Goal: Transaction & Acquisition: Purchase product/service

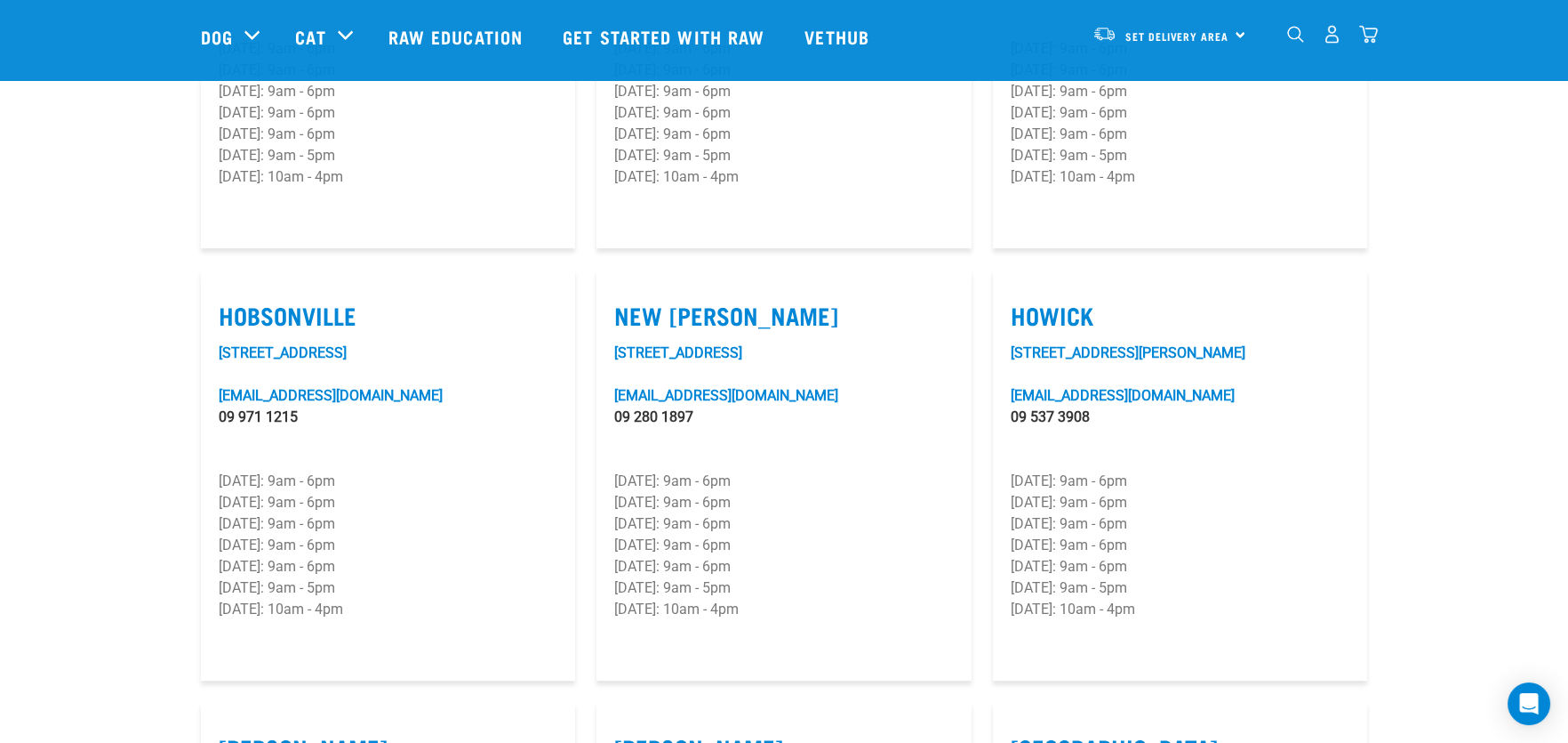
scroll to position [1067, 0]
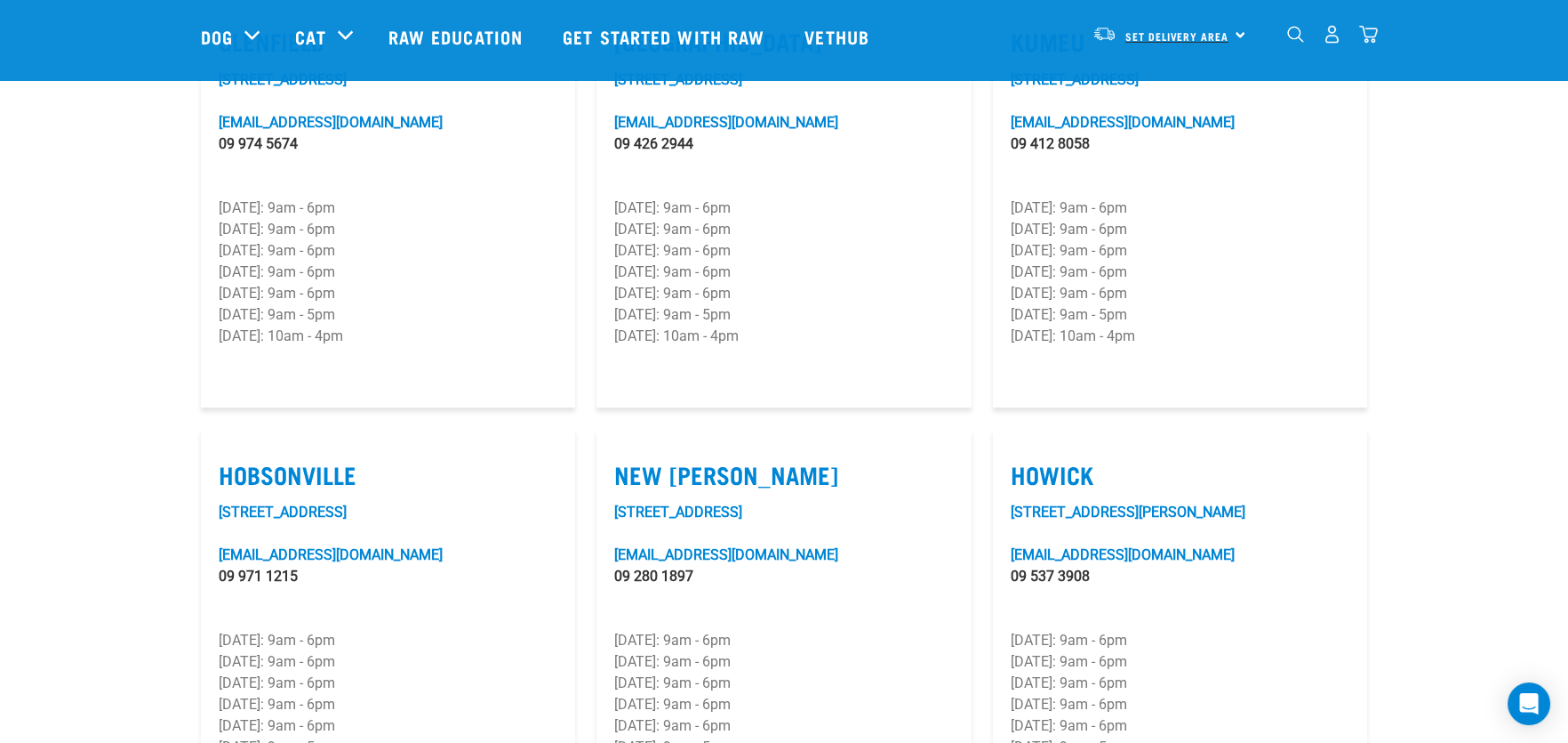
click at [1152, 34] on span "Set Delivery Area" at bounding box center [1177, 36] width 103 height 6
click at [1132, 85] on link "[GEOGRAPHIC_DATA]" at bounding box center [1168, 84] width 171 height 39
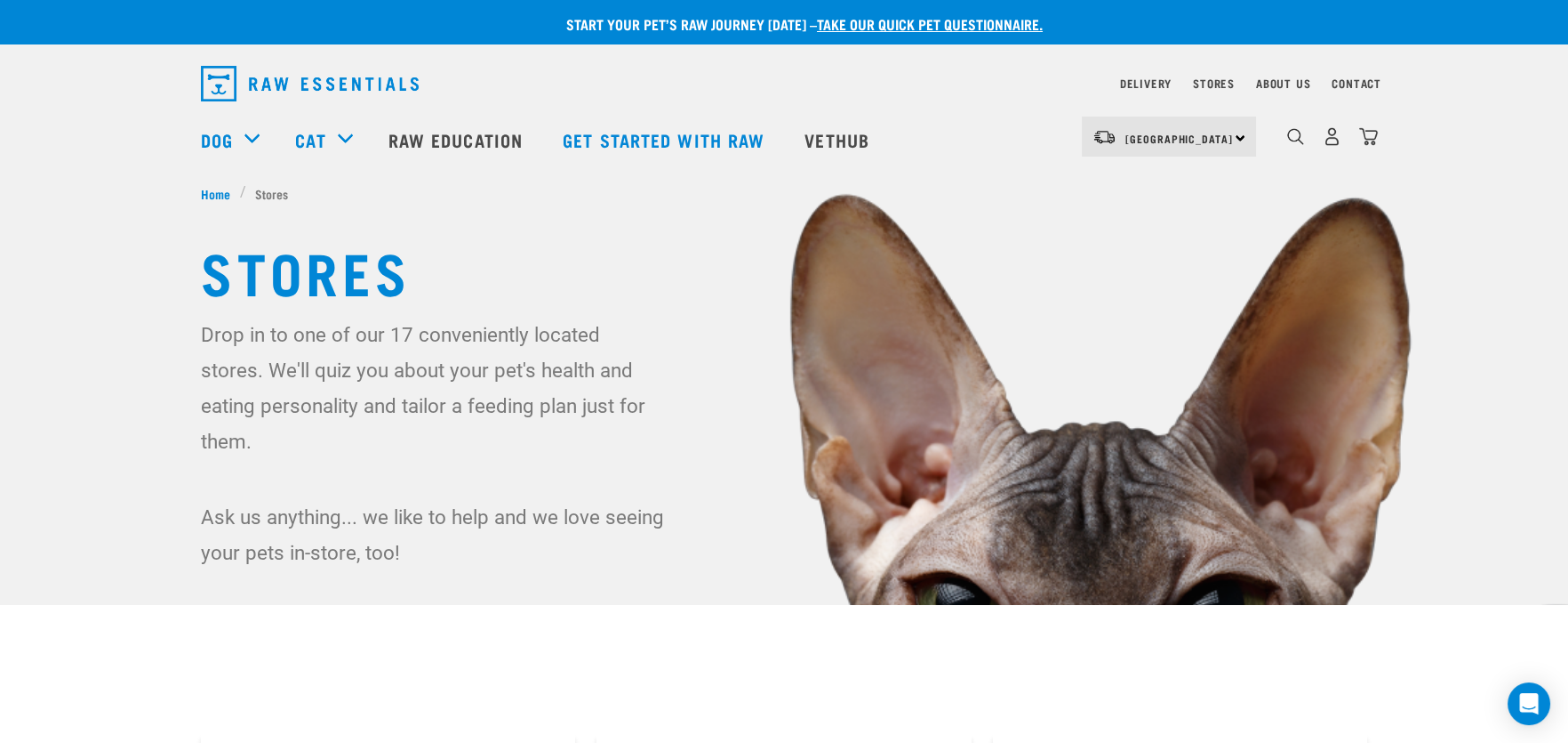
click at [1244, 137] on div "North Island North Island South Island" at bounding box center [1169, 136] width 175 height 40
click at [1142, 82] on link "Delivery" at bounding box center [1145, 83] width 51 height 6
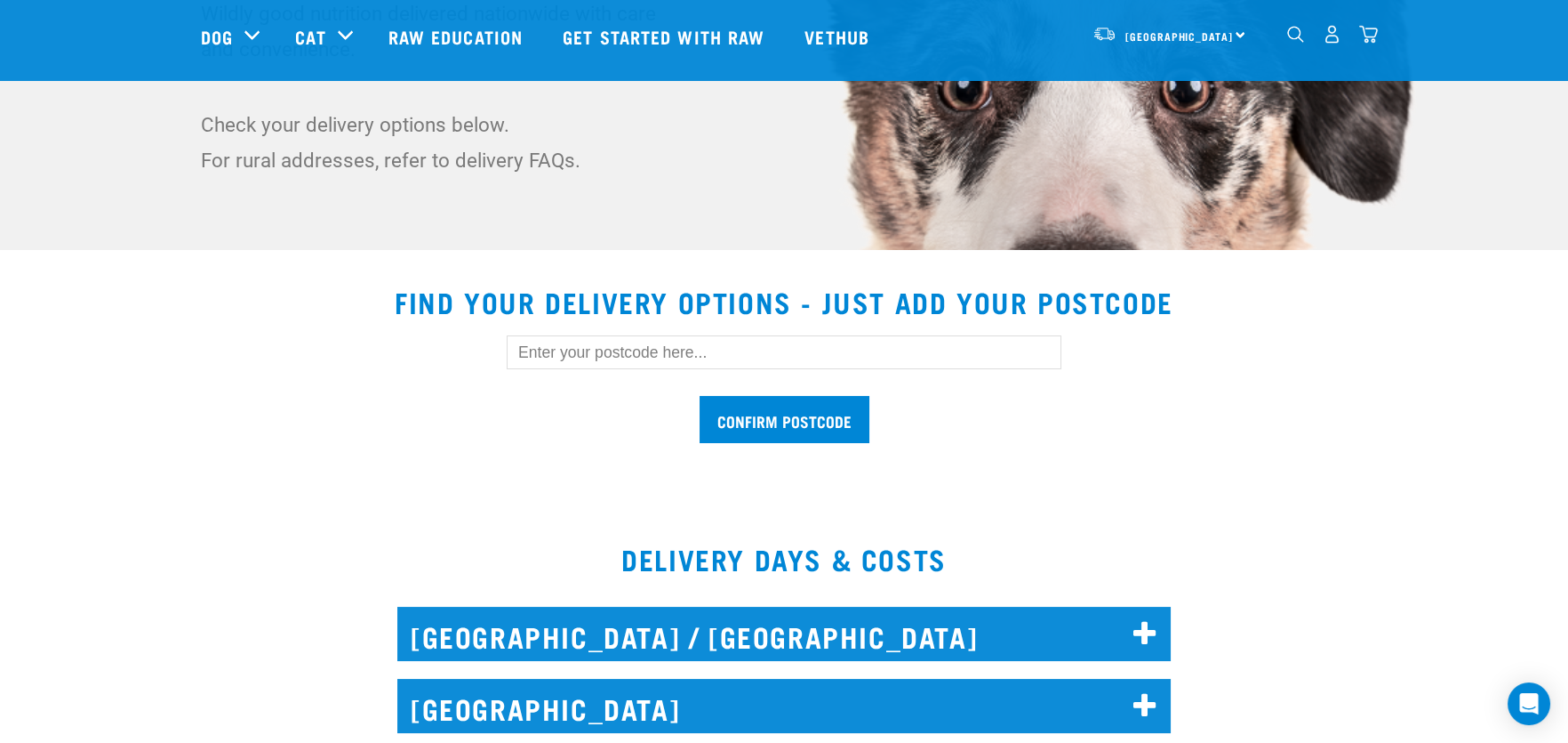
scroll to position [355, 0]
click at [540, 355] on input "text" at bounding box center [784, 352] width 555 height 34
type input "4410"
click at [754, 410] on input "Confirm postcode" at bounding box center [784, 419] width 170 height 48
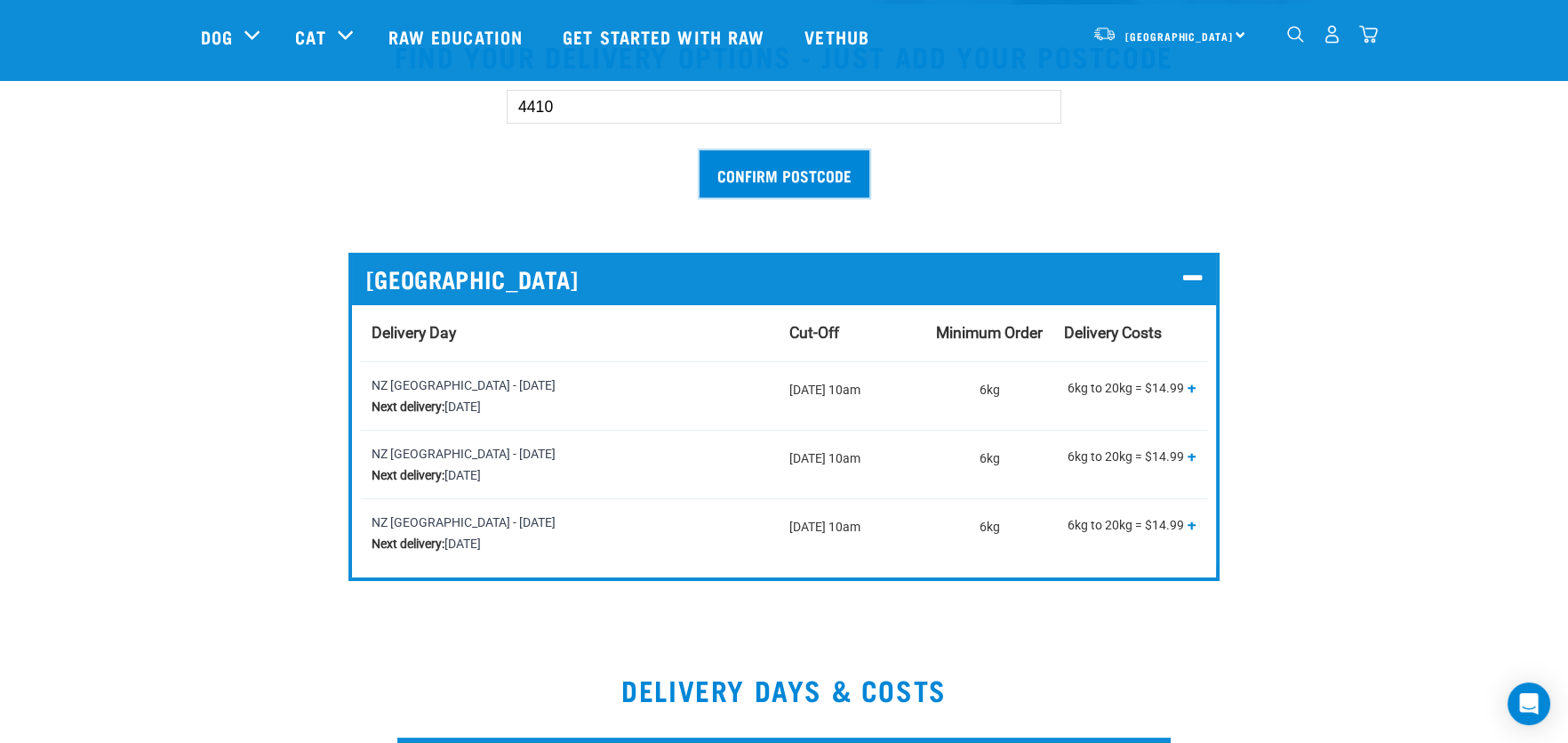
scroll to position [623, 0]
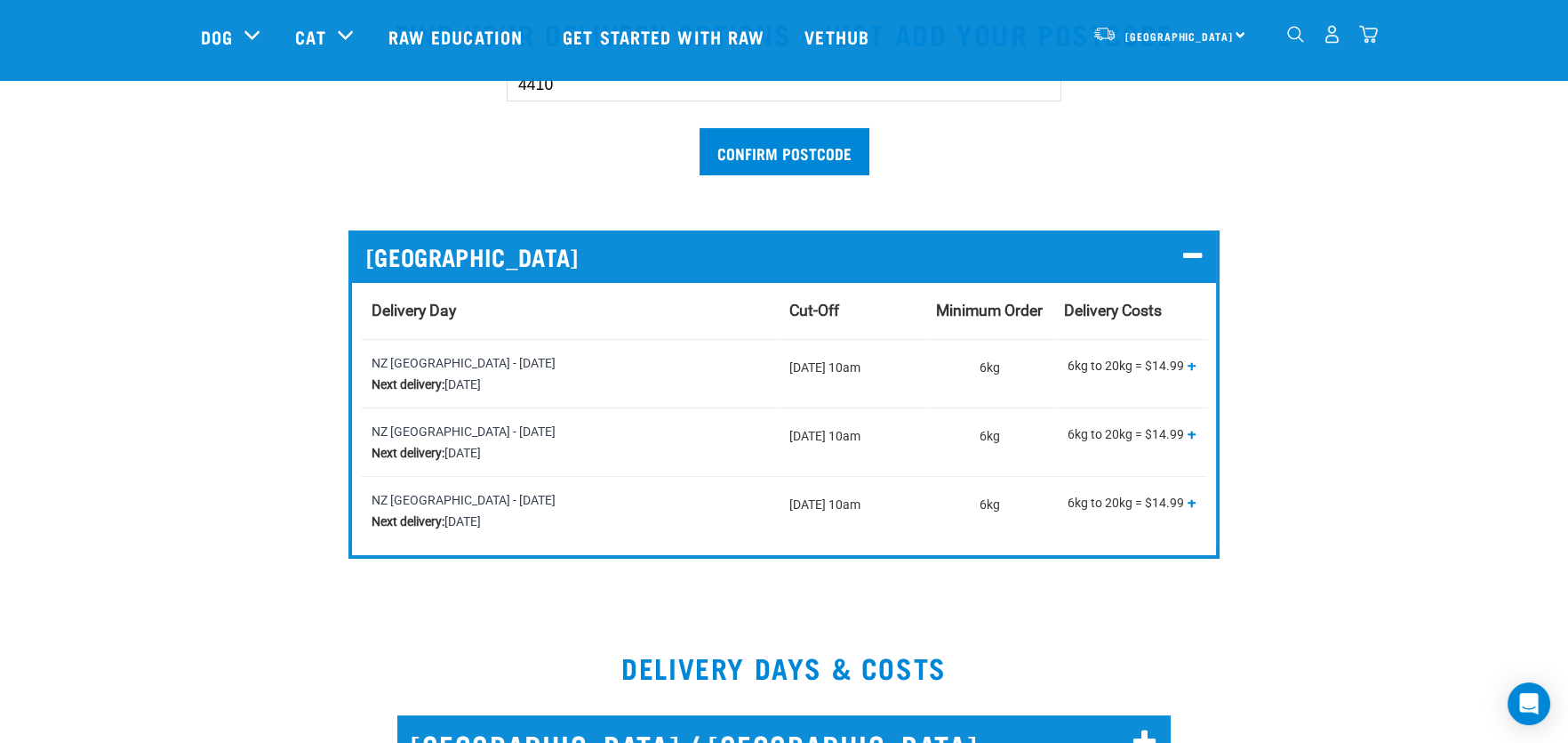
click at [1192, 362] on span "+" at bounding box center [1192, 365] width 9 height 17
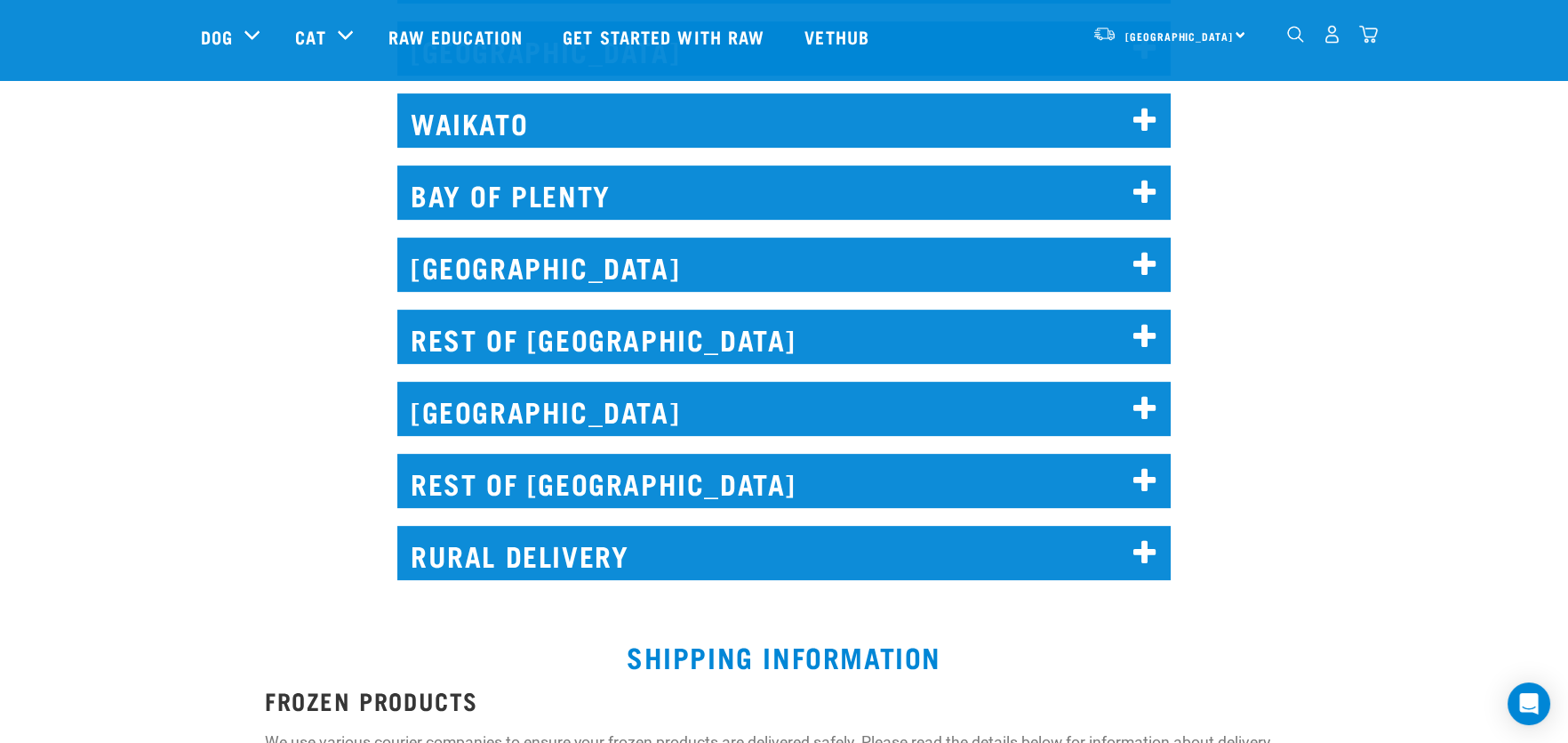
scroll to position [1422, 0]
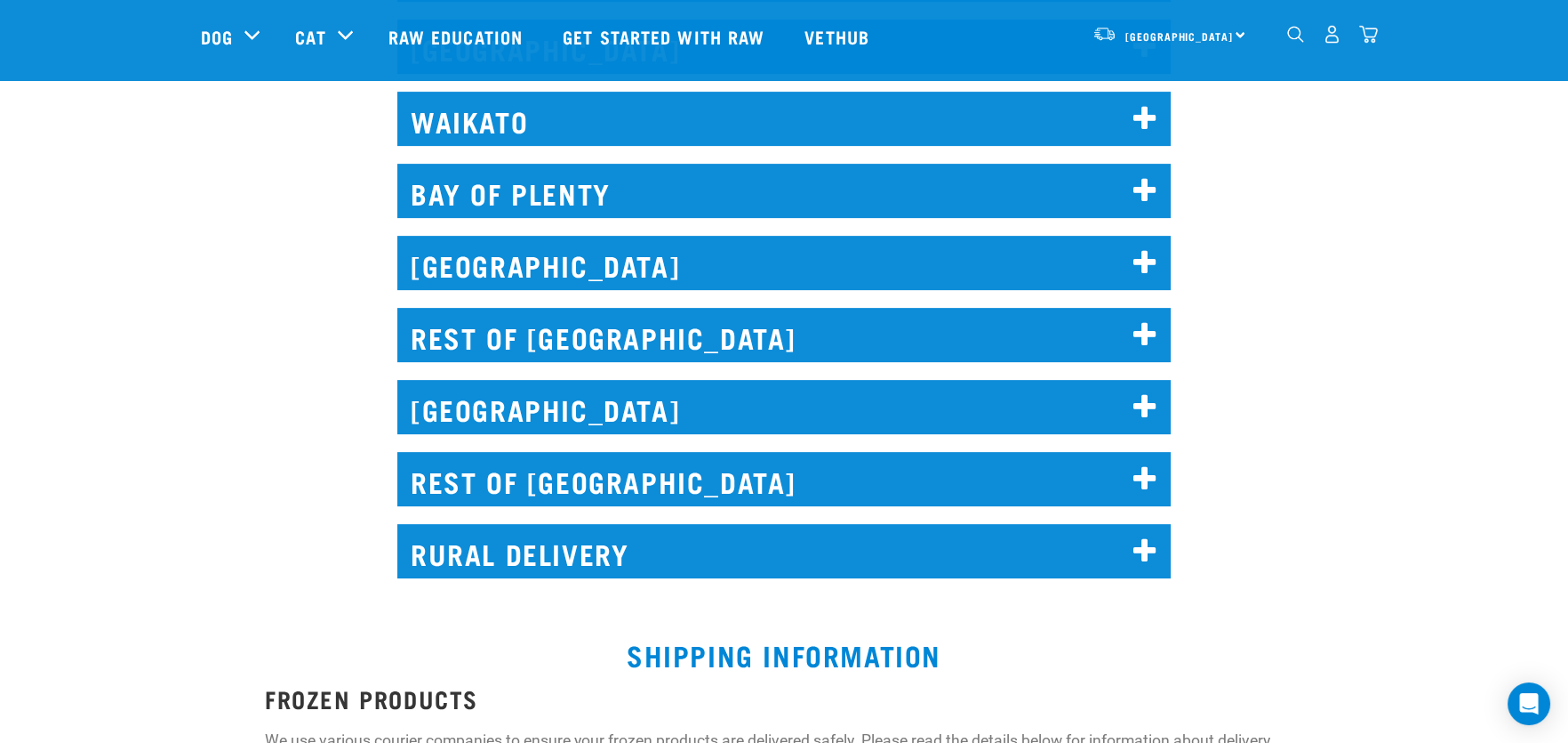
click at [991, 324] on h2 "REST OF NORTH ISLAND" at bounding box center [784, 335] width 774 height 54
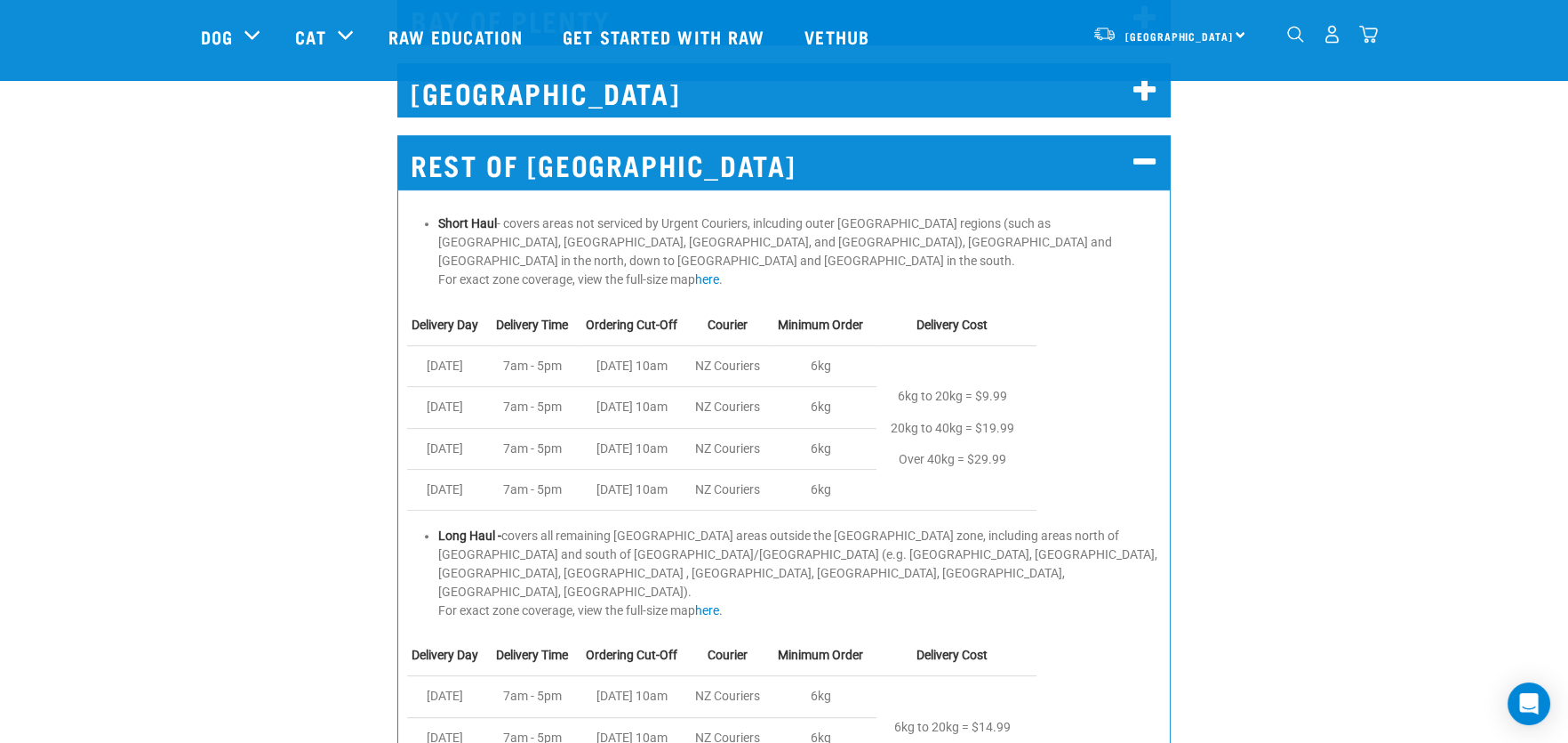
scroll to position [1599, 0]
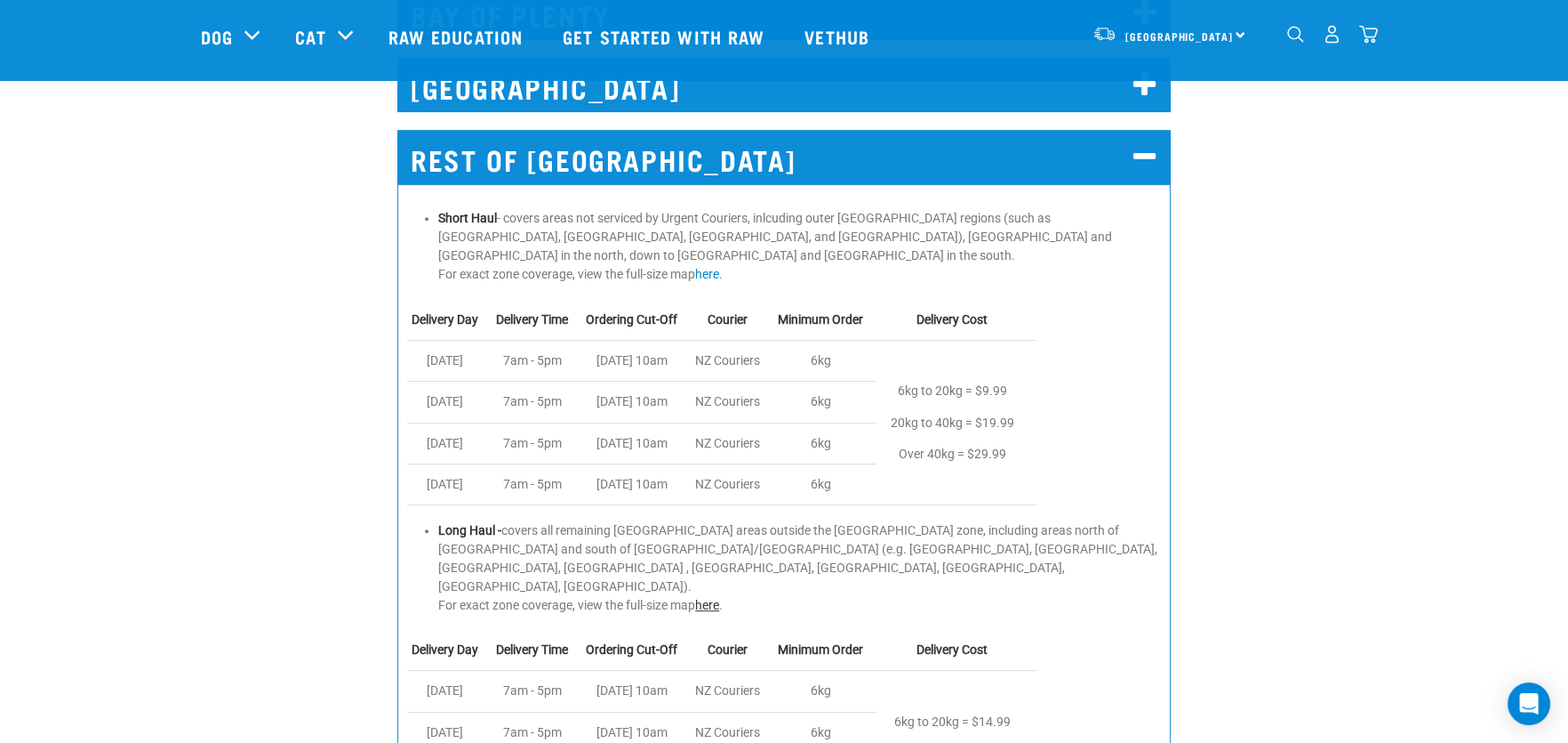
click at [710, 598] on link "here" at bounding box center [707, 604] width 24 height 15
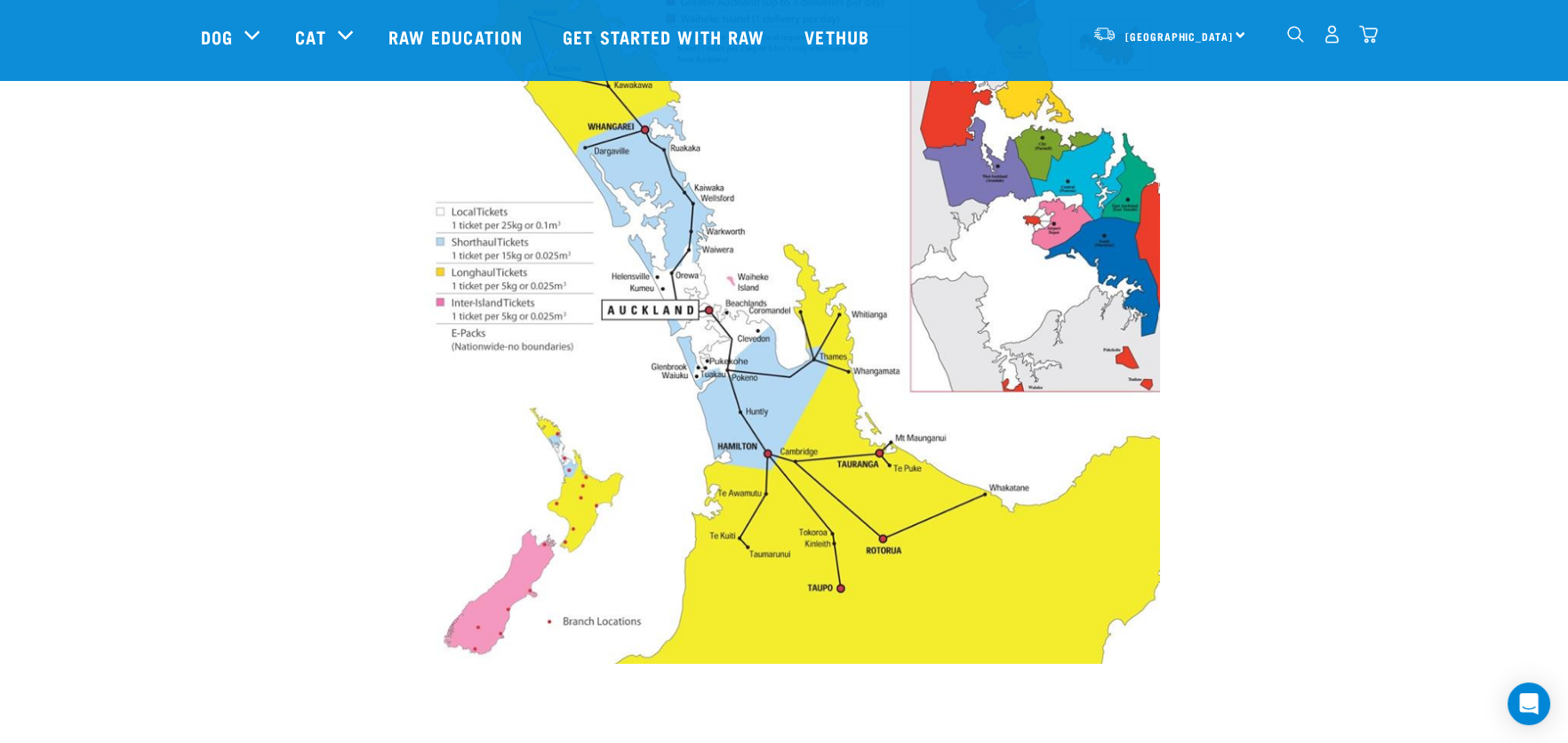
scroll to position [443, 0]
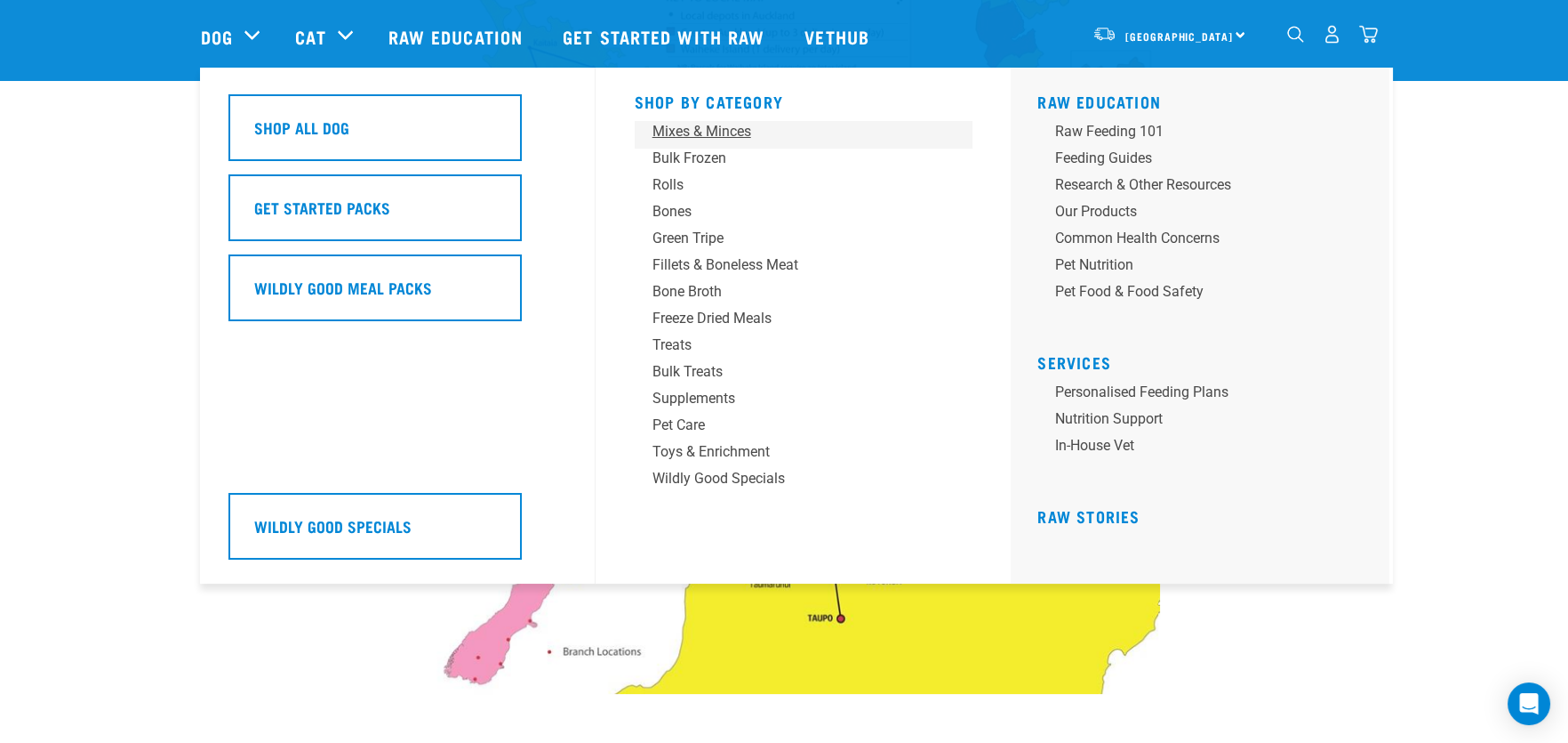
click at [697, 133] on div "Mixes & Minces" at bounding box center [791, 132] width 277 height 21
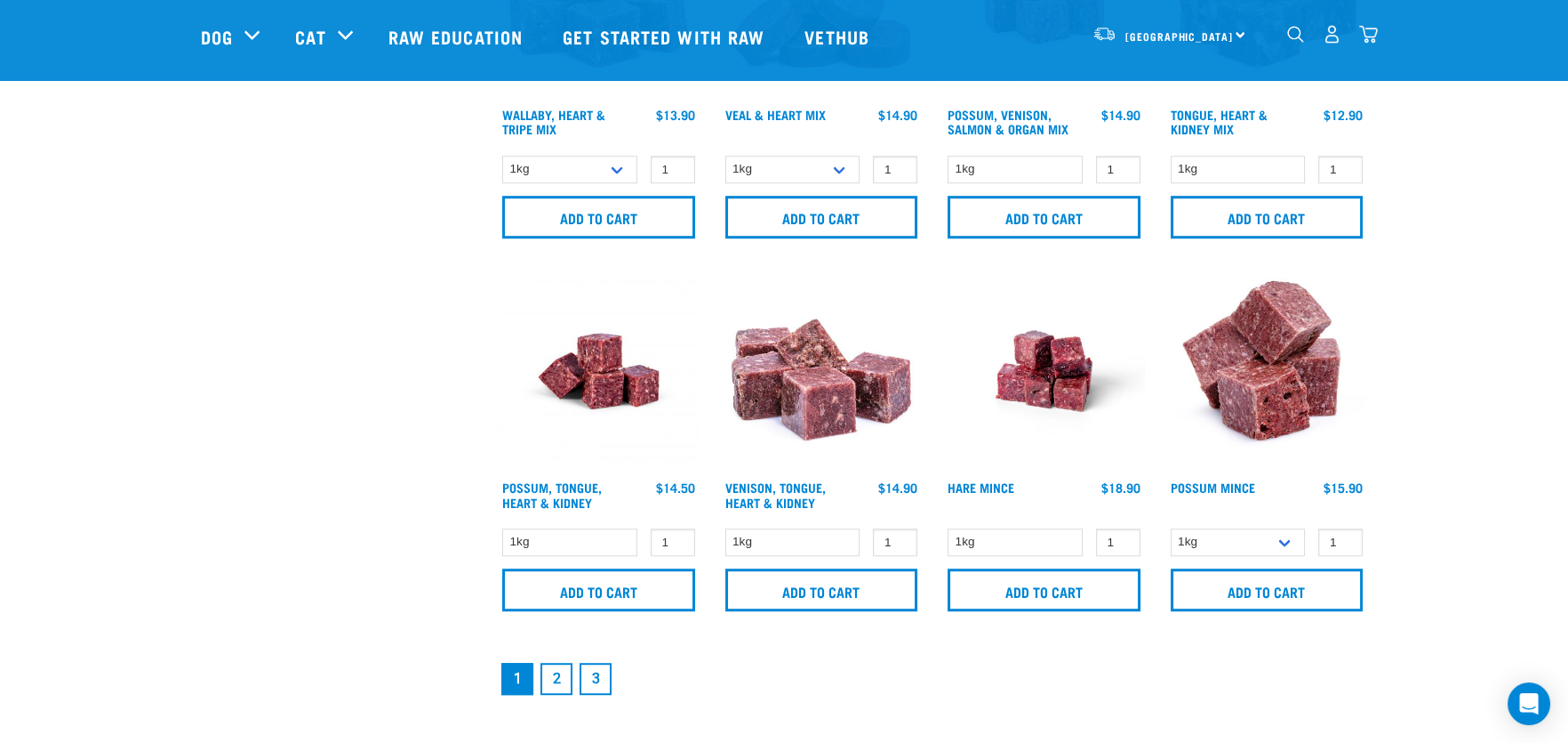
scroll to position [2756, 0]
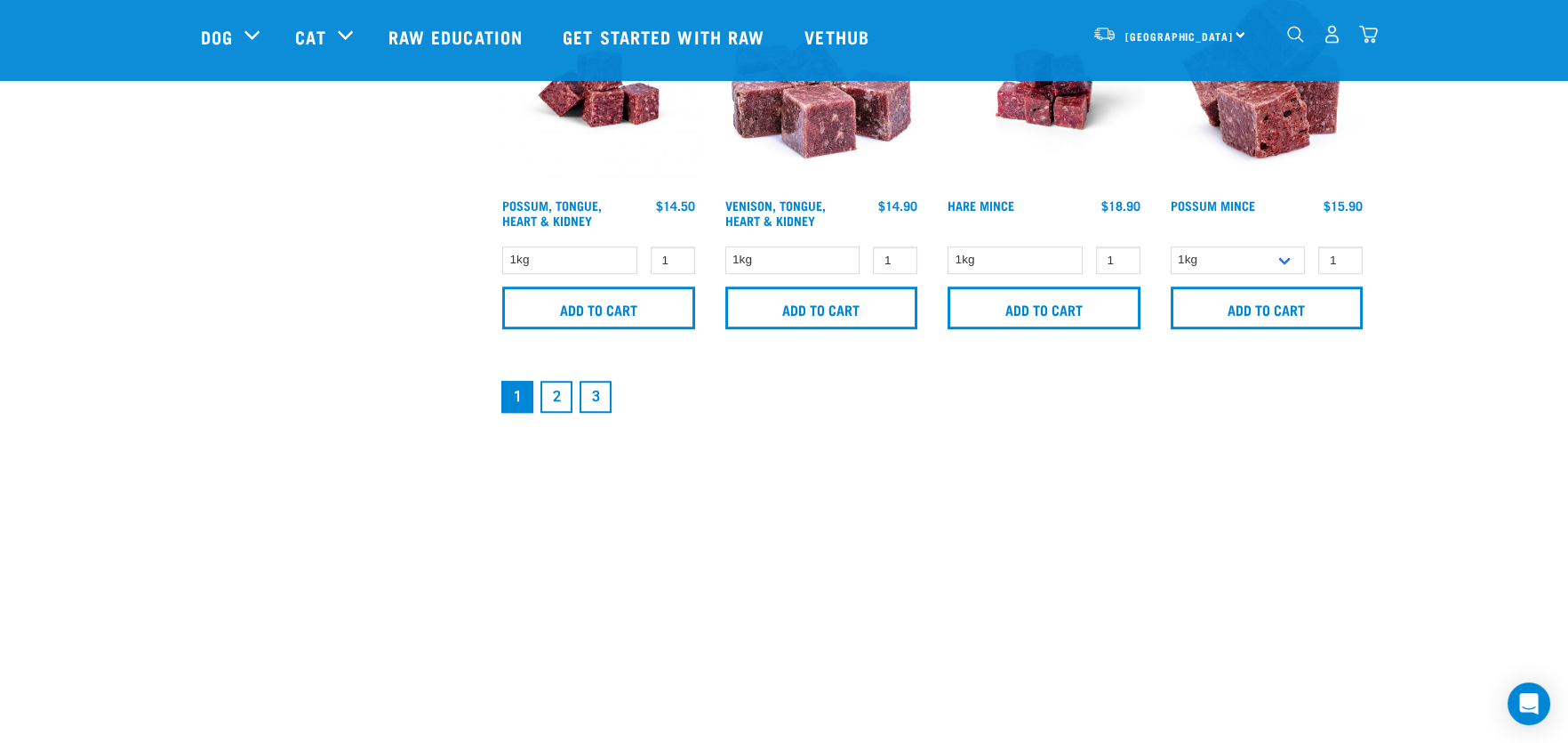
click at [558, 399] on link "2" at bounding box center [556, 396] width 32 height 32
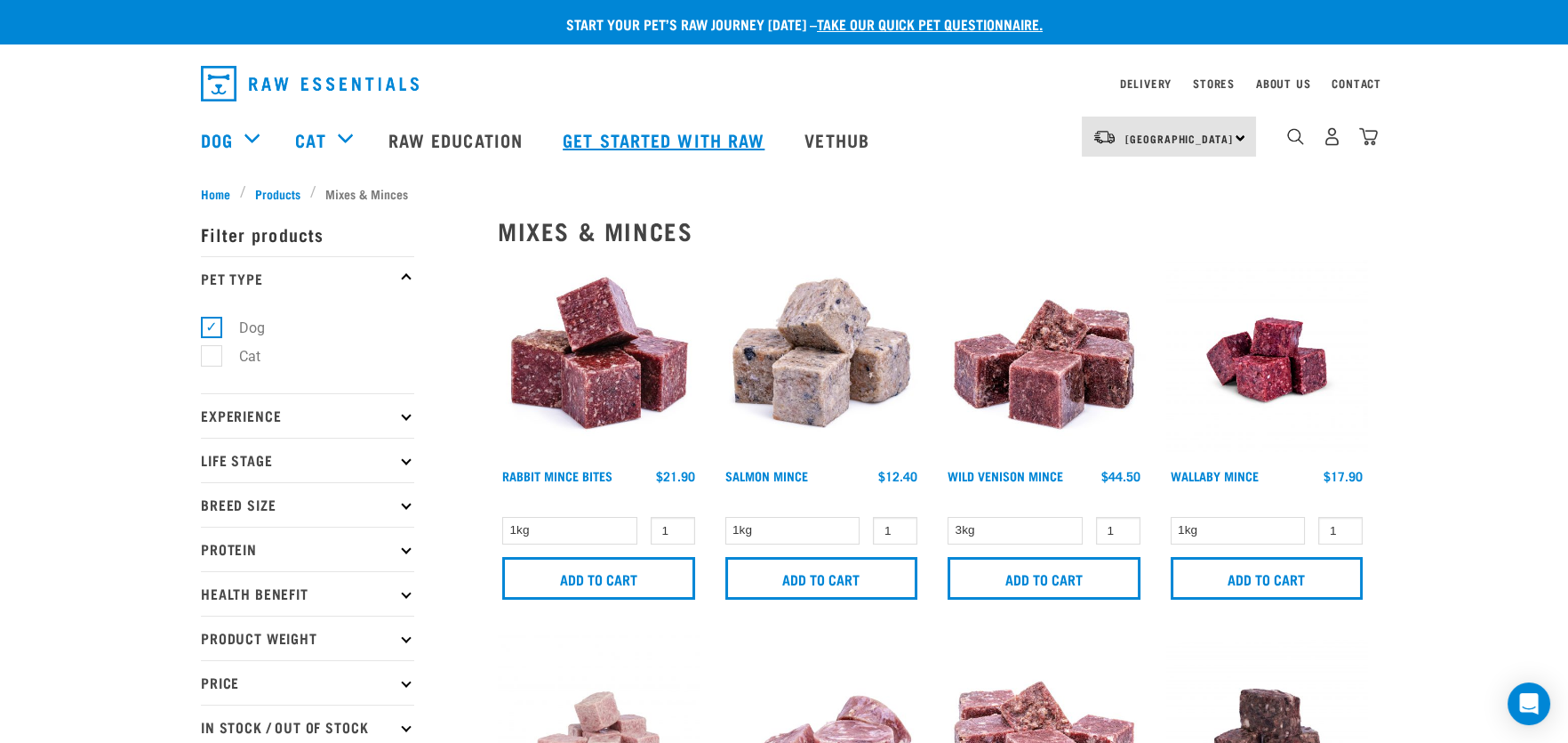
click at [632, 137] on link "Get started with Raw" at bounding box center [665, 139] width 241 height 71
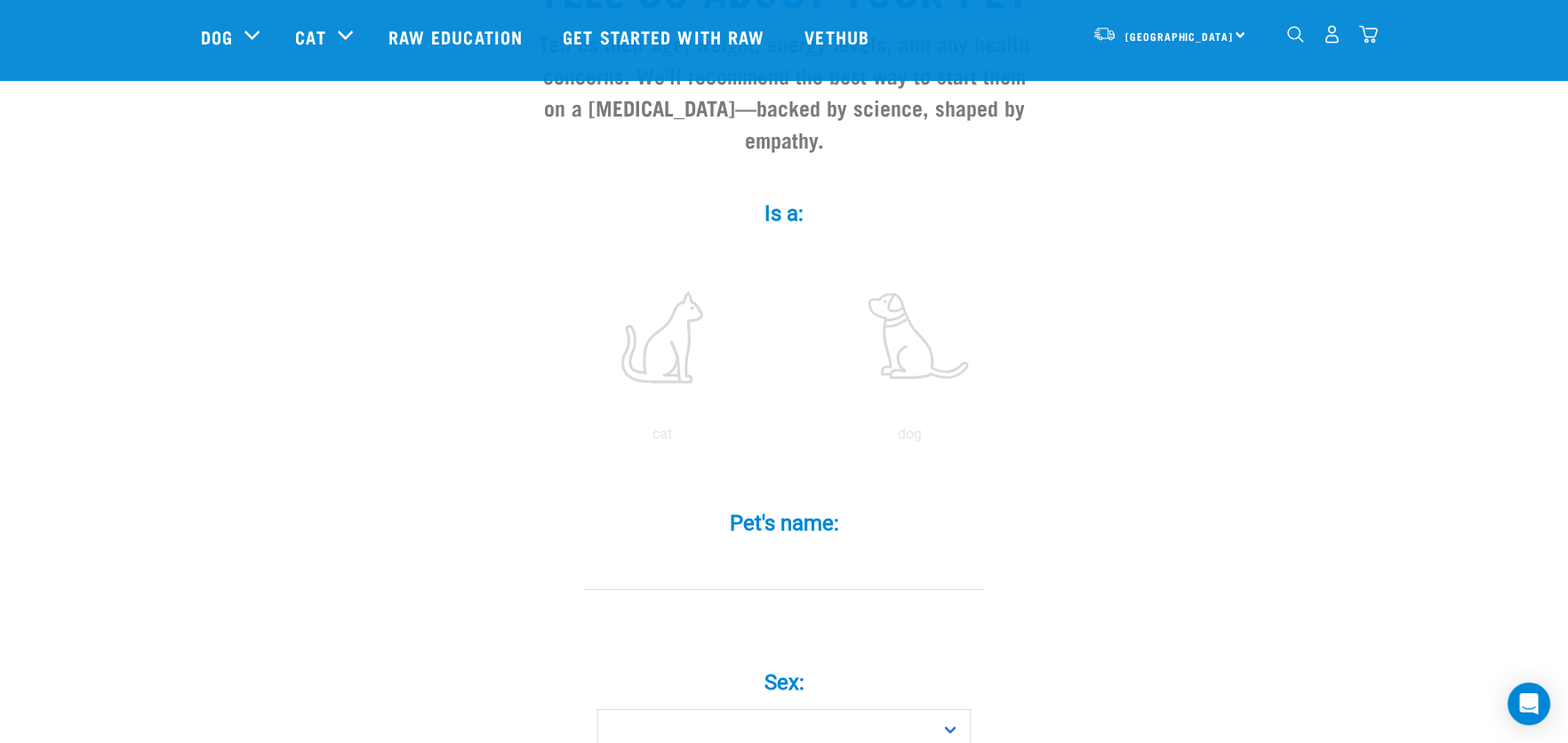
scroll to position [267, 0]
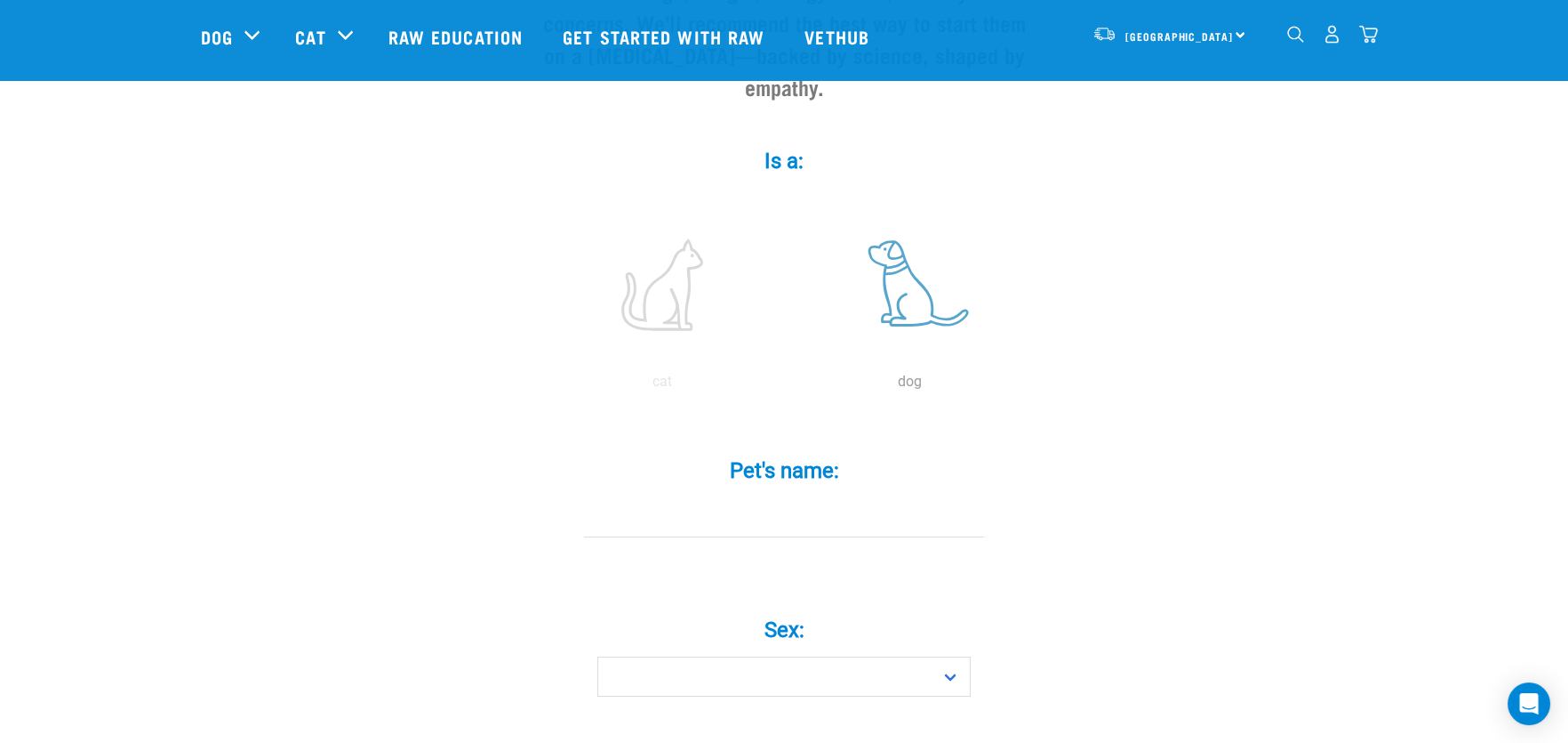
click at [910, 280] on label at bounding box center [910, 284] width 240 height 151
click at [785, 386] on input "radio" at bounding box center [785, 386] width 0 height 0
click at [783, 498] on input "Pet's name: *" at bounding box center [784, 517] width 400 height 40
type input "Mia"
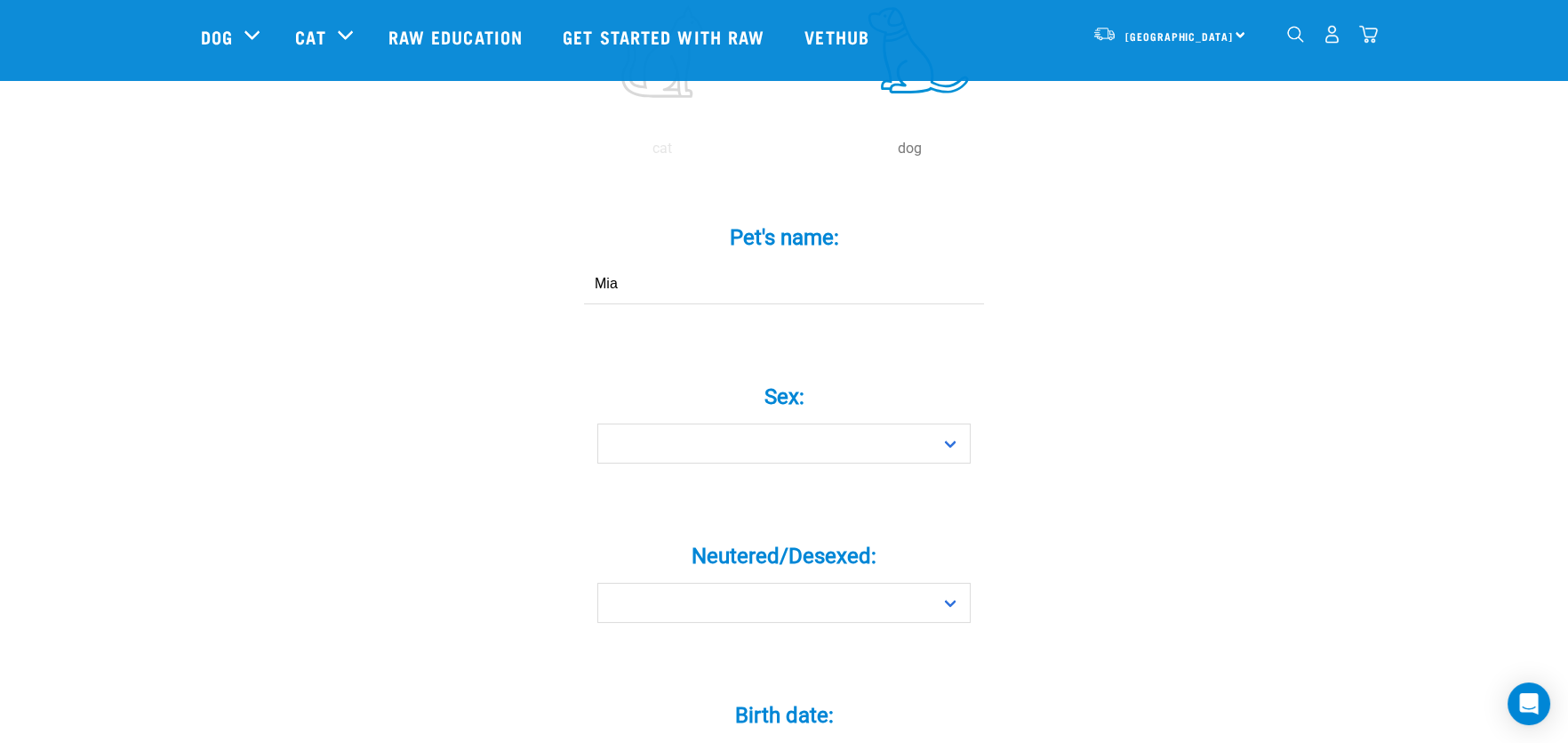
scroll to position [533, 0]
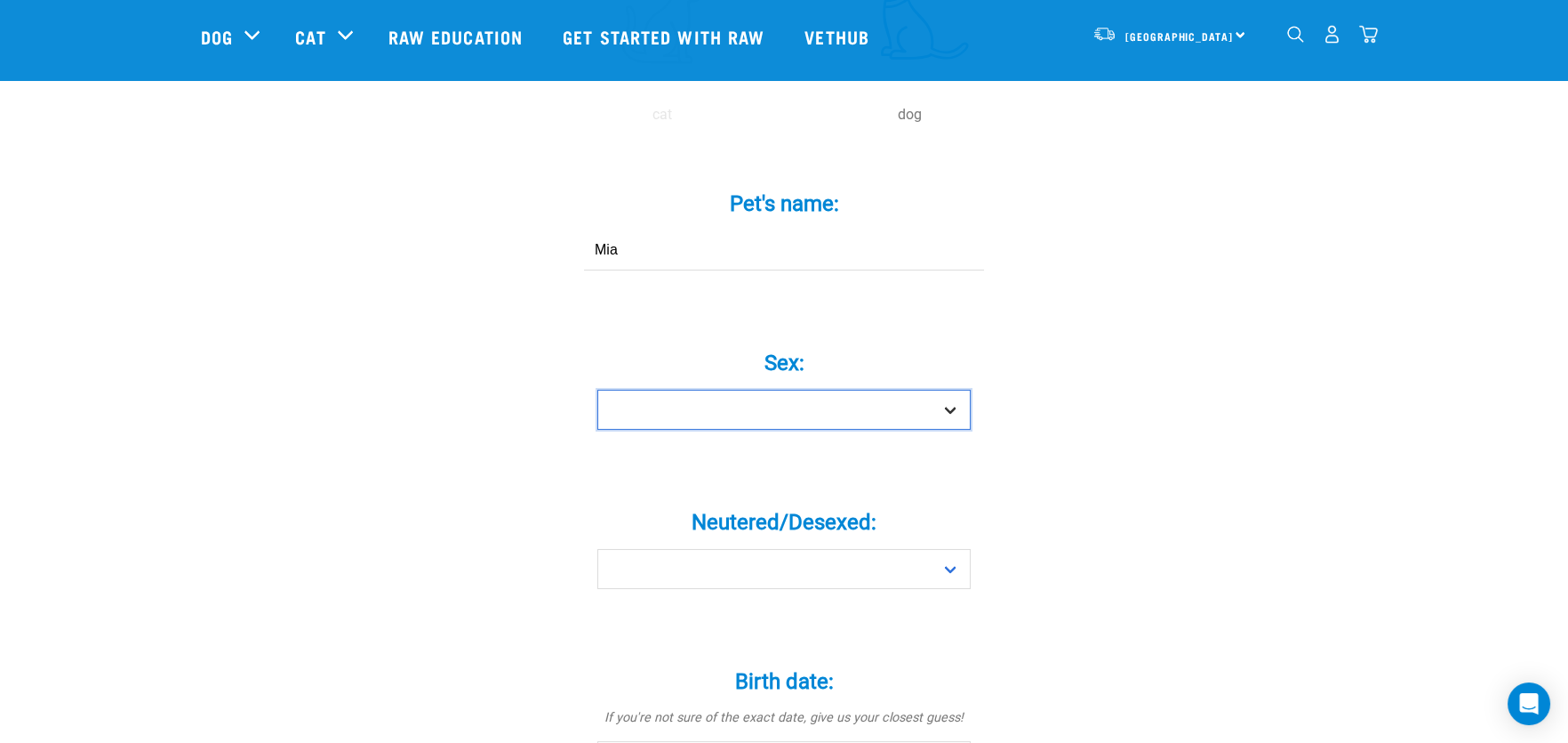
click at [756, 390] on select "Boy Girl" at bounding box center [784, 409] width 373 height 40
select select "girl"
click at [597, 390] on select "Boy Girl" at bounding box center [784, 409] width 373 height 40
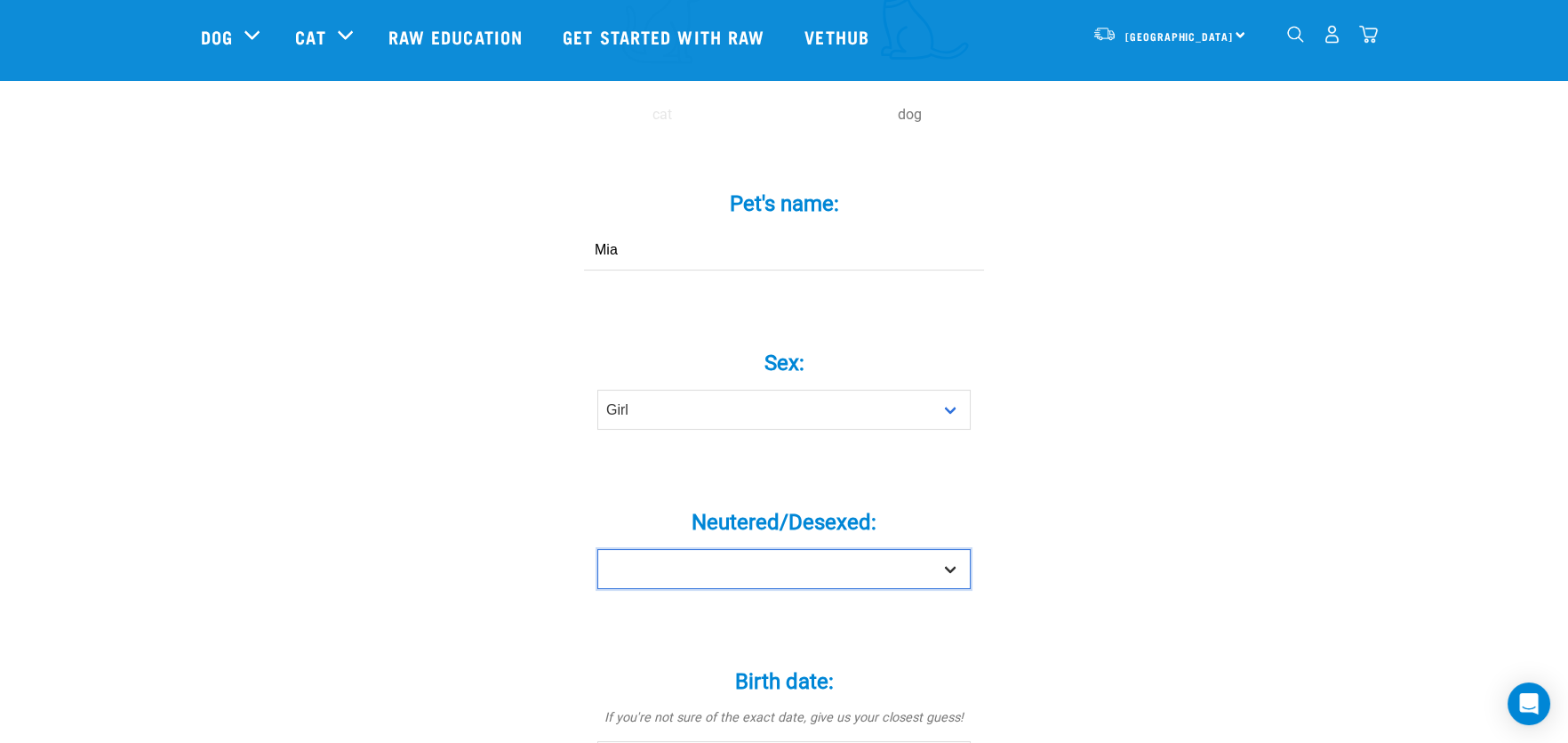
click at [751, 549] on select "Yes No" at bounding box center [784, 568] width 373 height 40
select select "yes"
click at [597, 549] on select "Yes No" at bounding box center [784, 568] width 373 height 40
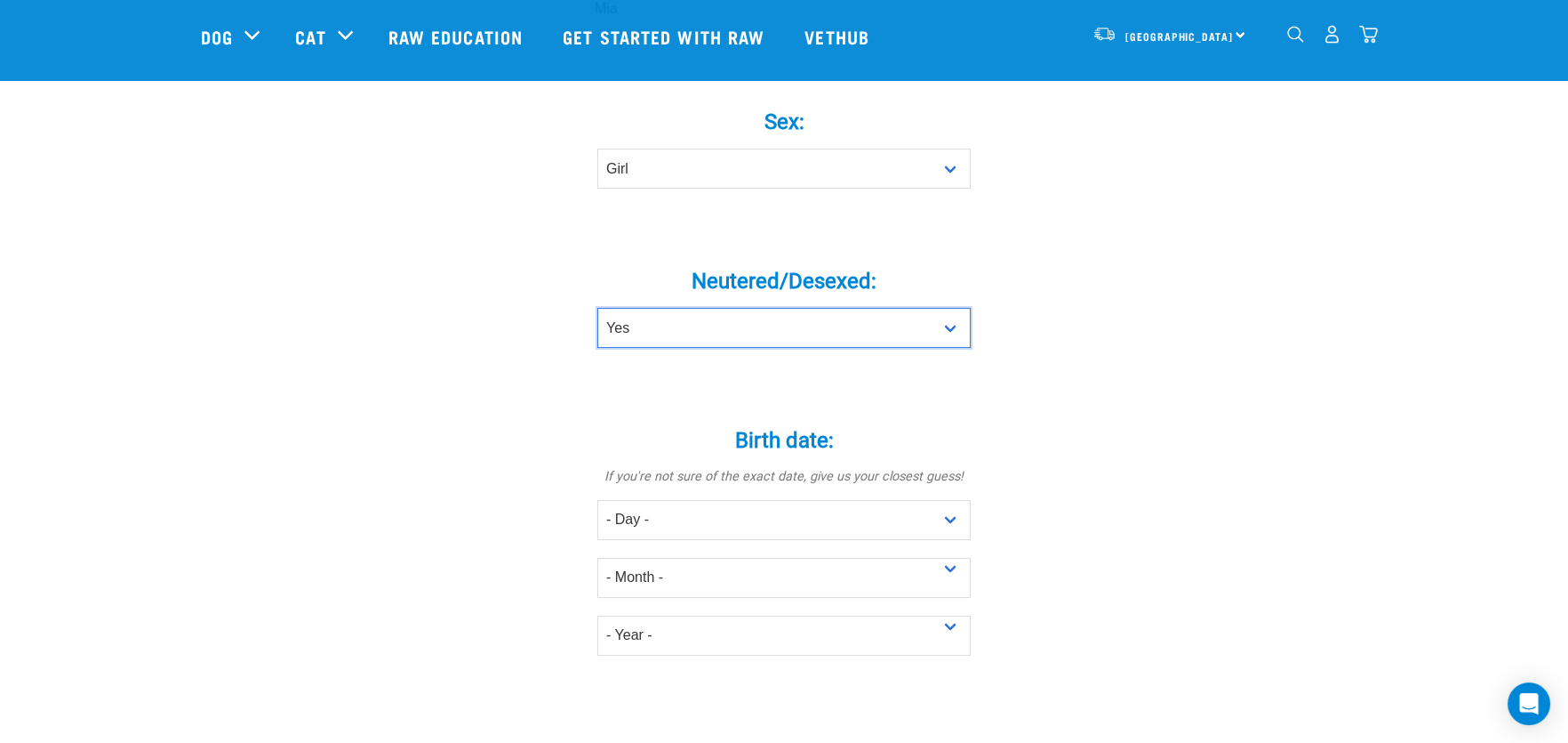
scroll to position [888, 0]
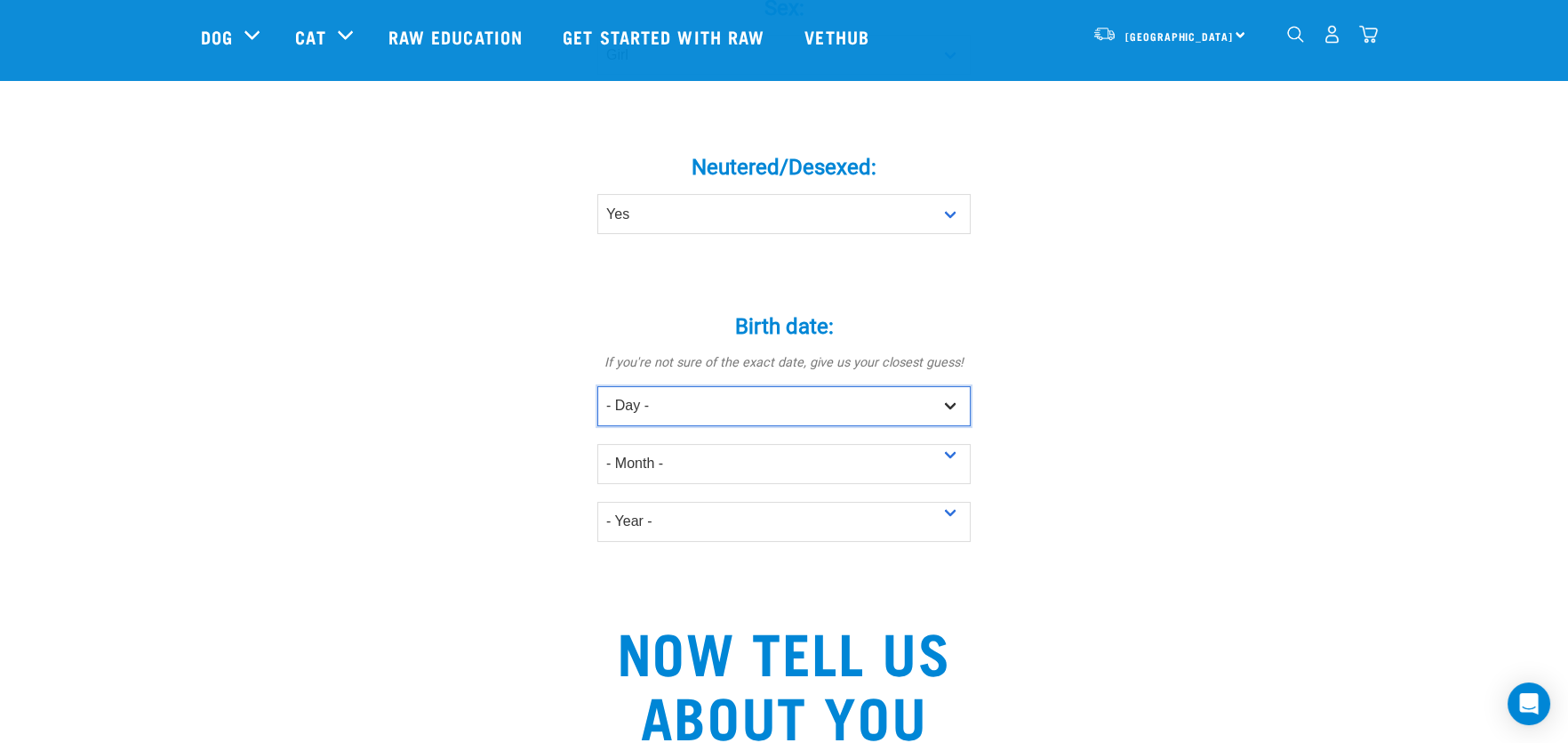
click at [711, 386] on select "- Day - 1 2 3 4 5 6 7 8 9 10 11 12 13 14 15 16 17 18 19 20 21 22 23 24 25 26 27" at bounding box center [784, 405] width 373 height 40
select select "5"
click at [597, 386] on select "- Day - 1 2 3 4 5 6 7 8 9 10 11 12 13 14 15 16 17 18 19 20 21 22 23 24 25 26 27" at bounding box center [784, 405] width 373 height 40
click at [689, 443] on select "- Month - January February March April May June July August September October N…" at bounding box center [784, 463] width 373 height 40
select select "September"
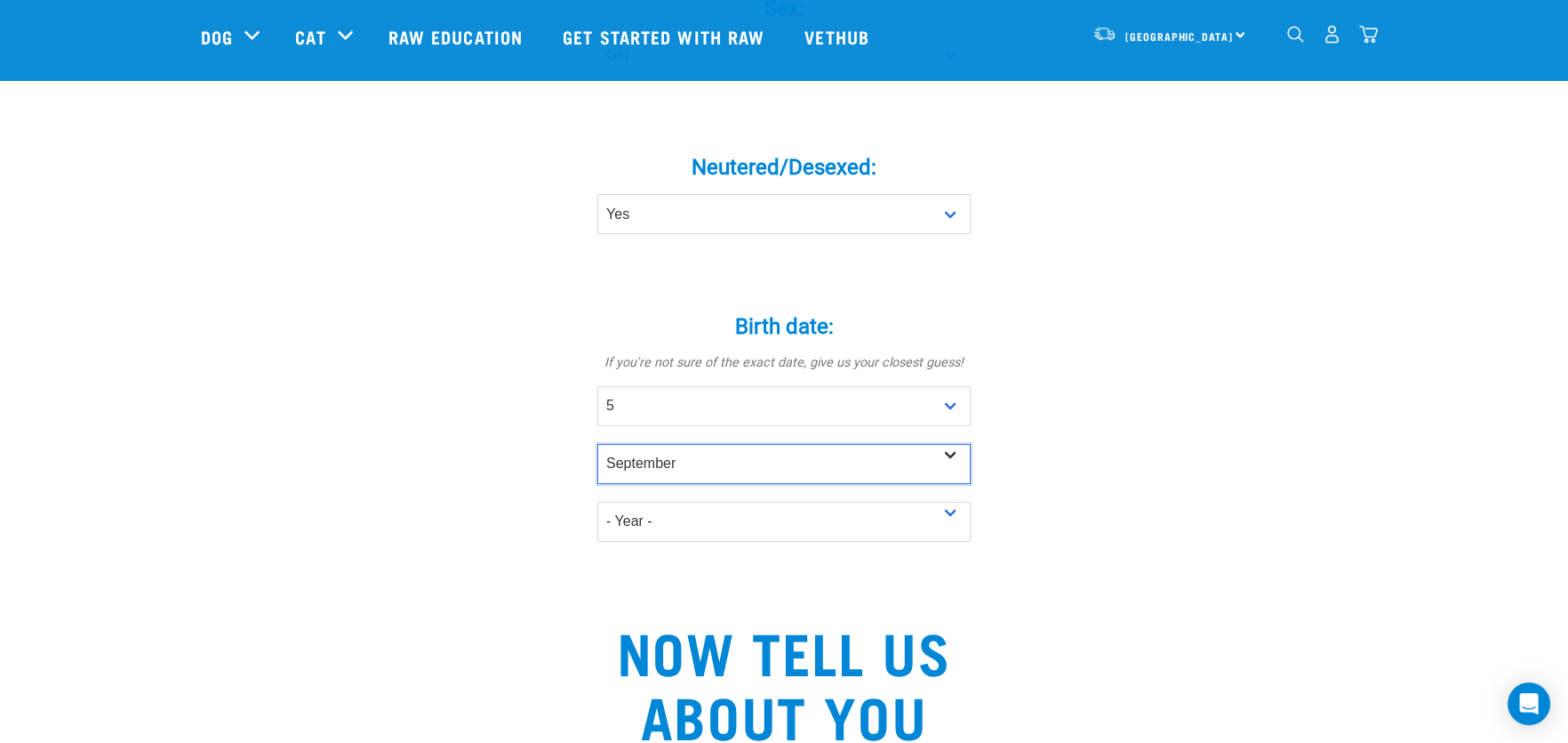
click at [597, 443] on select "- Month - January February March April May June July August September October N…" at bounding box center [784, 463] width 373 height 40
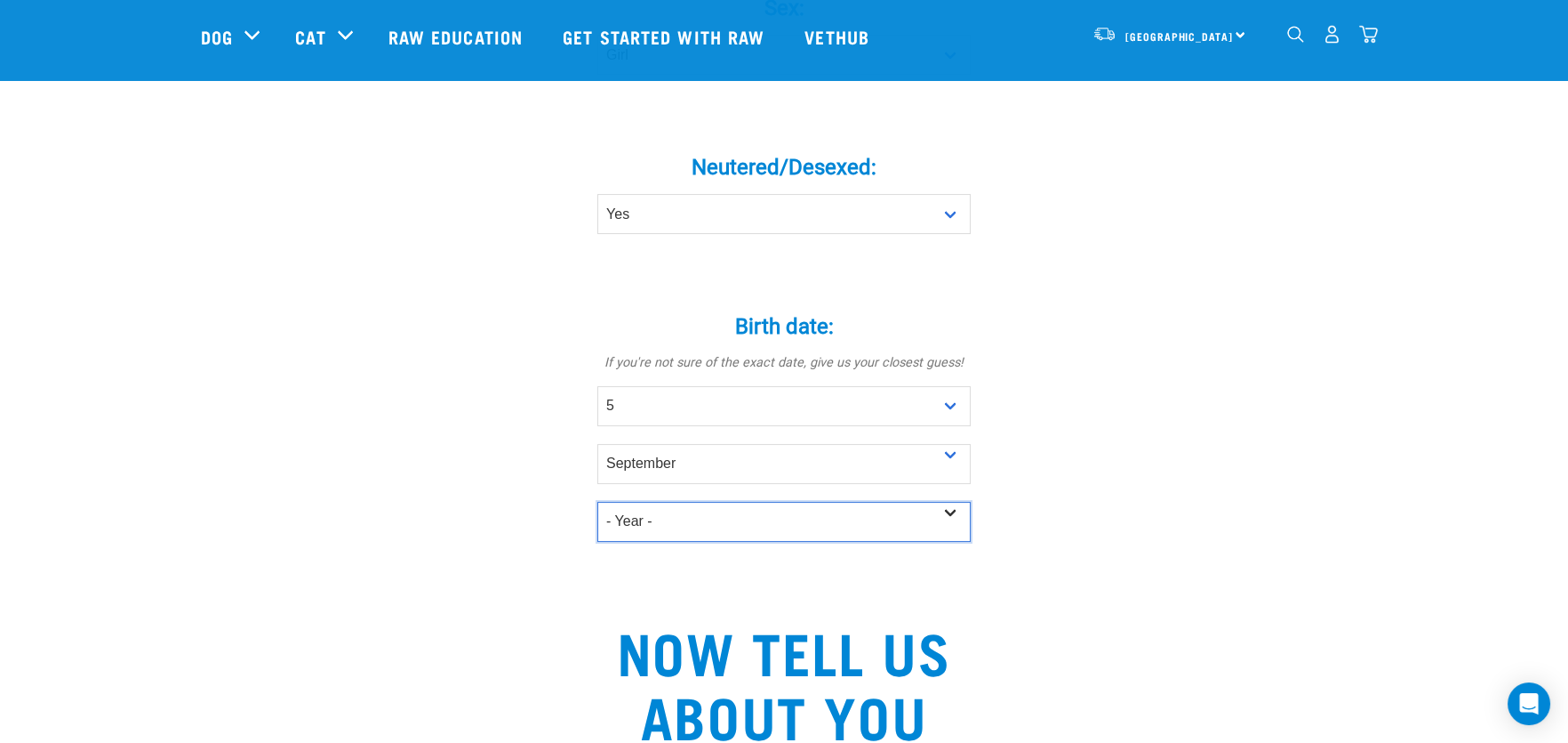
click at [711, 501] on select "- Year - 2025 2024 2023 2022 2021 2020 2019 2018 2017 2016 2015 2014 2013 2012" at bounding box center [784, 521] width 373 height 40
select select "2015"
click at [597, 501] on select "- Year - 2025 2024 2023 2022 2021 2020 2019 2018 2017 2016 2015 2014 2013 2012" at bounding box center [784, 521] width 373 height 40
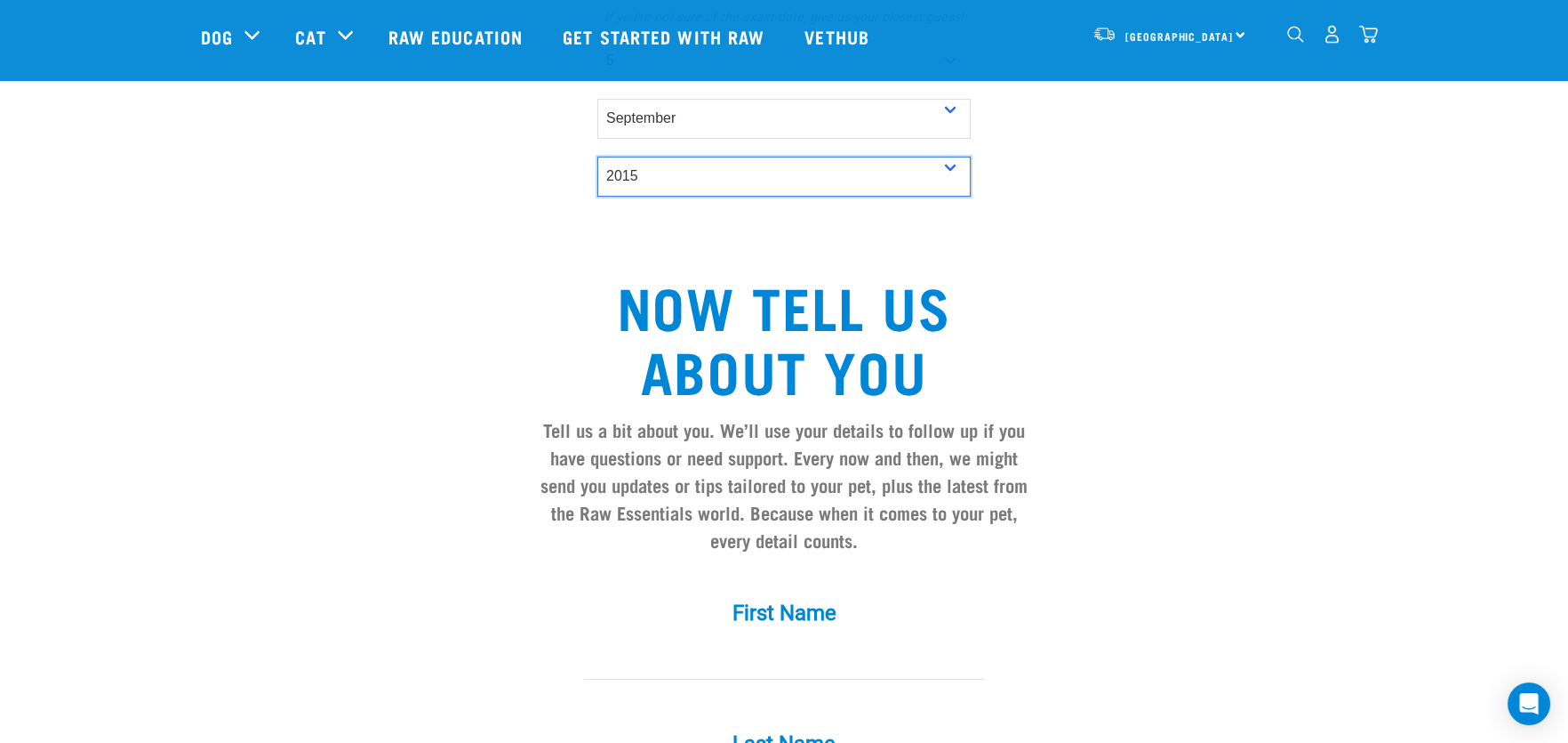
scroll to position [1334, 0]
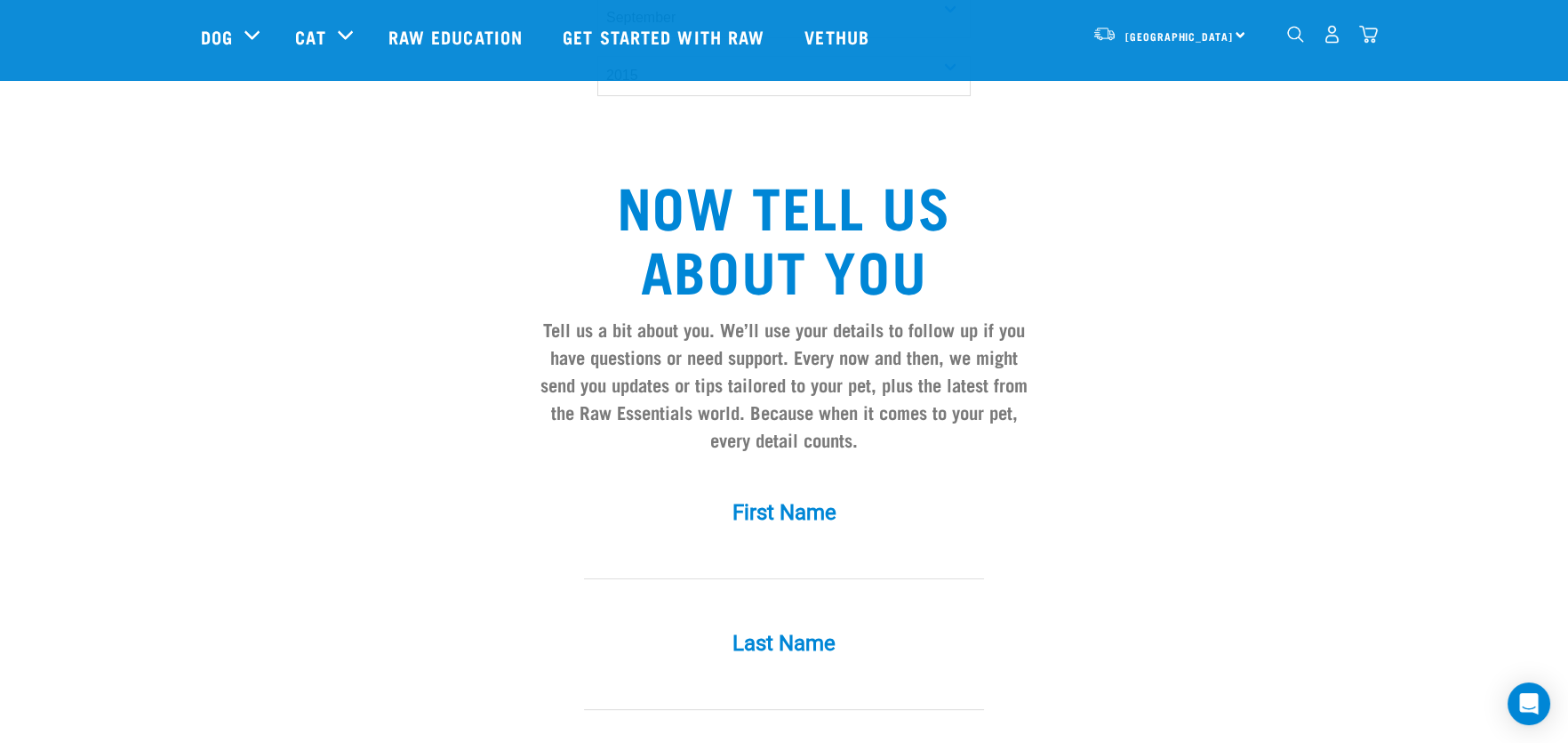
click at [752, 539] on input "First Name *" at bounding box center [784, 559] width 400 height 40
type input "Uvana"
type input "Chadwick"
type input "uvanac@gmail.com"
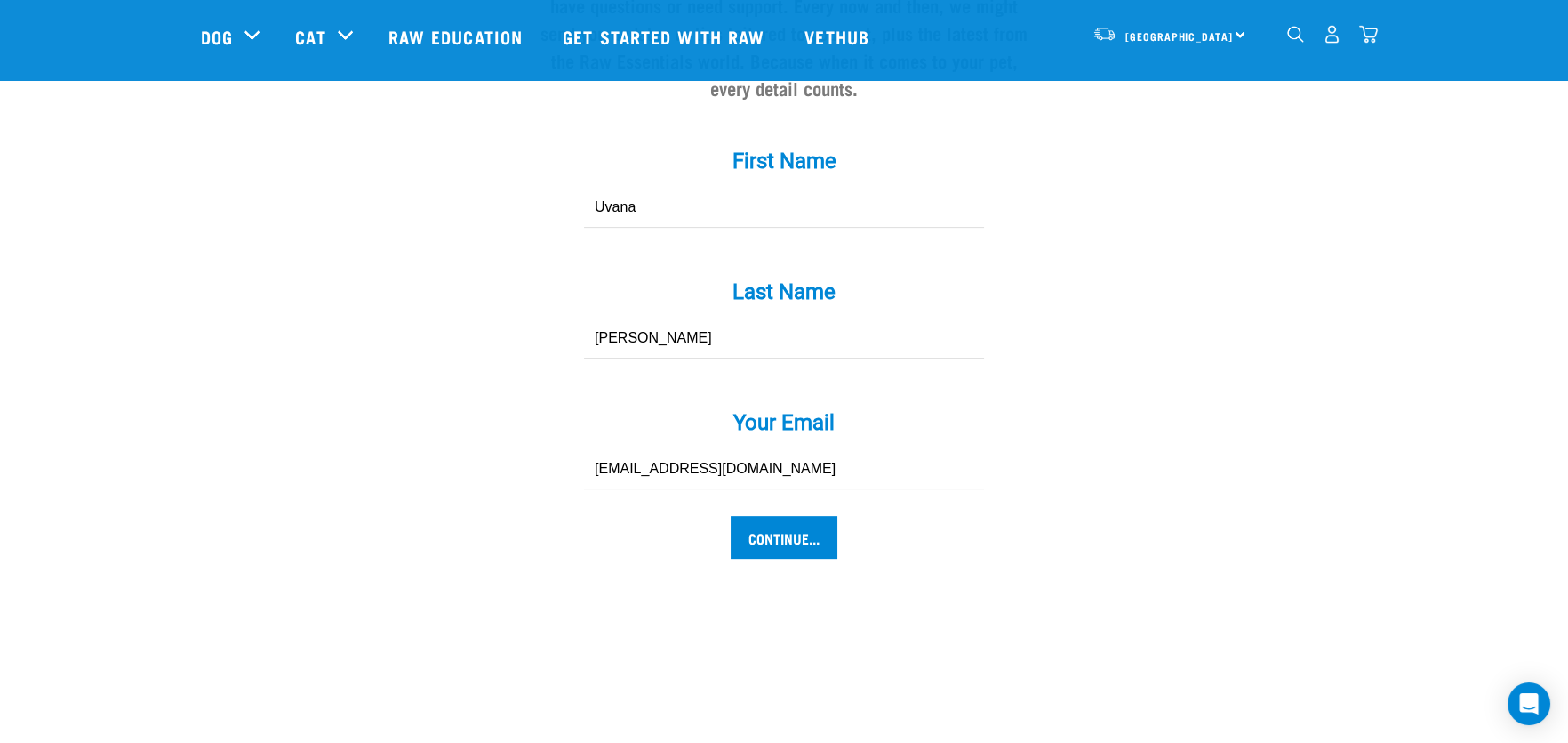
scroll to position [1689, 0]
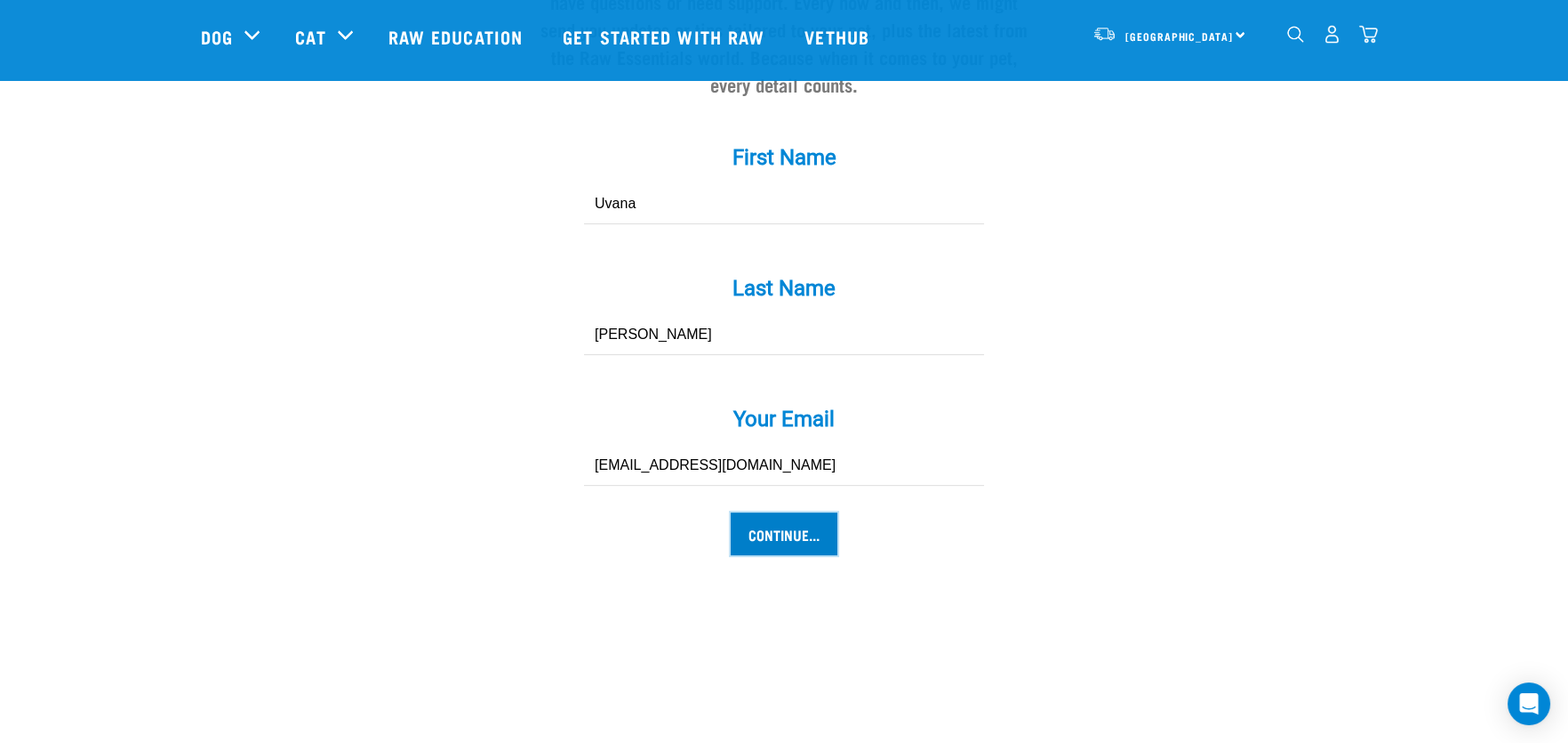
click at [783, 512] on input "Continue..." at bounding box center [784, 533] width 107 height 43
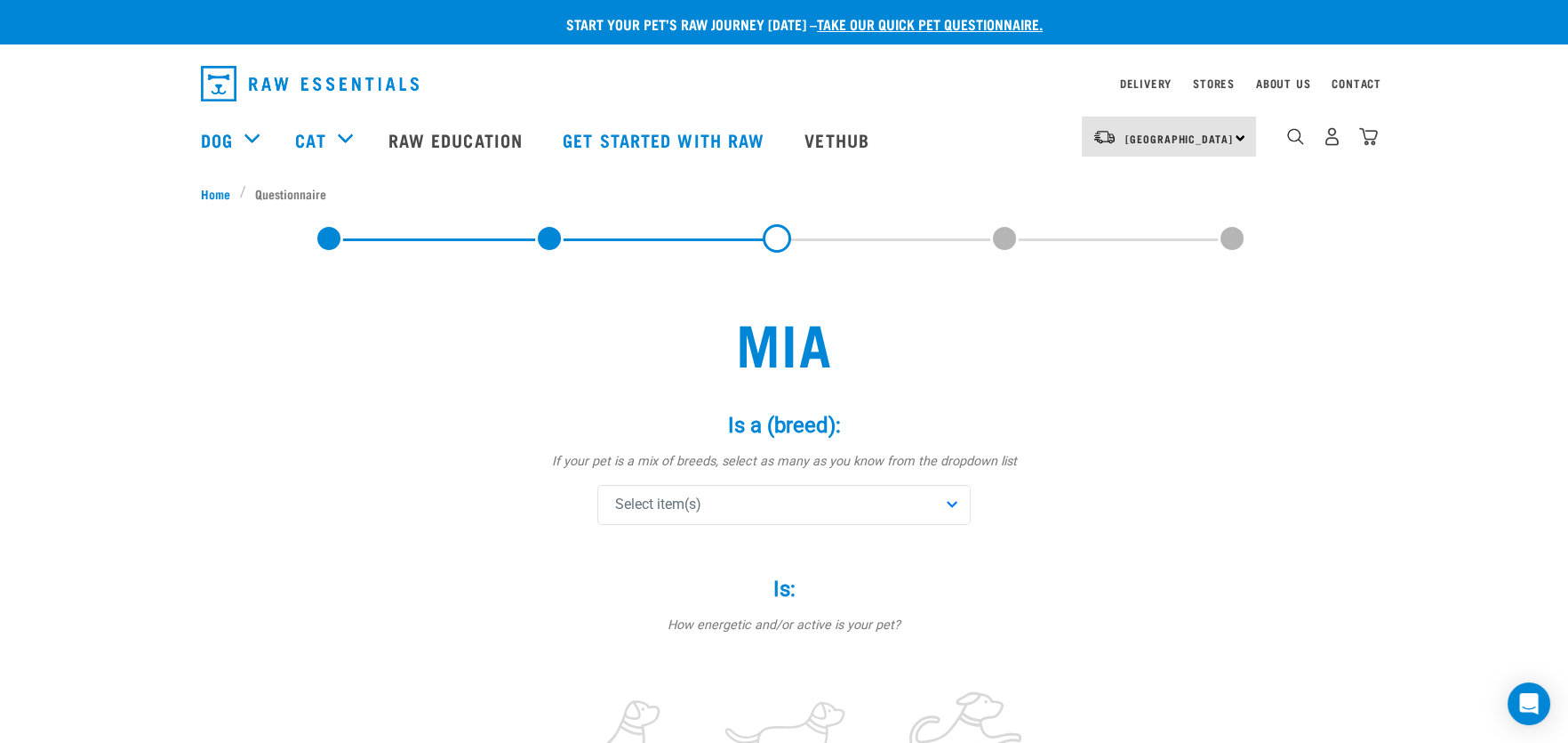
click at [782, 498] on div "Select item(s)" at bounding box center [784, 504] width 373 height 40
click at [781, 570] on input "text" at bounding box center [784, 553] width 365 height 40
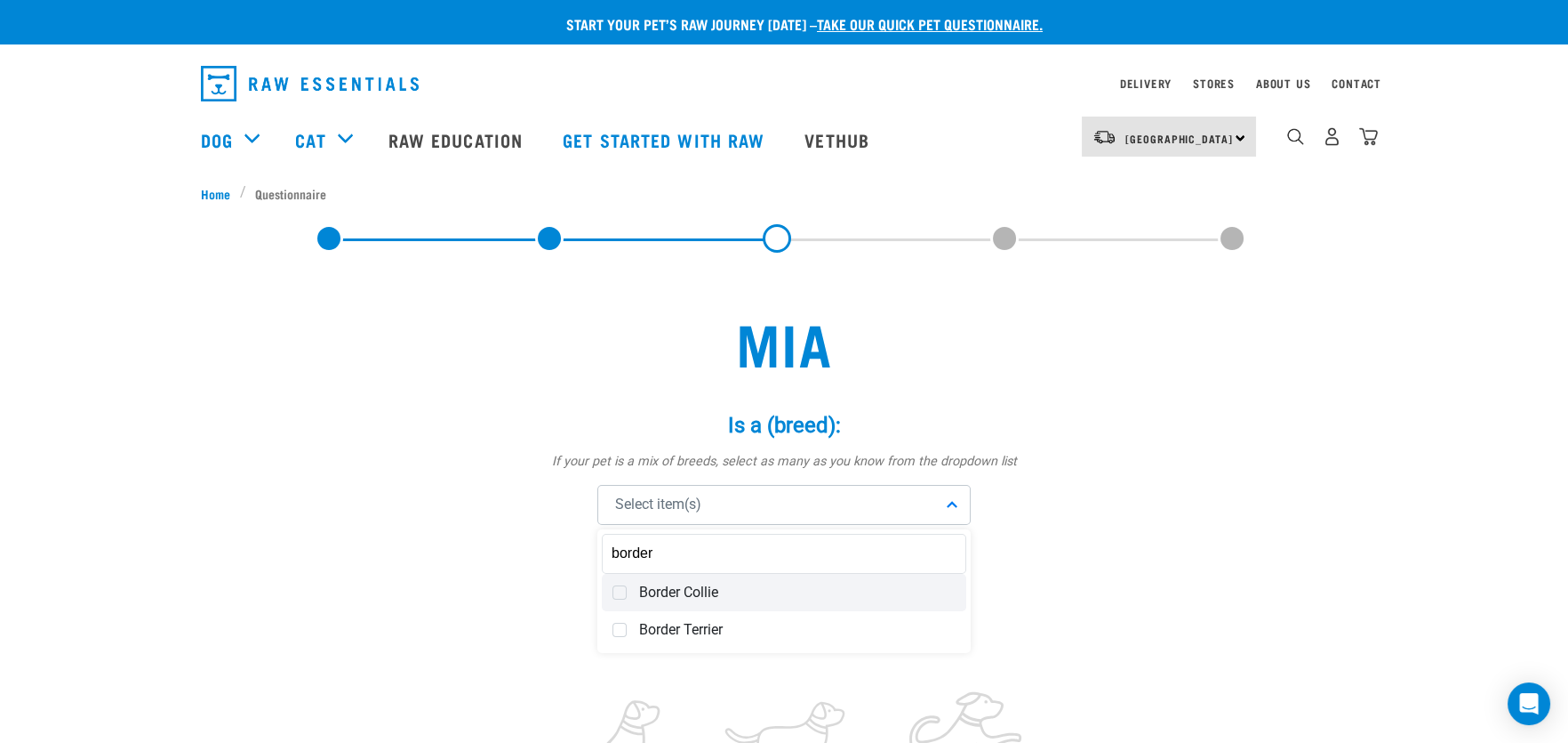
type input "border"
click at [733, 591] on span "Border Collie" at bounding box center [797, 592] width 316 height 17
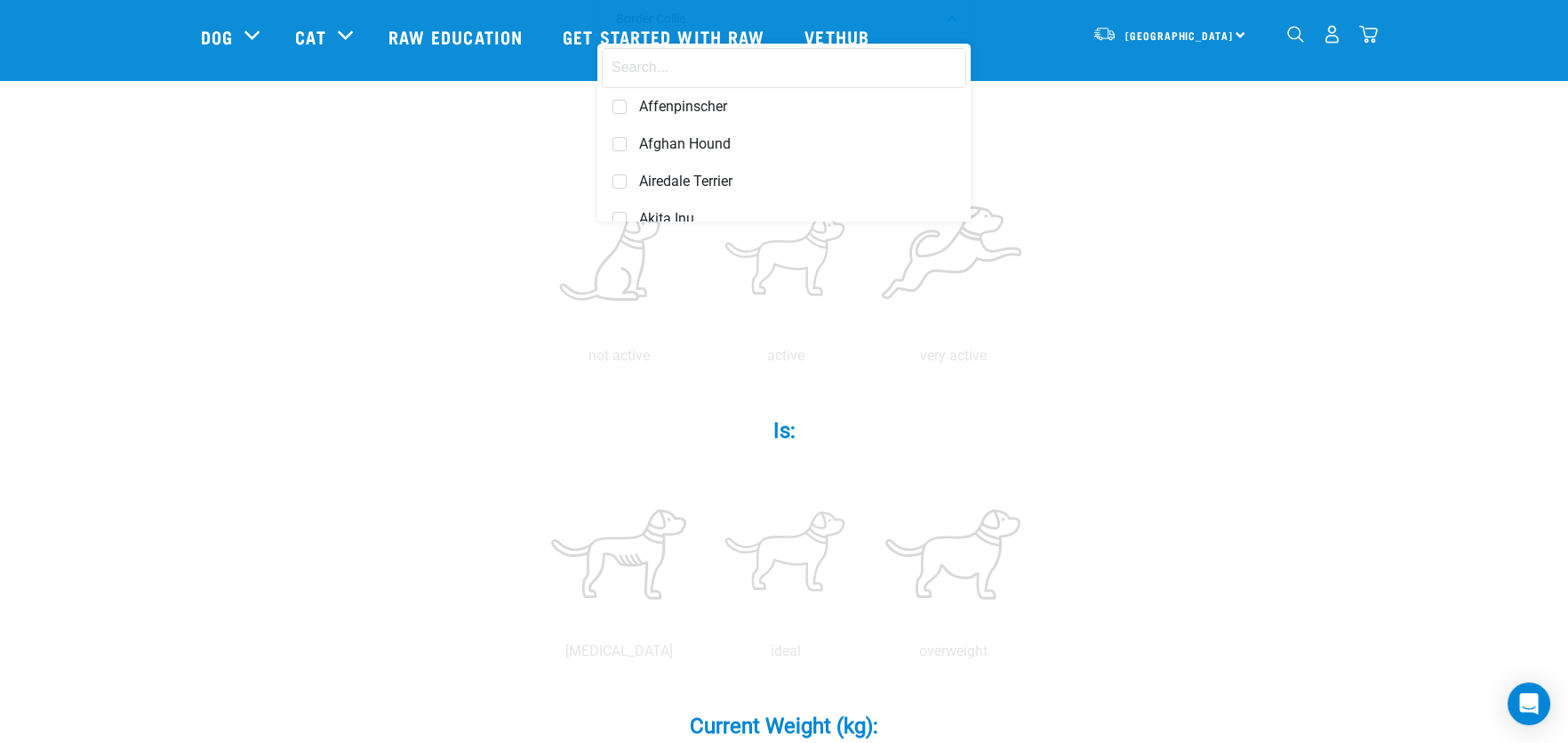
scroll to position [267, 0]
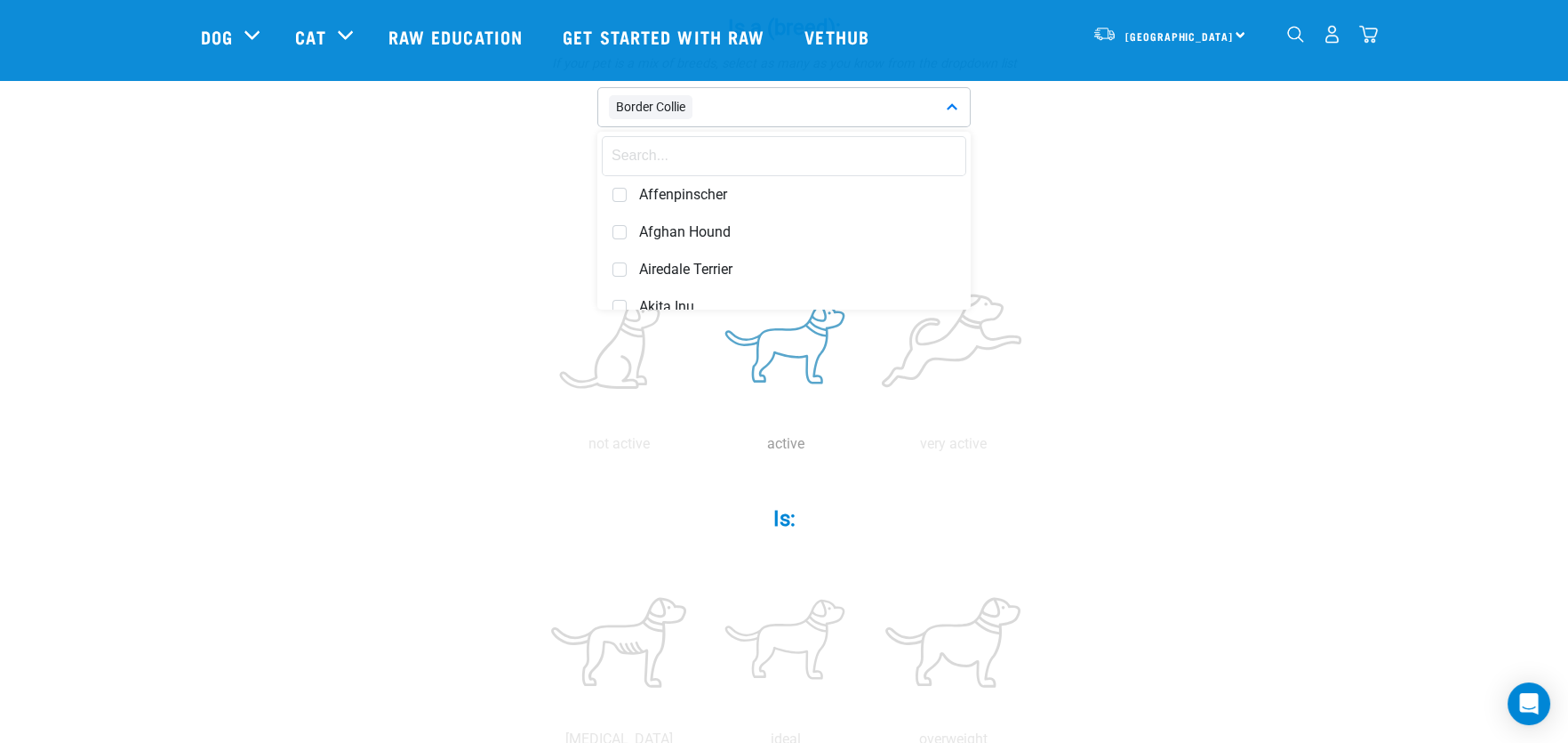
click at [778, 343] on label at bounding box center [785, 347] width 160 height 151
click at [702, 448] on input "radio" at bounding box center [702, 448] width 0 height 0
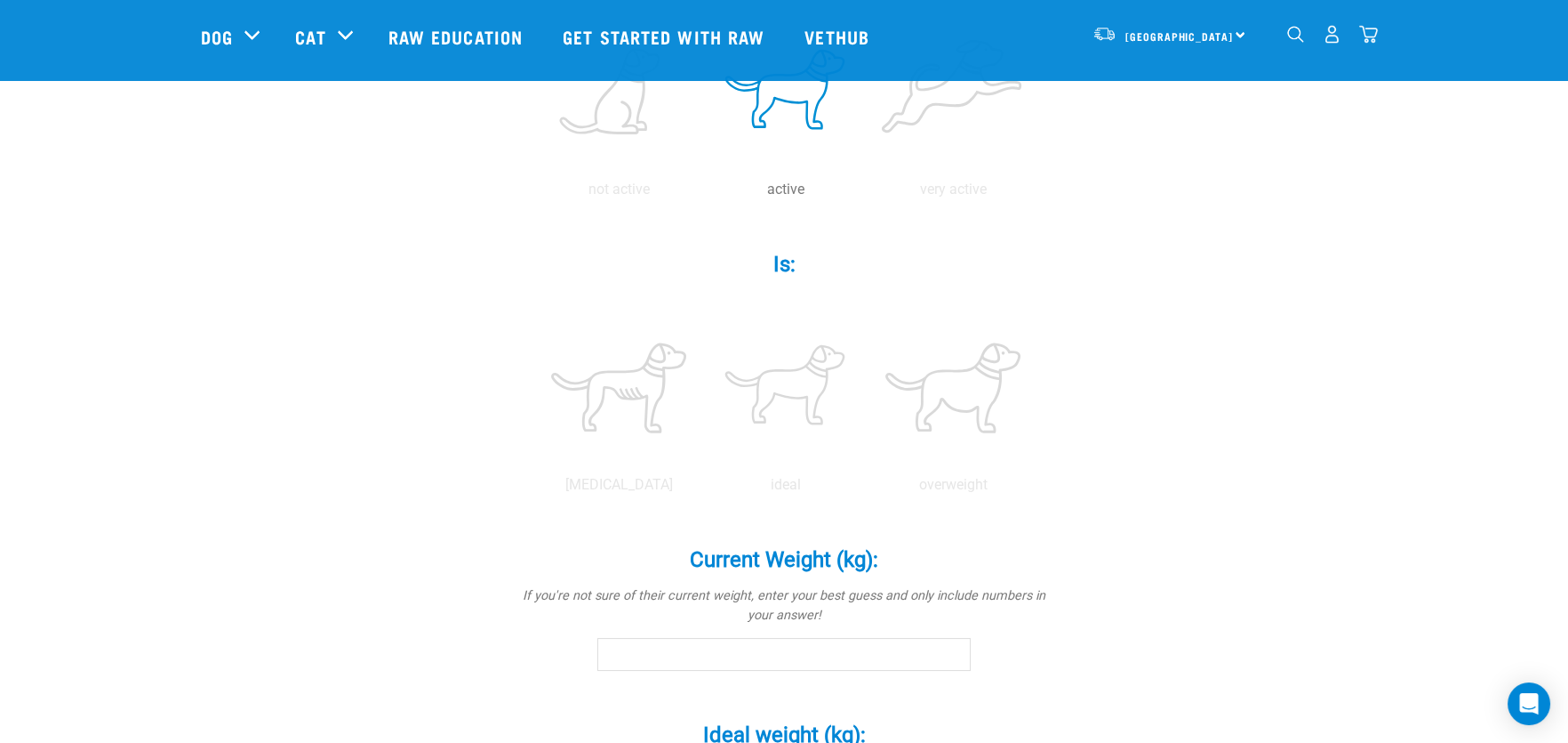
scroll to position [533, 0]
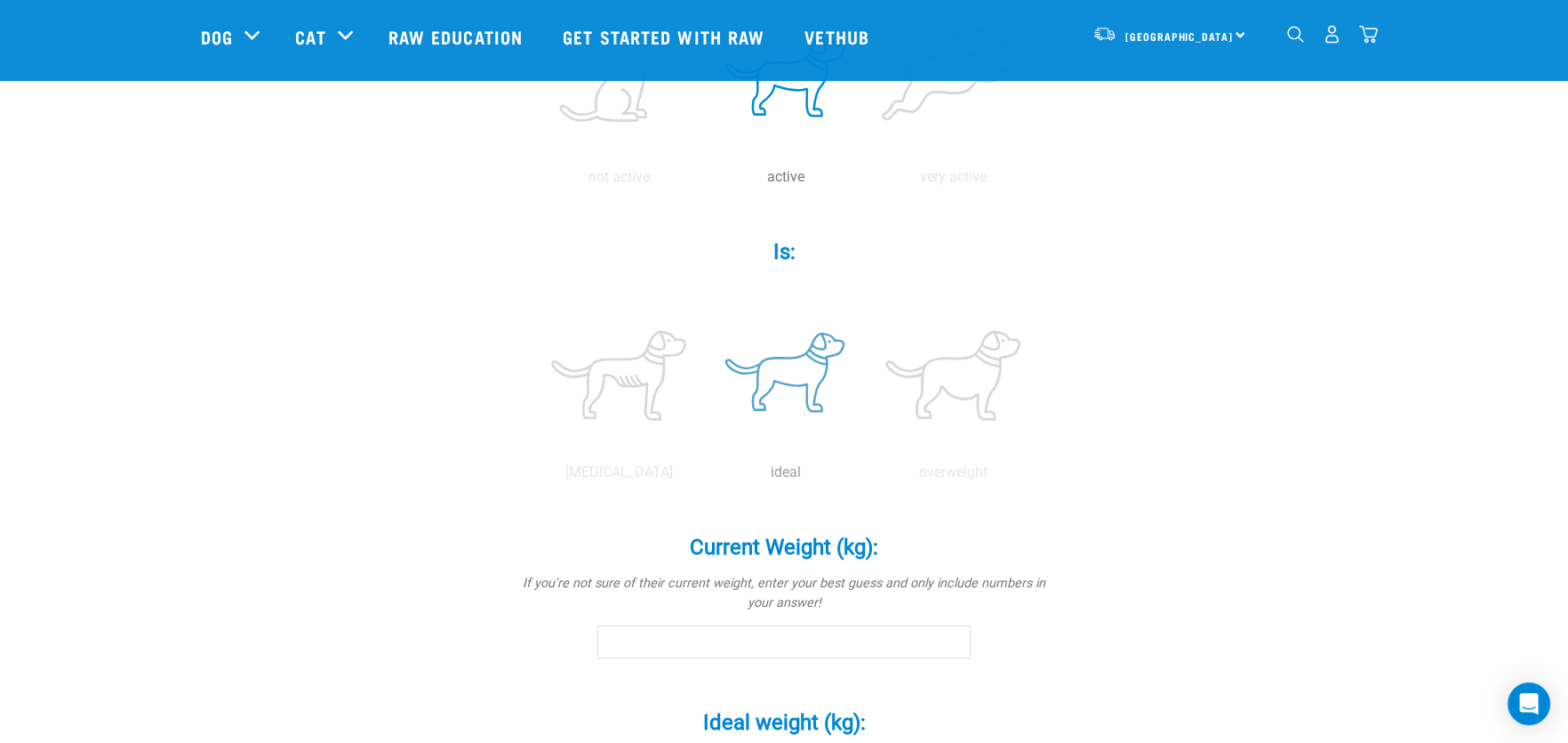
click at [799, 375] on label at bounding box center [785, 375] width 160 height 151
click at [702, 476] on input "radio" at bounding box center [702, 476] width 0 height 0
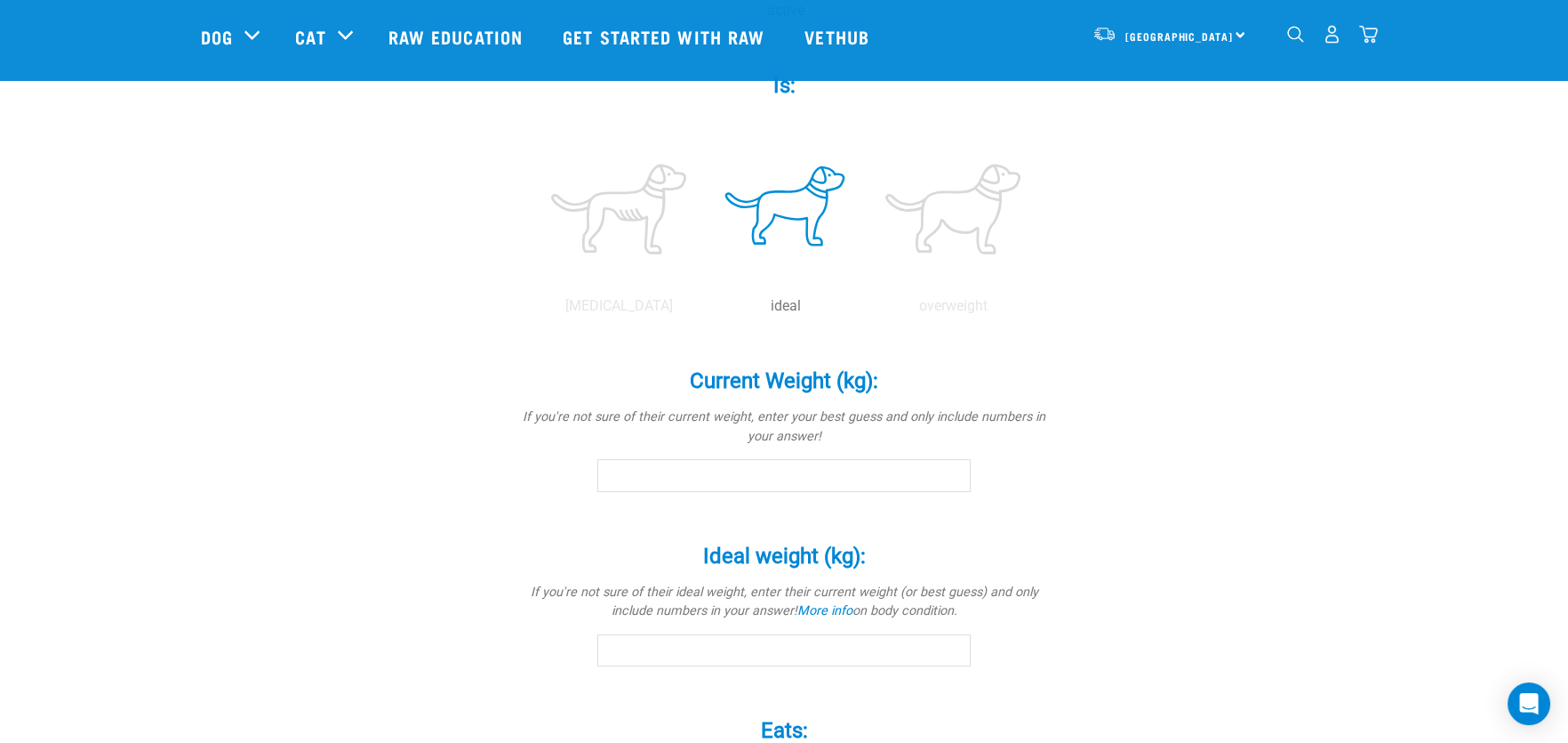
scroll to position [711, 0]
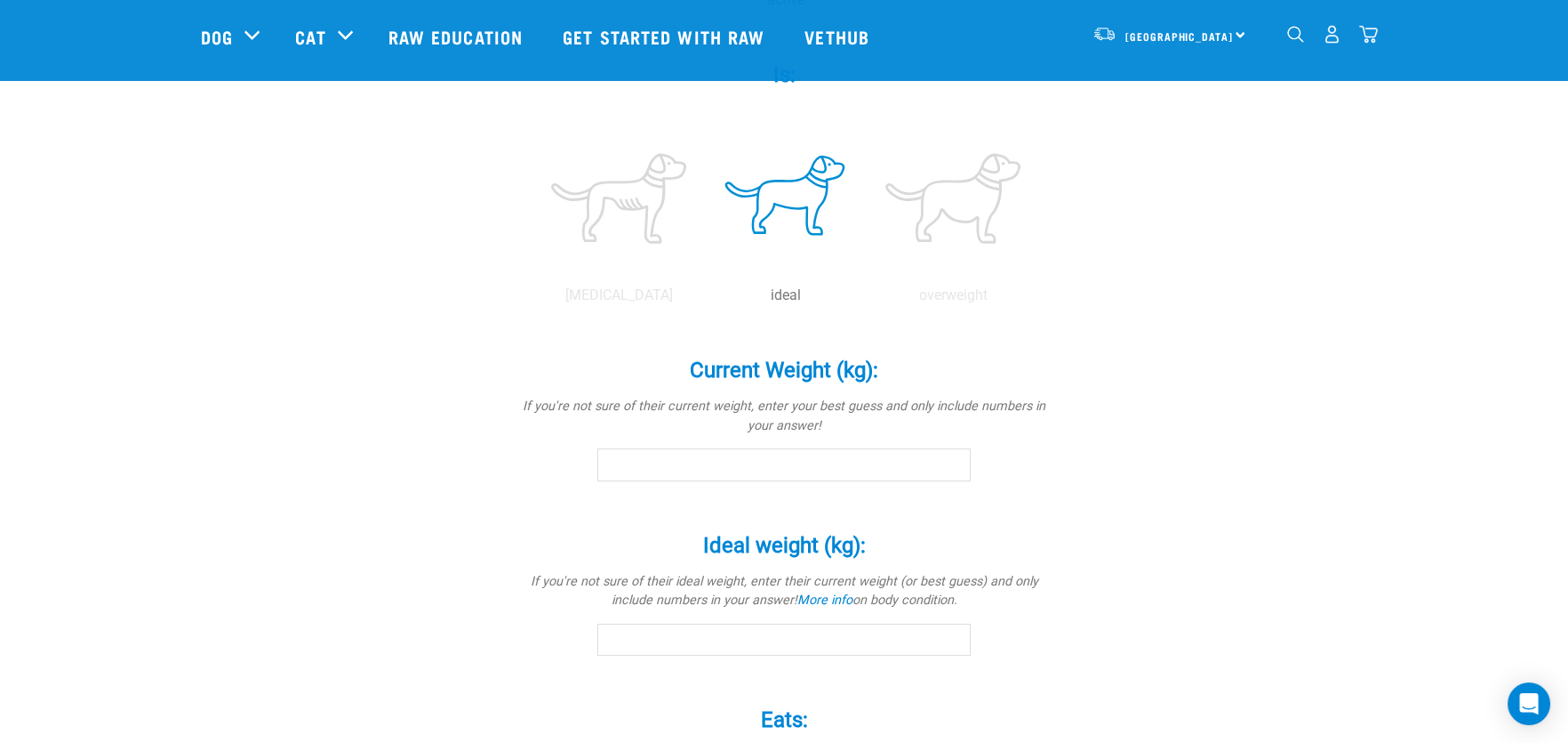
click at [800, 464] on input "Current Weight (kg): *" at bounding box center [784, 464] width 373 height 32
type input "22"
click at [711, 638] on input "Ideal weight (kg): *" at bounding box center [784, 639] width 373 height 32
click at [950, 644] on input "-0.1" at bounding box center [784, 639] width 373 height 32
click at [951, 641] on input "-0.2" at bounding box center [784, 639] width 373 height 32
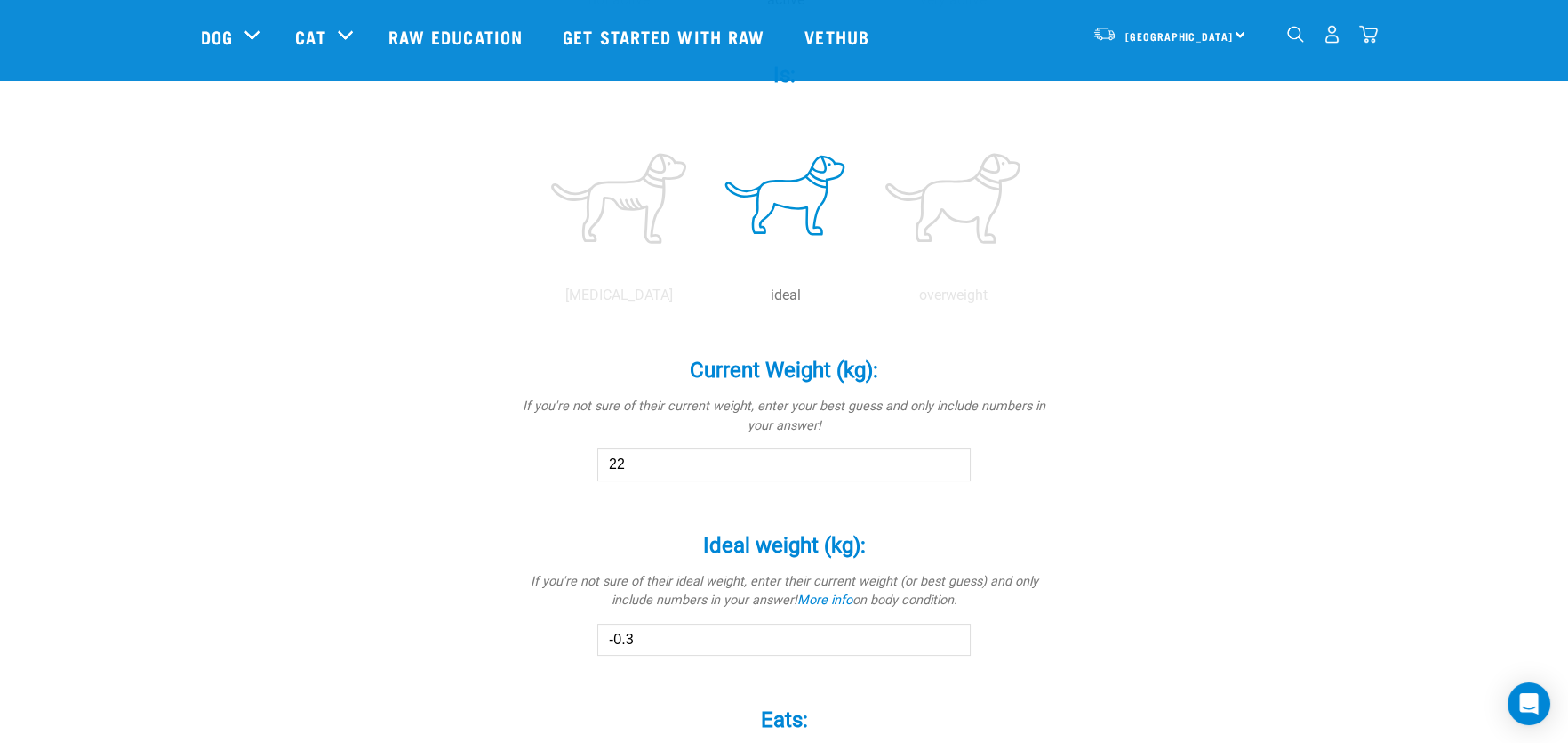
click at [951, 641] on input "-0.3" at bounding box center [784, 639] width 373 height 32
click at [951, 640] on input "-0.4" at bounding box center [784, 639] width 373 height 32
click at [951, 640] on input "-0.5" at bounding box center [784, 639] width 373 height 32
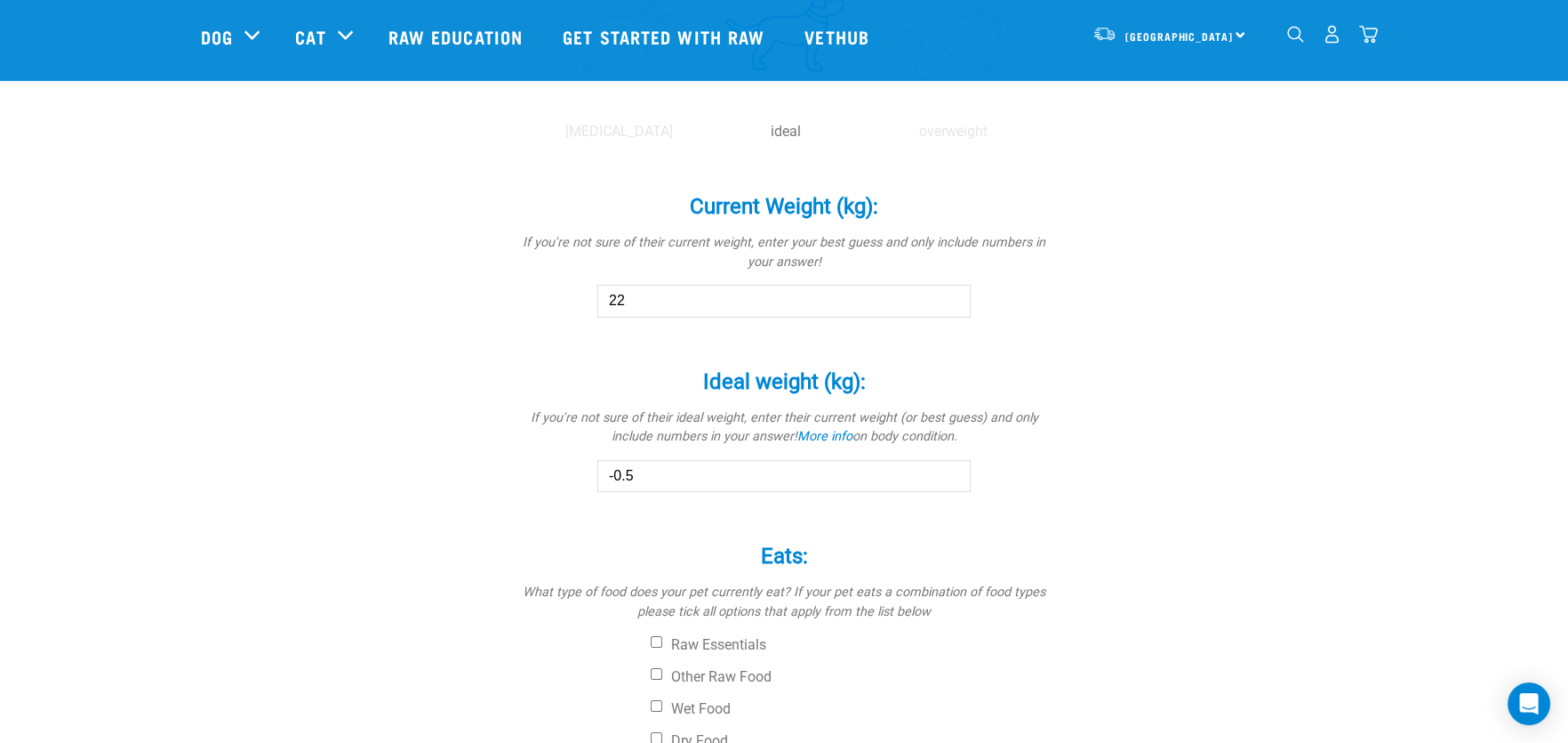
scroll to position [888, 0]
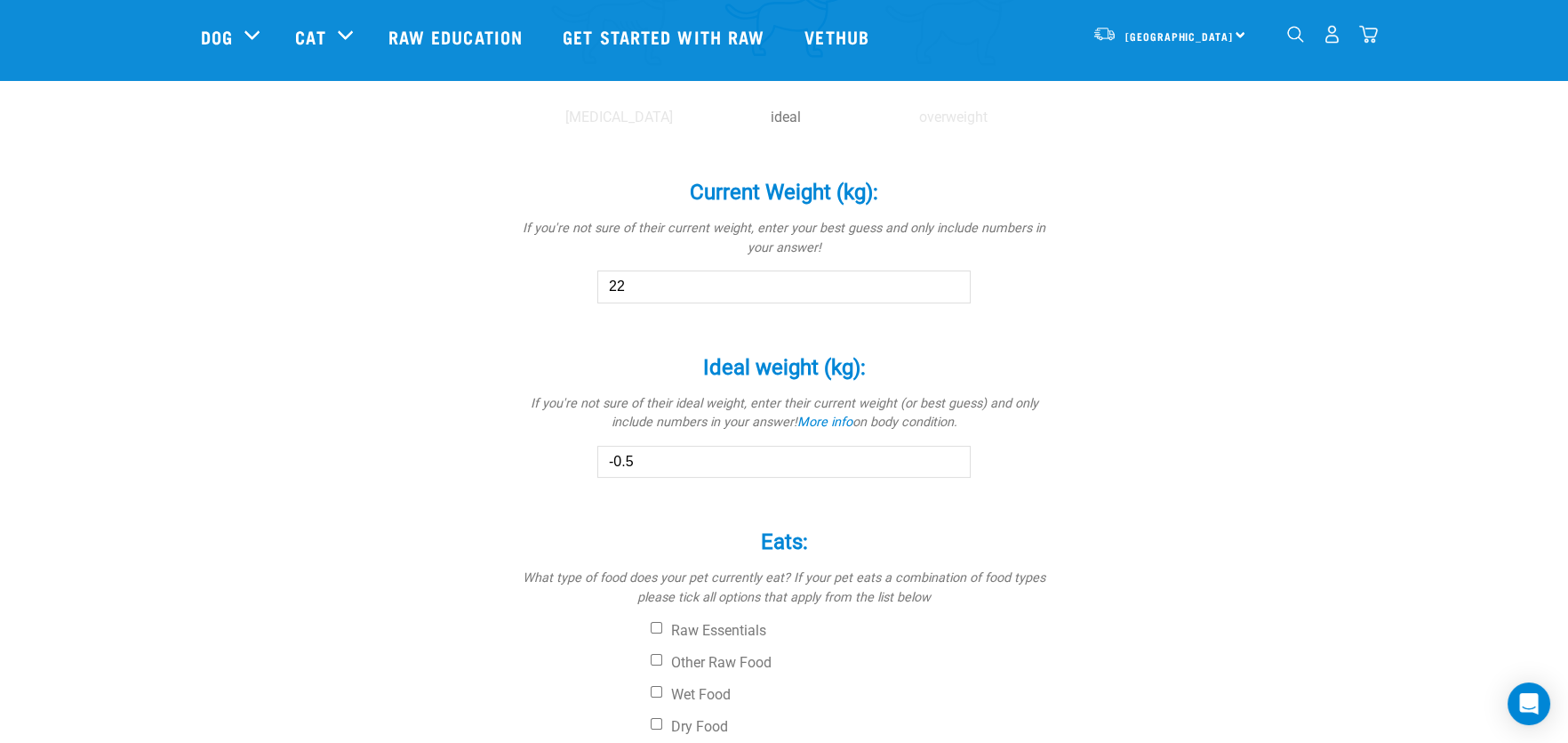
drag, startPoint x: 664, startPoint y: 459, endPoint x: 589, endPoint y: 464, distance: 75.2
click at [589, 464] on div "Ideal weight (kg): * If you're not sure of their ideal weight, enter their curr…" at bounding box center [784, 404] width 533 height 148
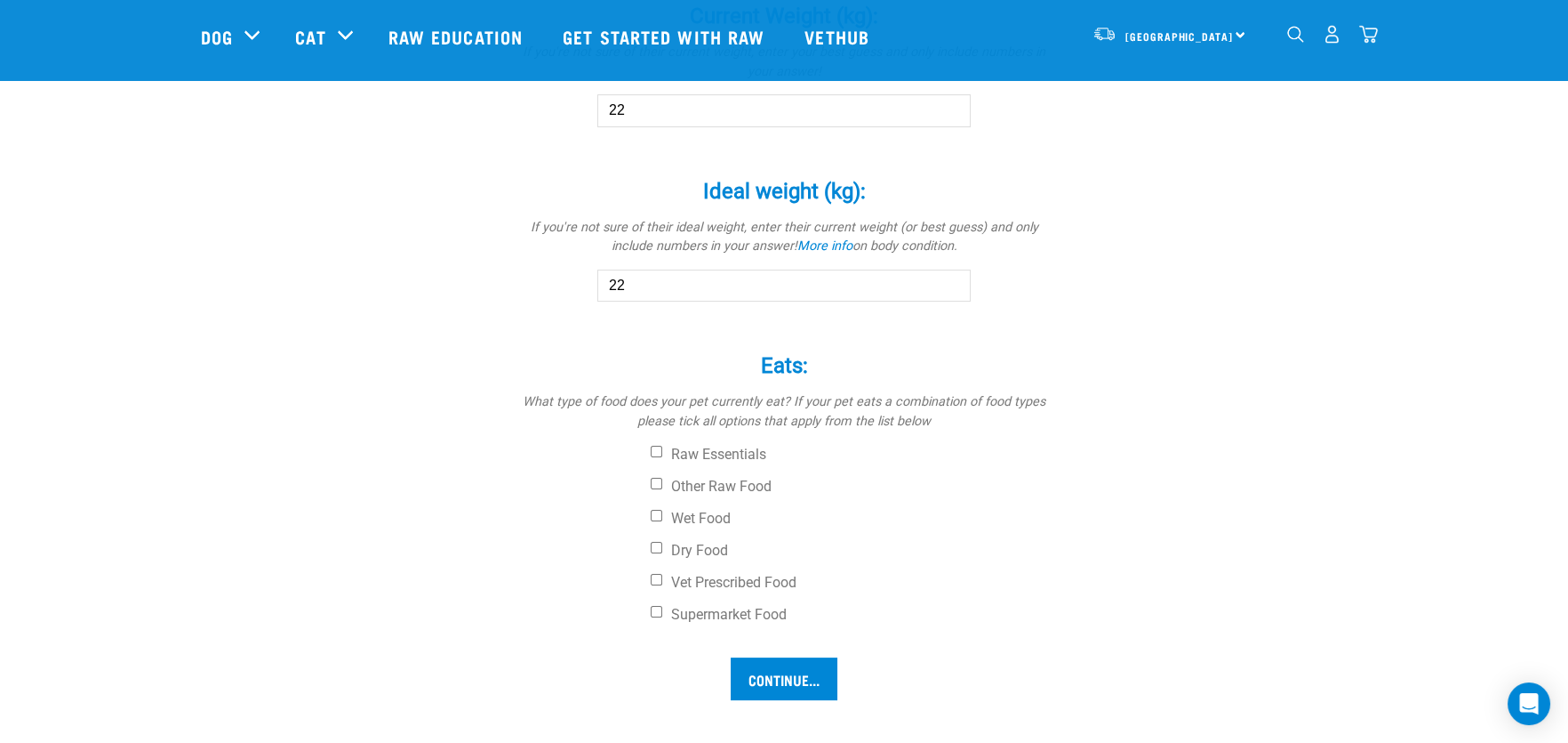
scroll to position [1067, 0]
type input "22"
click at [656, 540] on input "Dry Food" at bounding box center [656, 545] width 12 height 12
checkbox input "true"
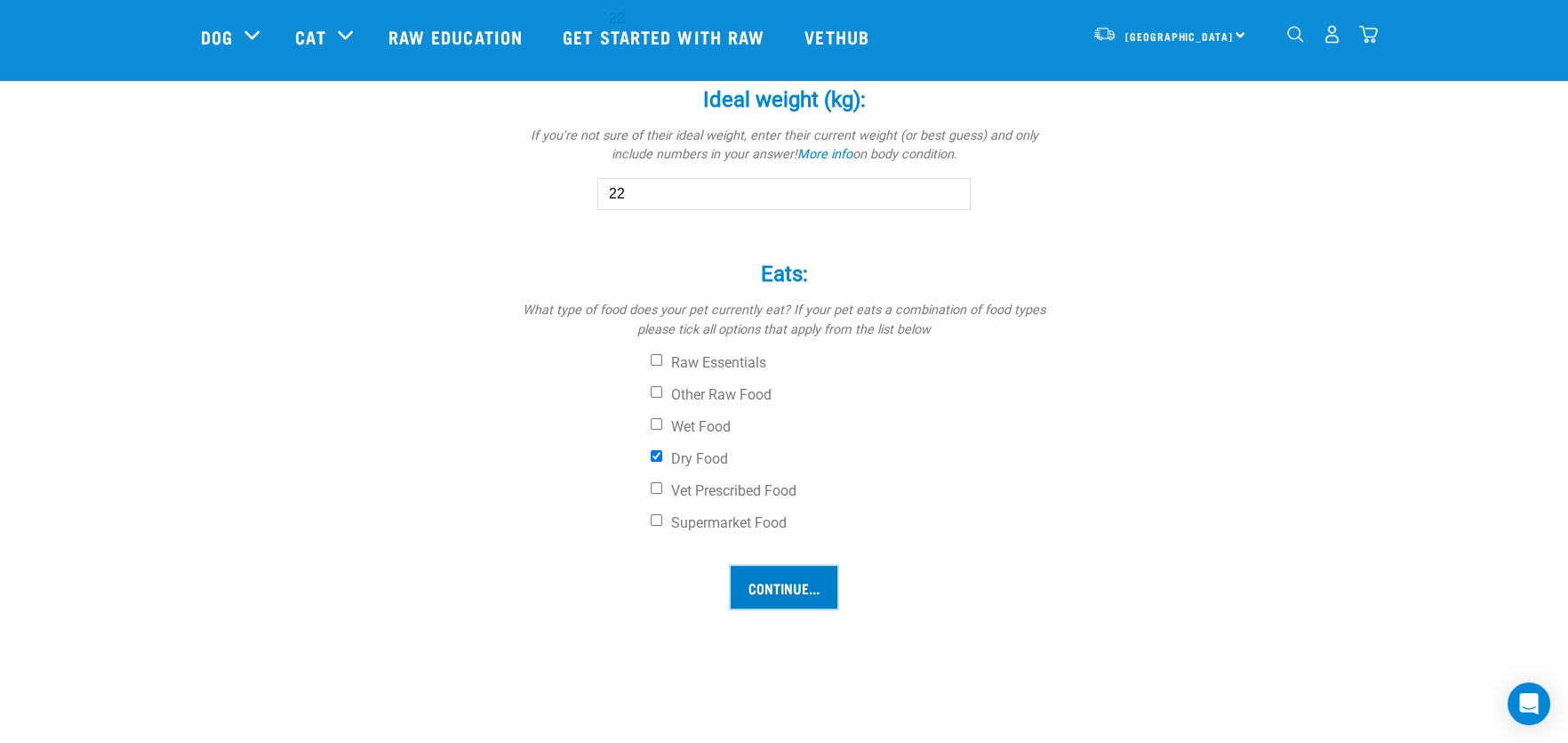
click at [788, 577] on input "Continue..." at bounding box center [784, 587] width 107 height 43
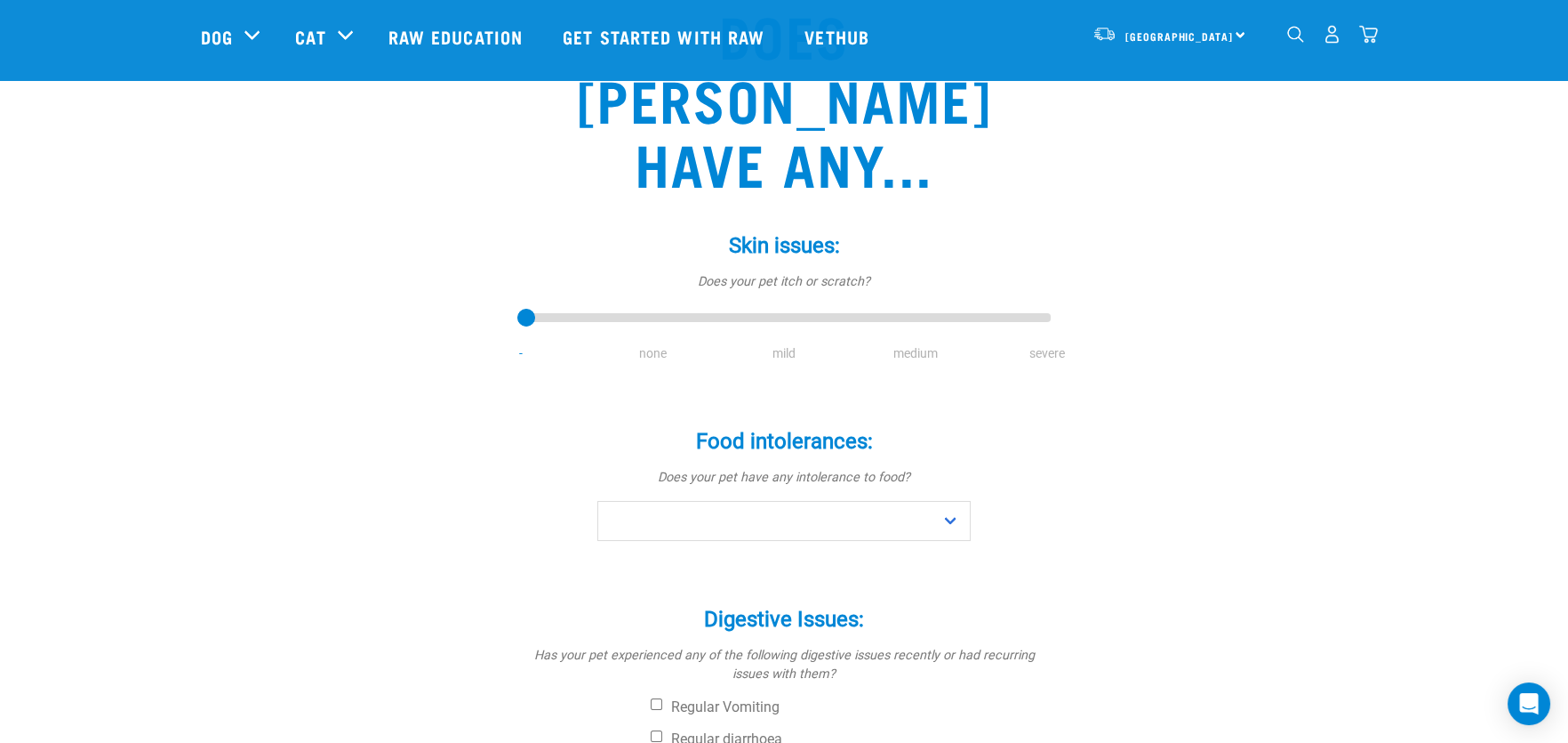
scroll to position [177, 0]
type input "2"
click at [785, 306] on input "range" at bounding box center [784, 318] width 533 height 25
click at [804, 501] on select "No Yes" at bounding box center [784, 520] width 373 height 40
select select "yes"
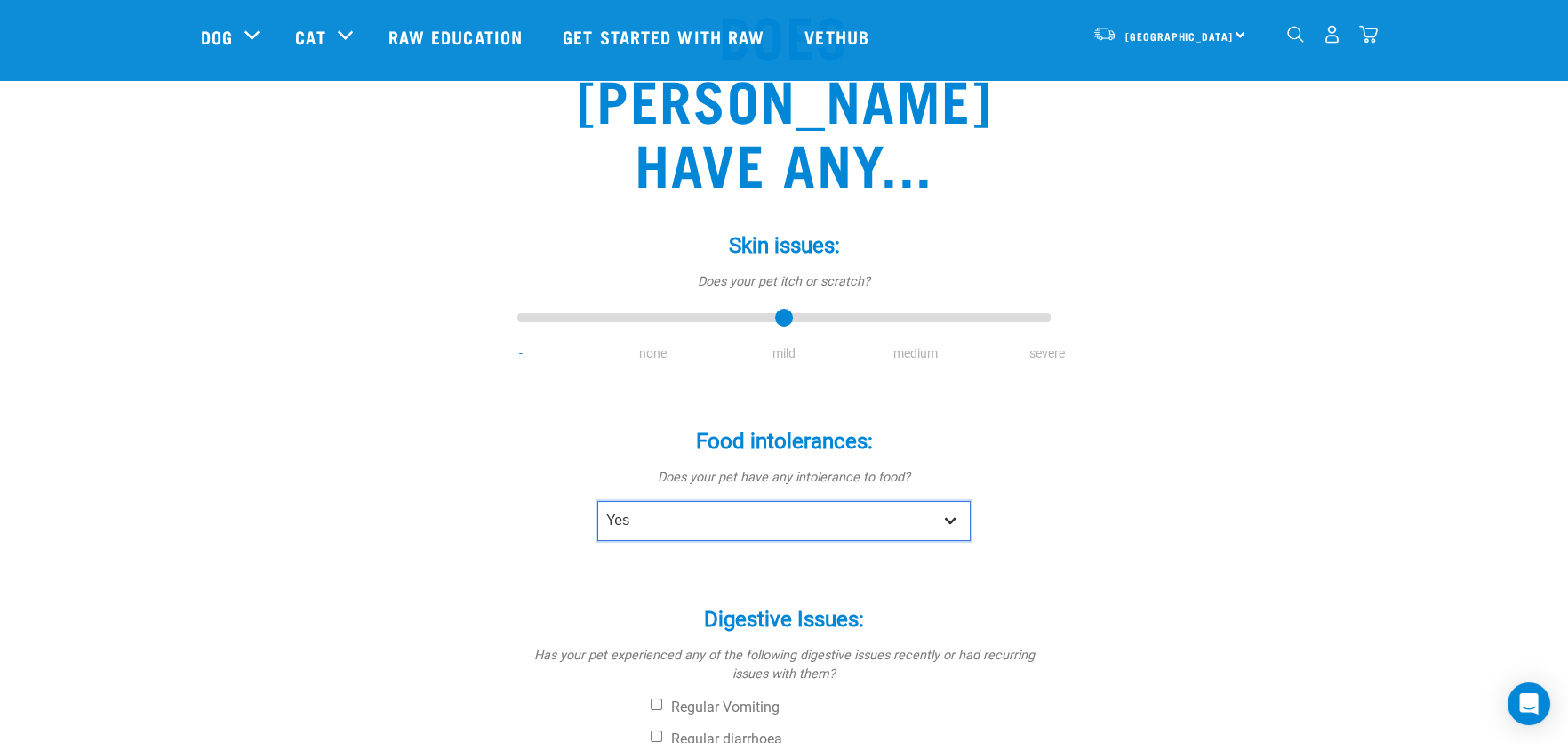
click at [597, 501] on select "No Yes" at bounding box center [784, 520] width 373 height 40
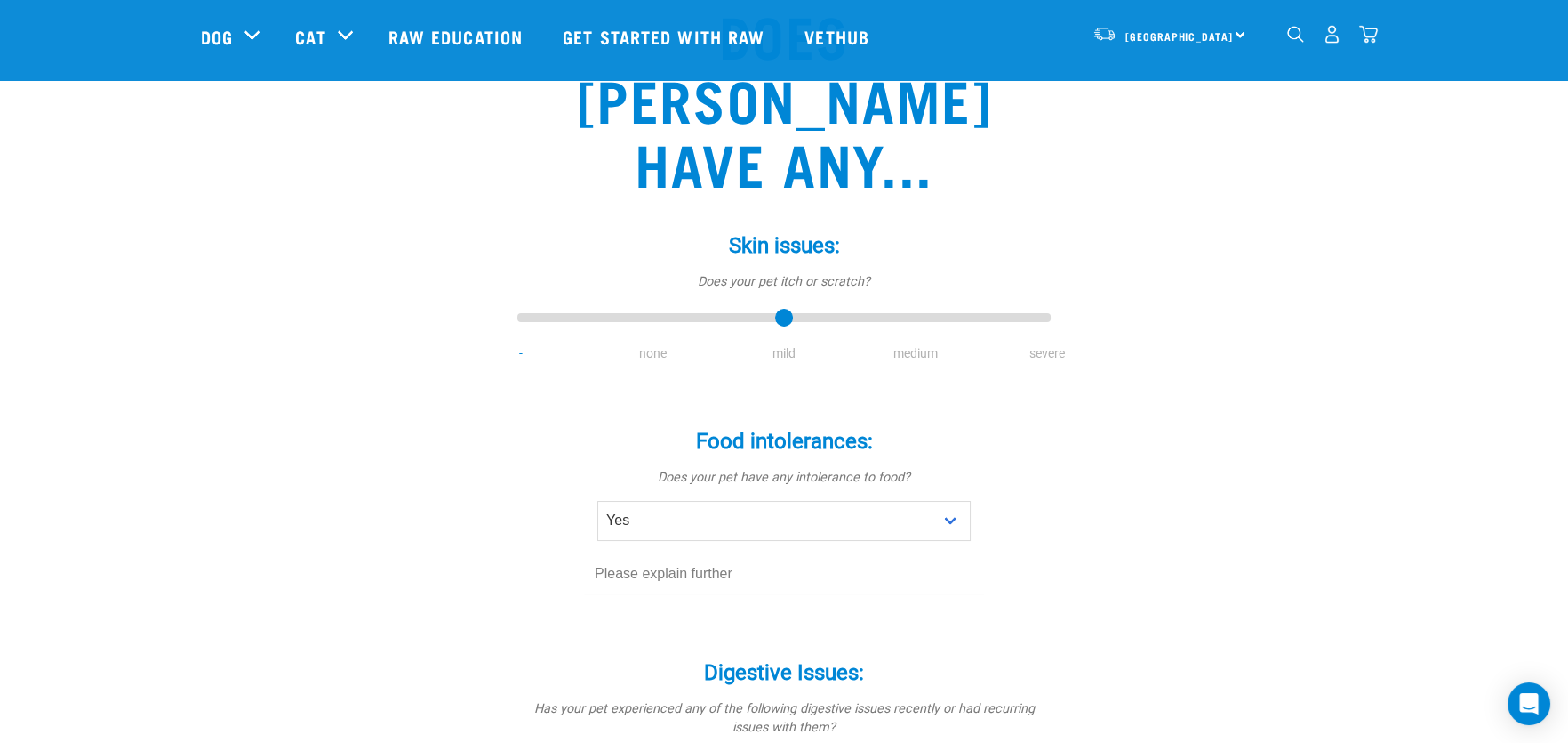
click at [743, 554] on input "text" at bounding box center [784, 573] width 400 height 40
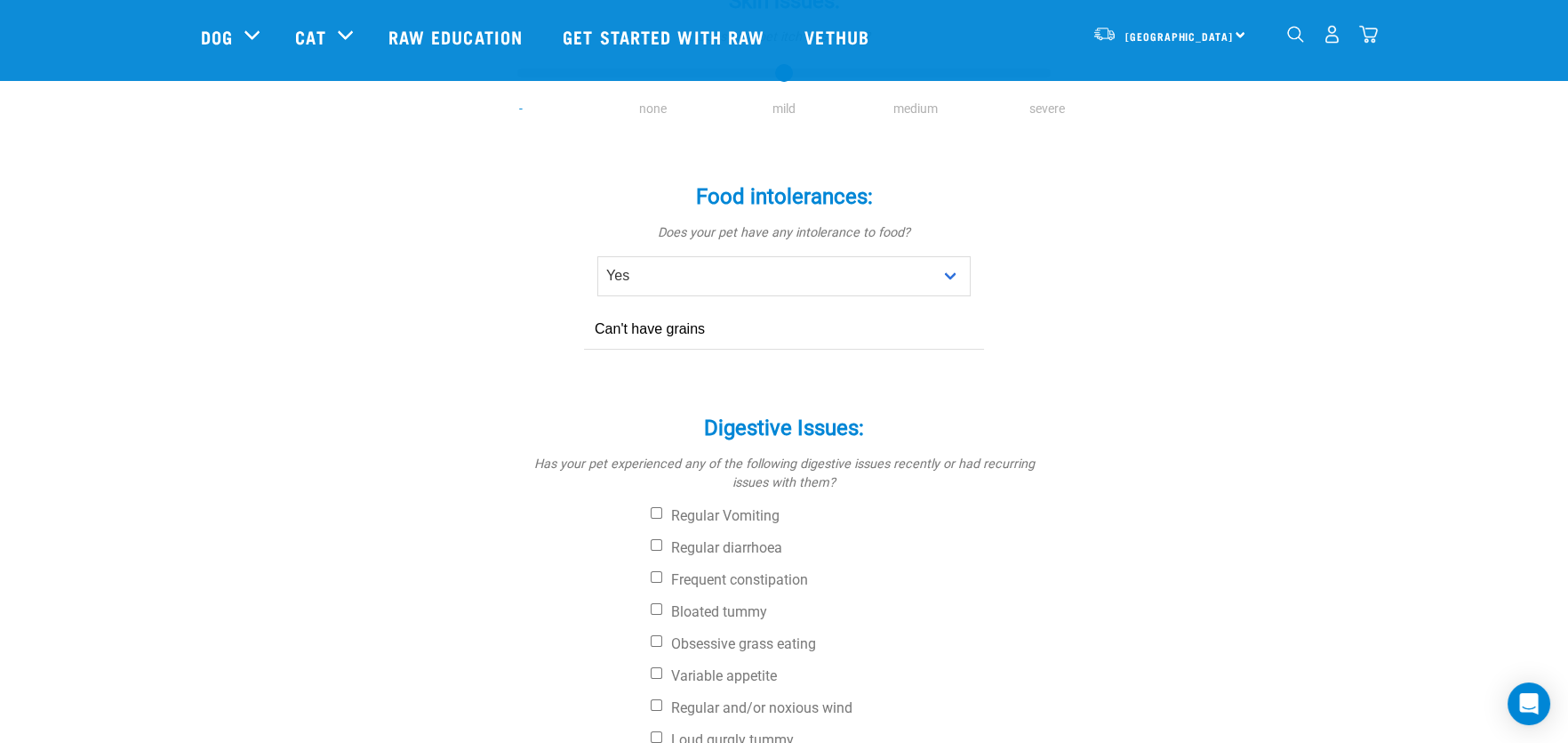
scroll to position [533, 0]
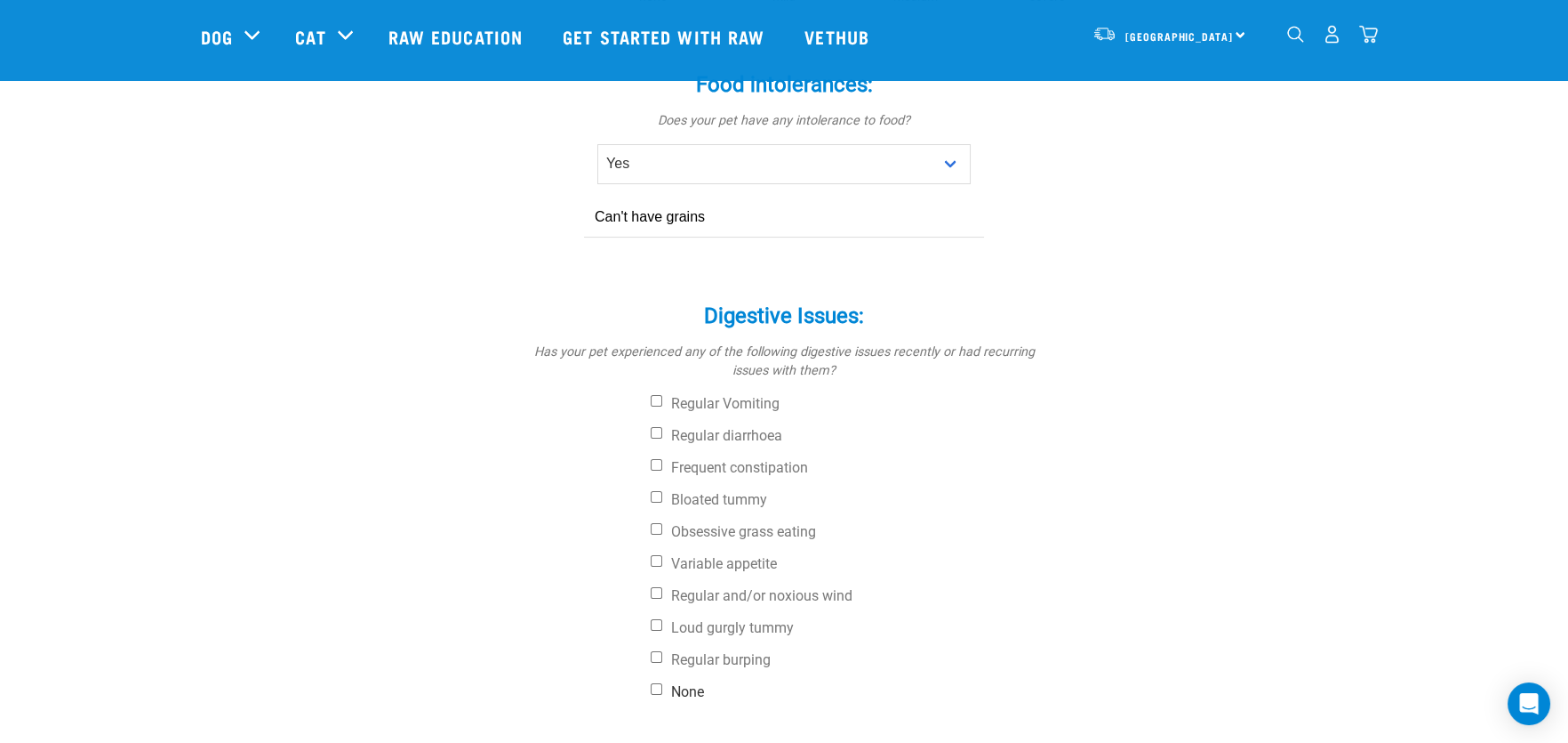
type input "Can't have grains"
click at [656, 683] on input "None" at bounding box center [656, 689] width 12 height 12
checkbox input "true"
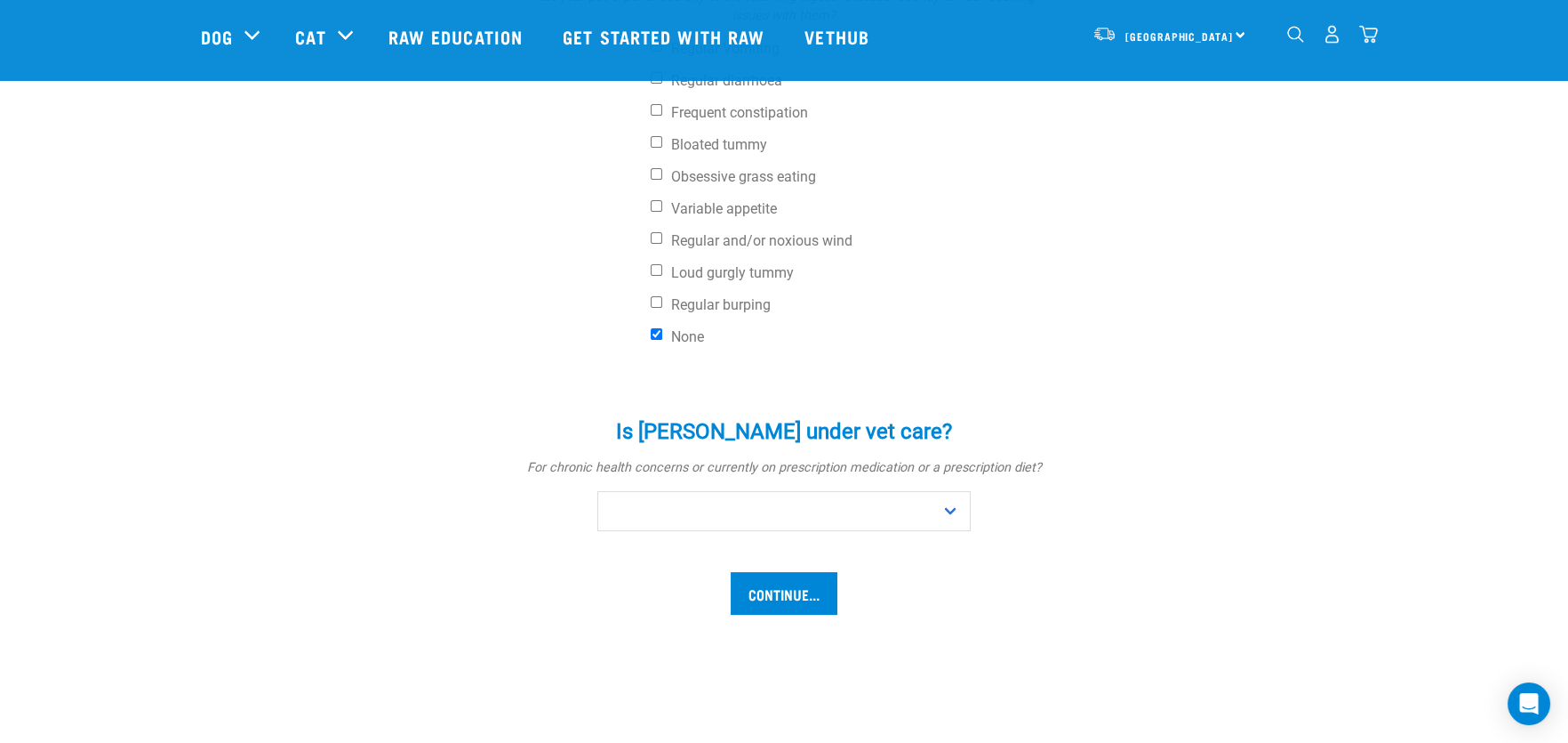
scroll to position [888, 0]
click at [654, 491] on select "No Yes" at bounding box center [784, 510] width 373 height 40
select select "no"
click at [597, 491] on select "No Yes" at bounding box center [784, 510] width 373 height 40
click at [775, 572] on input "Continue..." at bounding box center [784, 594] width 107 height 43
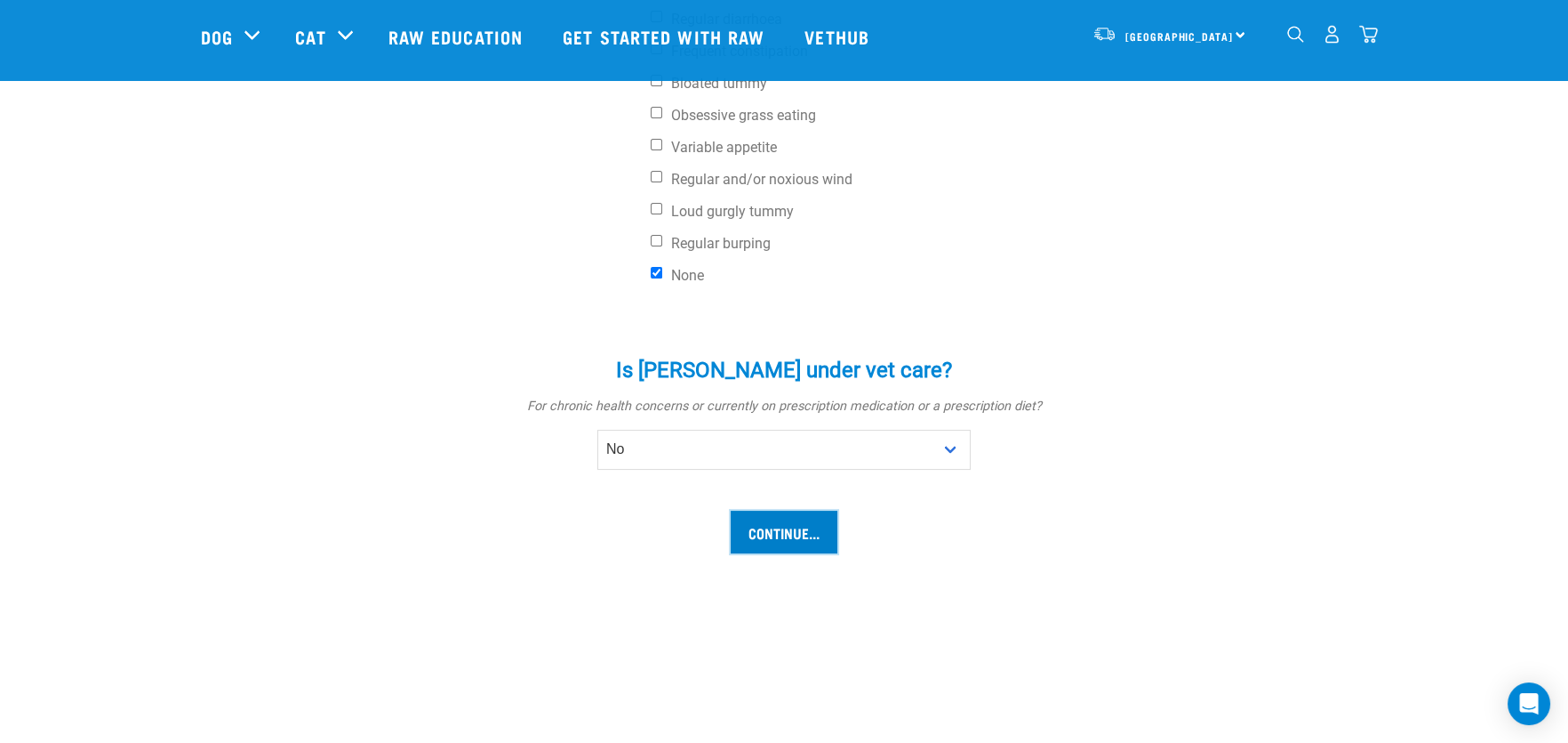
scroll to position [979, 0]
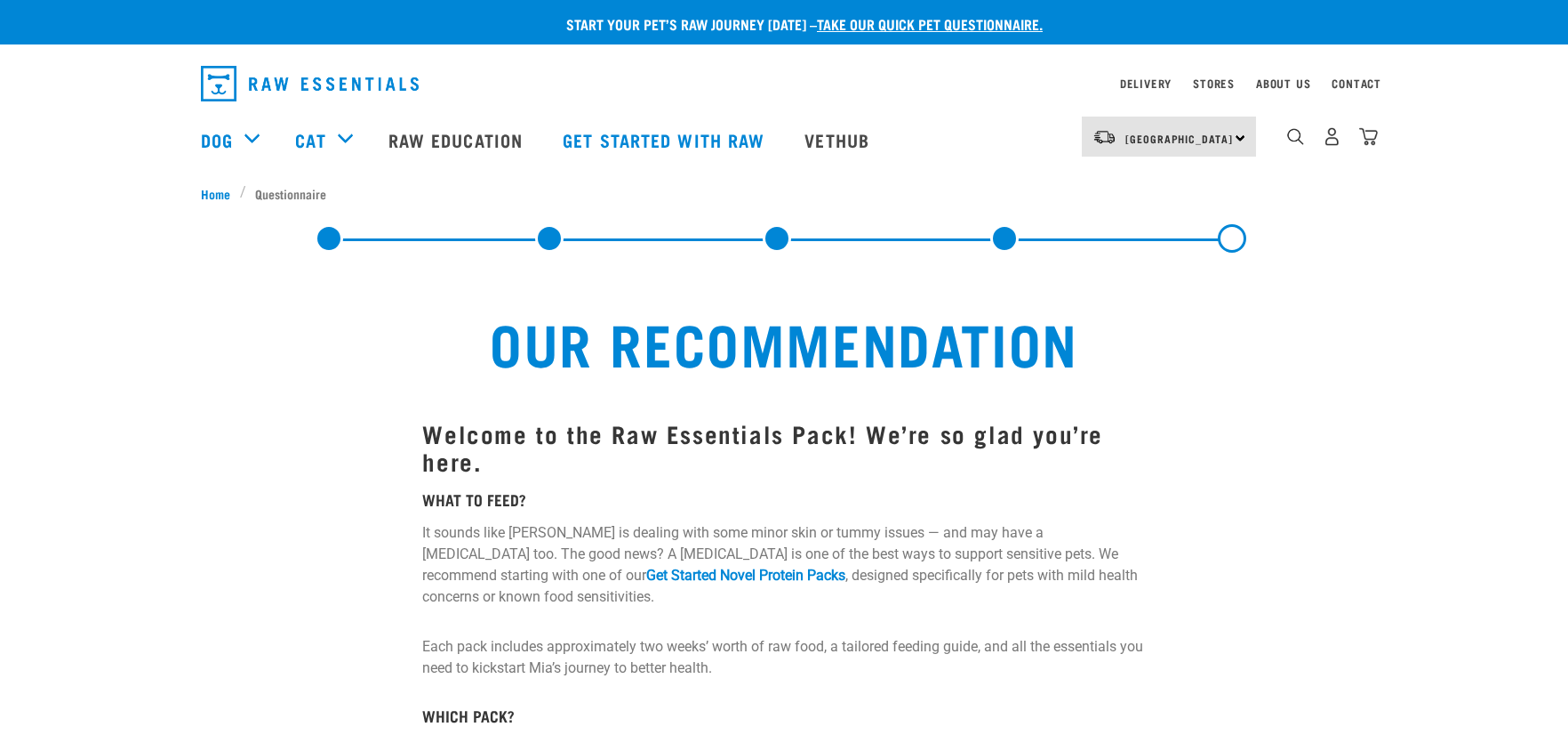
select select "19650"
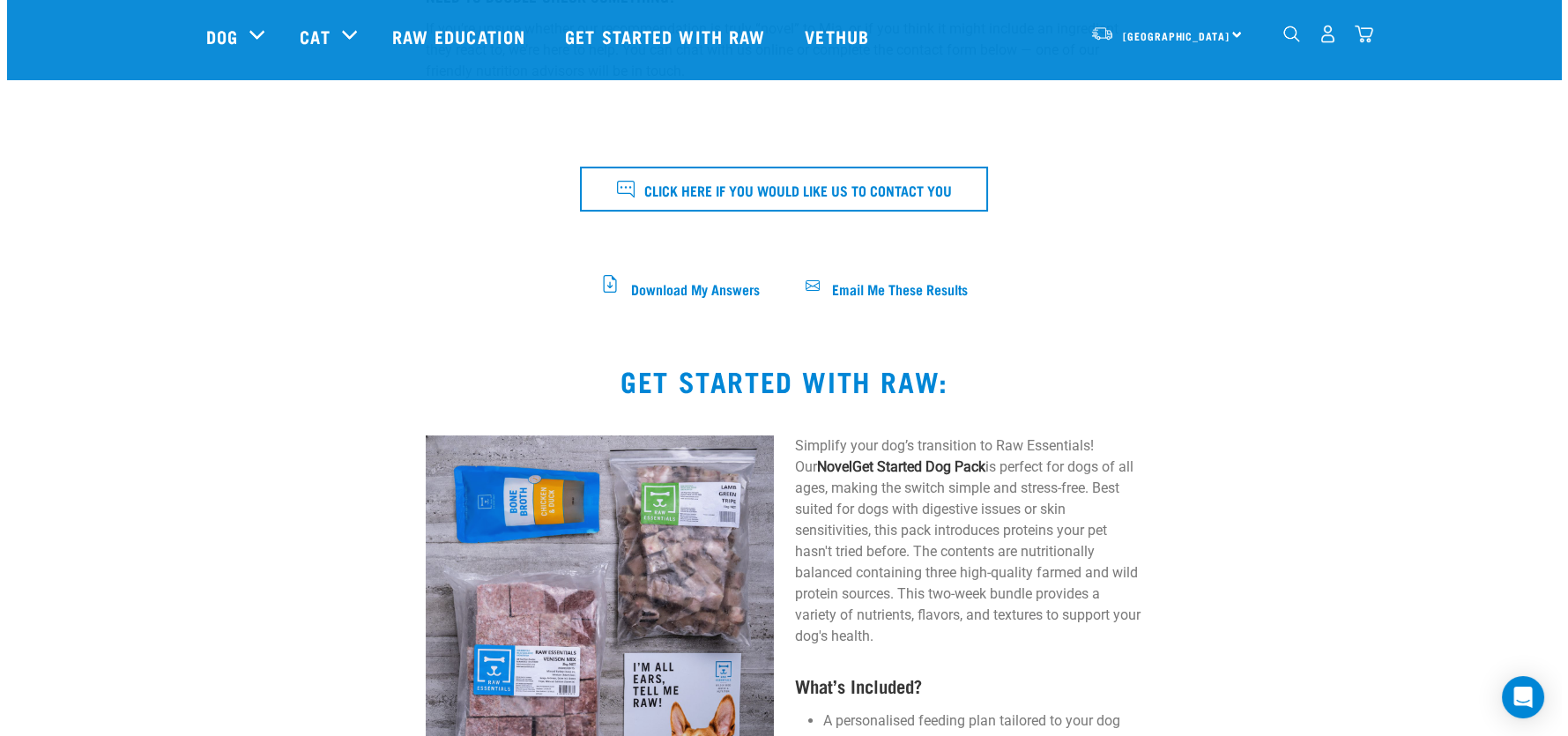
scroll to position [880, 0]
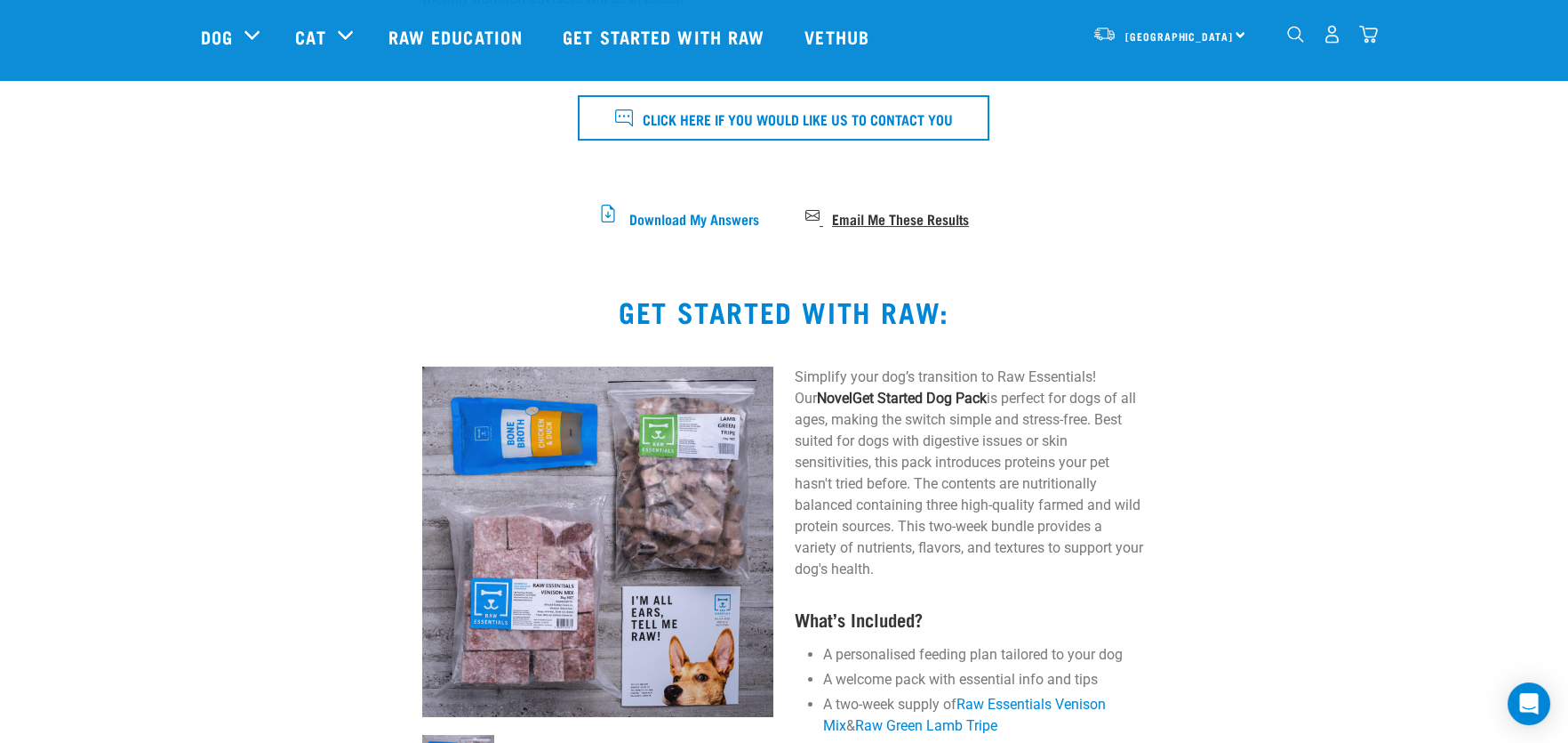
click at [867, 212] on span "Email Me These Results" at bounding box center [900, 217] width 137 height 10
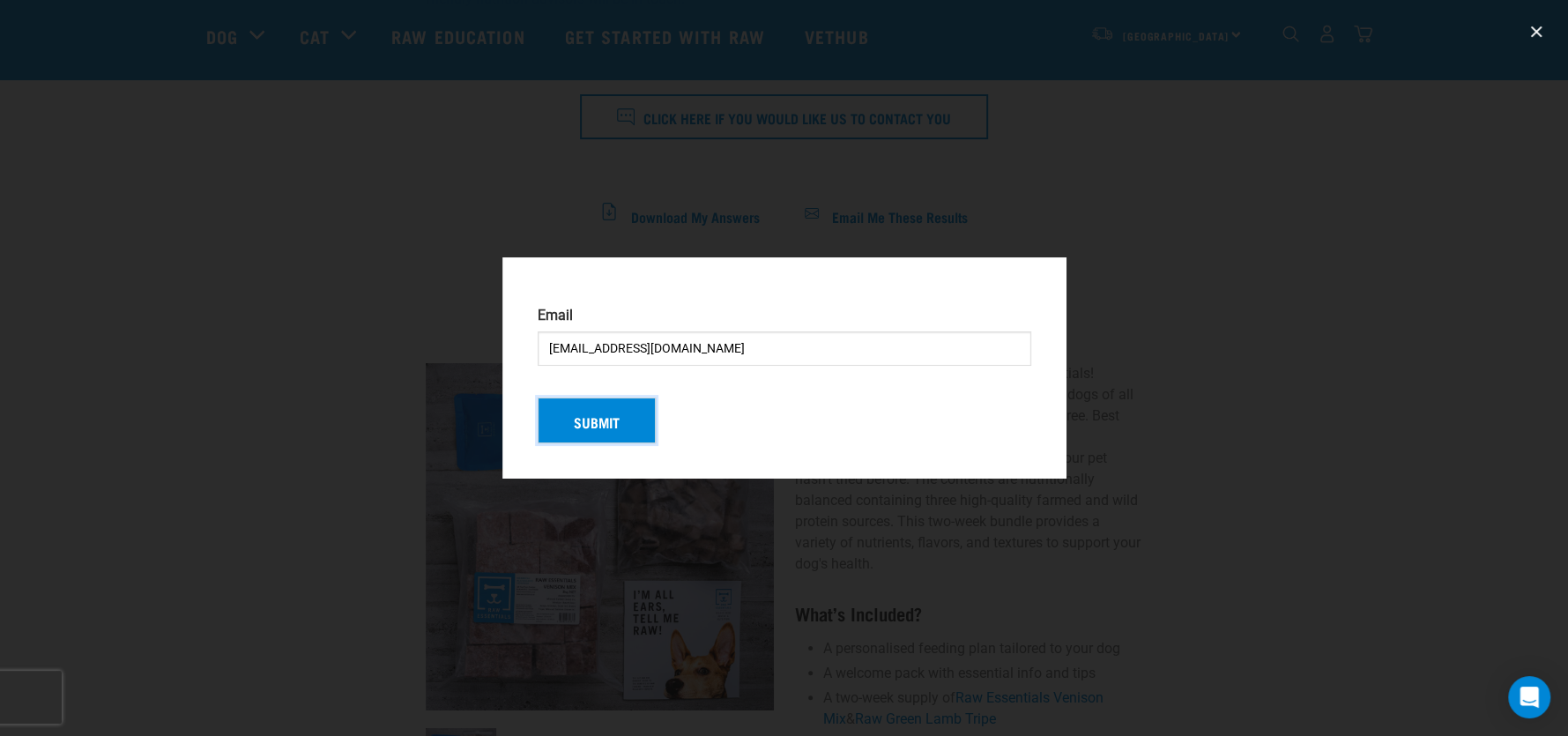
click at [582, 427] on button "Submit" at bounding box center [596, 420] width 118 height 46
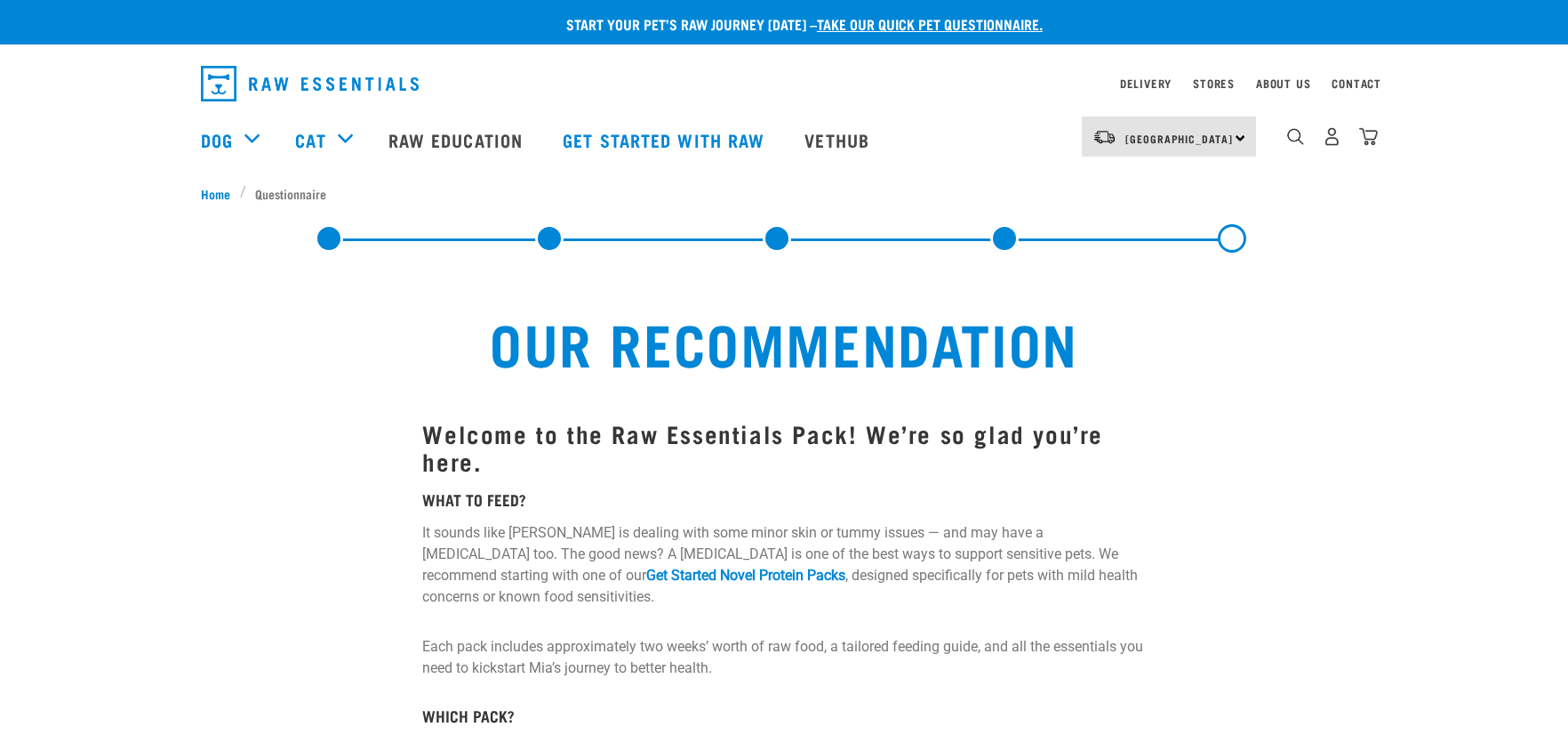
select select "19650"
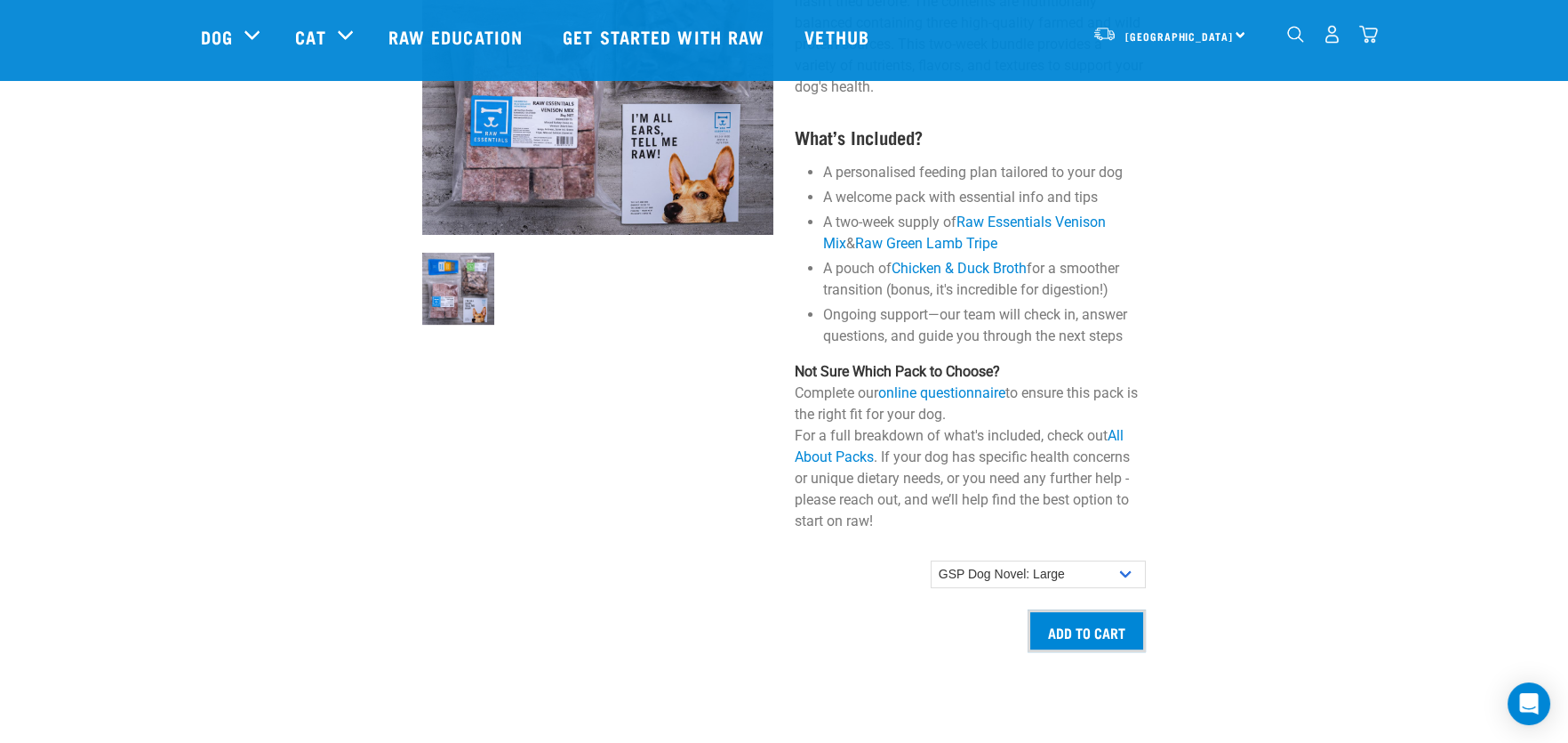
scroll to position [1422, 0]
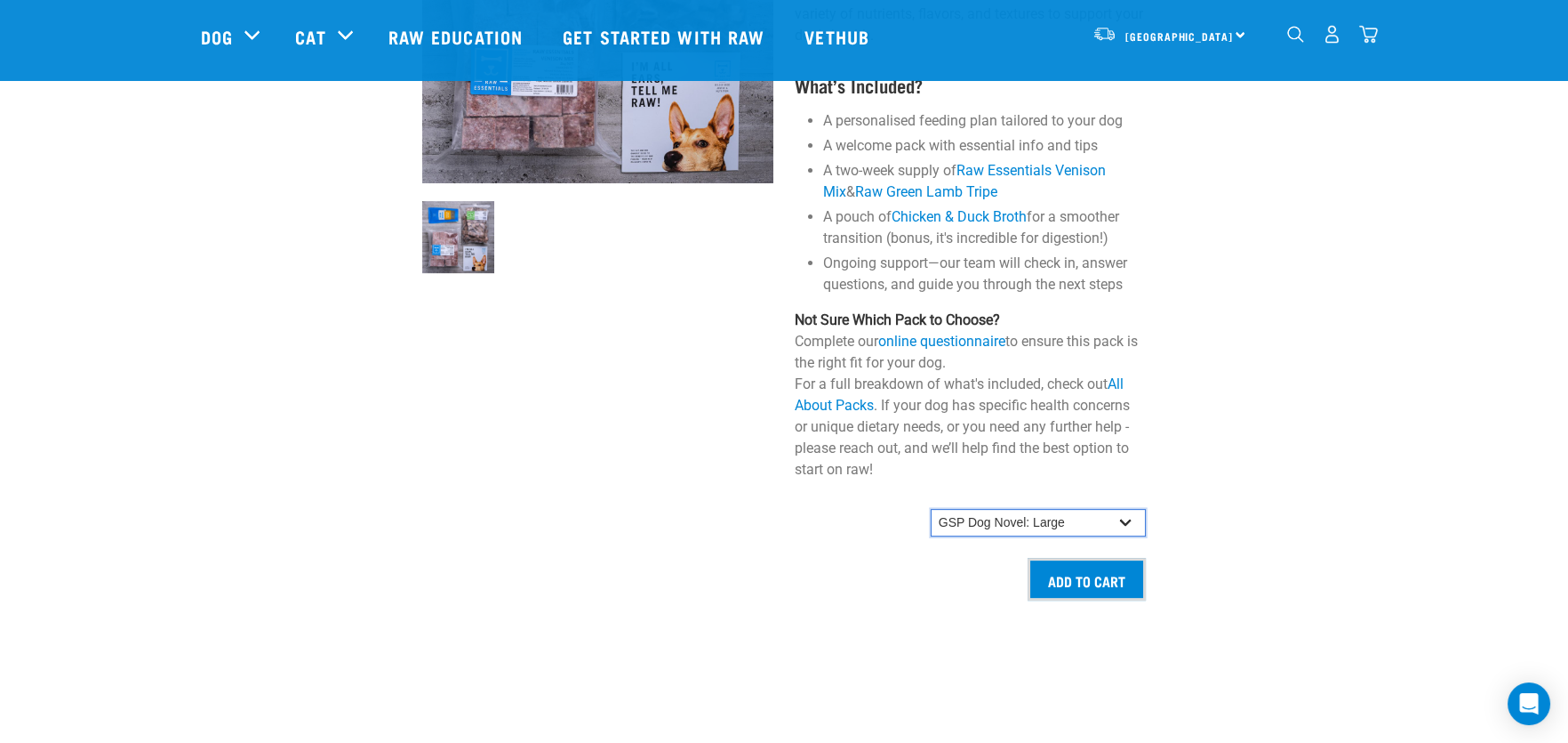
click at [987, 508] on select "GSP Dog Novel: Small GSP Dog Novel: Small-Medium GSP Dog Novel: Medium-Large" at bounding box center [1039, 522] width 215 height 28
click at [931, 508] on select "GSP Dog Novel: Small GSP Dog Novel: Small-Medium GSP Dog Novel: Medium-Large" at bounding box center [1039, 522] width 215 height 28
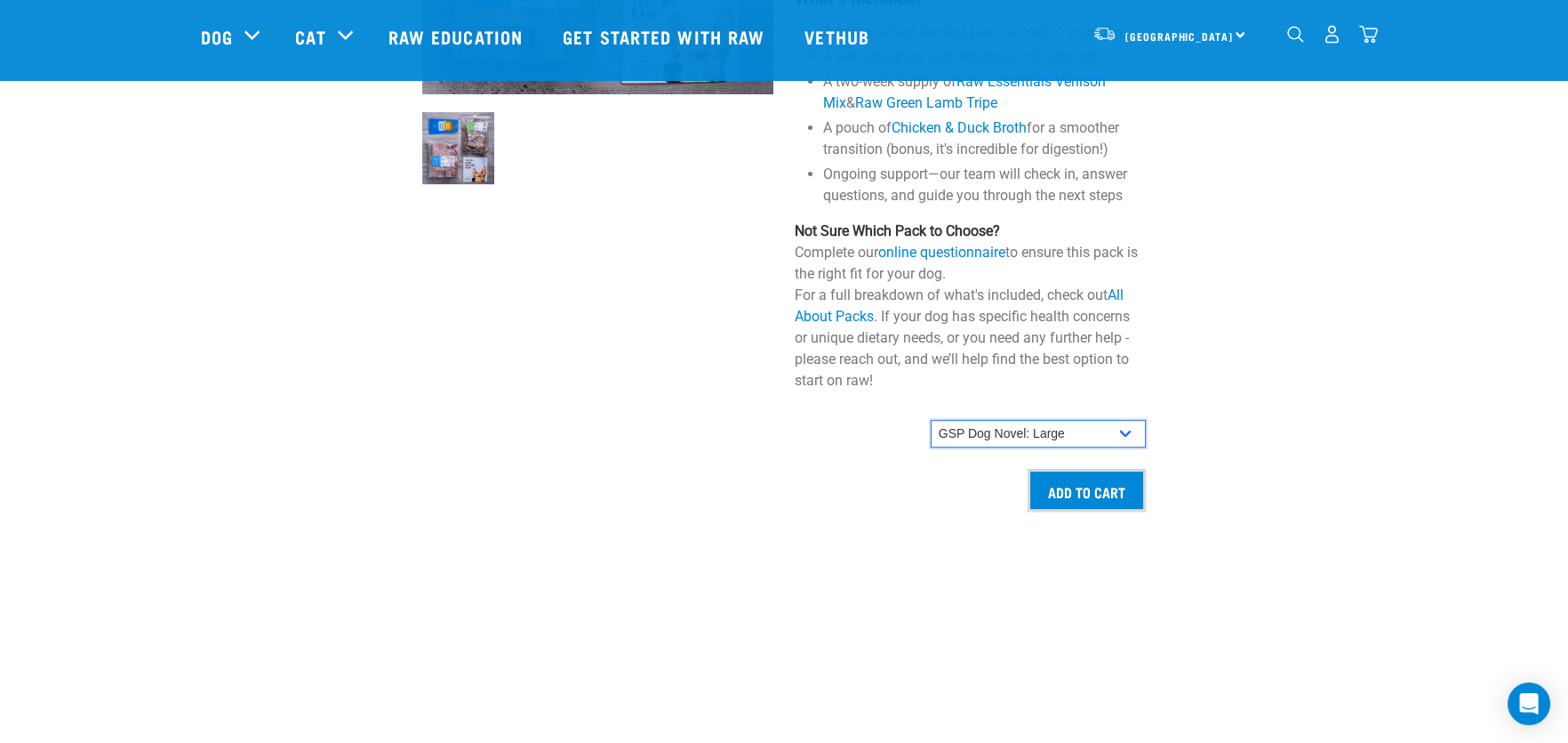
scroll to position [1245, 0]
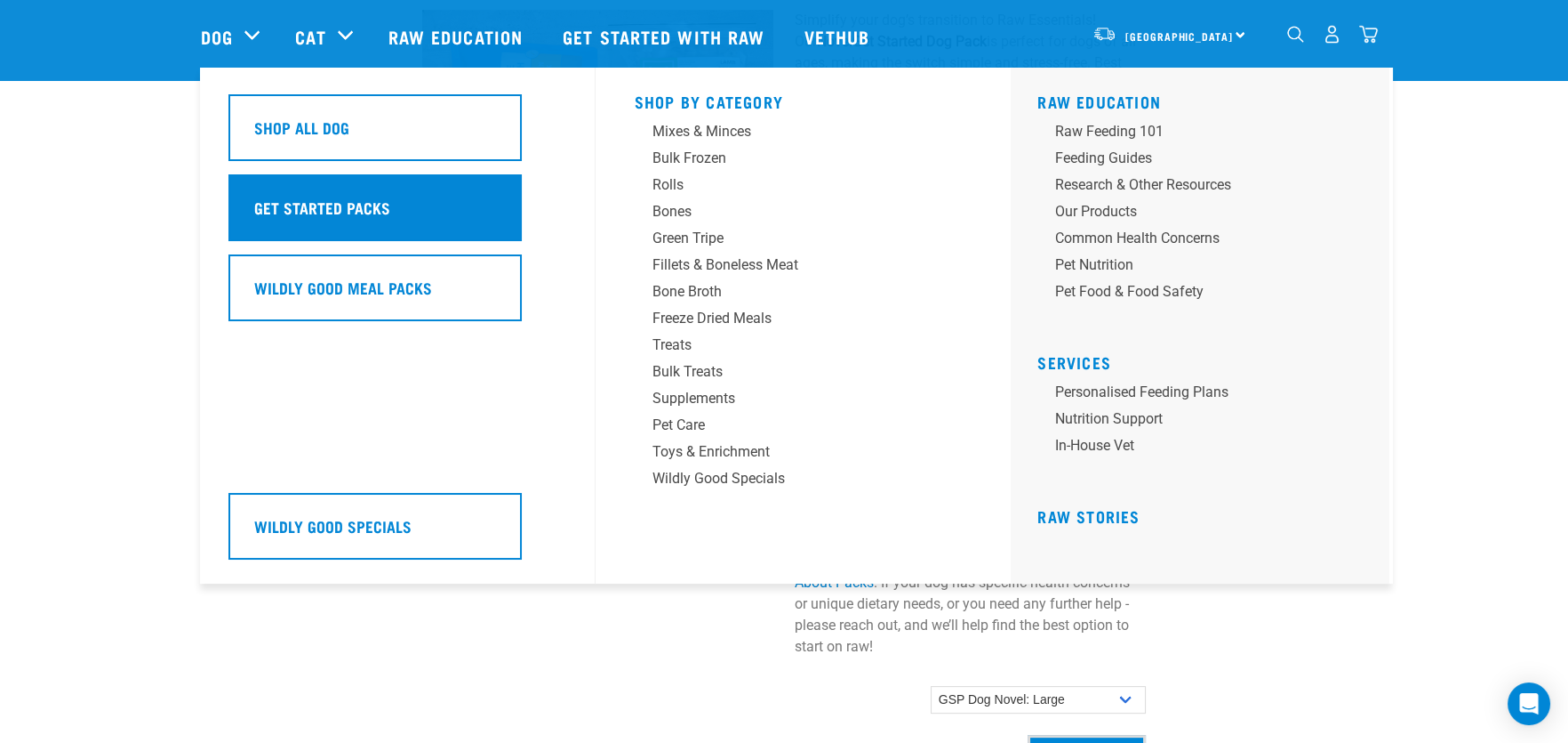
click at [330, 201] on h5 "Get Started Packs" at bounding box center [322, 208] width 136 height 23
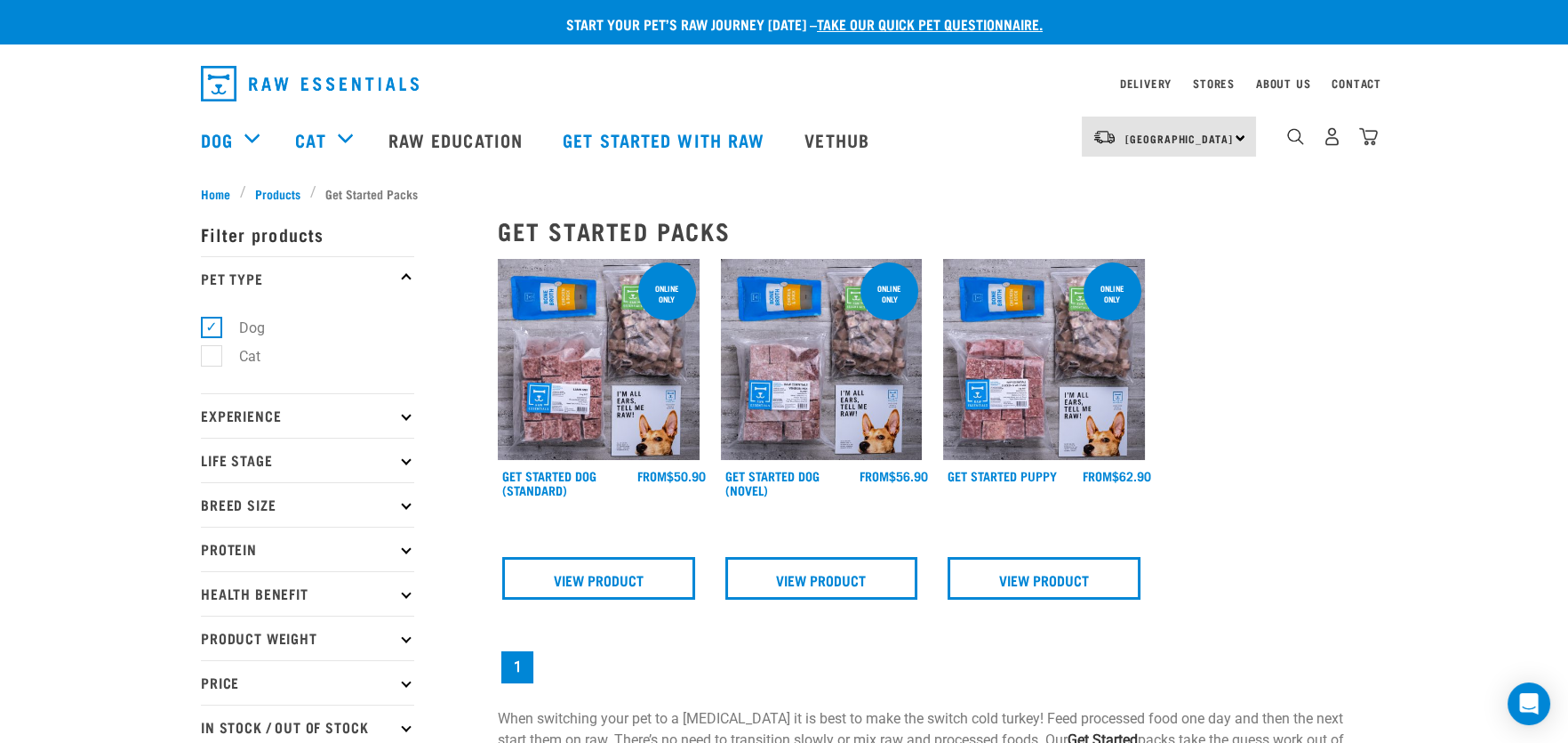
click at [576, 370] on img at bounding box center [598, 360] width 202 height 202
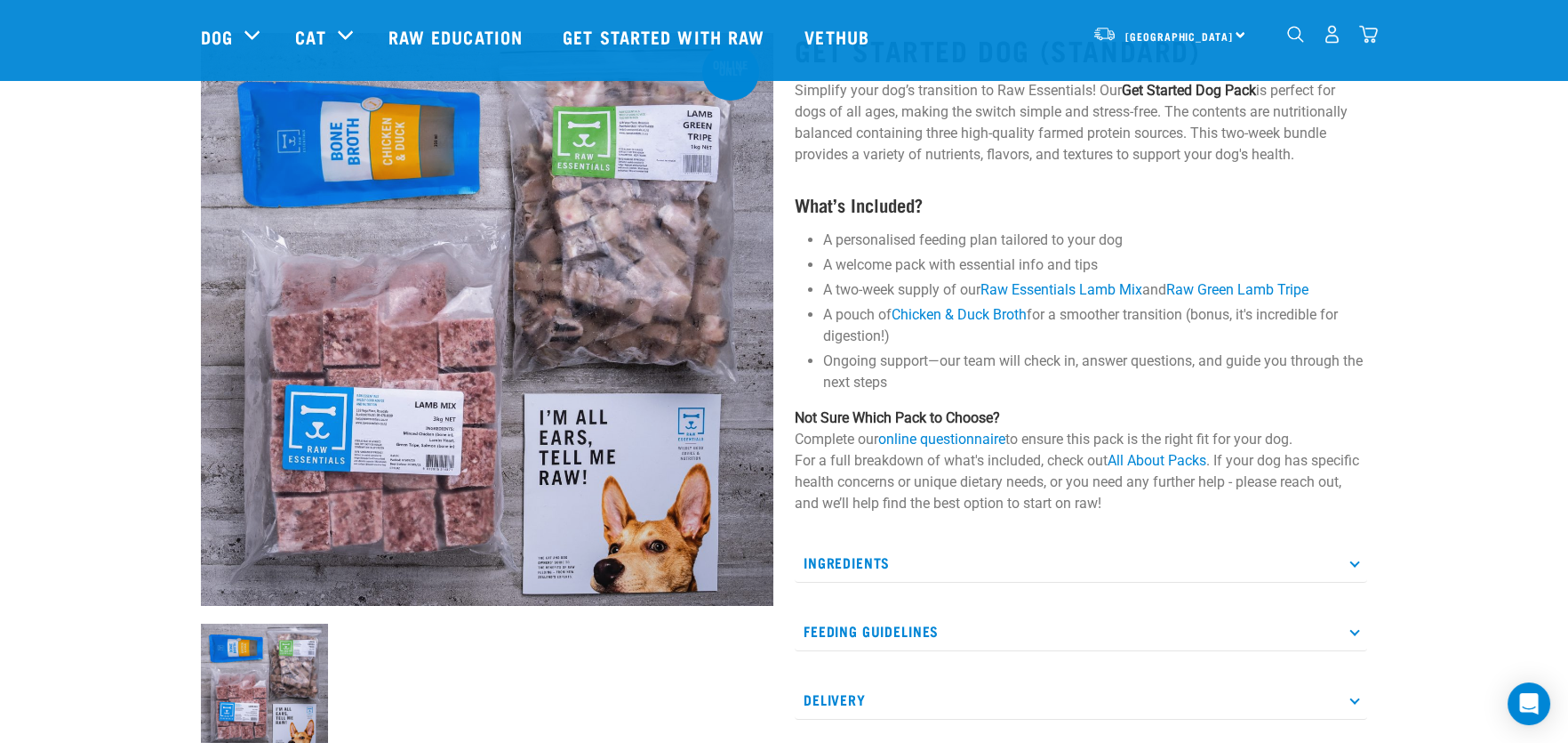
scroll to position [267, 0]
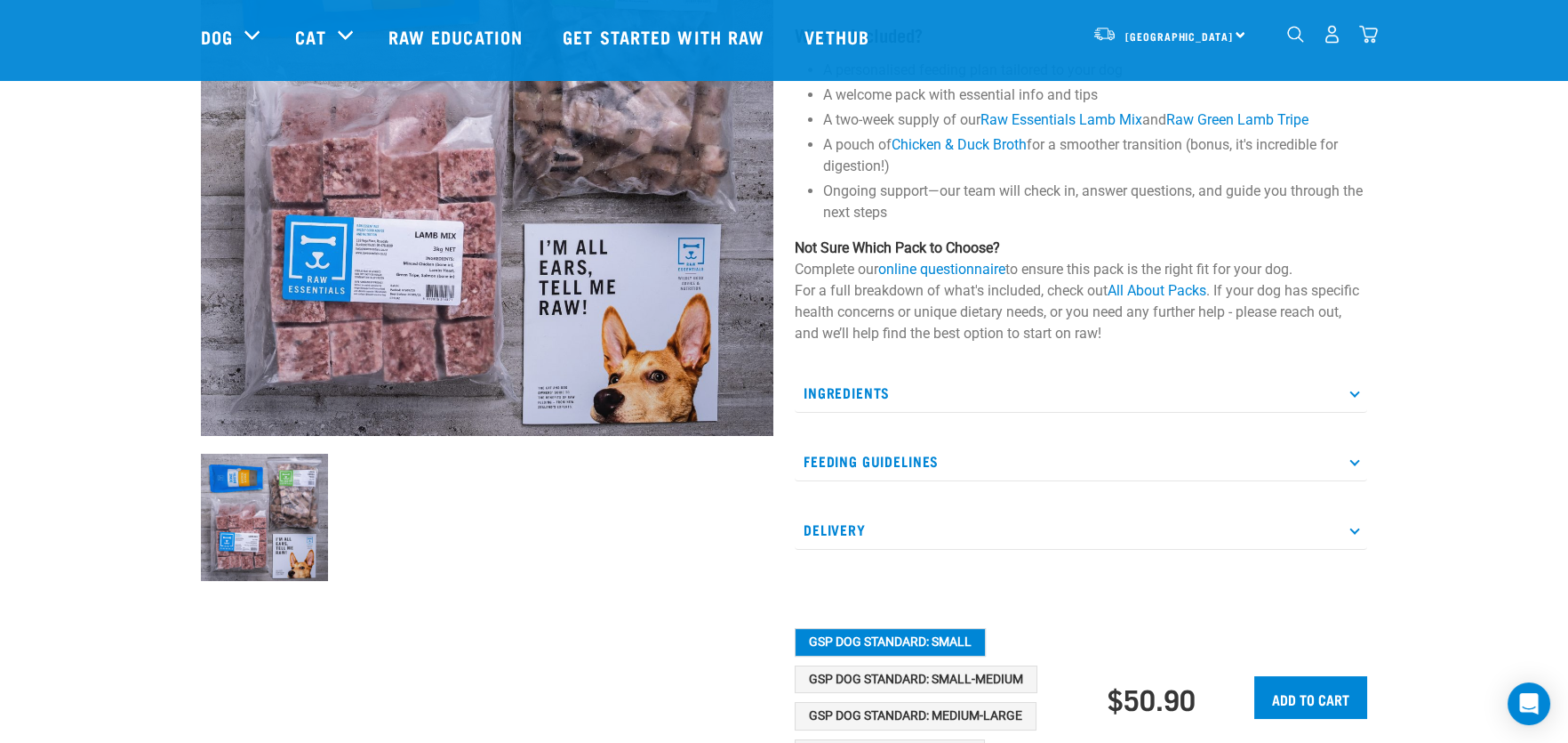
click at [909, 462] on p "Feeding Guidelines" at bounding box center [1081, 461] width 572 height 40
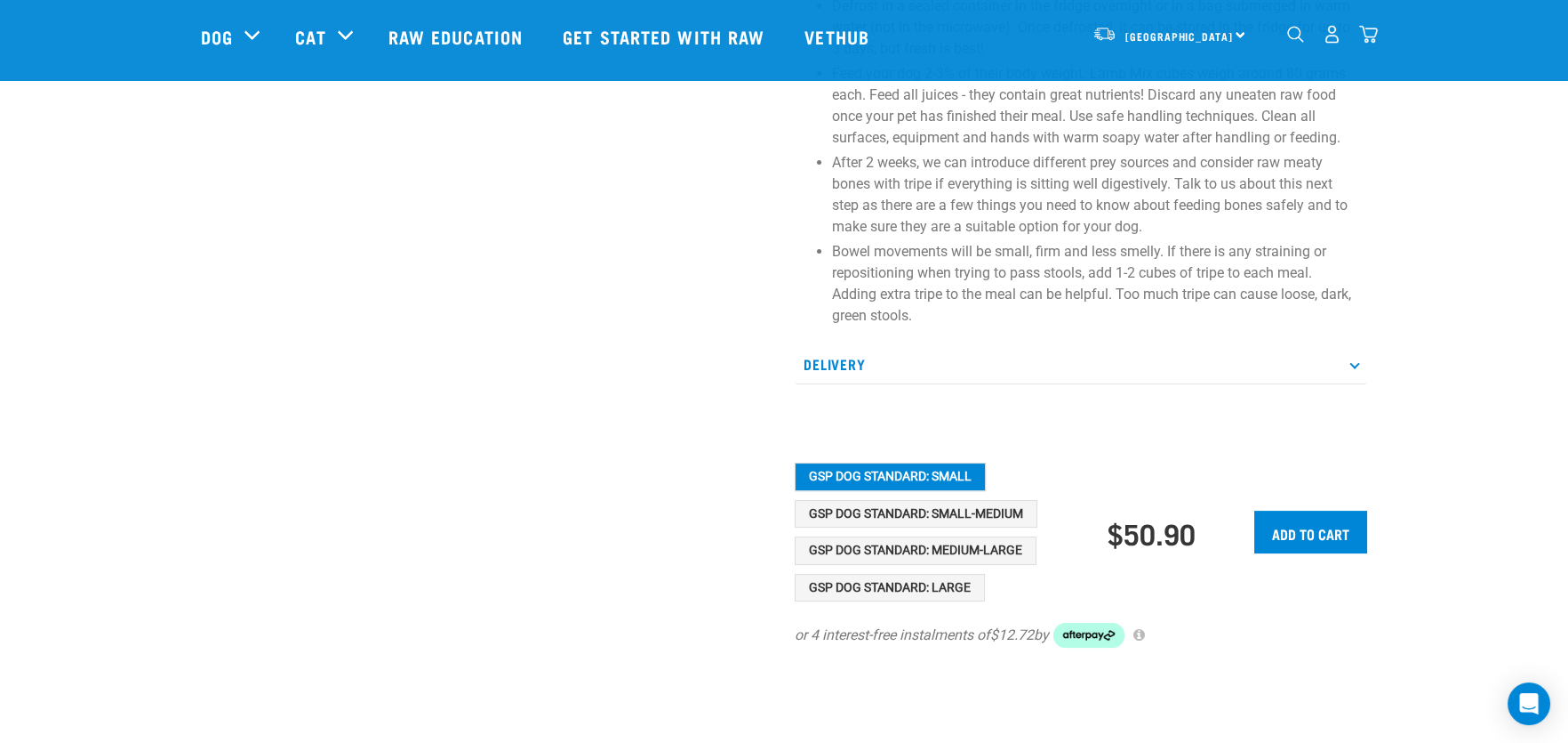
scroll to position [979, 0]
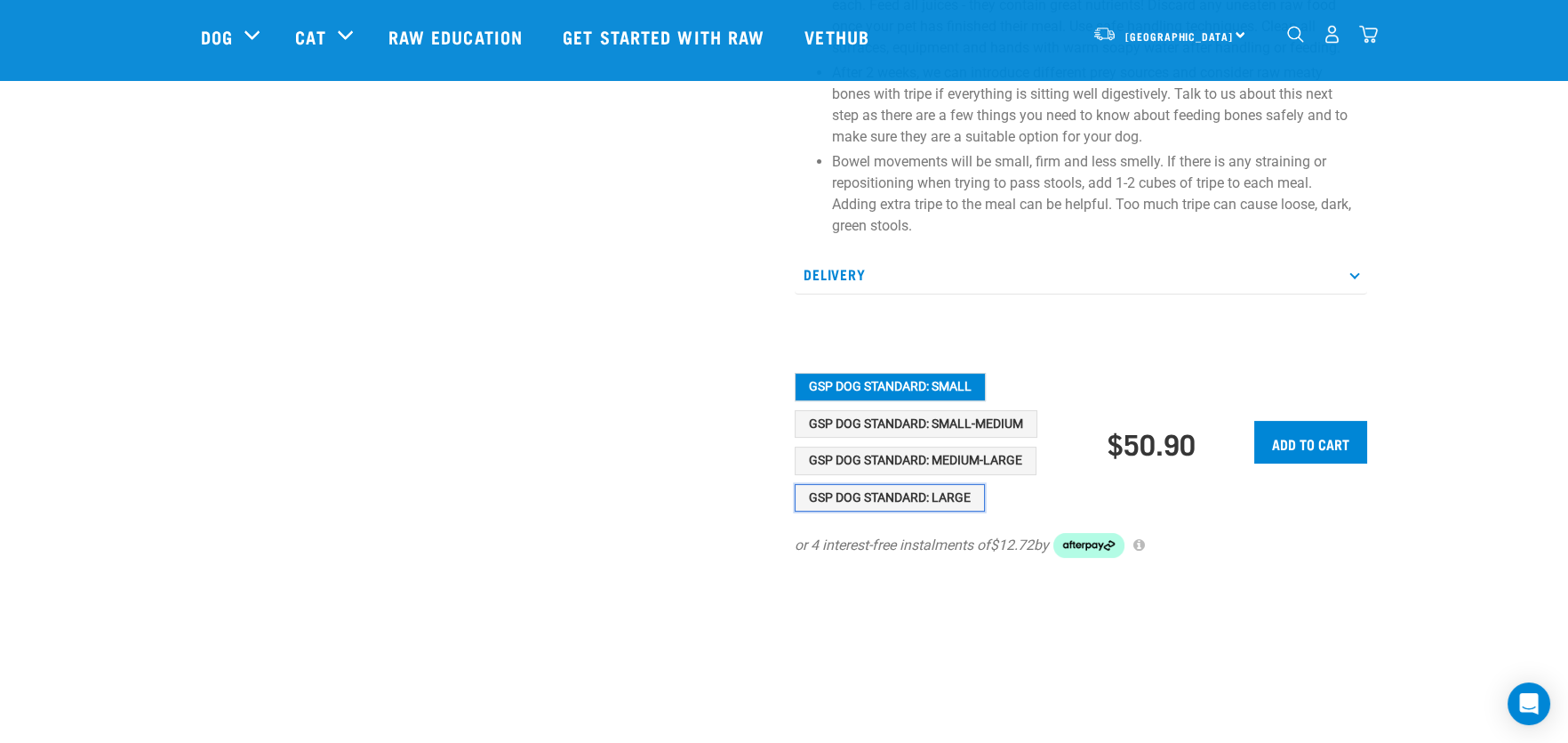
click at [887, 495] on button "GSP Dog Standard: Large" at bounding box center [890, 498] width 190 height 28
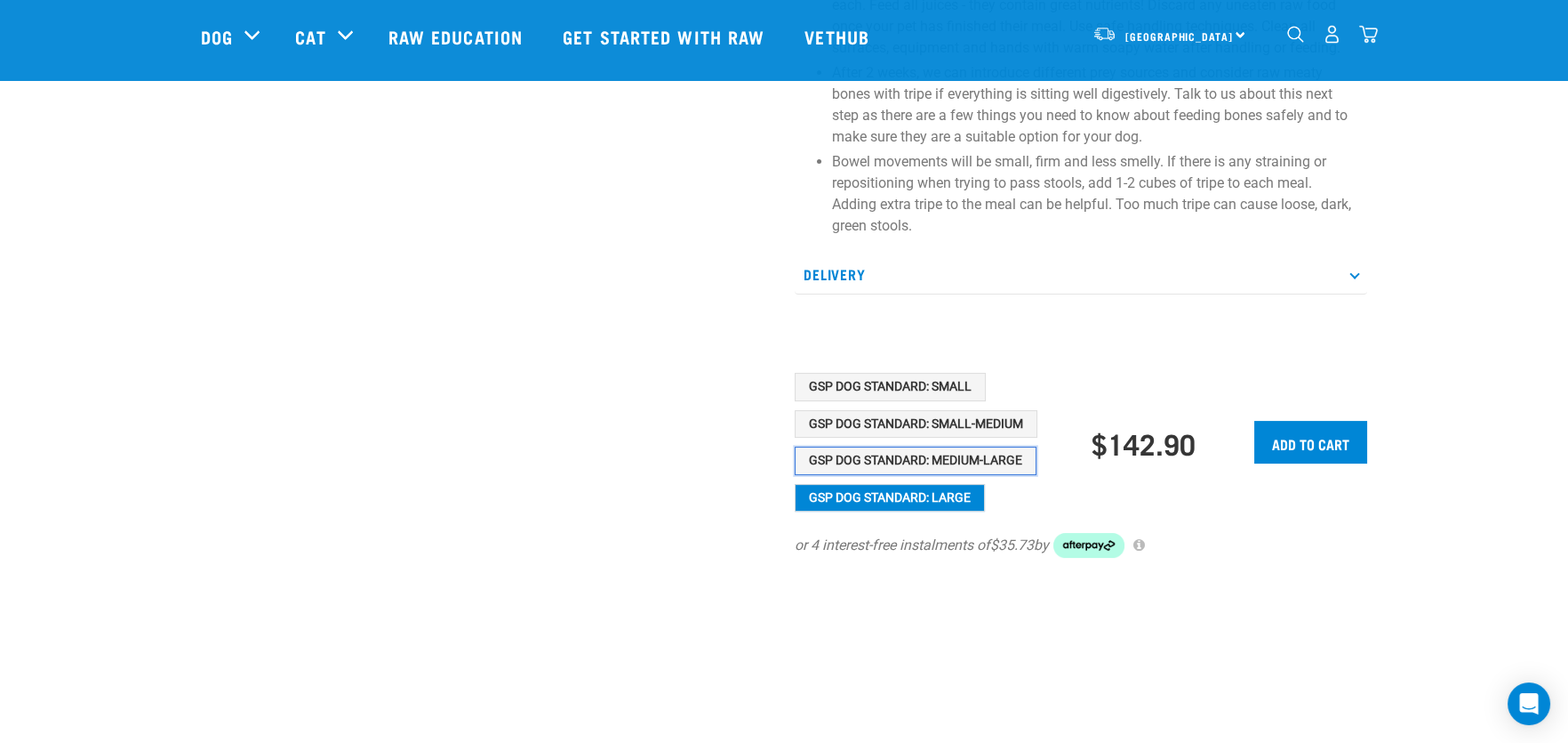
click at [889, 458] on button "GSP Dog Standard: Medium-Large" at bounding box center [915, 460] width 241 height 28
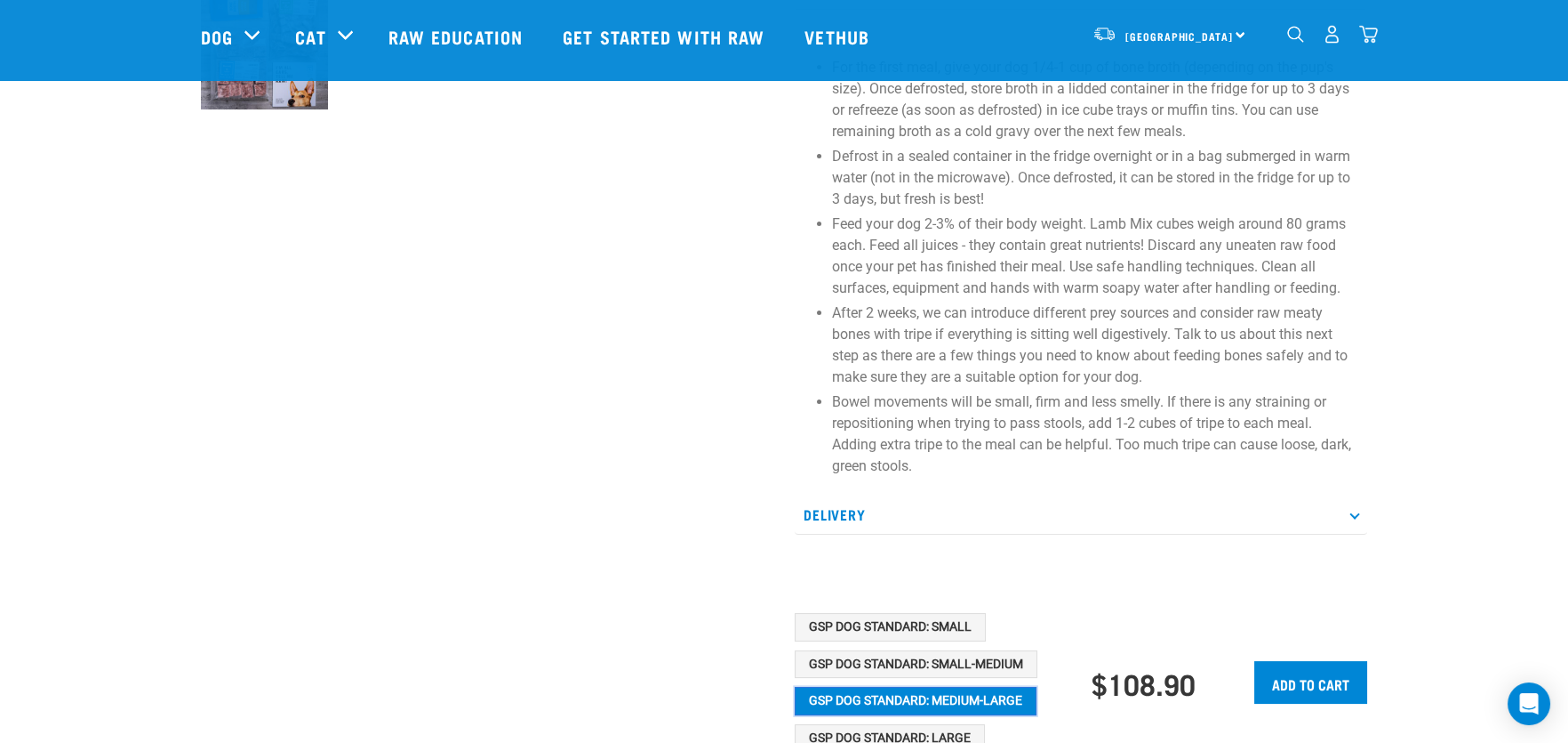
scroll to position [799, 0]
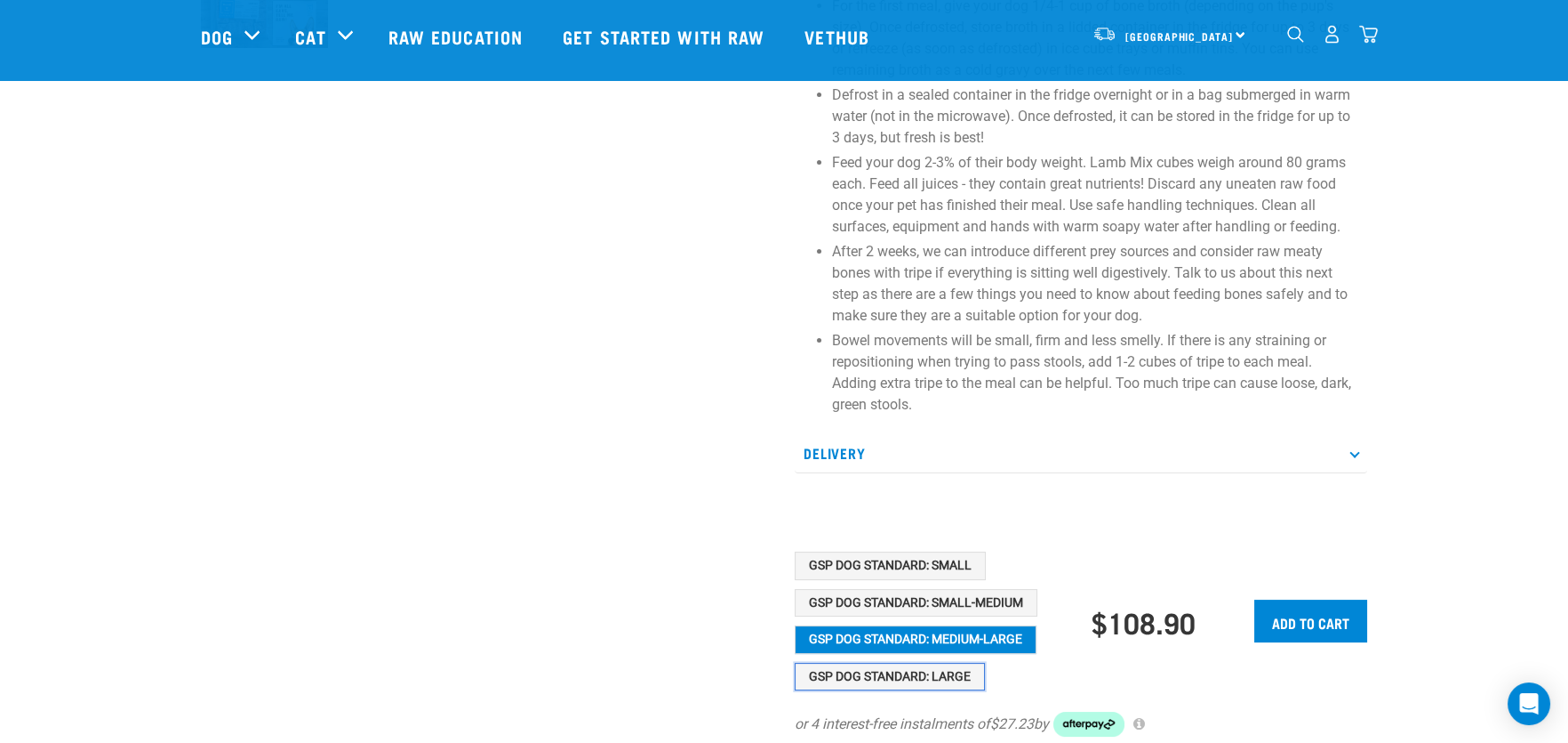
click at [868, 674] on button "GSP Dog Standard: Large" at bounding box center [890, 676] width 190 height 28
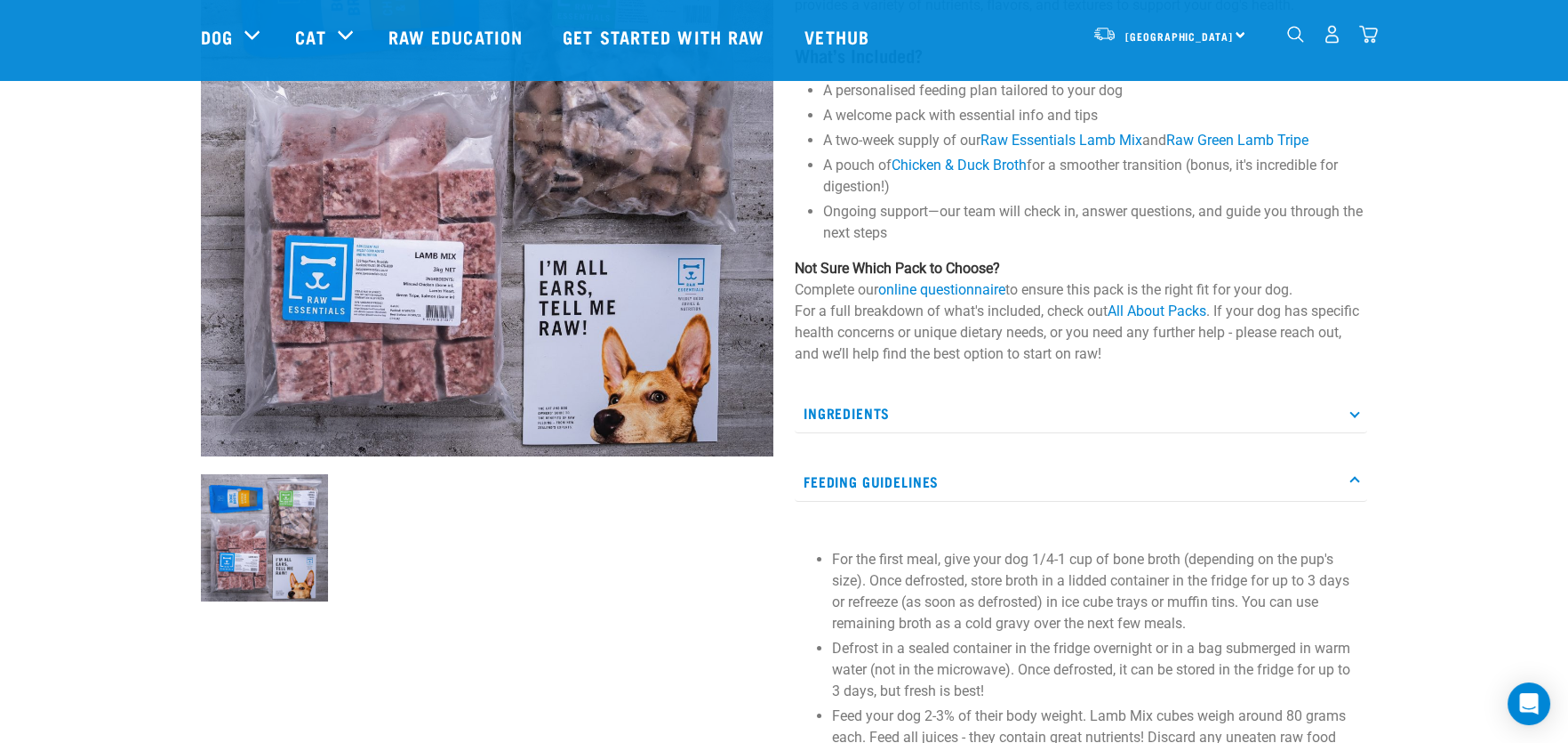
scroll to position [267, 0]
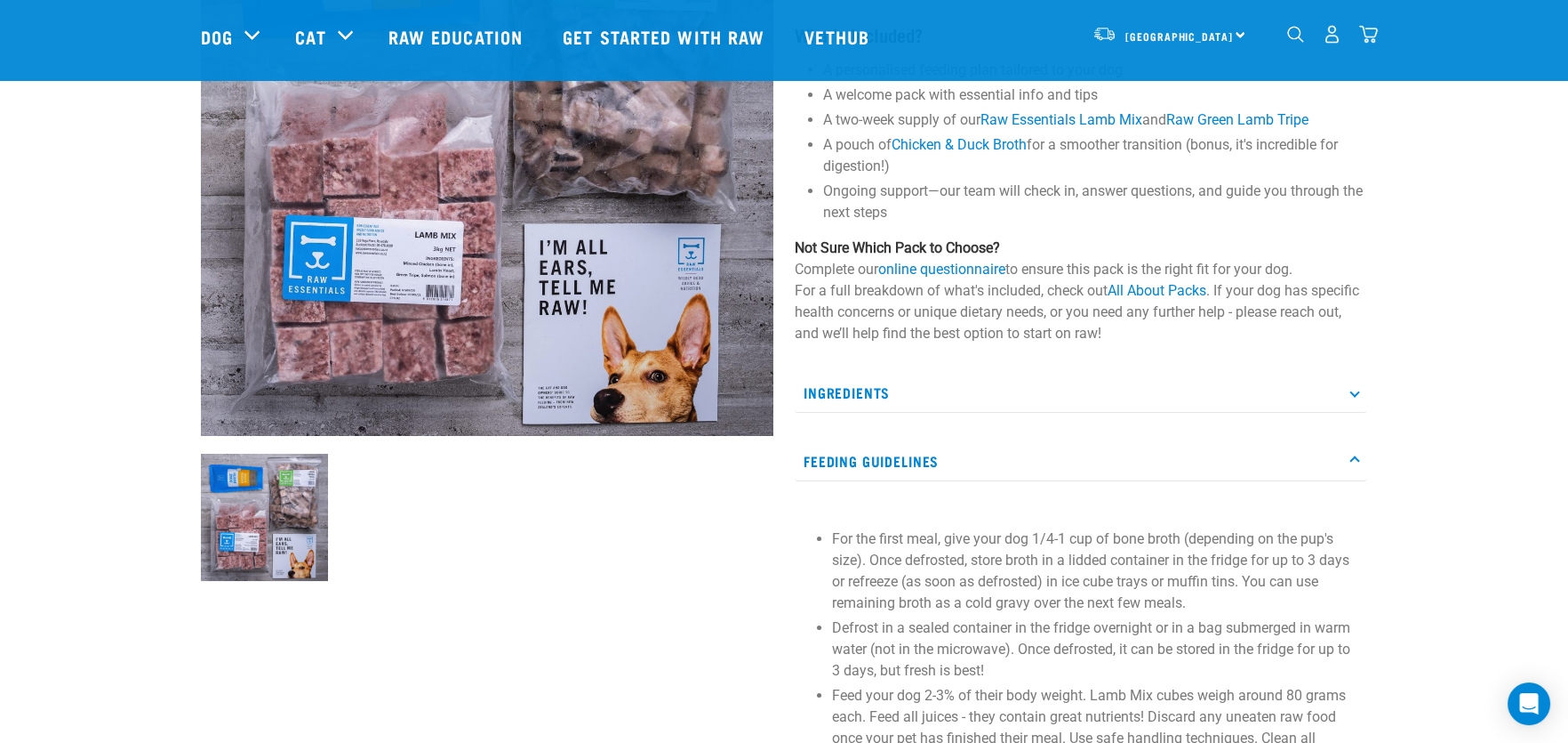
click at [830, 387] on p "Ingredients" at bounding box center [1081, 392] width 572 height 40
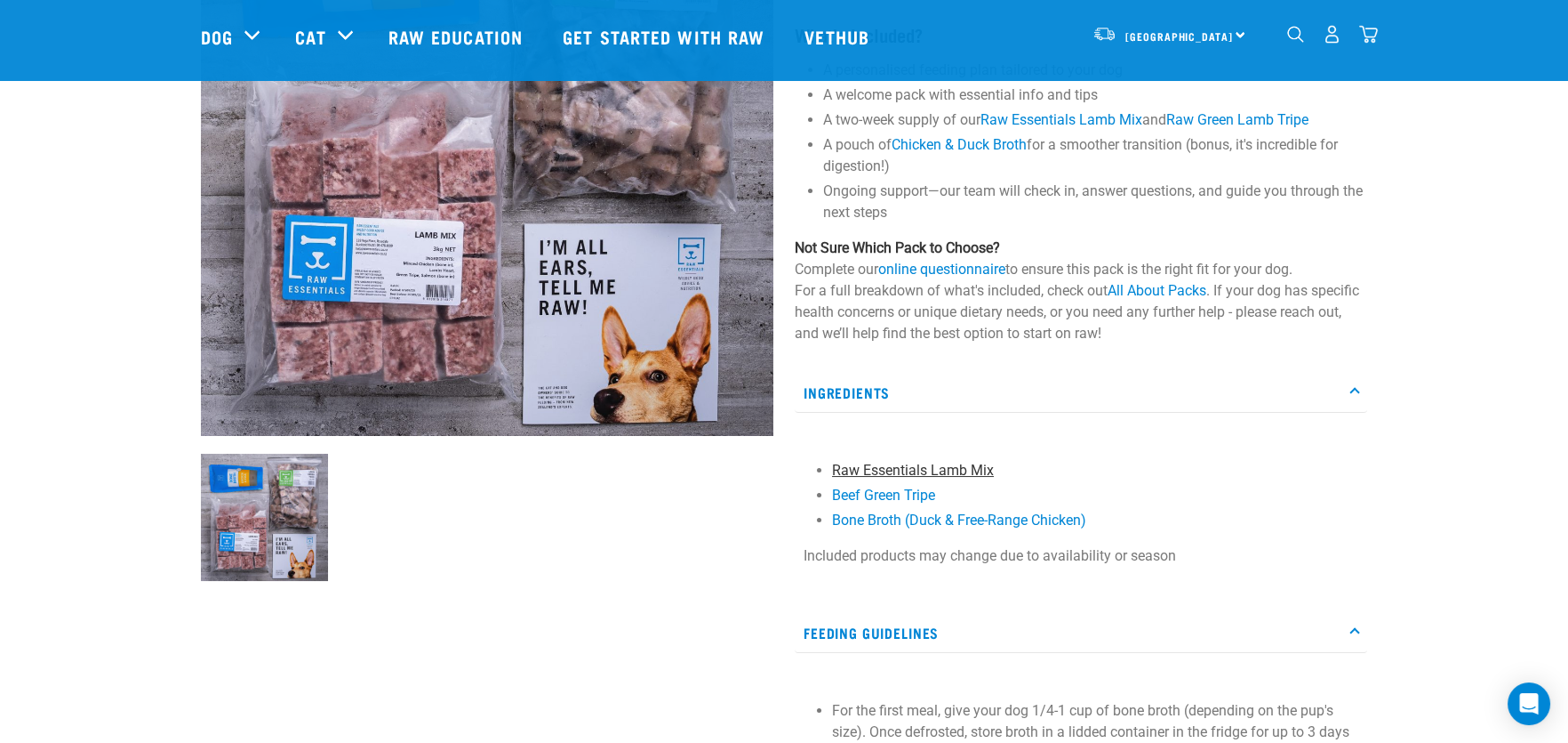
click at [912, 468] on link "Raw Essentials Lamb Mix" at bounding box center [912, 469] width 162 height 16
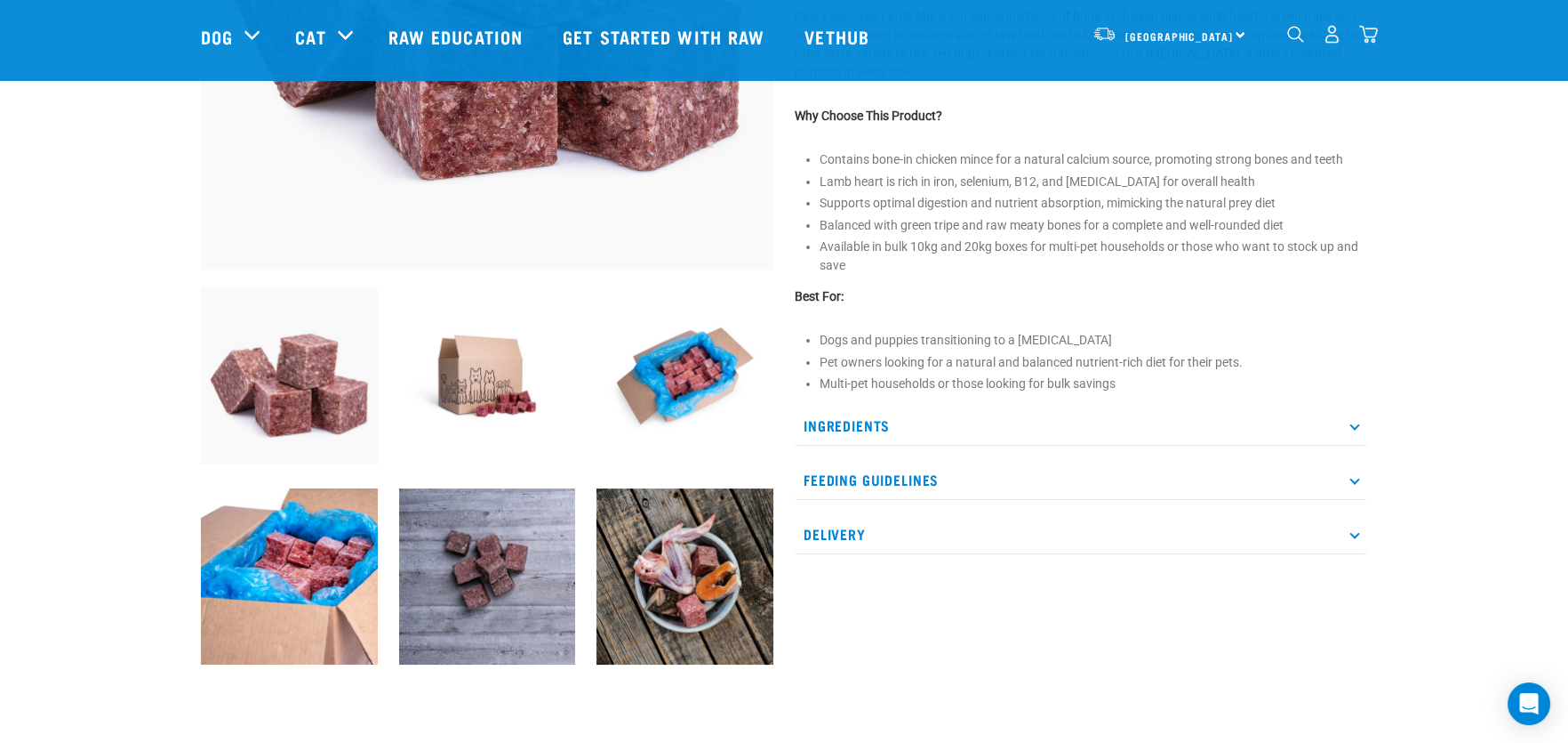
scroll to position [443, 0]
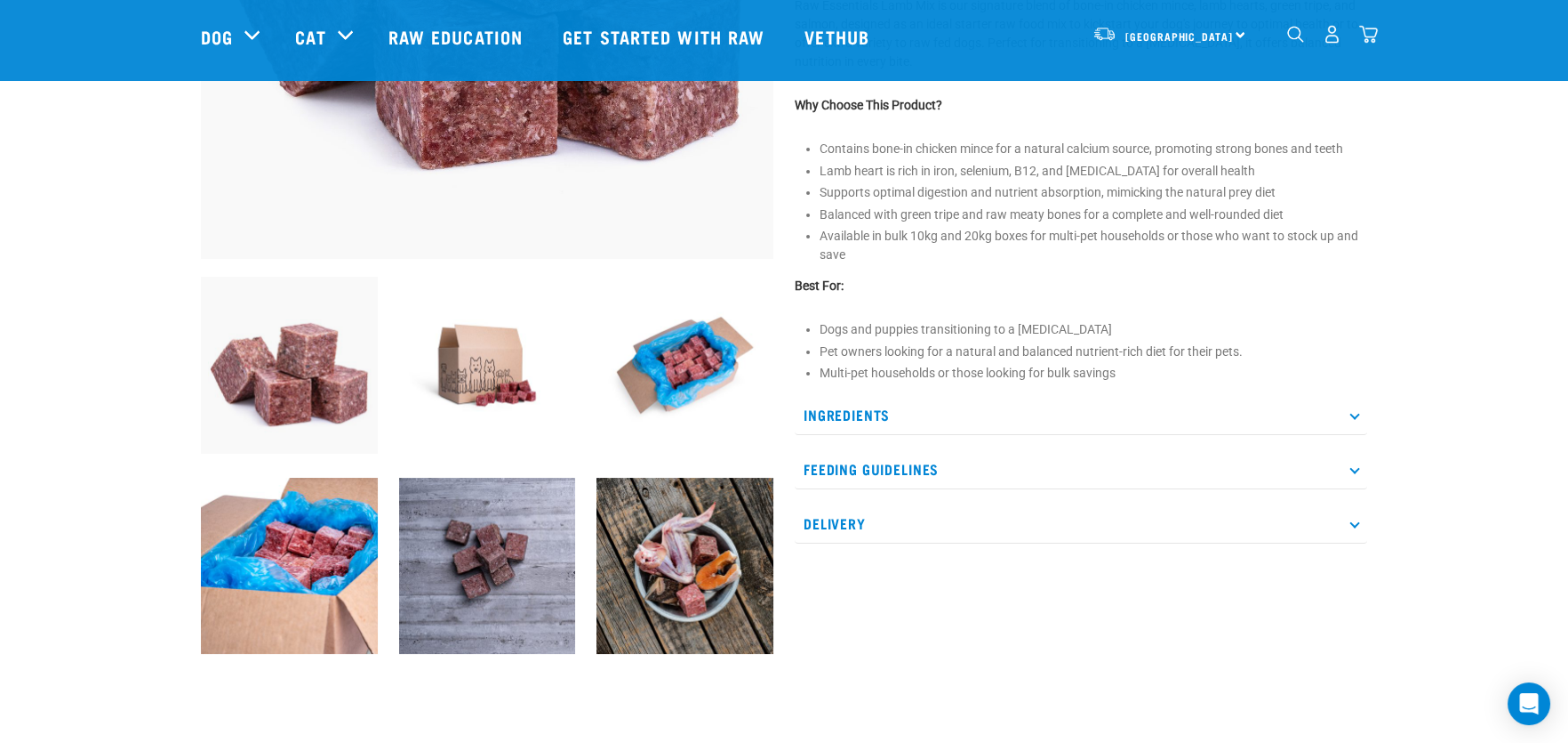
click at [1002, 469] on p "Feeding Guidelines" at bounding box center [1081, 468] width 572 height 40
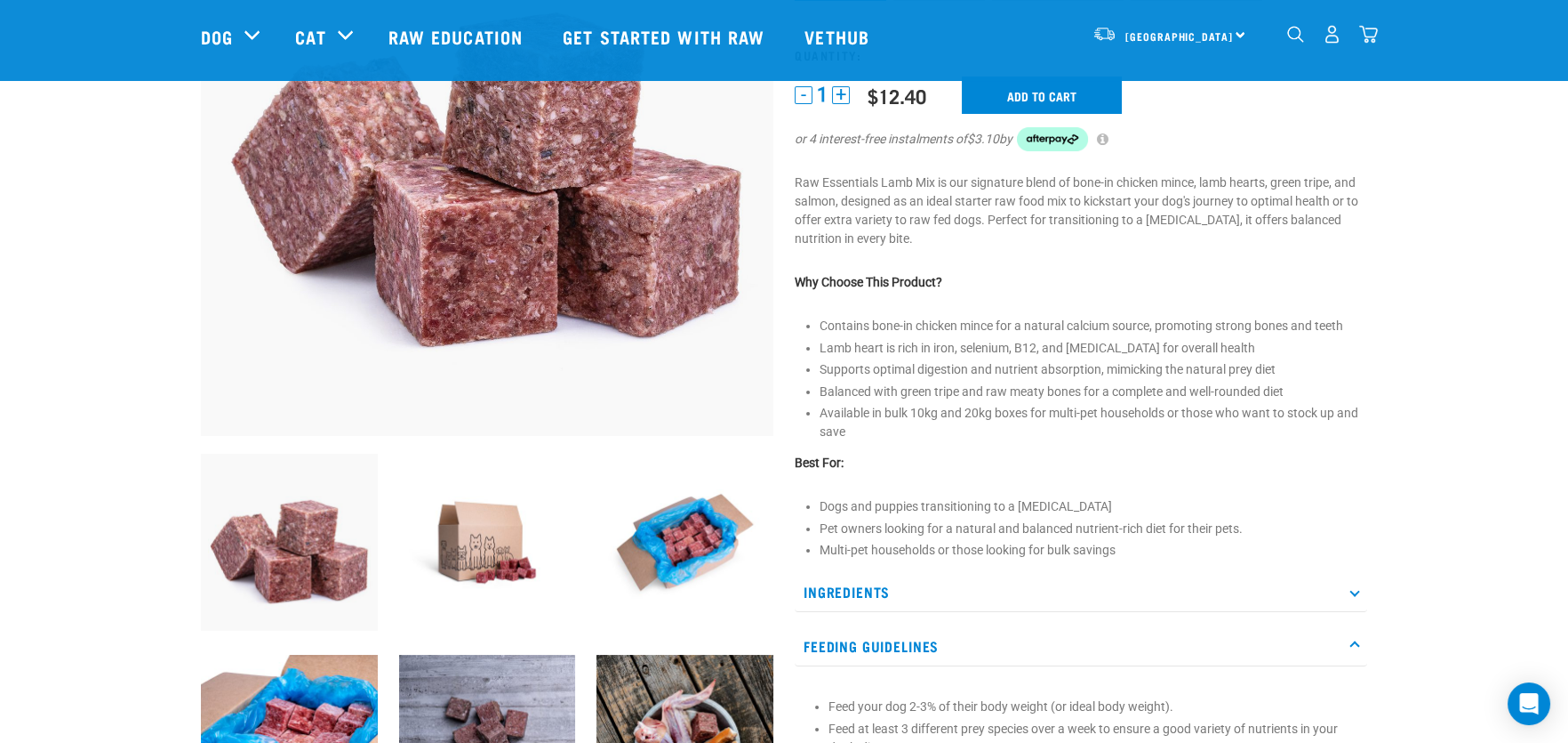
scroll to position [0, 0]
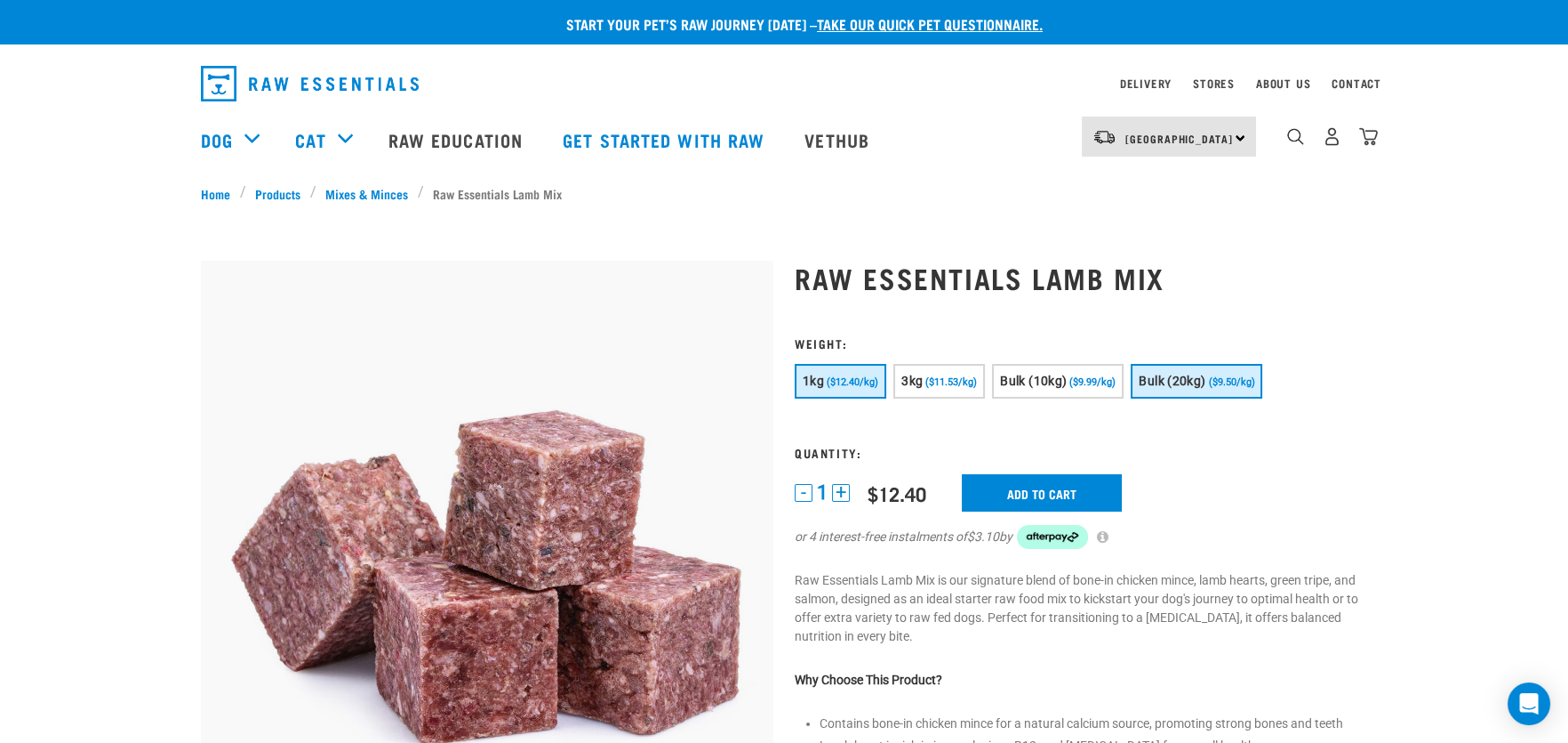
click at [1155, 379] on span "Bulk (20kg)" at bounding box center [1171, 380] width 67 height 15
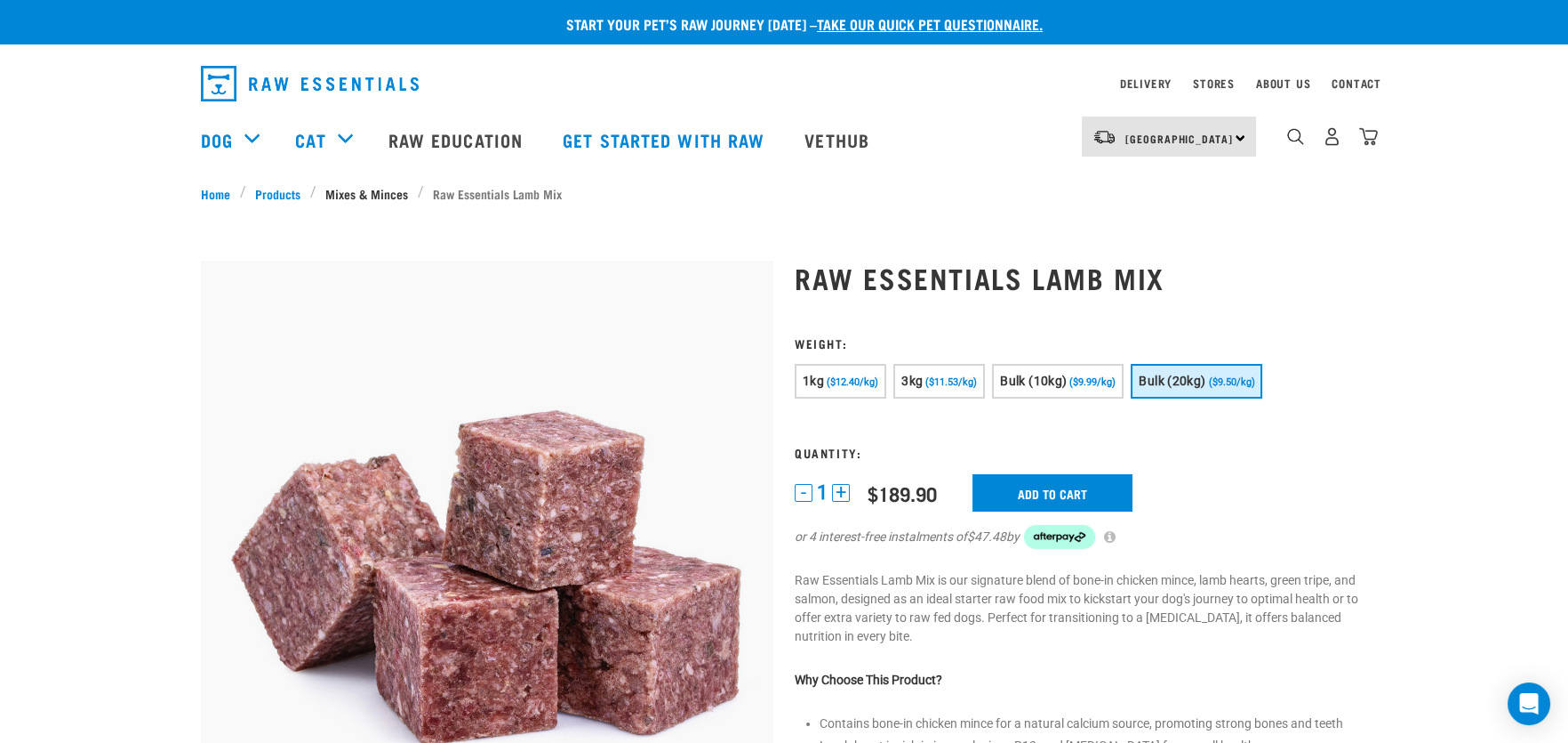
click at [375, 192] on link "Mixes & Minces" at bounding box center [367, 193] width 102 height 18
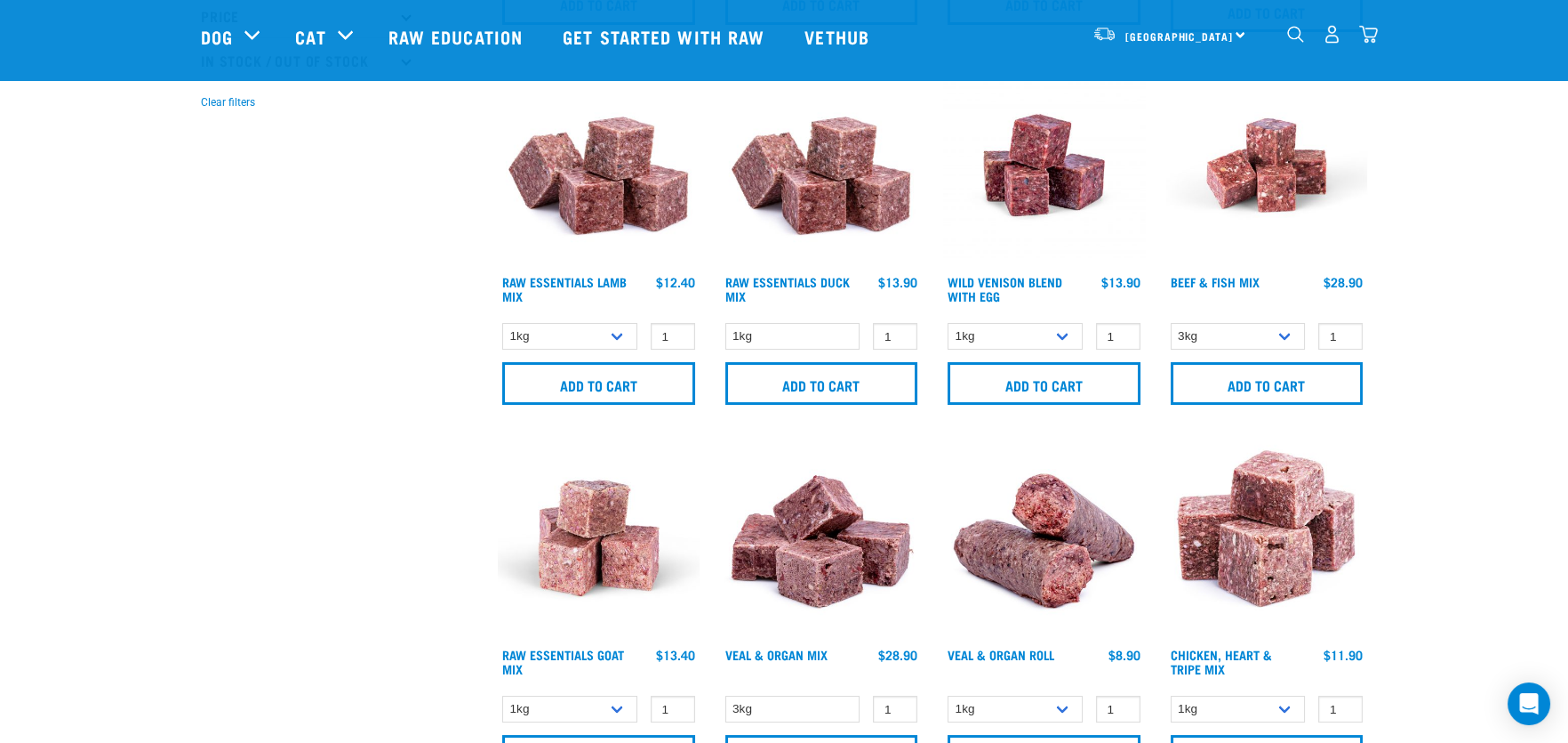
scroll to position [88, 0]
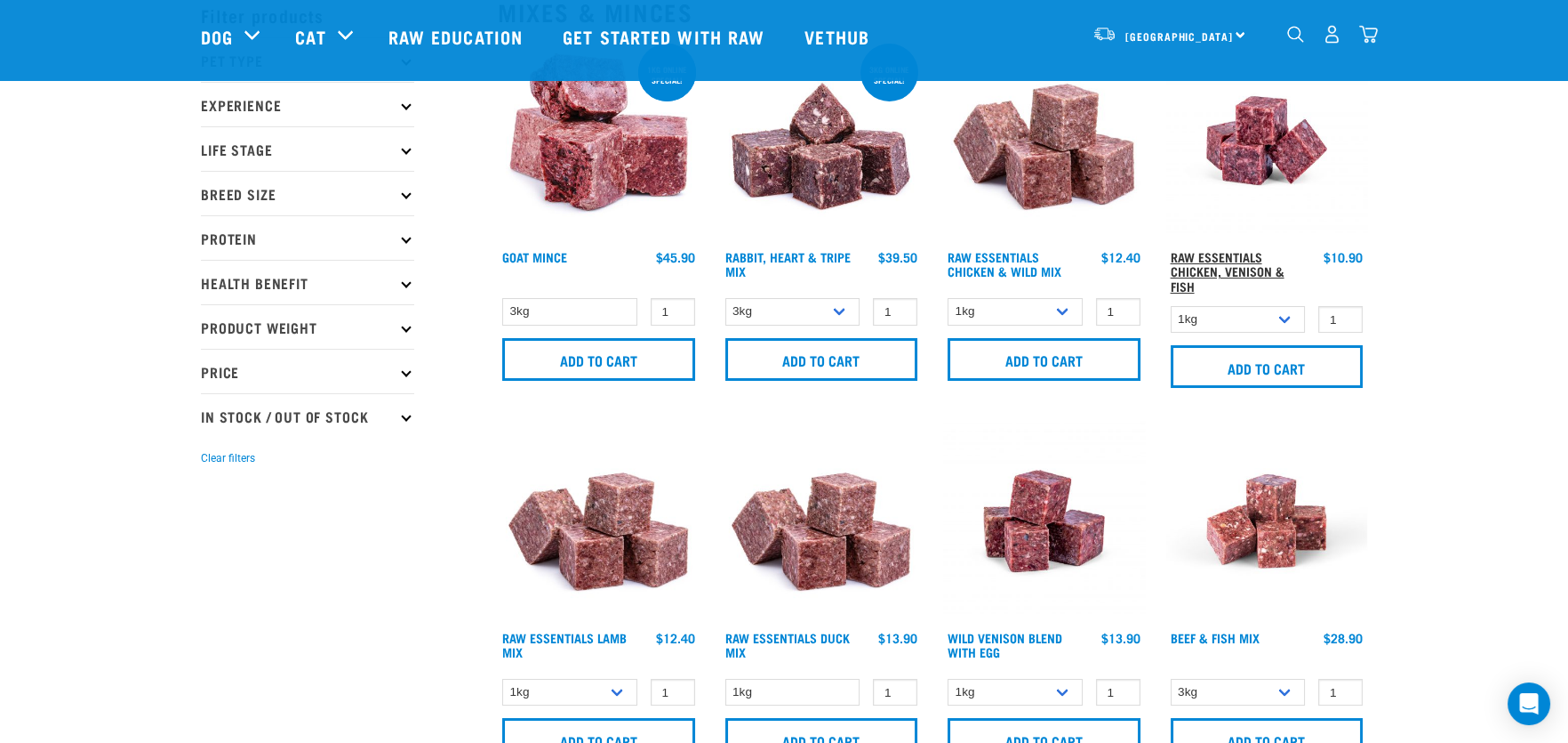
click at [1225, 267] on link "Raw Essentials Chicken, Venison & Fish" at bounding box center [1227, 271] width 113 height 35
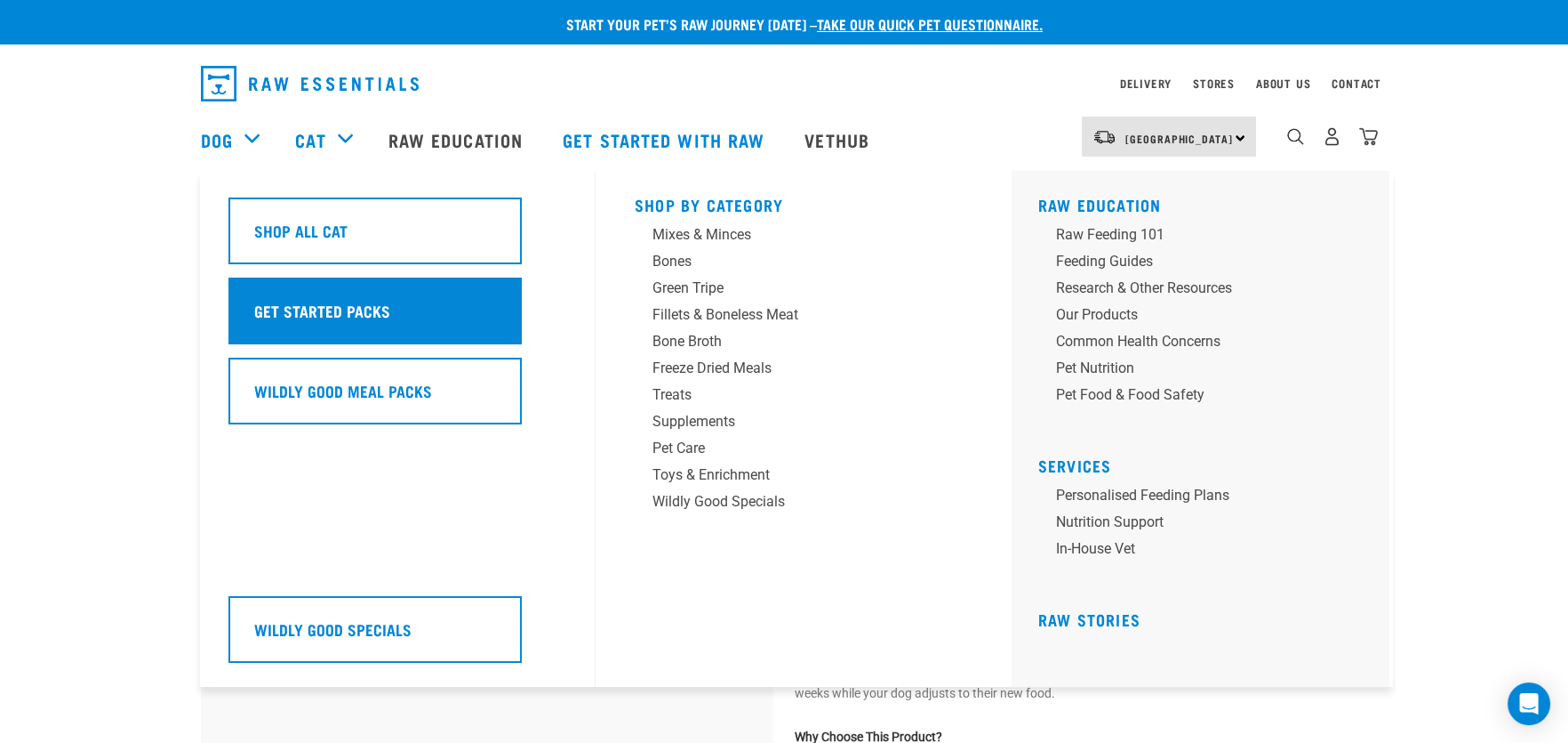
click at [343, 308] on h5 "Get Started Packs" at bounding box center [322, 310] width 136 height 23
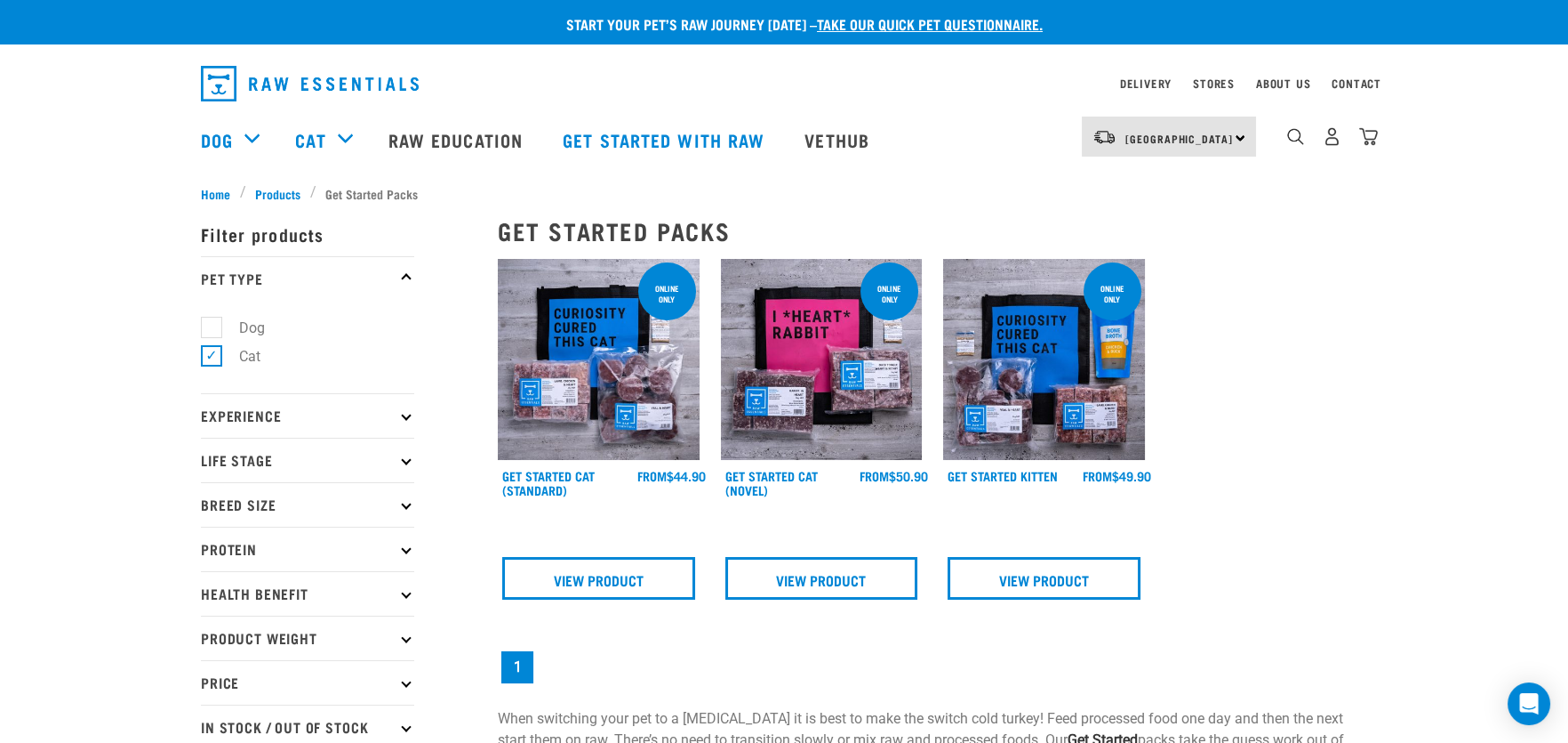
click at [210, 328] on label "Dog" at bounding box center [240, 327] width 61 height 22
click at [208, 328] on input "Dog" at bounding box center [207, 324] width 12 height 12
checkbox input "true"
click at [210, 354] on label "Cat" at bounding box center [239, 356] width 57 height 22
click at [210, 354] on input "Cat" at bounding box center [207, 353] width 12 height 12
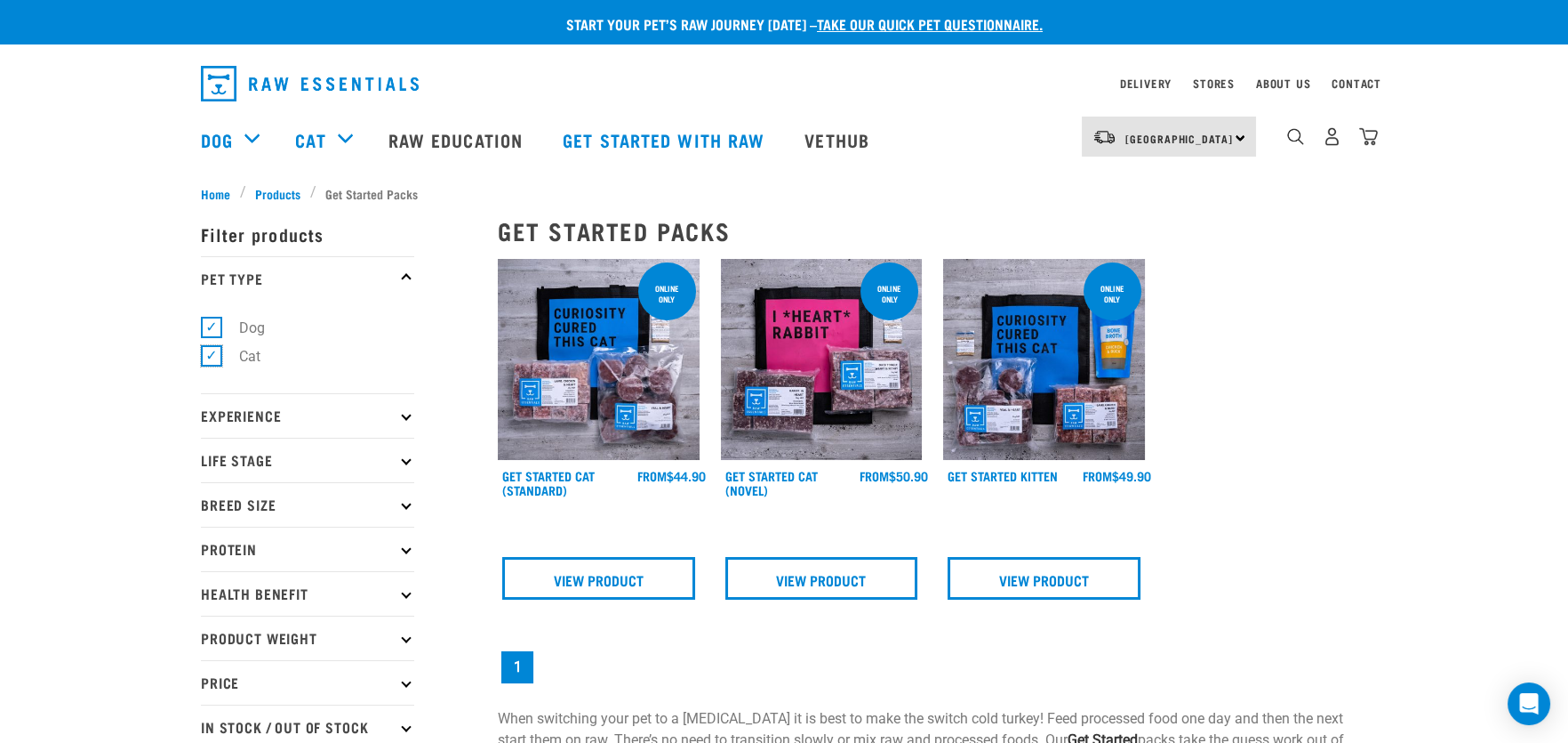
checkbox input "false"
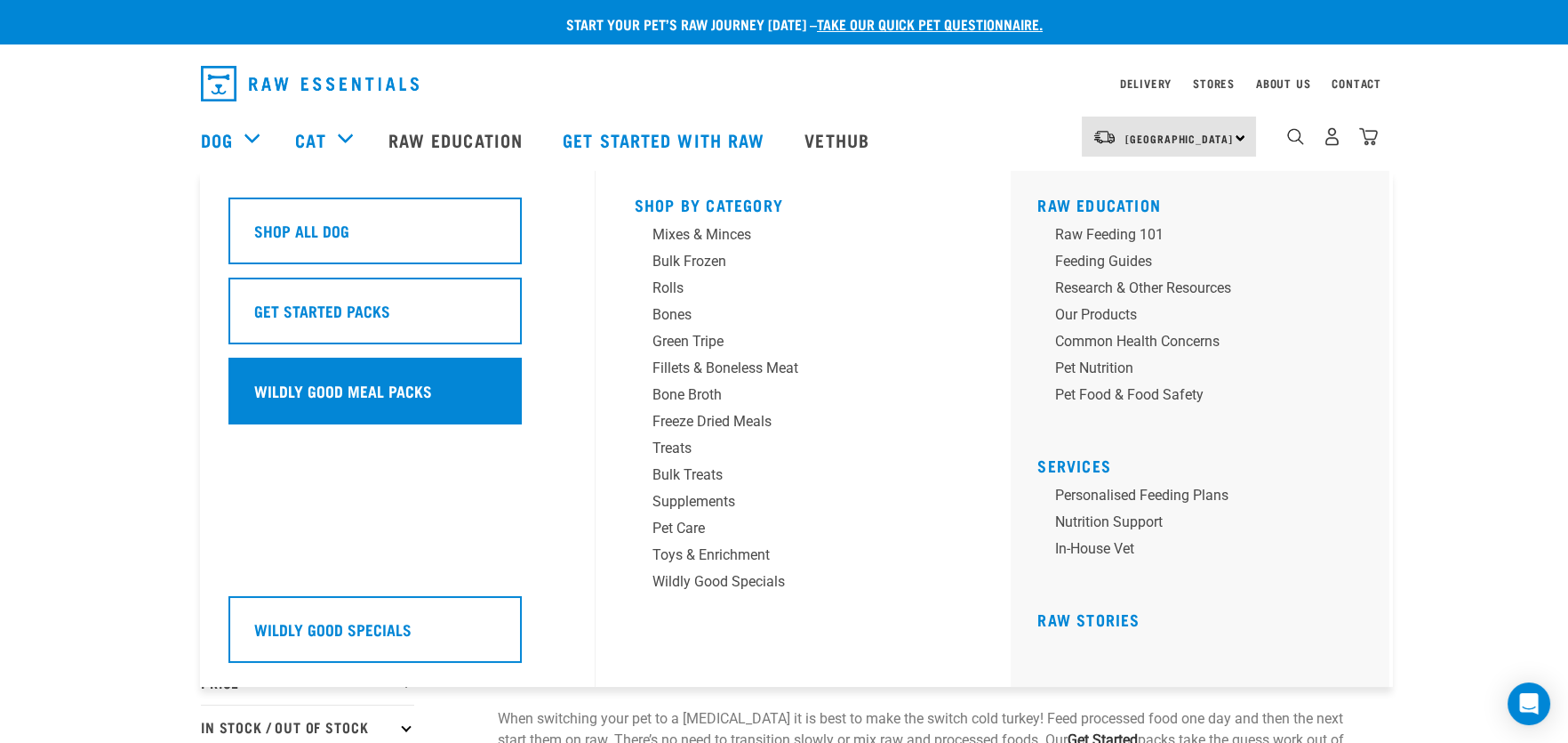
click at [305, 386] on h5 "Wildly Good Meal Packs" at bounding box center [342, 391] width 177 height 23
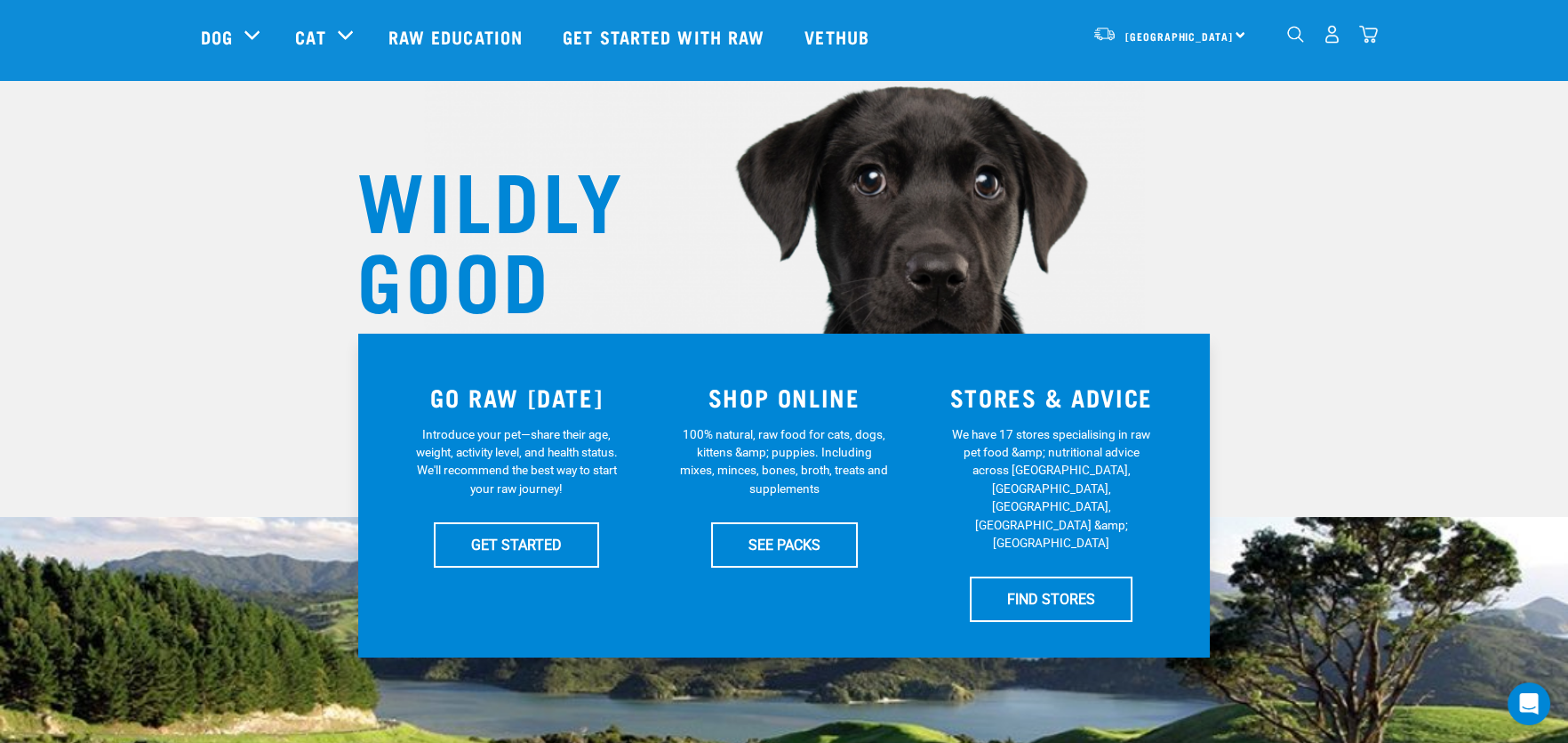
scroll to position [177, 0]
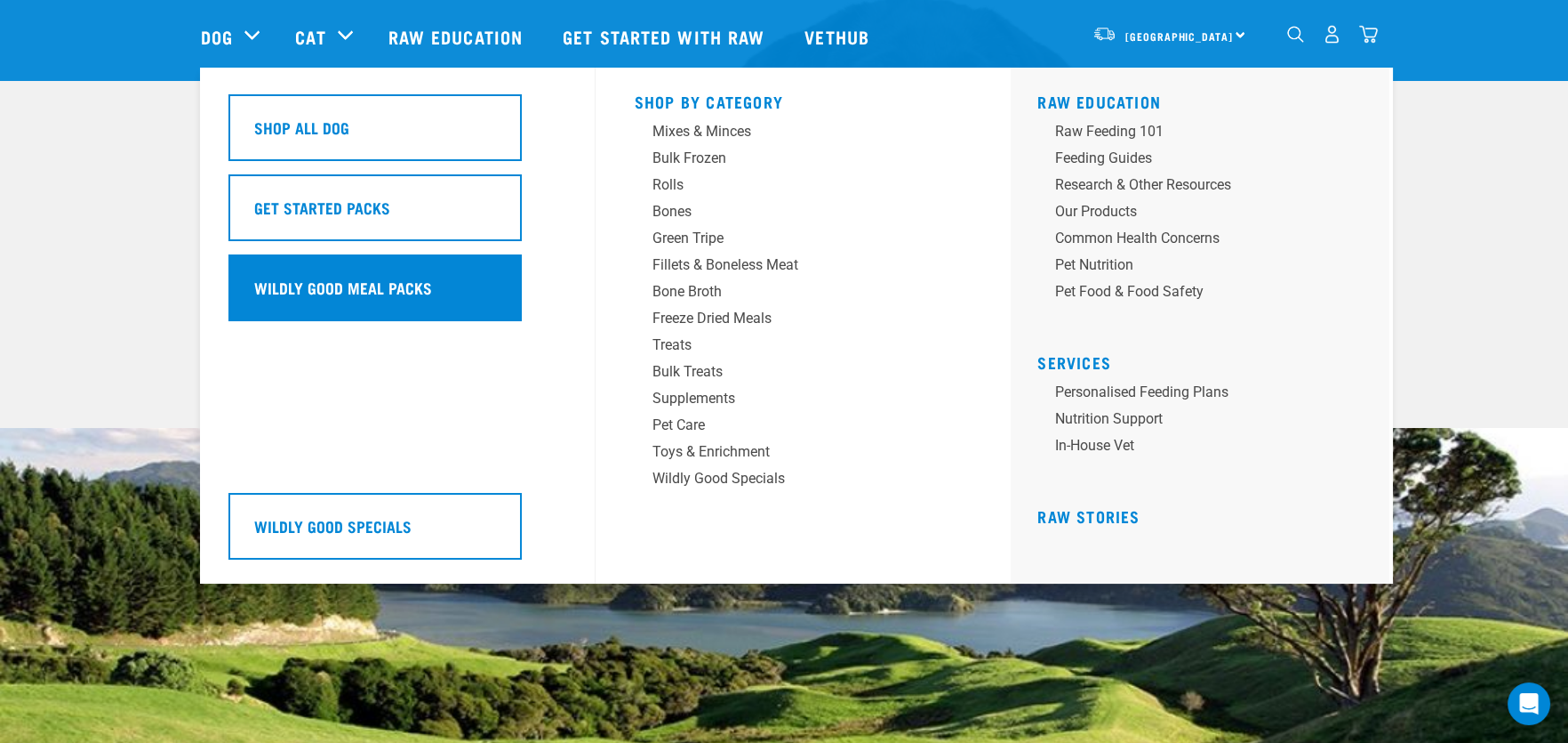
click at [330, 282] on h5 "Wildly Good Meal Packs" at bounding box center [342, 287] width 177 height 23
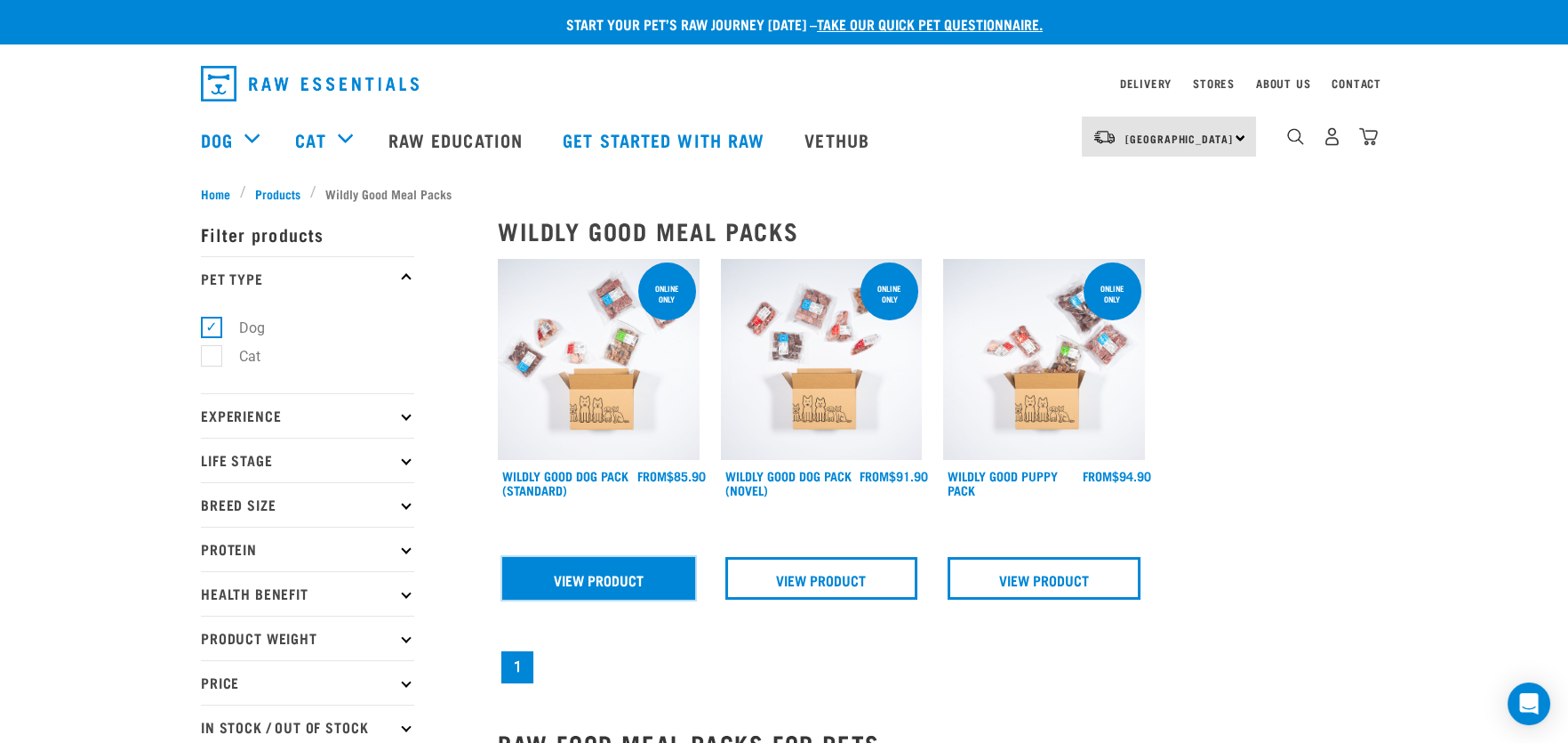
click at [611, 575] on link "View Product" at bounding box center [598, 578] width 193 height 43
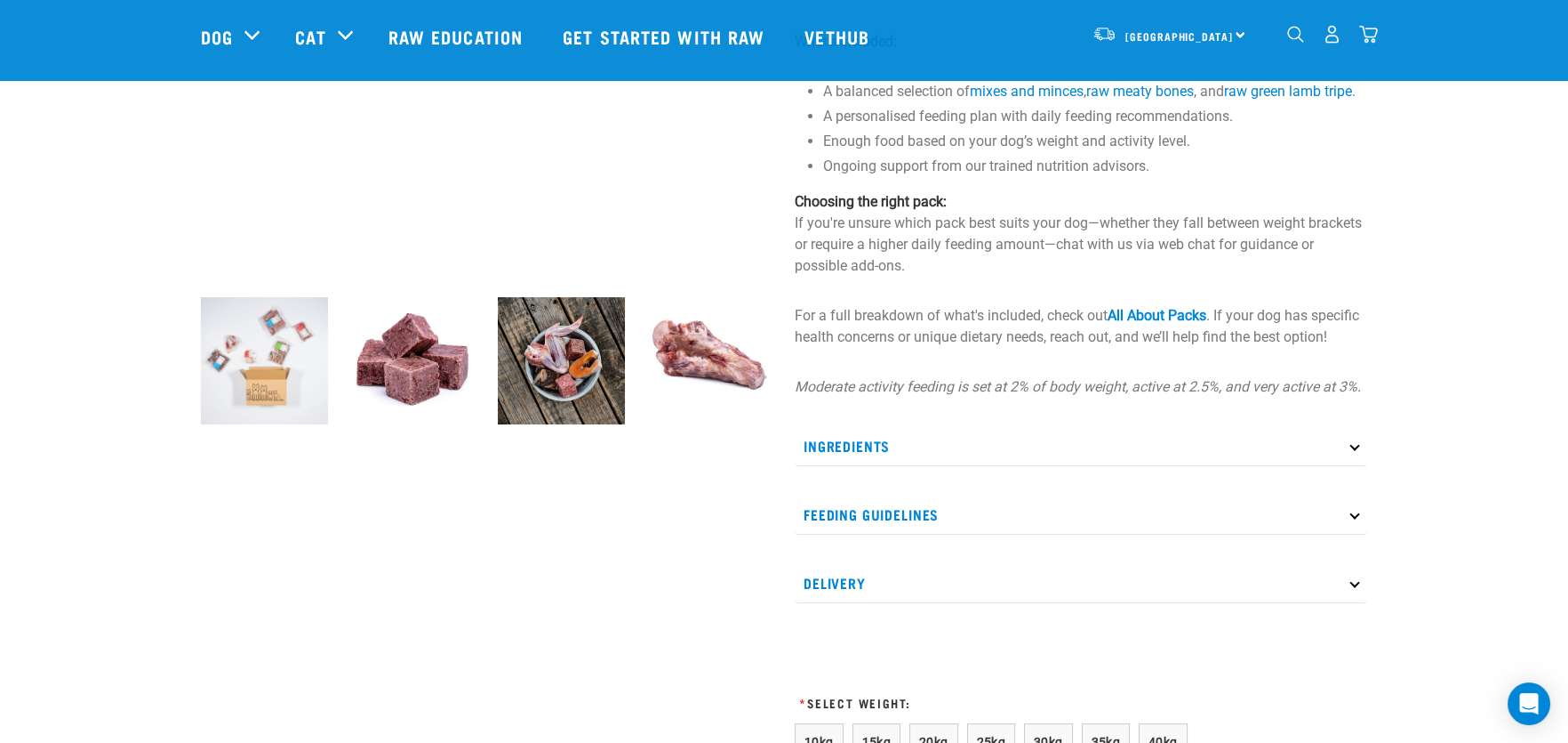
scroll to position [443, 0]
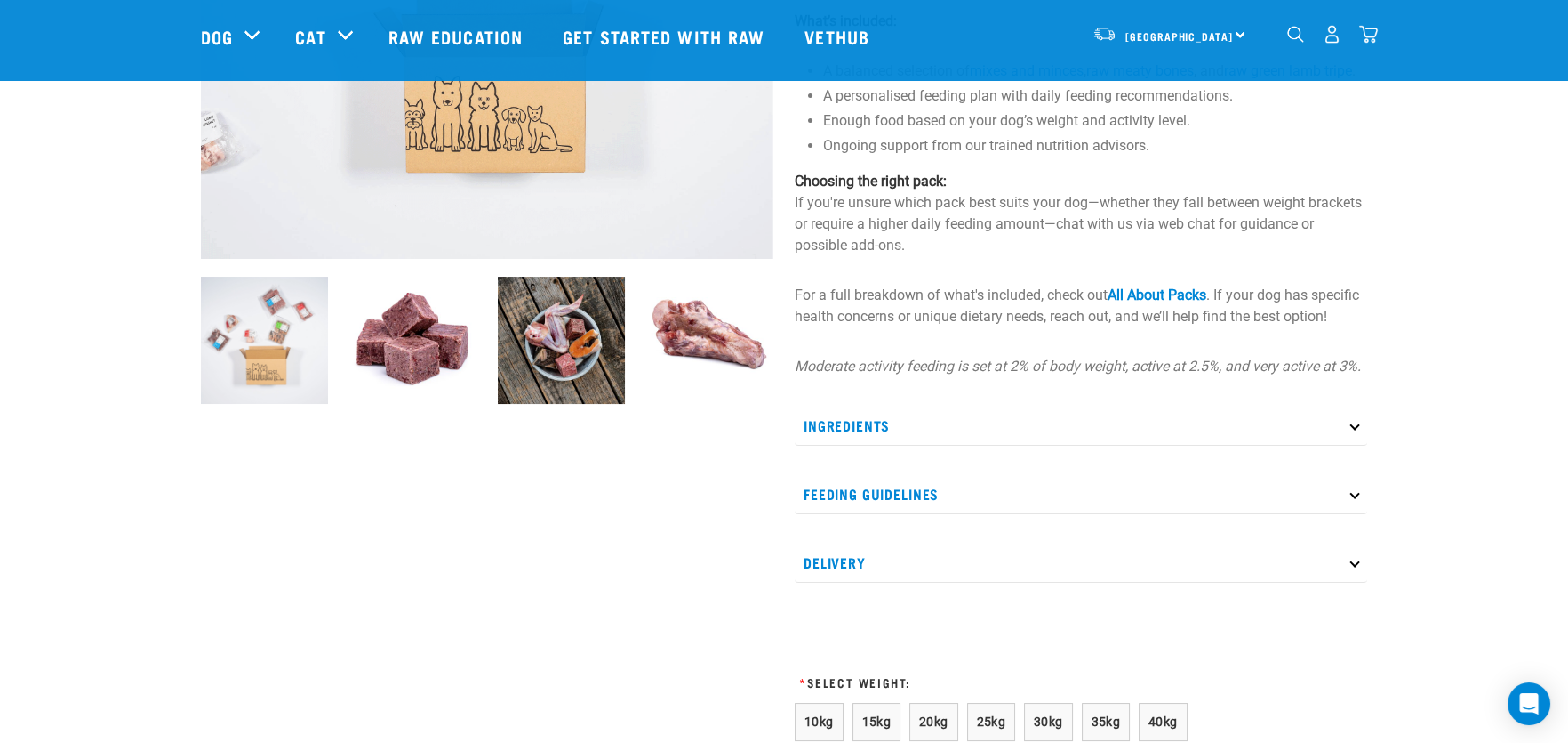
click at [1021, 445] on p "Ingredients" at bounding box center [1081, 425] width 572 height 40
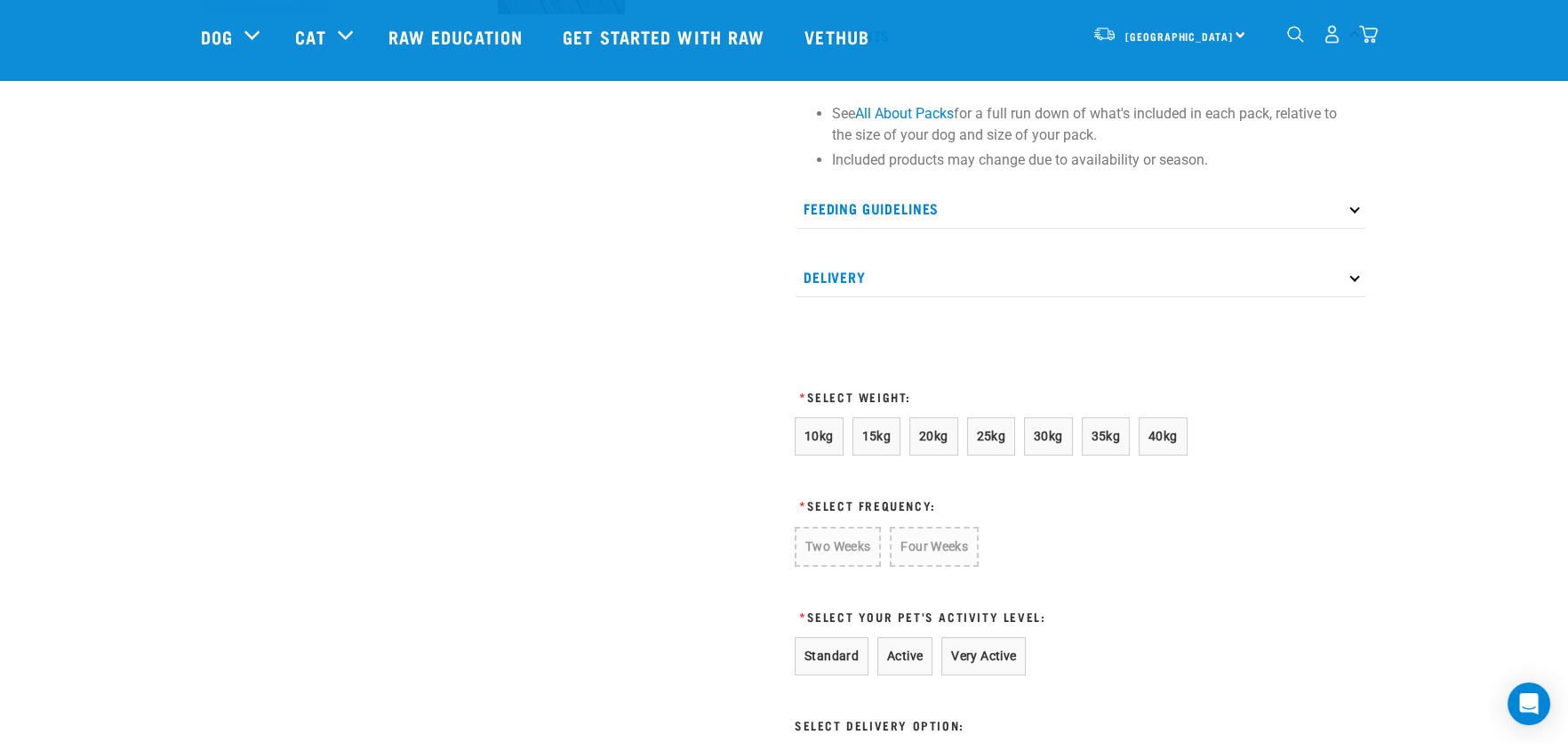
scroll to position [799, 0]
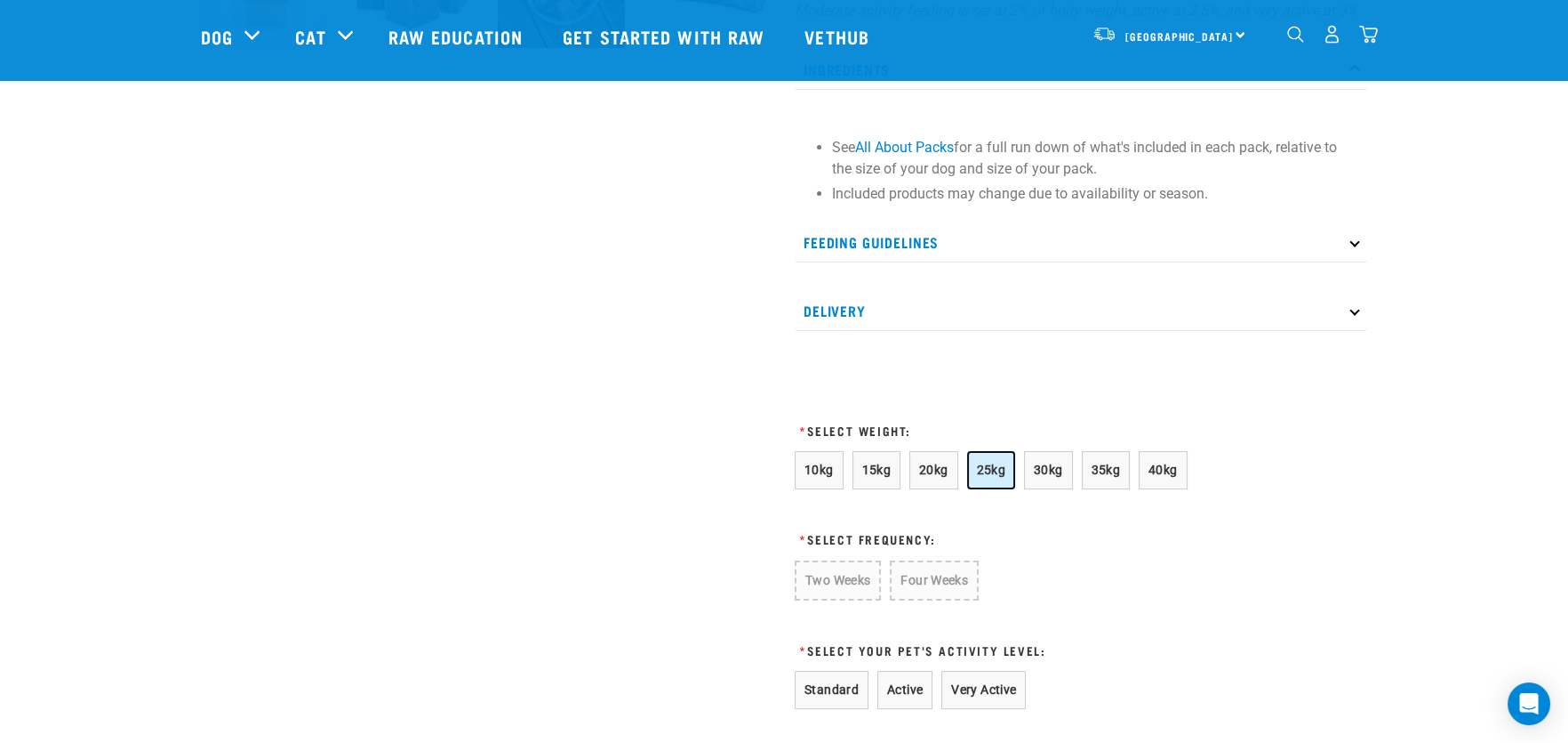
click at [977, 476] on span "25kg" at bounding box center [992, 469] width 29 height 15
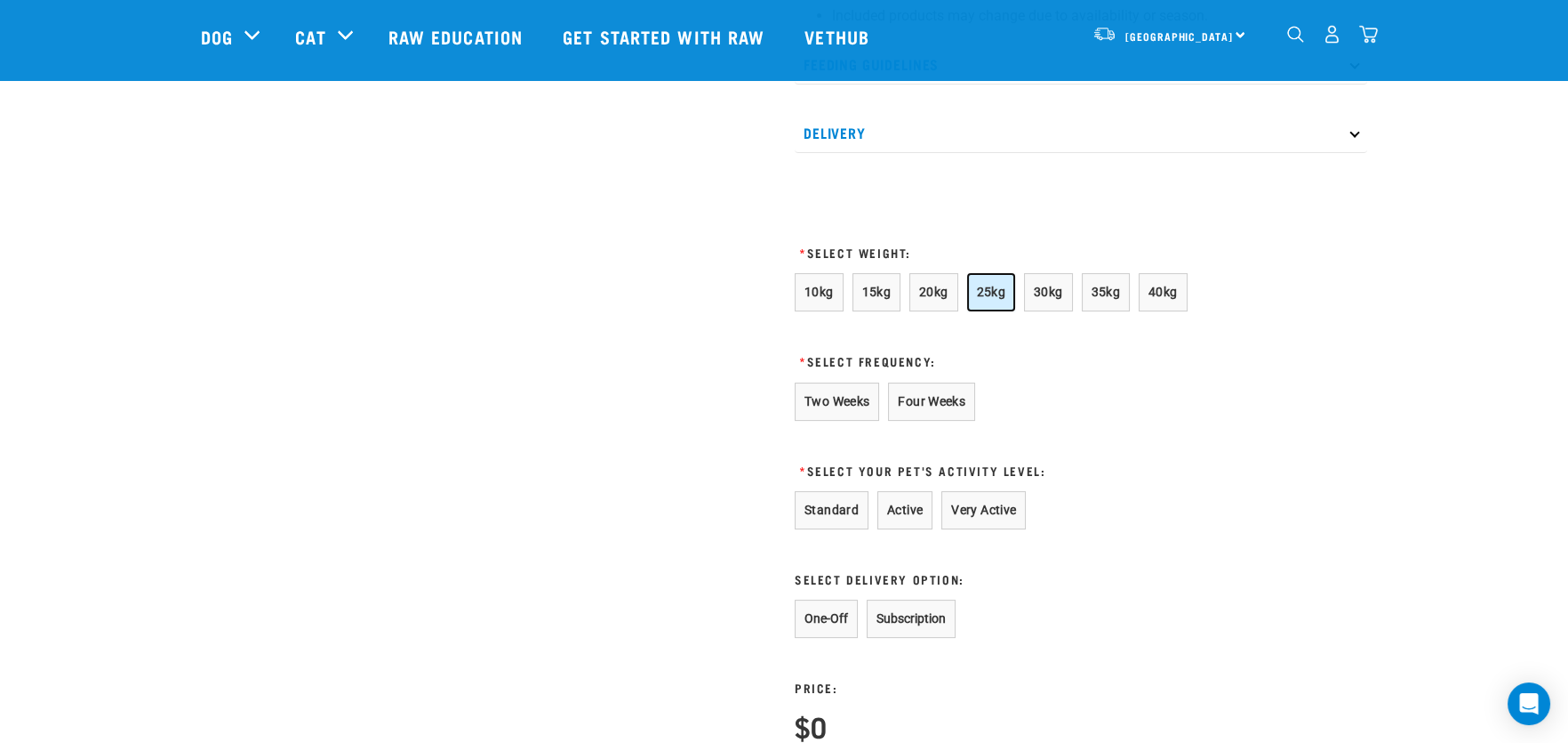
scroll to position [979, 0]
click at [892, 527] on button "Active" at bounding box center [905, 508] width 55 height 38
click at [917, 417] on button "Four Weeks" at bounding box center [932, 400] width 87 height 38
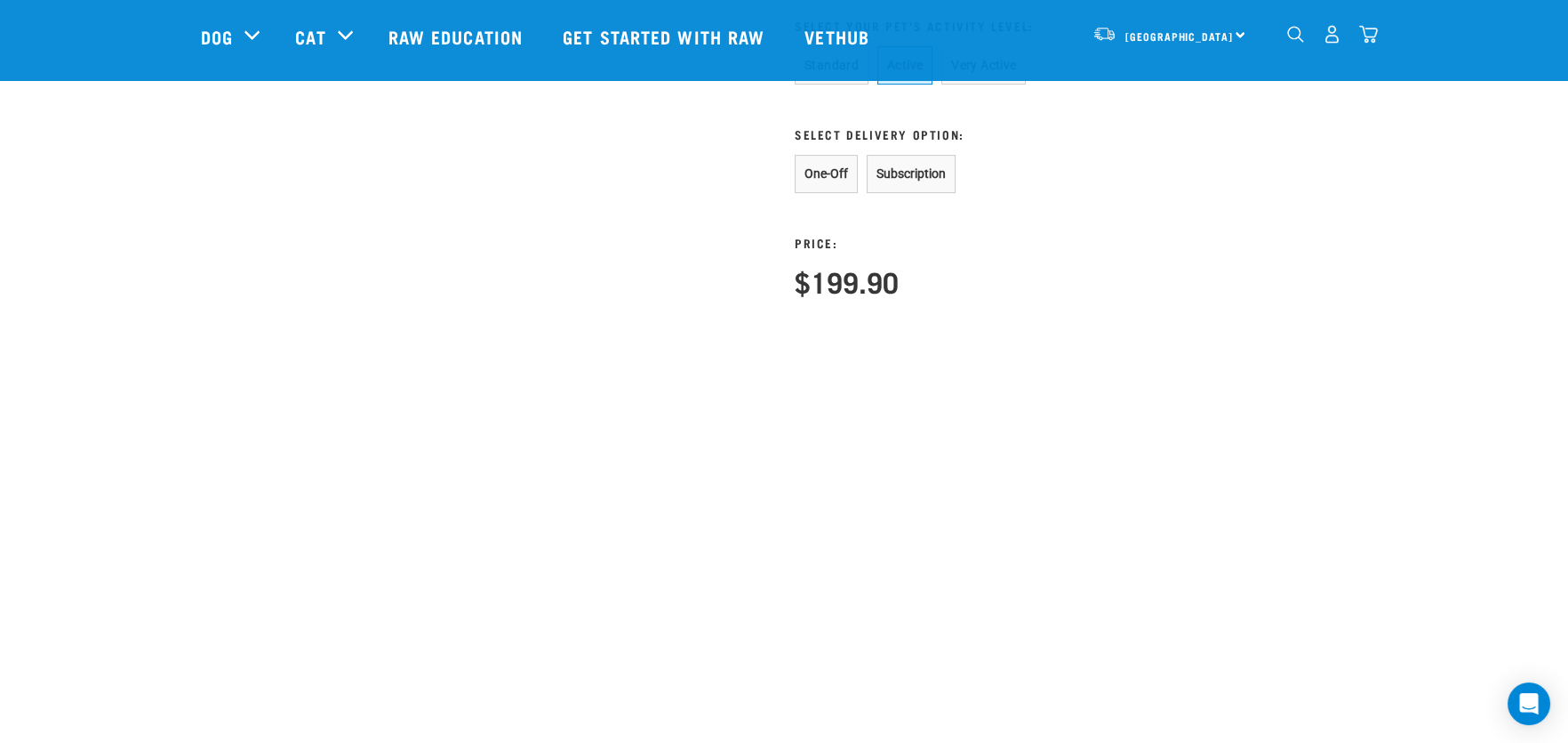
scroll to position [1156, 0]
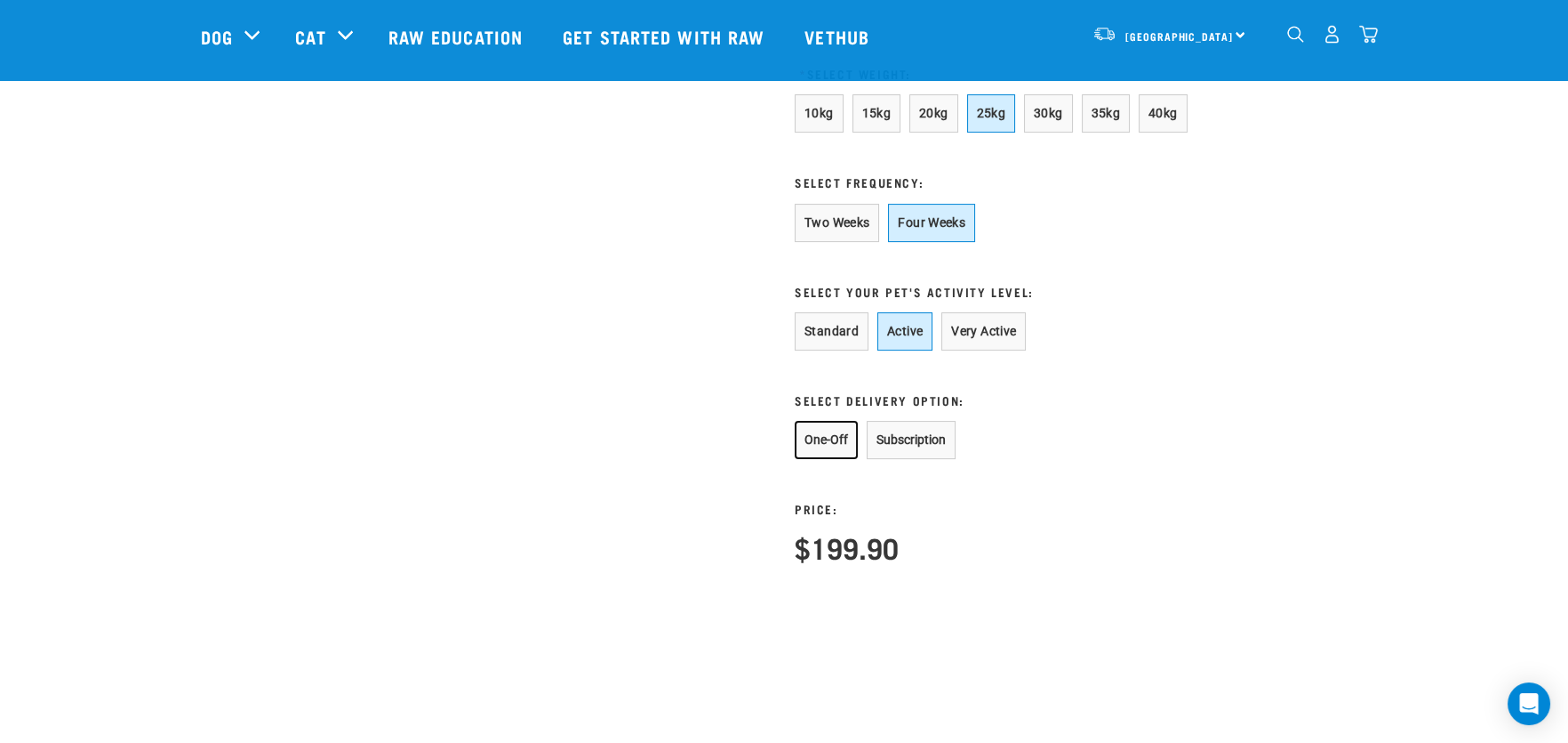
click at [822, 459] on button "One-Off" at bounding box center [826, 439] width 63 height 38
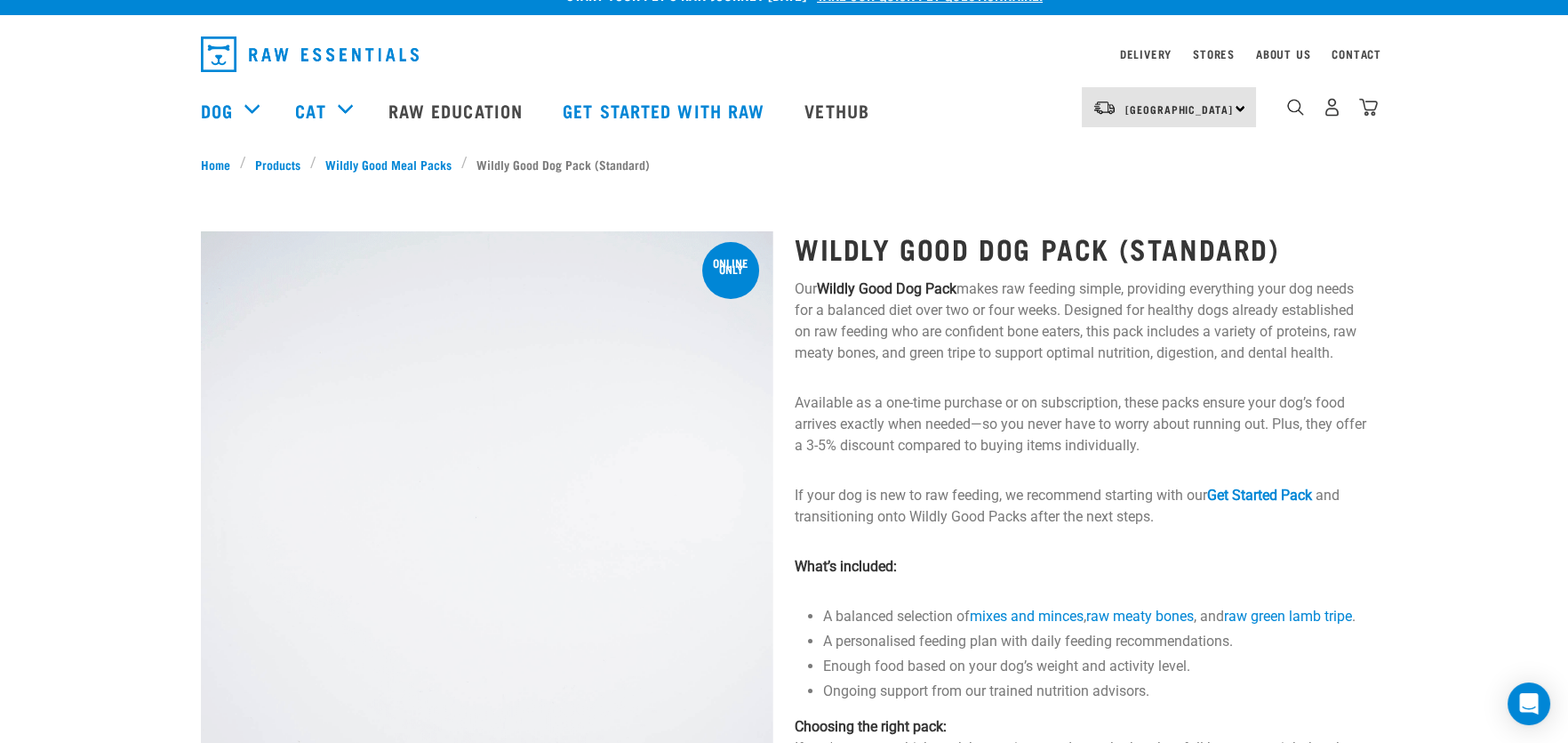
scroll to position [0, 0]
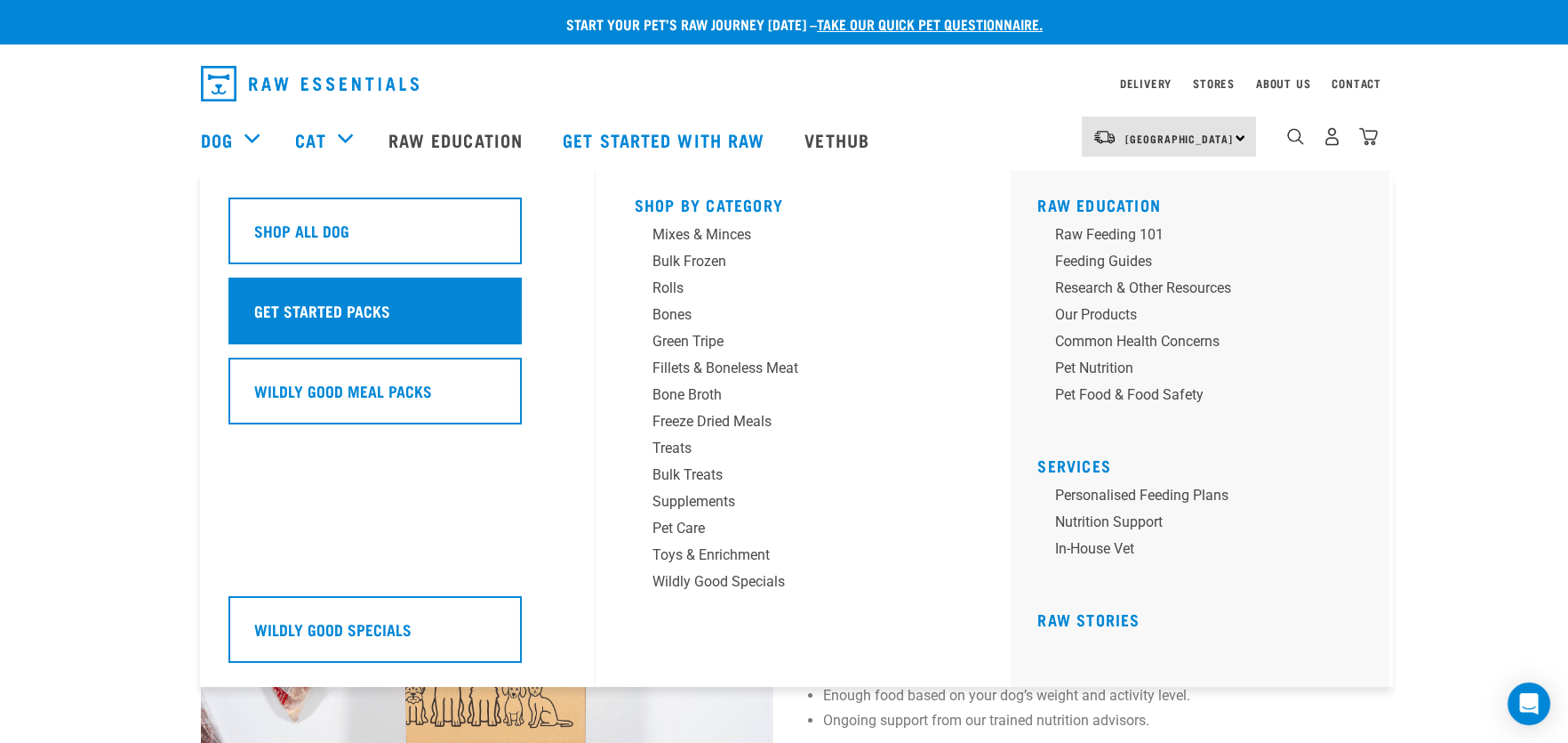
click at [304, 309] on h5 "Get Started Packs" at bounding box center [322, 310] width 136 height 23
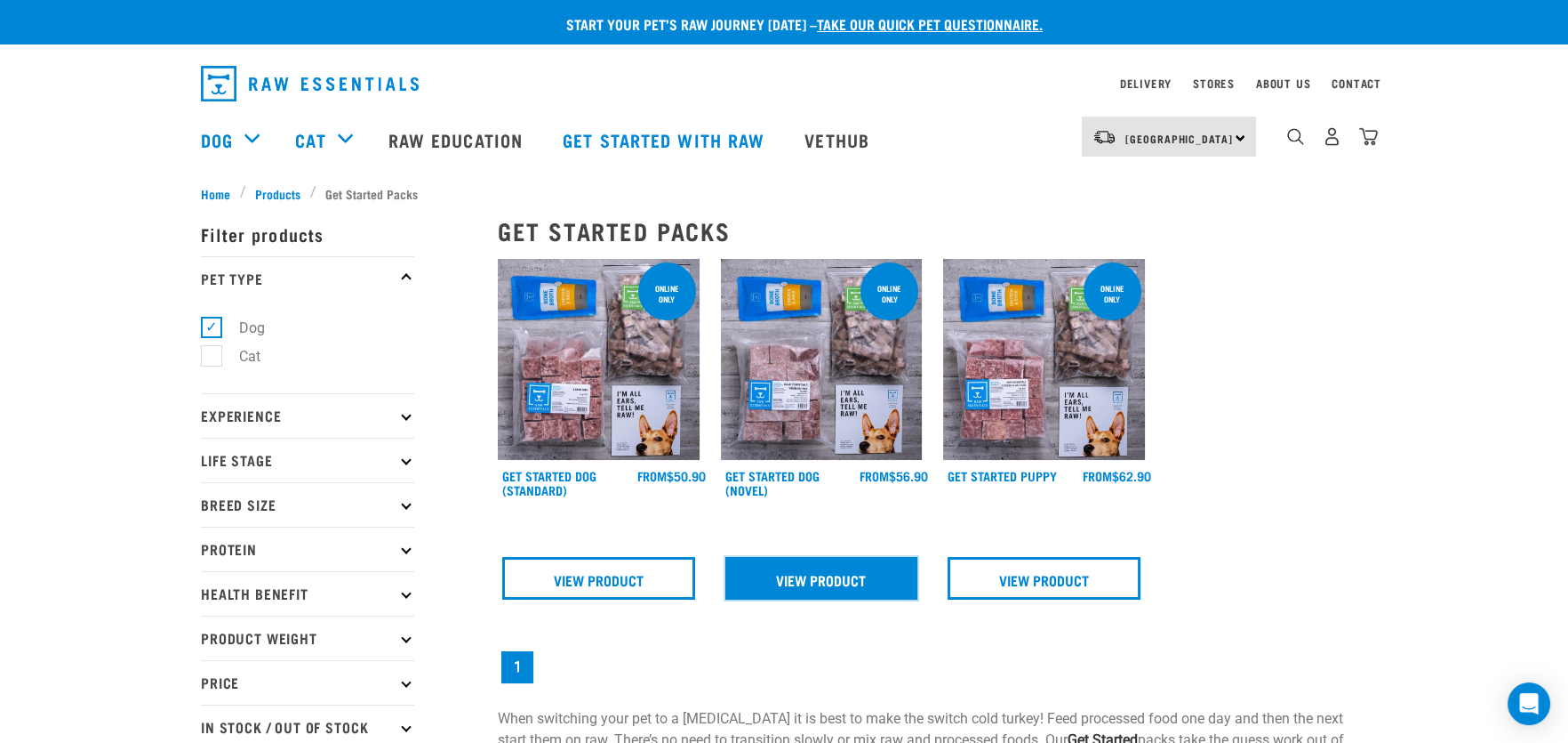
click at [817, 575] on link "View Product" at bounding box center [821, 578] width 193 height 43
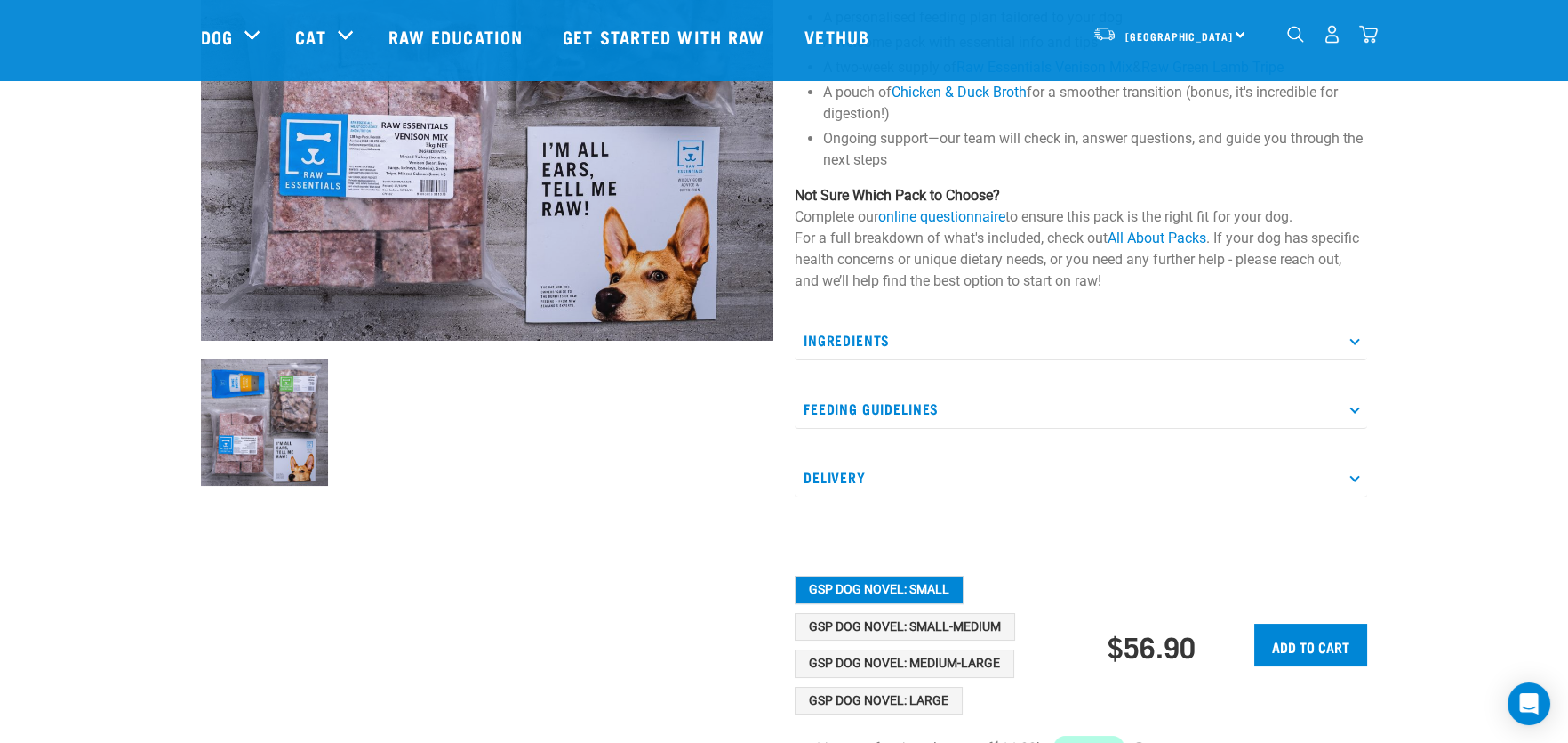
scroll to position [533, 0]
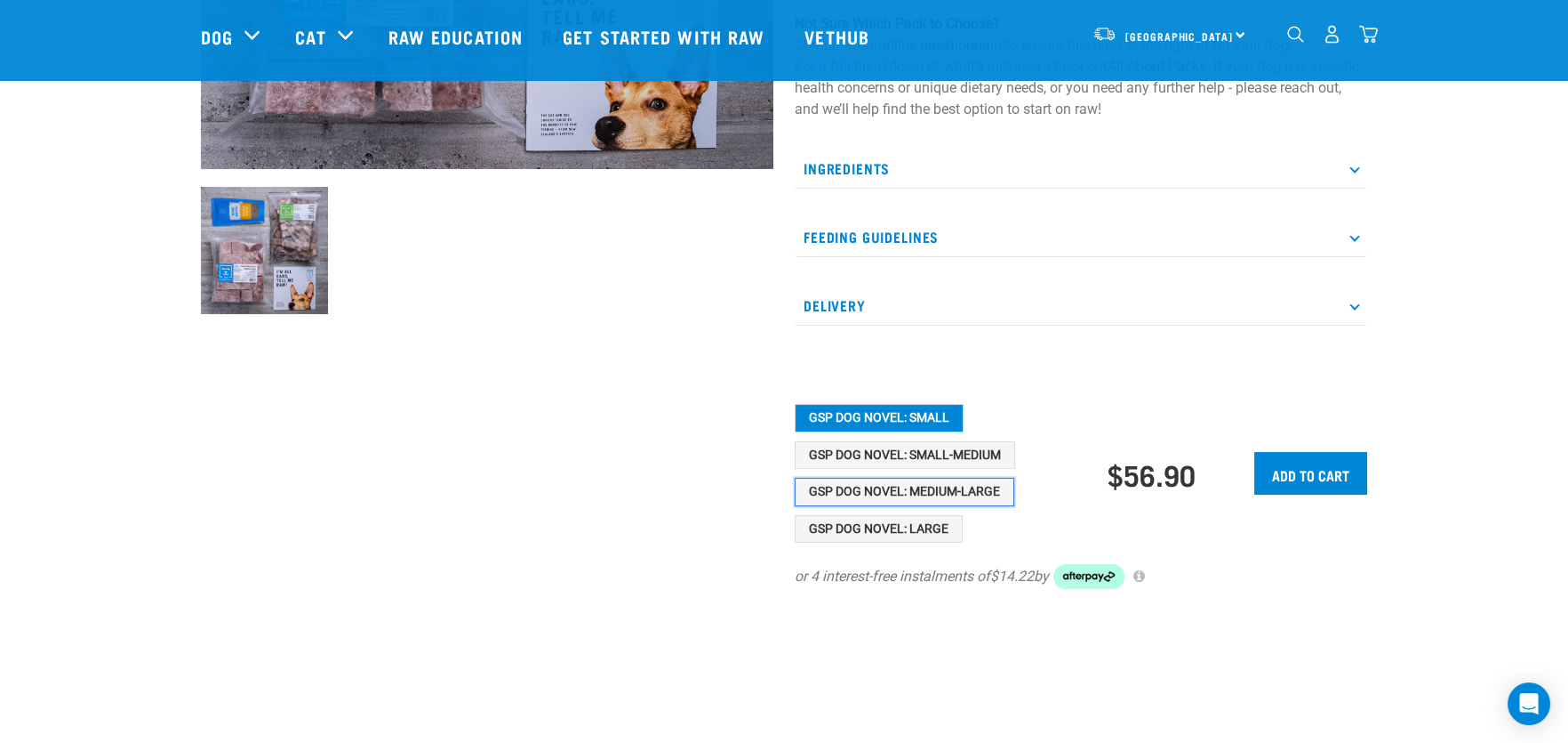
click at [909, 497] on button "GSP Dog Novel: Medium-Large" at bounding box center [905, 491] width 219 height 28
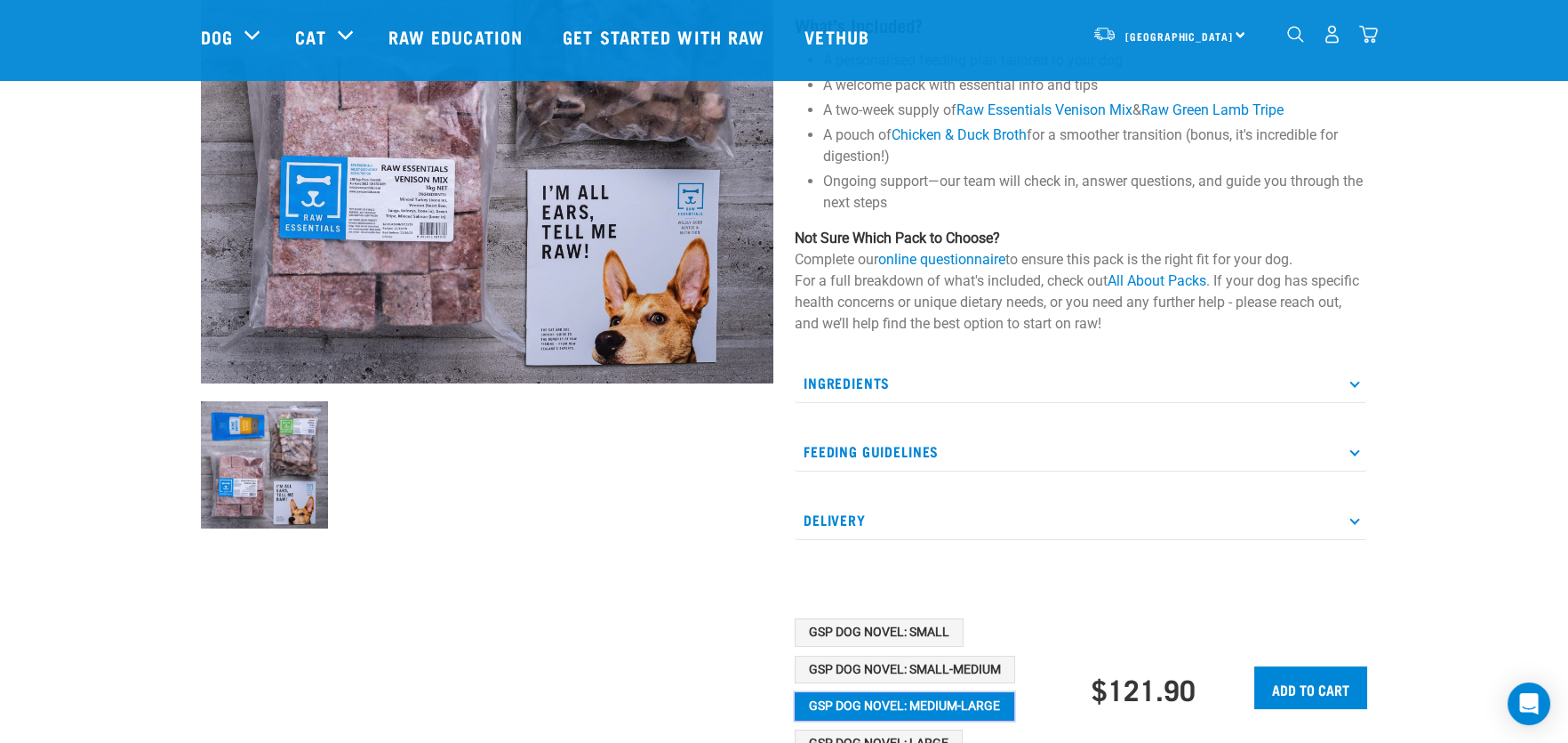
scroll to position [267, 0]
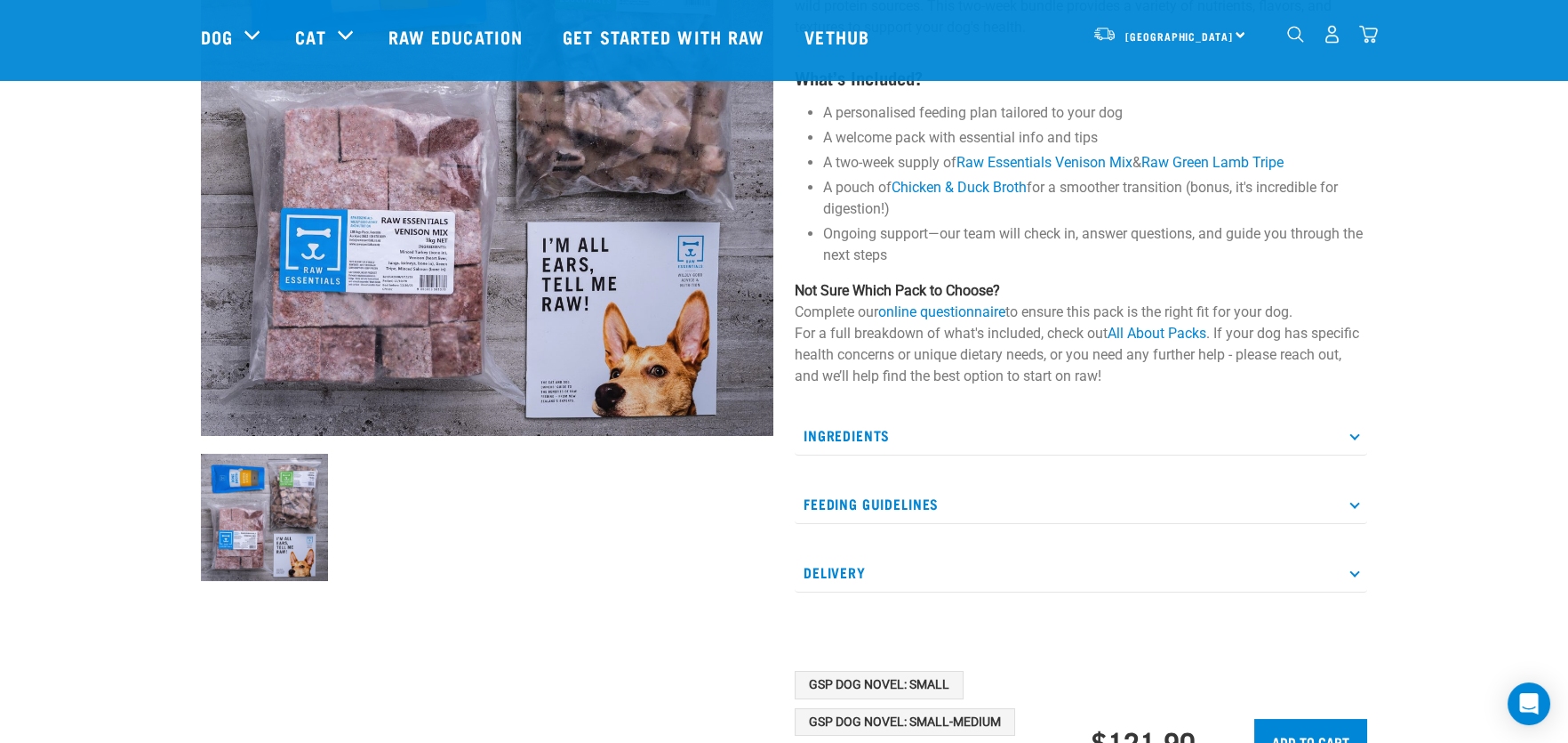
click at [870, 430] on p "Ingredients" at bounding box center [1081, 435] width 572 height 40
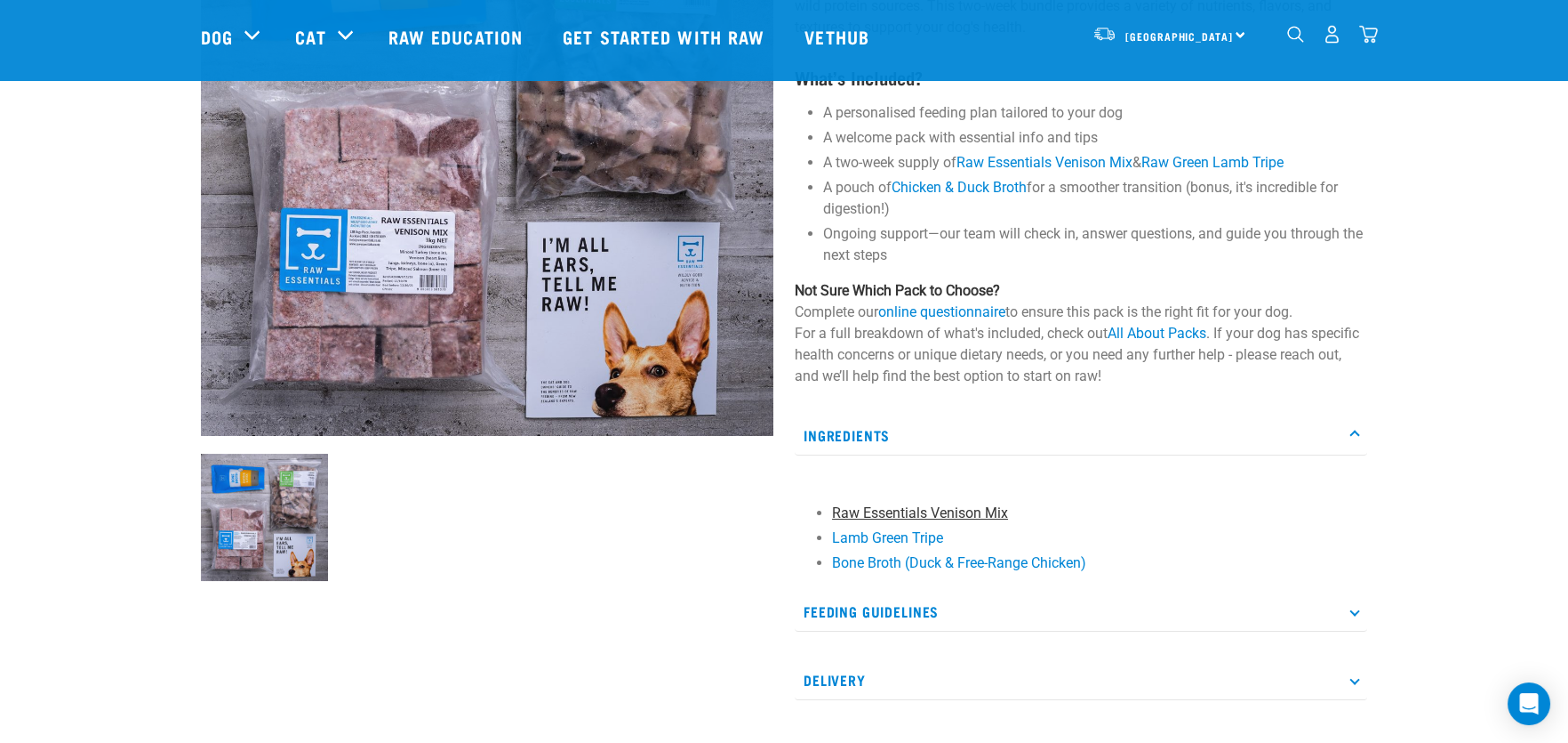
click at [883, 513] on link "Raw Essentials Venison Mix" at bounding box center [920, 512] width 176 height 16
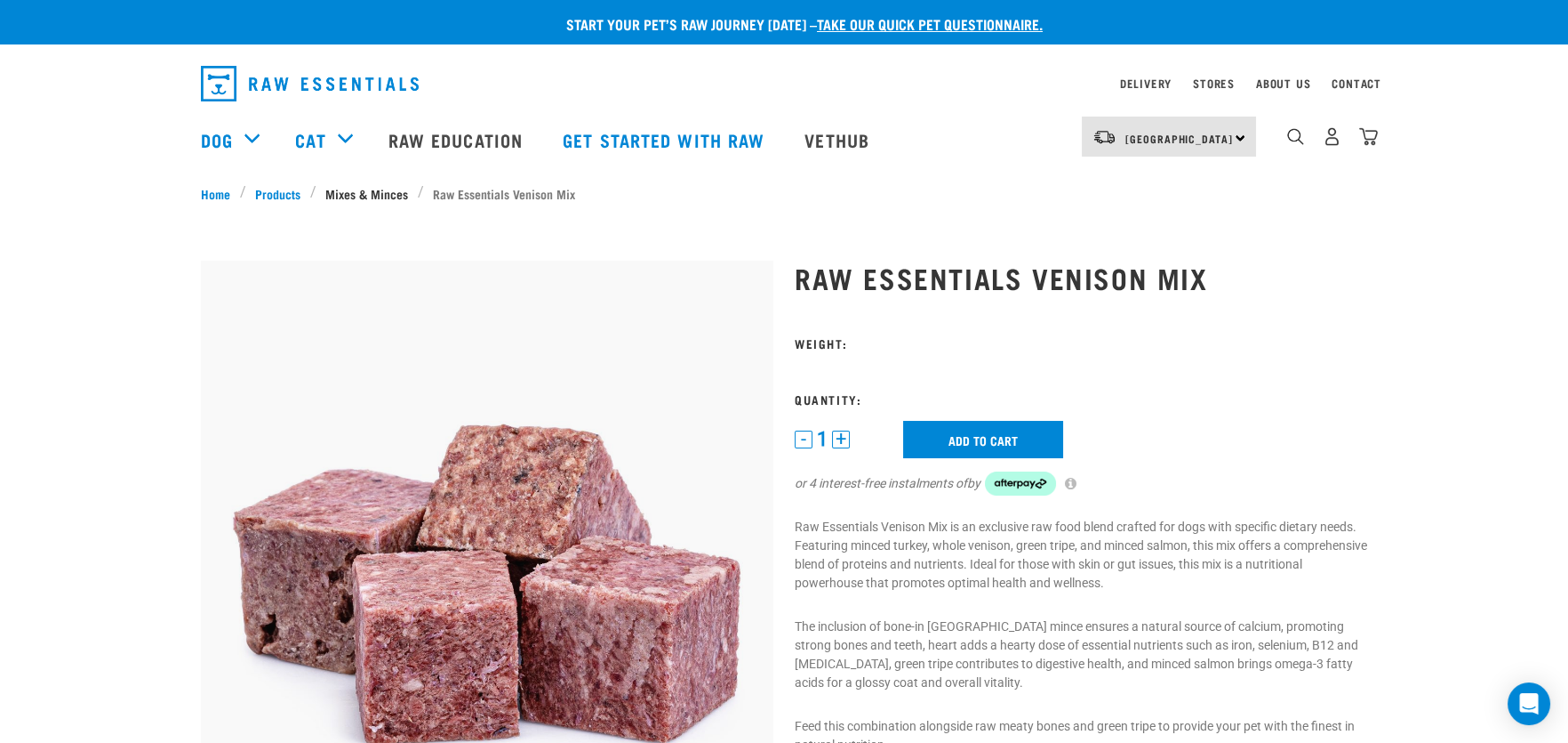
click at [357, 194] on link "Mixes & Minces" at bounding box center [367, 193] width 102 height 18
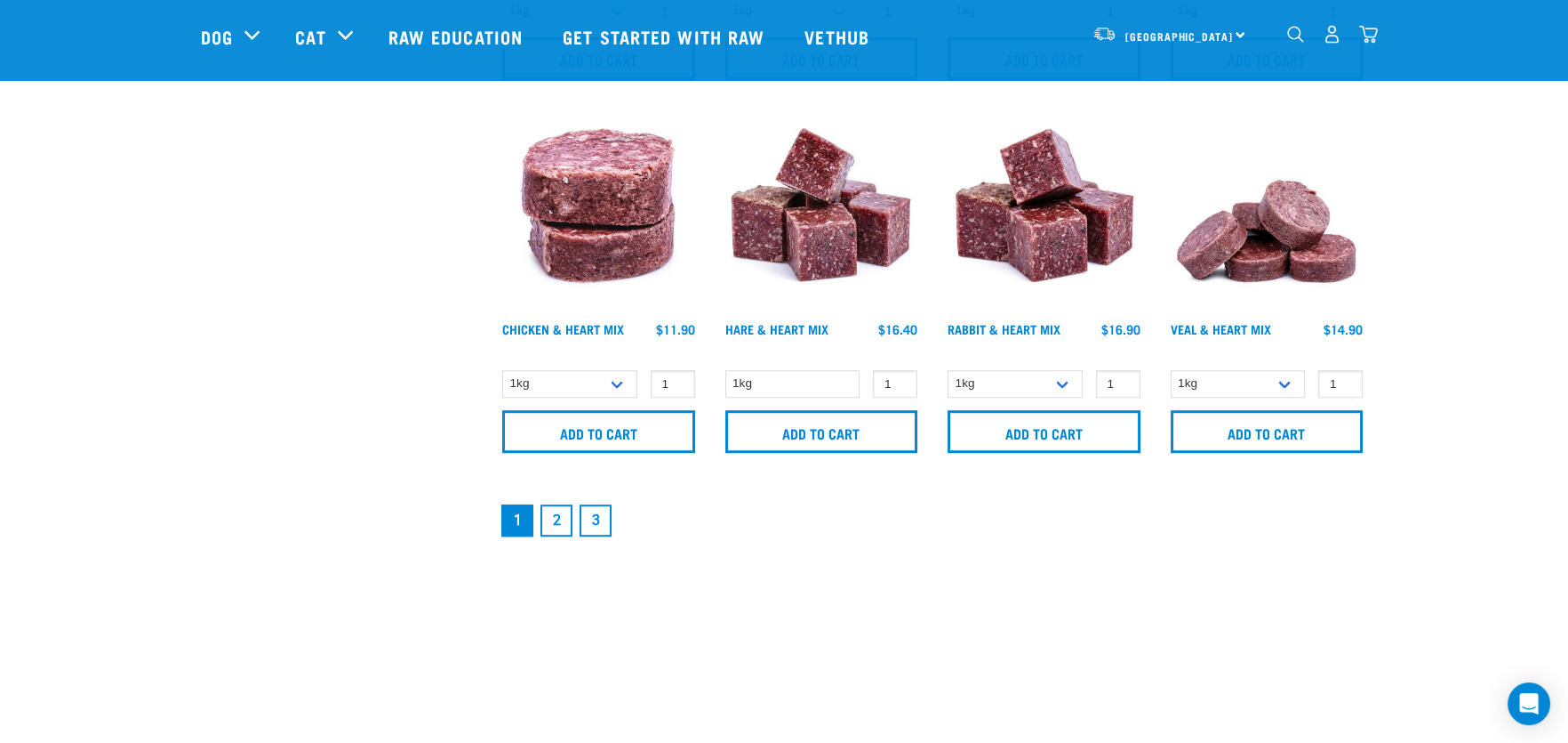
scroll to position [2667, 0]
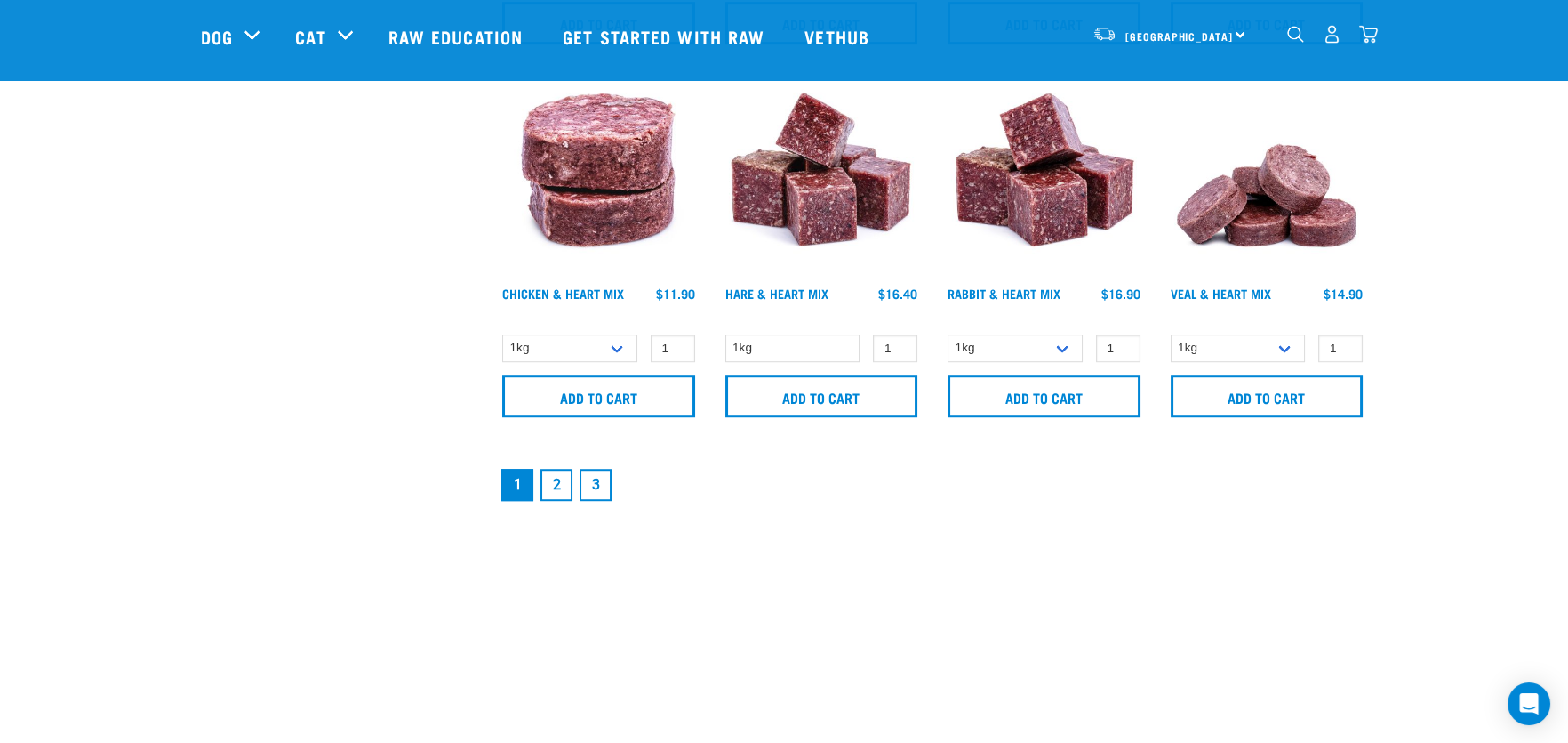
click at [553, 486] on link "2" at bounding box center [556, 484] width 32 height 32
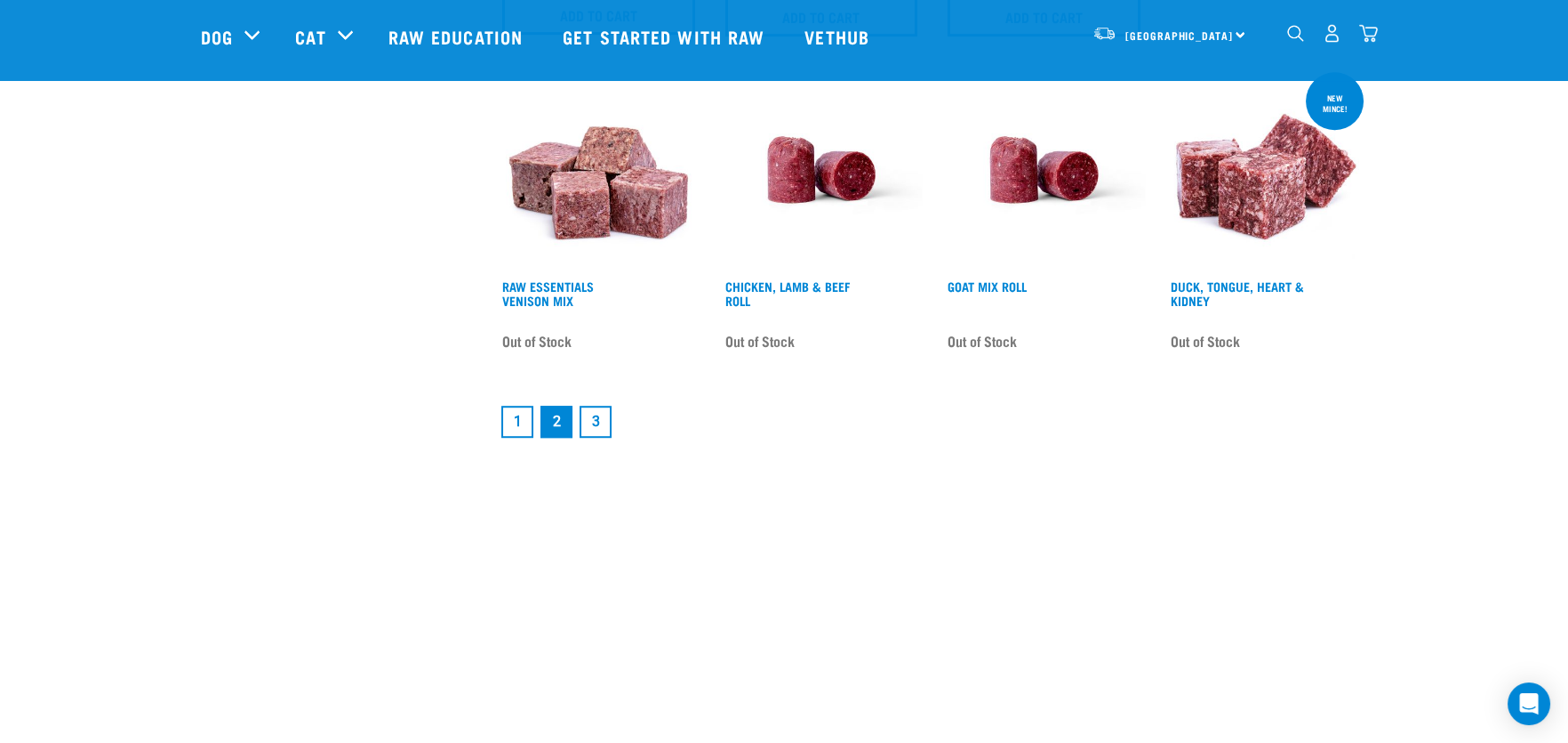
scroll to position [2667, 0]
click at [519, 422] on link "1" at bounding box center [517, 421] width 32 height 32
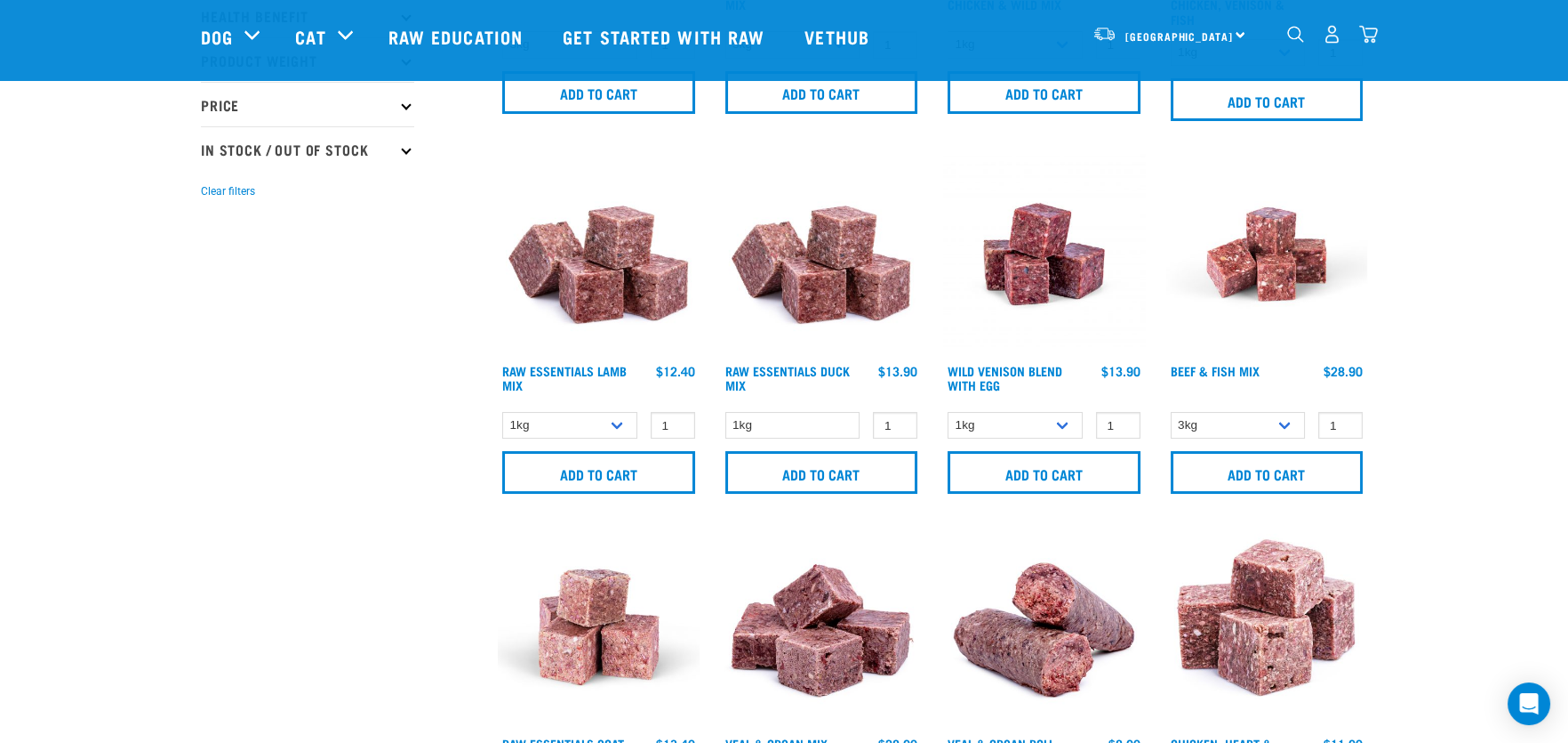
scroll to position [355, 0]
click at [598, 291] on img at bounding box center [598, 254] width 202 height 202
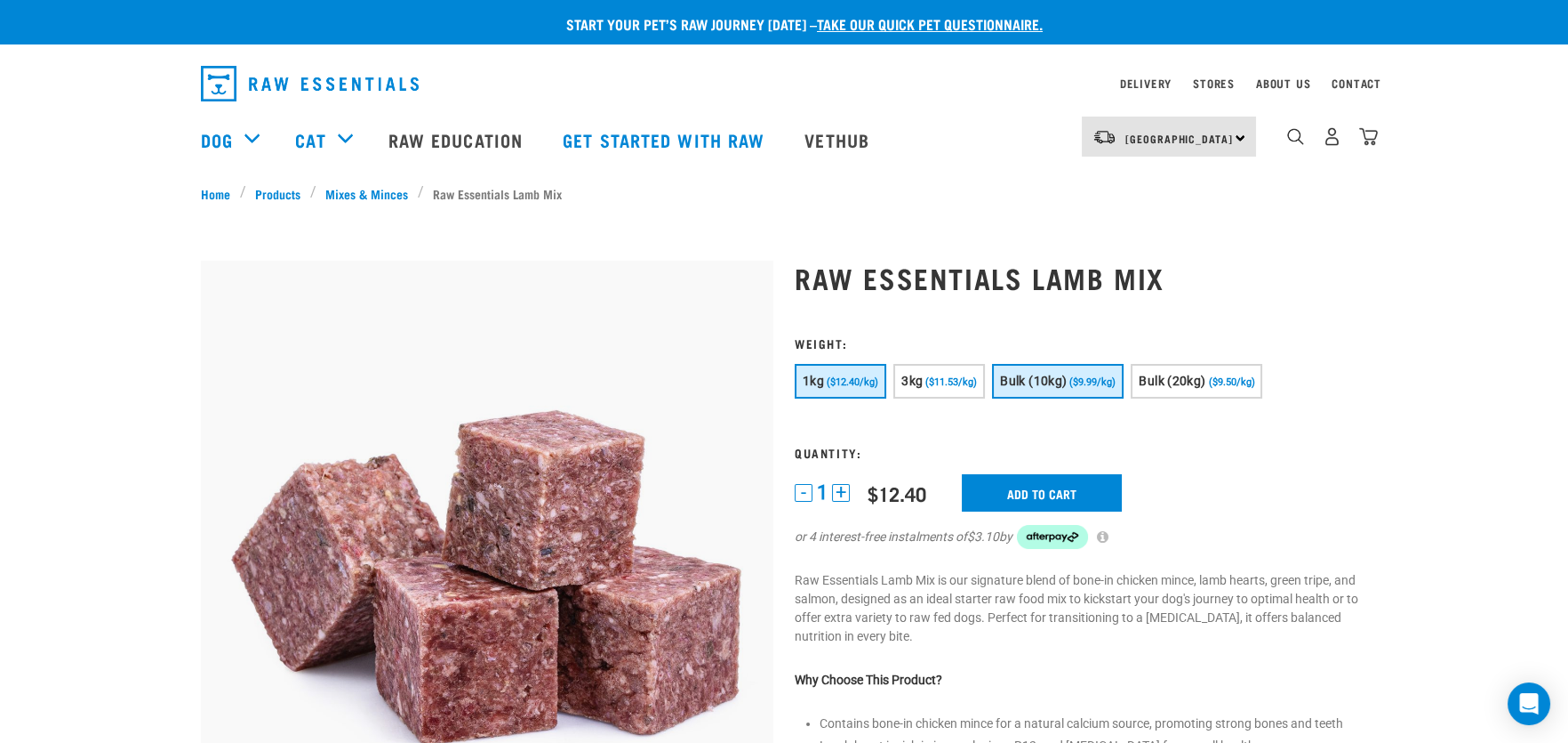
click at [1072, 377] on span "($9.99/kg)" at bounding box center [1093, 382] width 47 height 12
click at [1160, 381] on span "Bulk (20kg)" at bounding box center [1171, 380] width 67 height 15
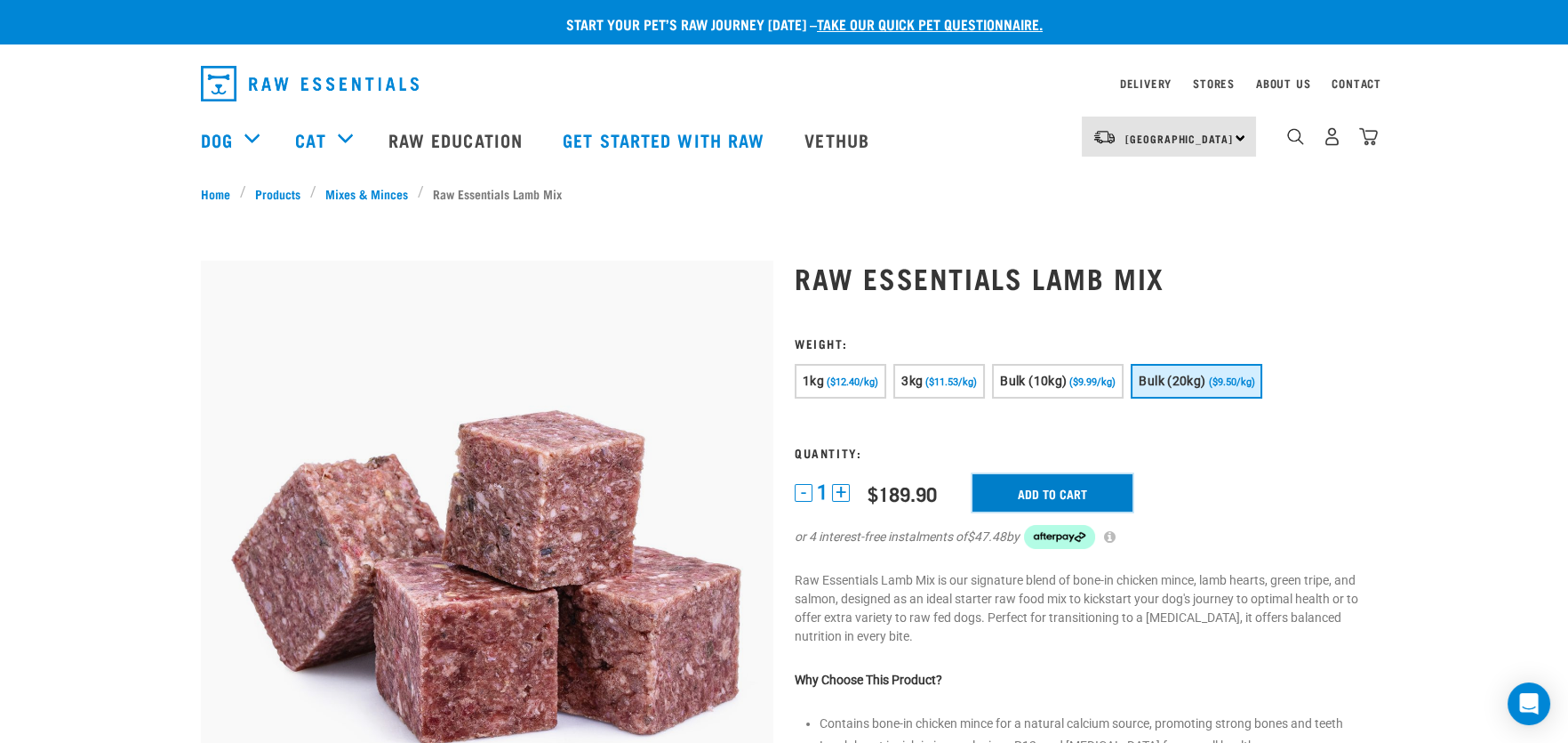
click at [1044, 490] on input "Add to cart" at bounding box center [1052, 493] width 160 height 38
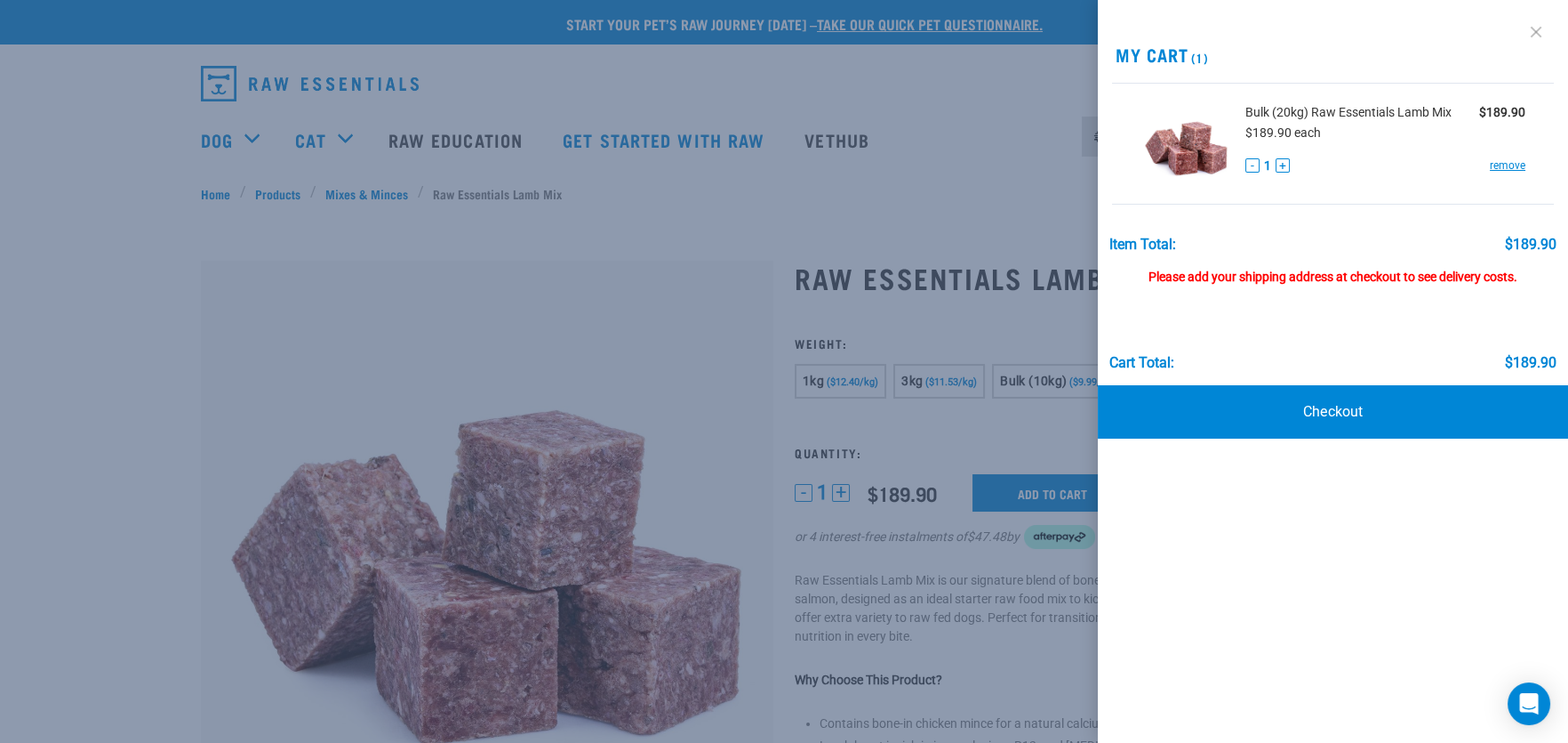
click at [1533, 32] on link at bounding box center [1536, 31] width 28 height 28
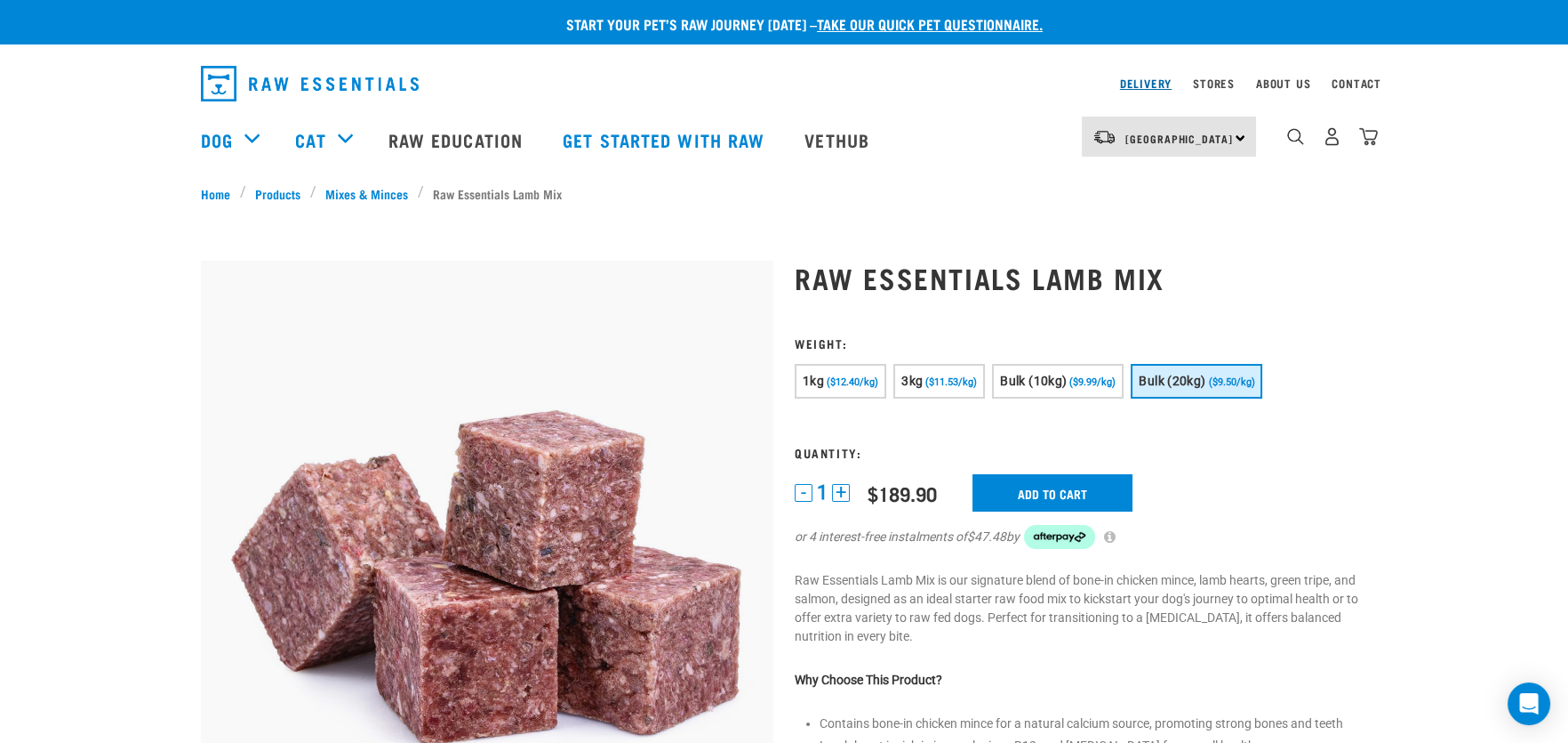
click at [1145, 81] on link "Delivery" at bounding box center [1145, 83] width 51 height 6
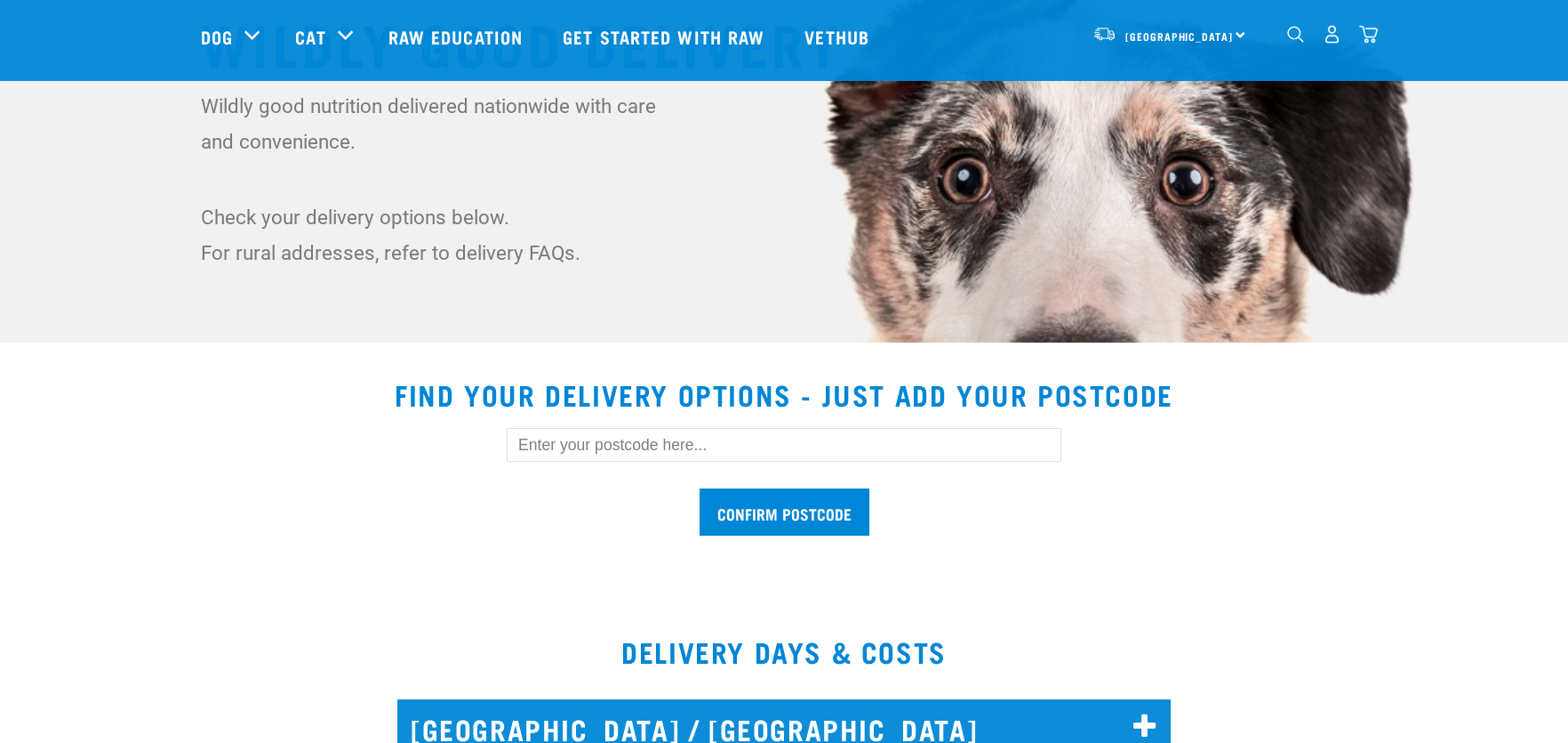
scroll to position [267, 0]
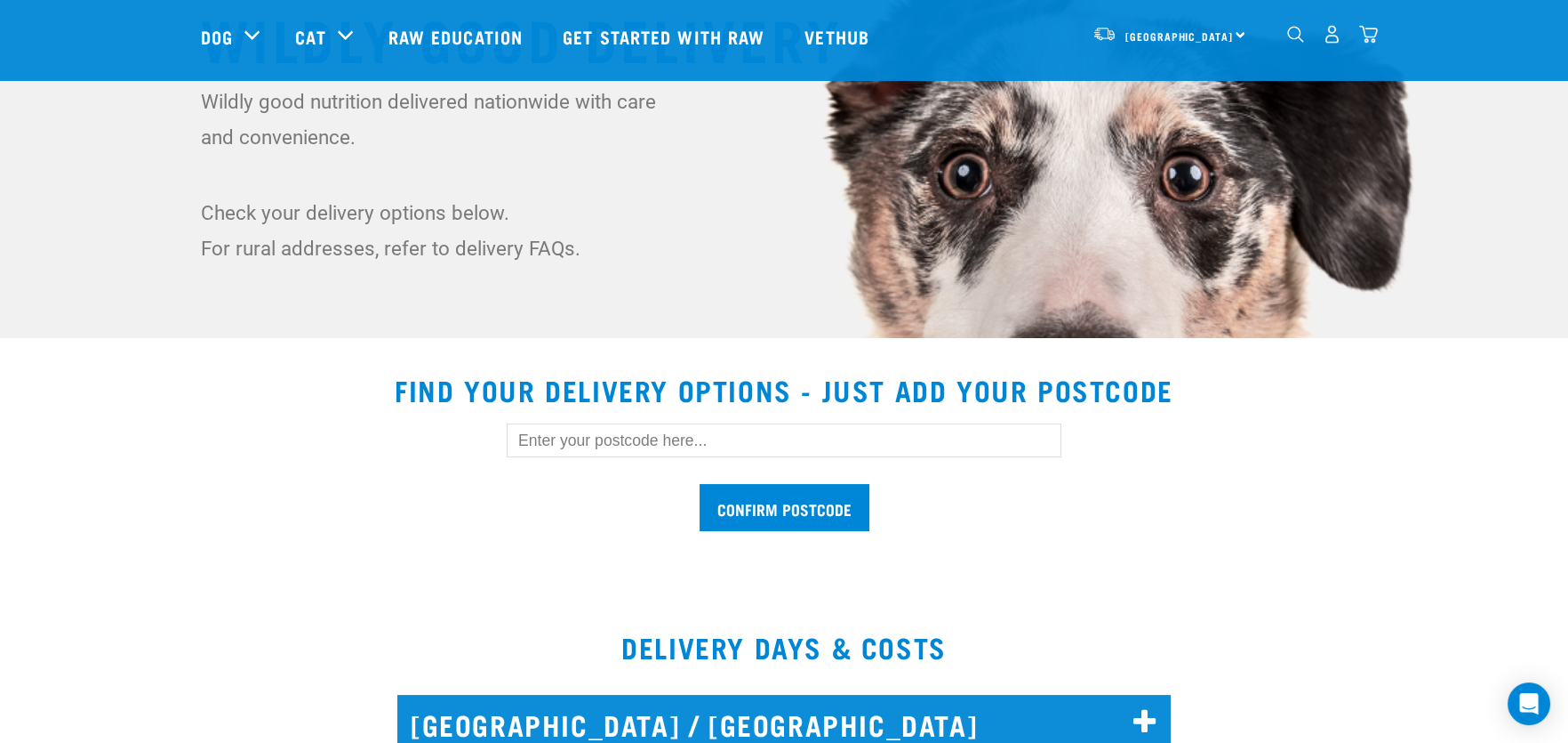
click at [553, 442] on input "text" at bounding box center [784, 439] width 555 height 34
type input "4410"
click at [700, 484] on input "Confirm postcode" at bounding box center [784, 507] width 170 height 48
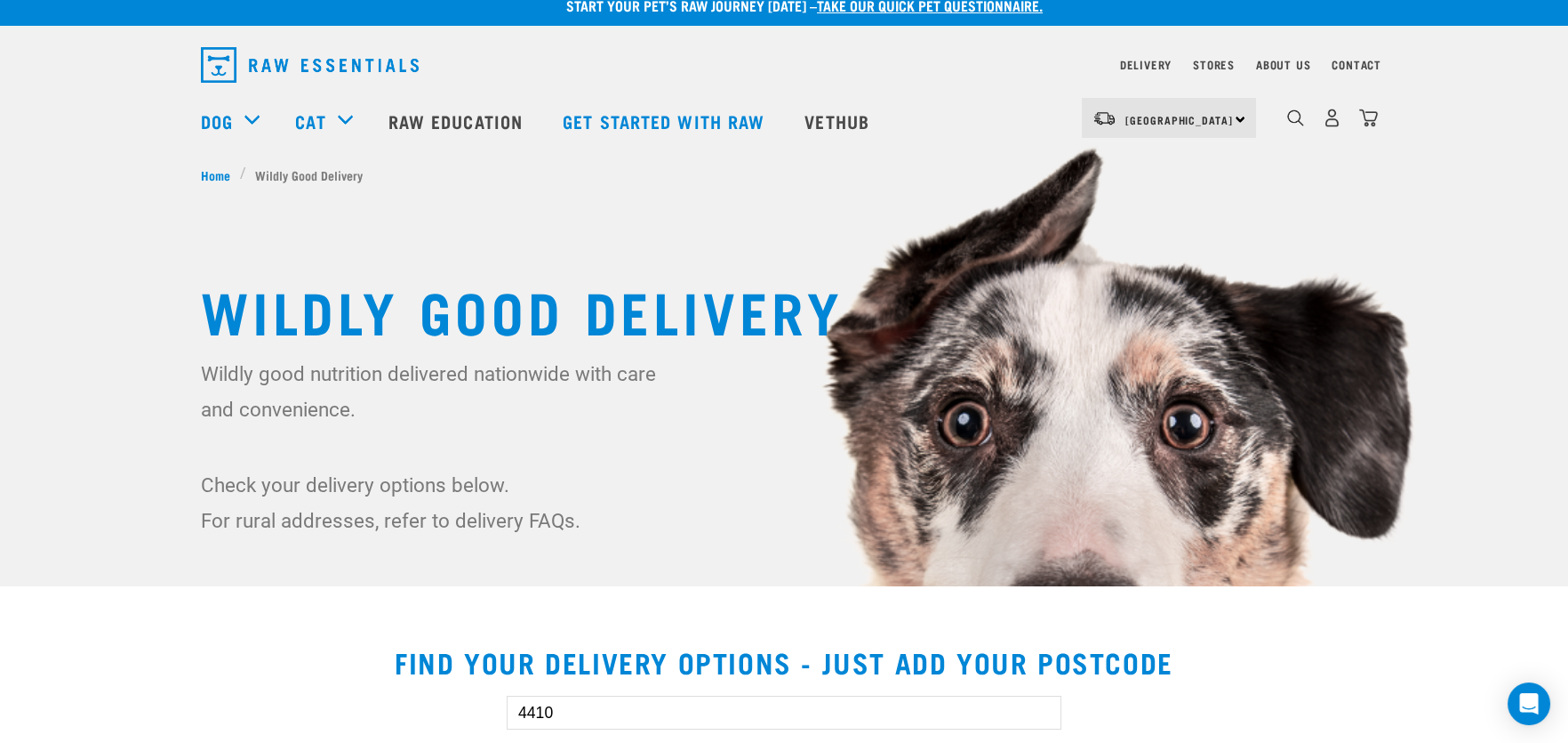
scroll to position [0, 0]
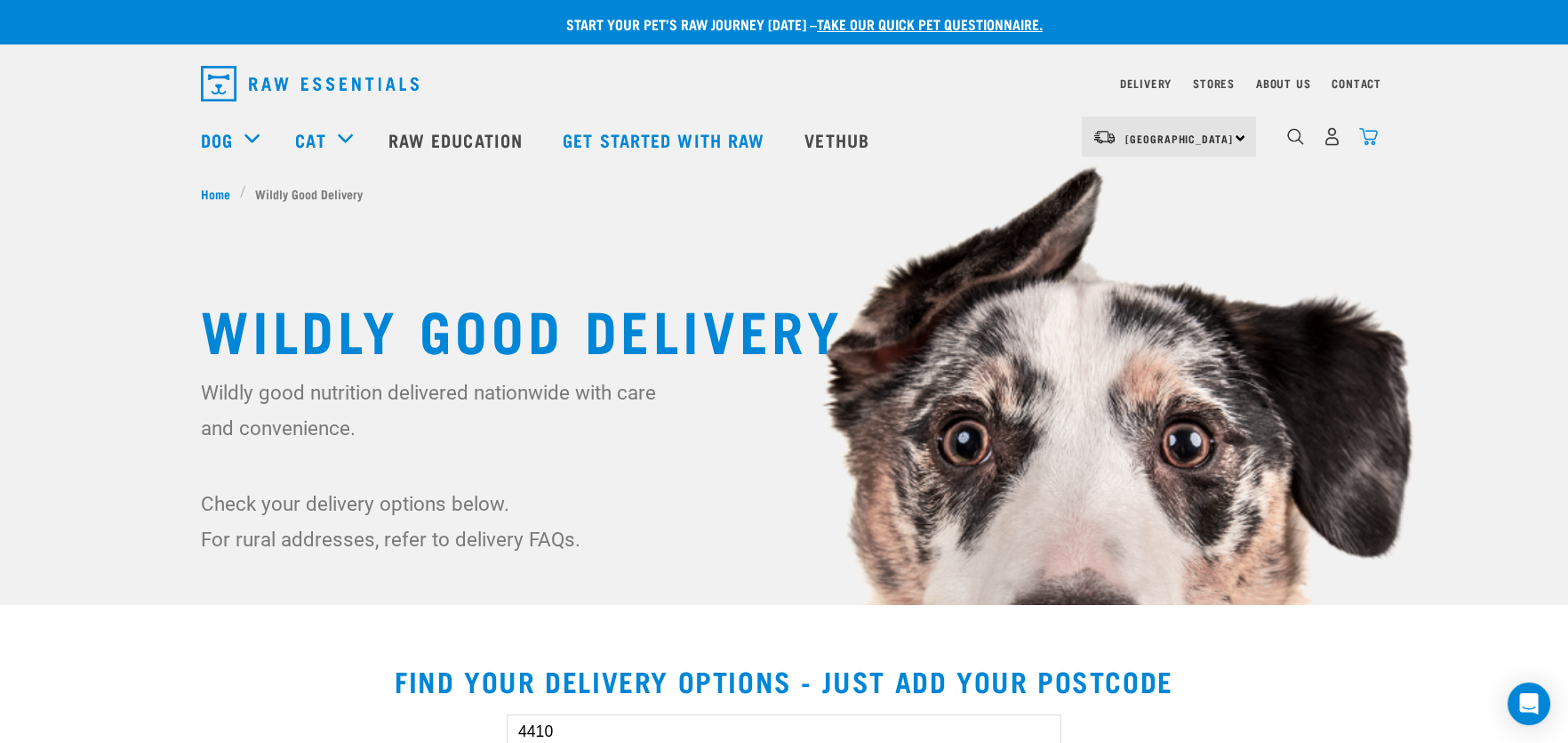
click at [1373, 136] on img "dropdown navigation" at bounding box center [1368, 136] width 18 height 18
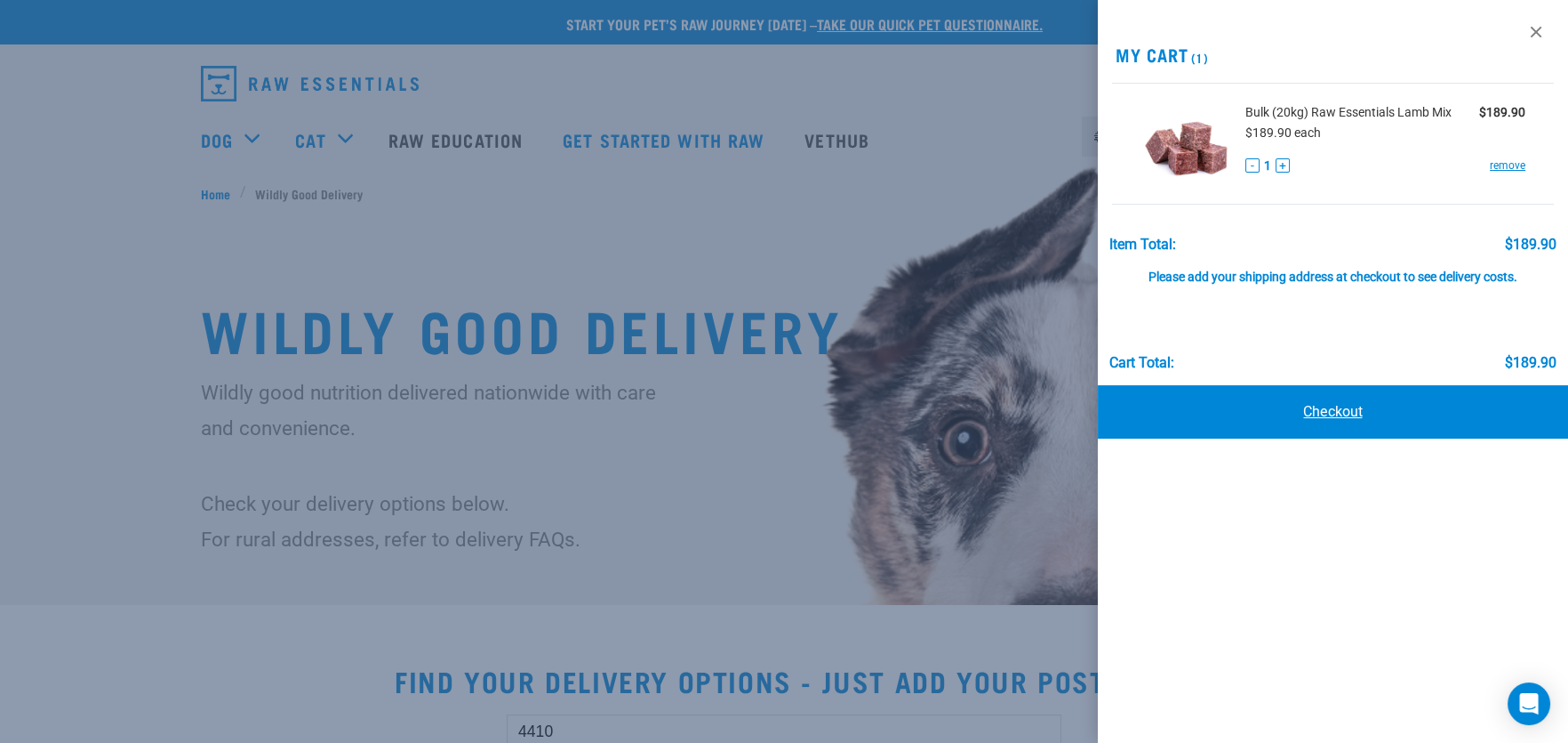
click at [1327, 409] on link "Checkout" at bounding box center [1332, 411] width 470 height 53
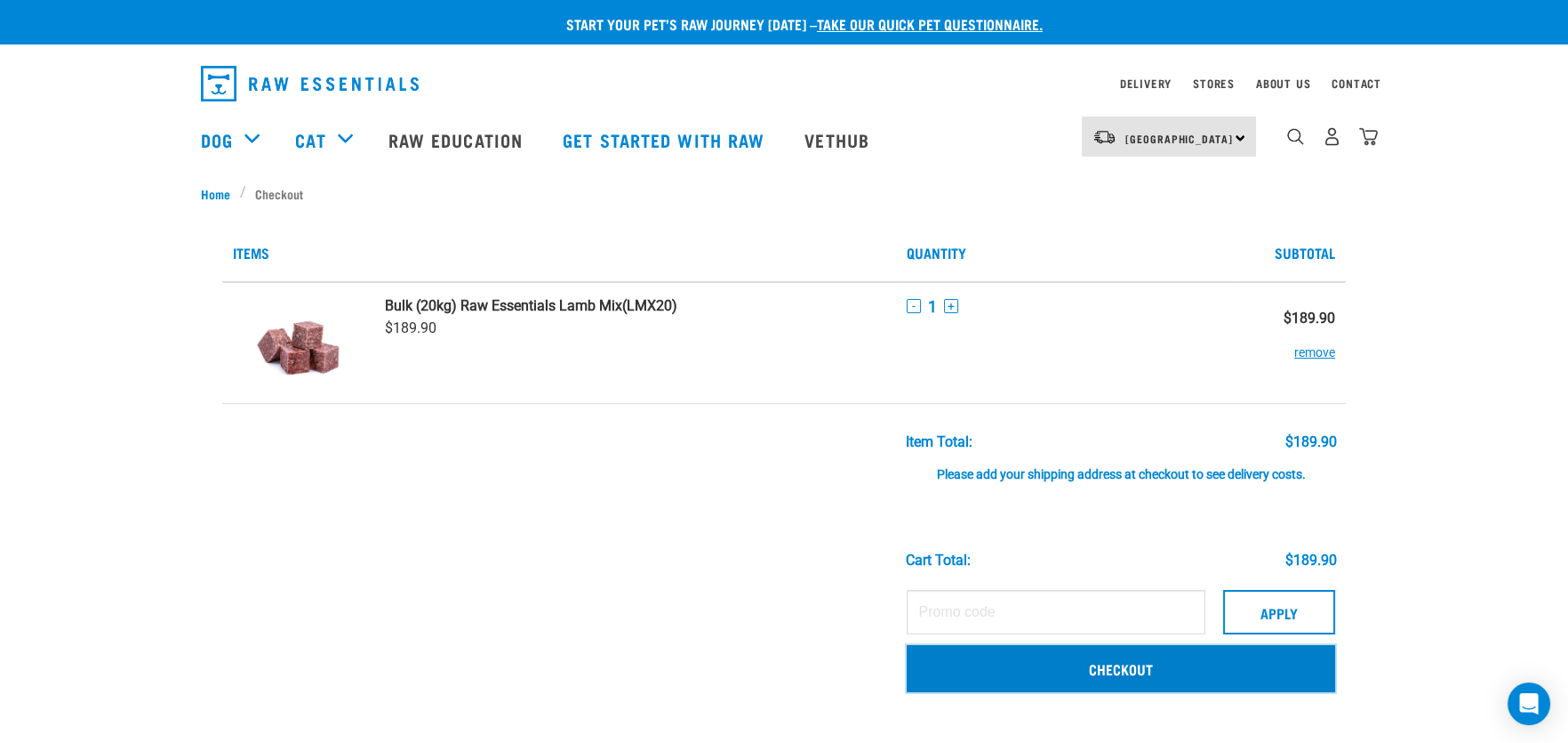
click at [1106, 663] on link "Checkout" at bounding box center [1121, 668] width 429 height 47
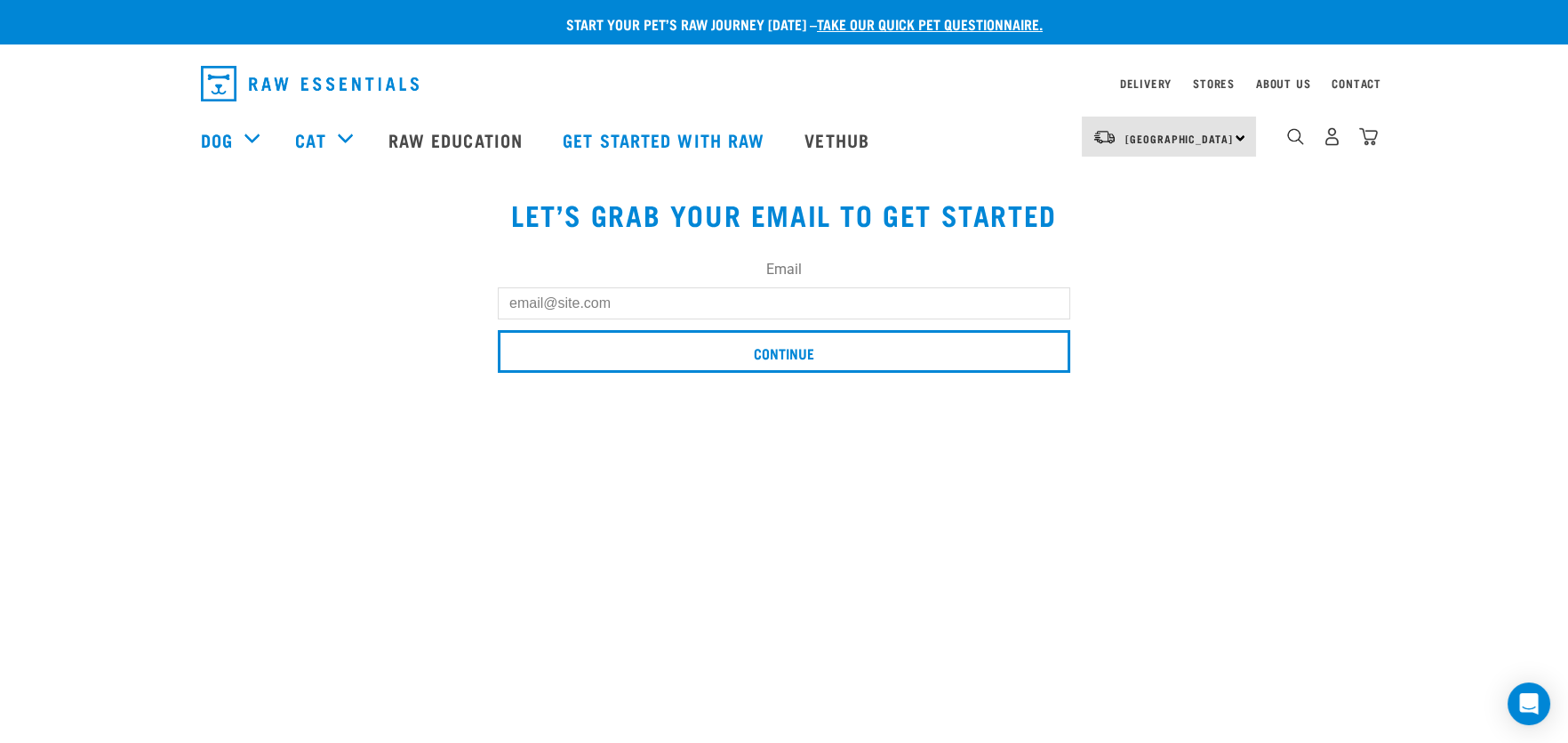
click at [689, 305] on input "Email" at bounding box center [784, 303] width 572 height 32
type input "uvanac@gmail.com"
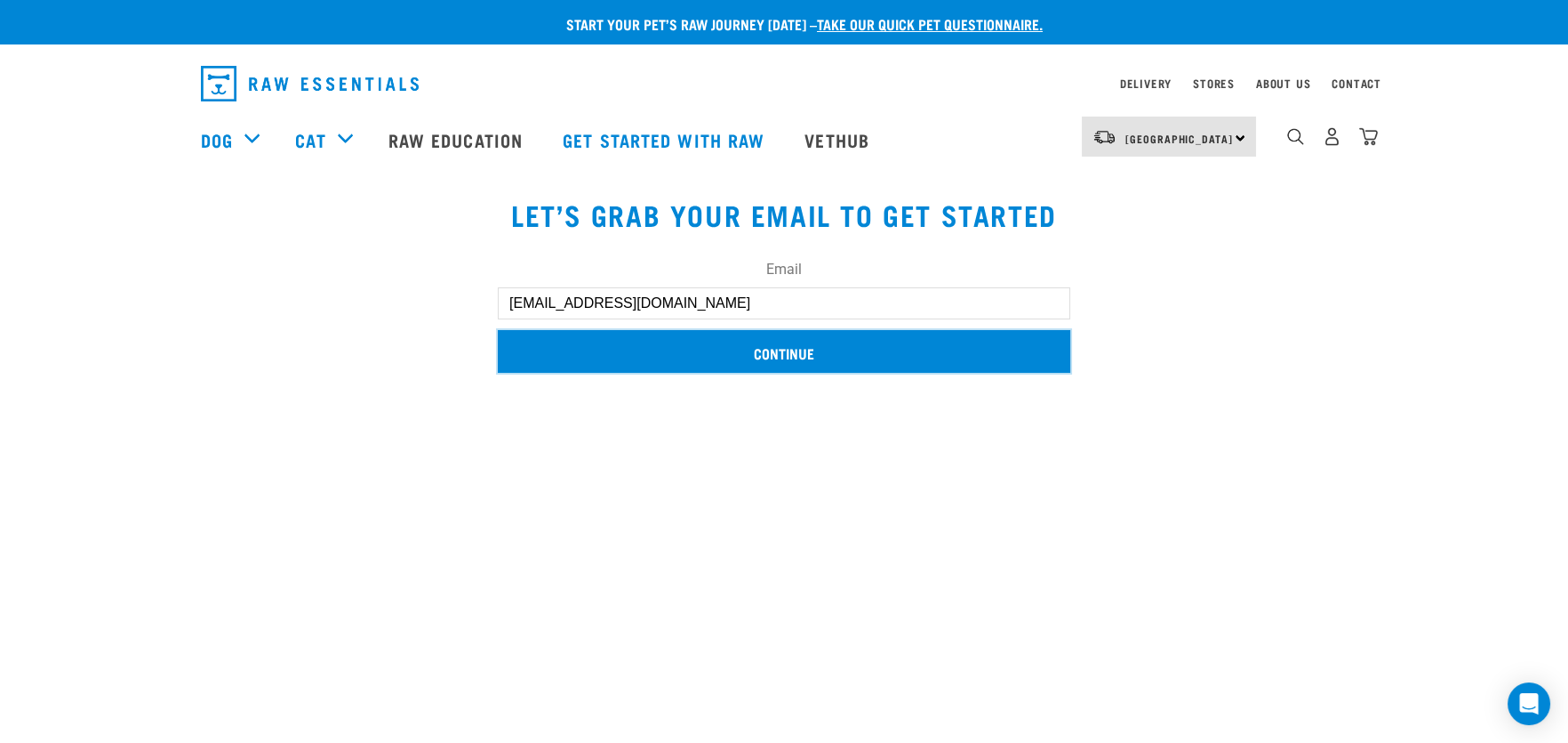
click at [773, 347] on input "Continue" at bounding box center [784, 351] width 572 height 43
click at [781, 347] on input "Continue" at bounding box center [784, 351] width 572 height 43
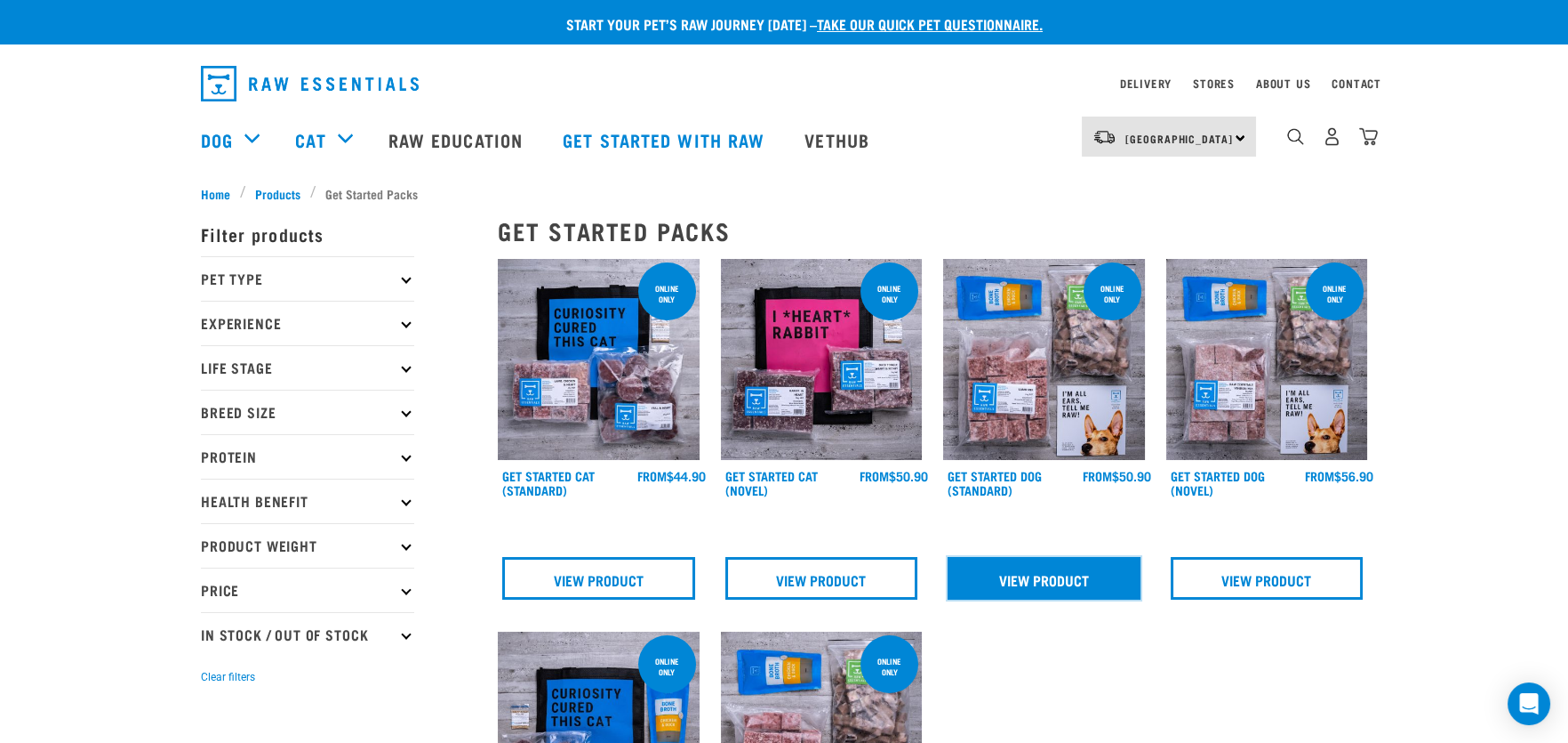
click at [1043, 583] on link "View Product" at bounding box center [1043, 578] width 193 height 43
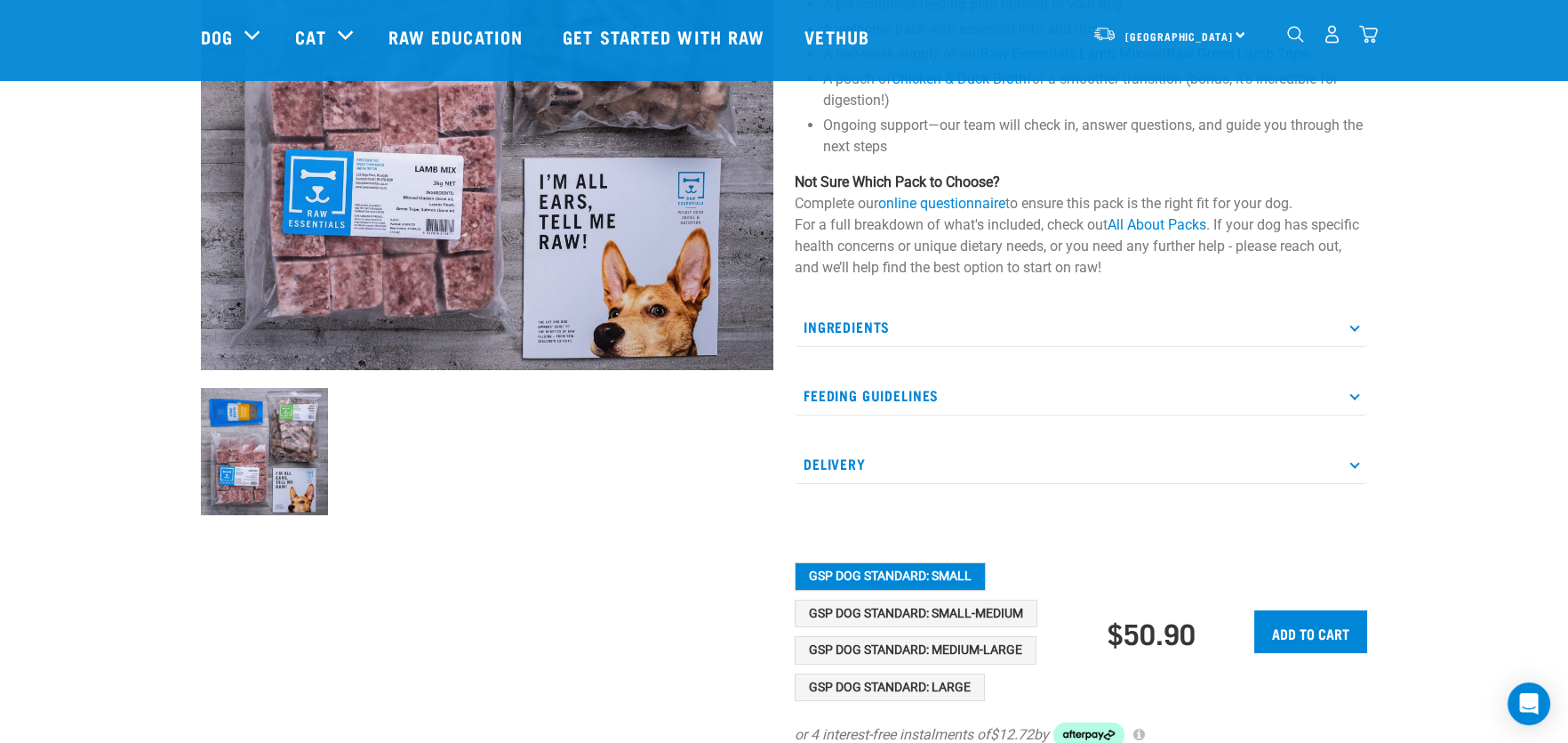
scroll to position [355, 0]
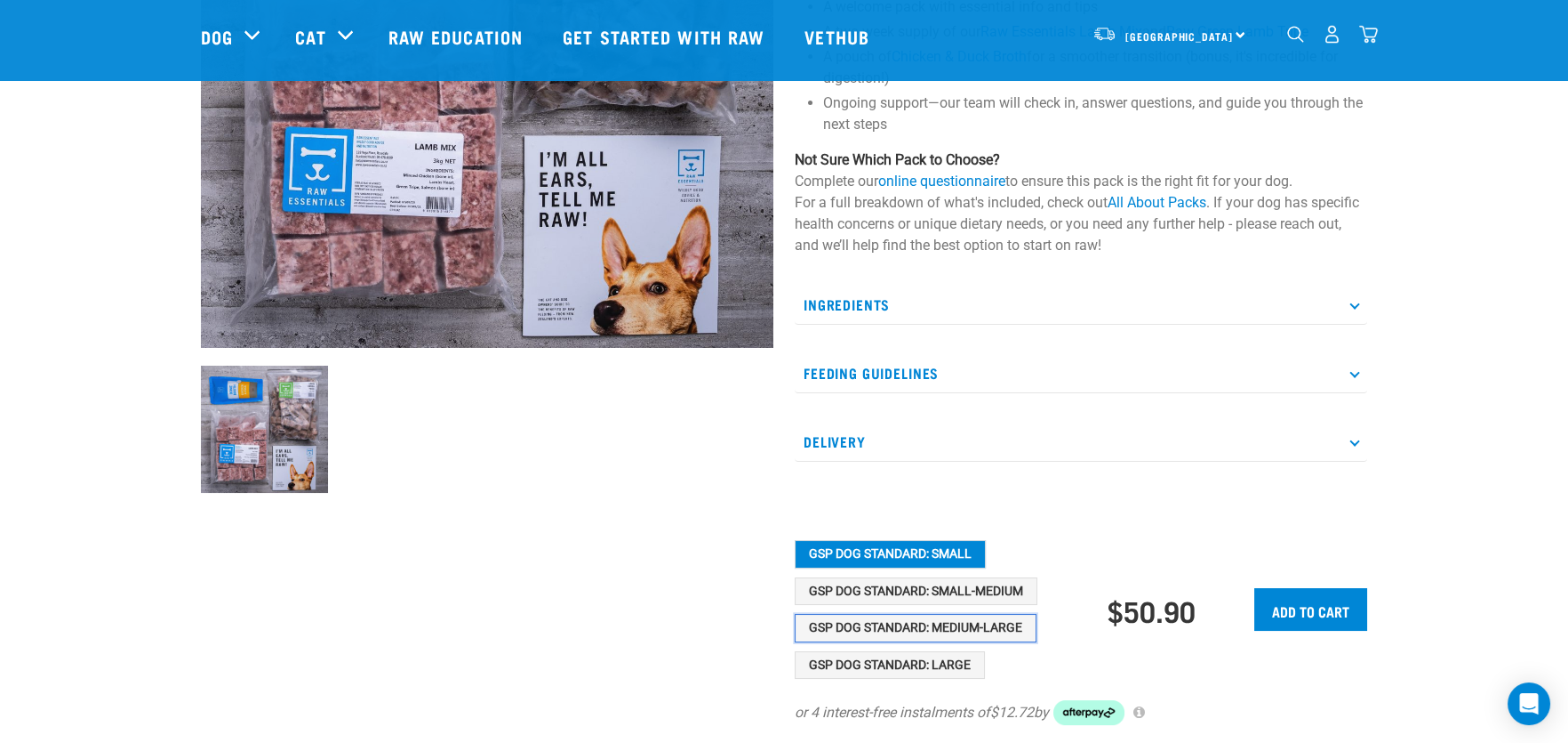
click at [968, 626] on button "GSP Dog Standard: Medium-Large" at bounding box center [915, 628] width 241 height 28
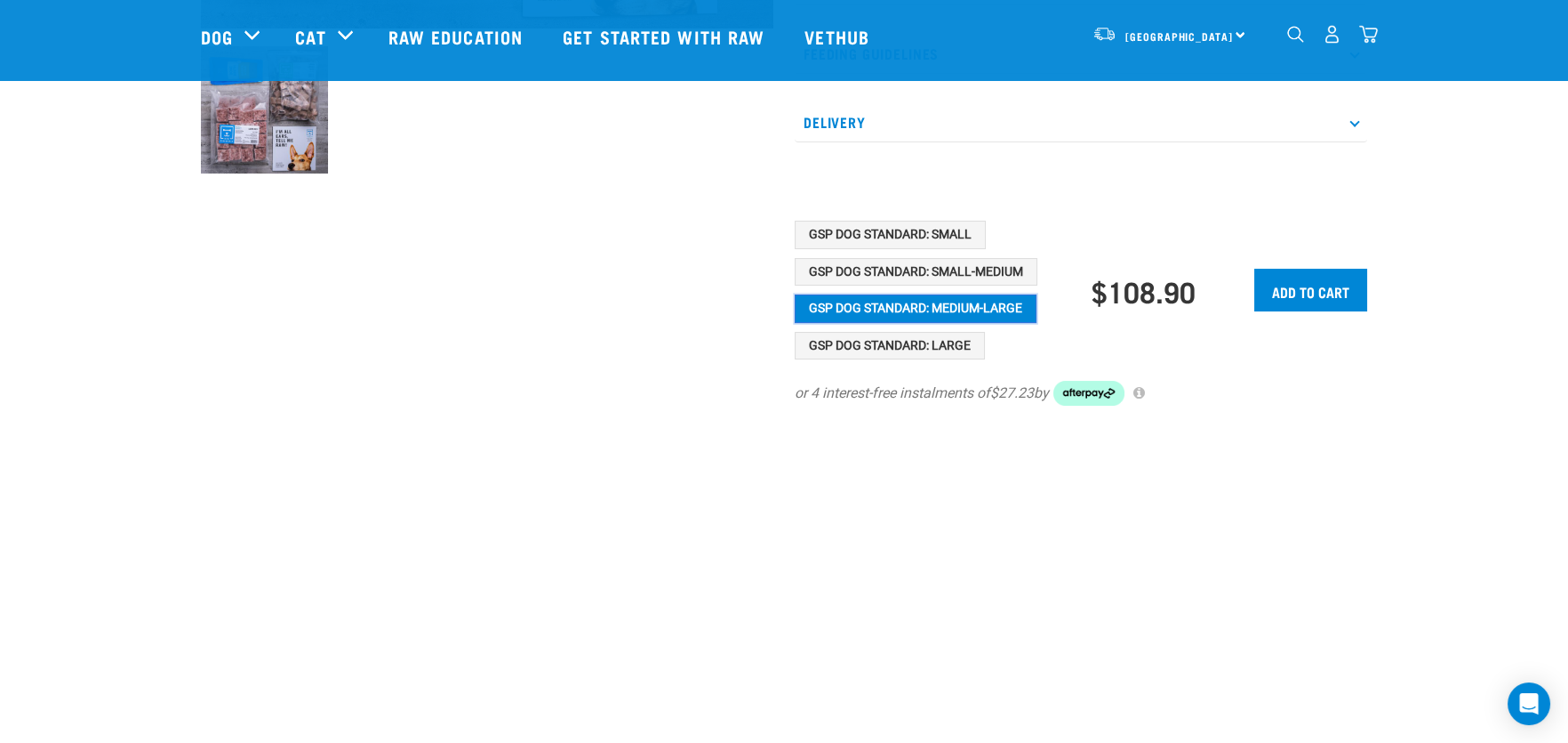
scroll to position [711, 0]
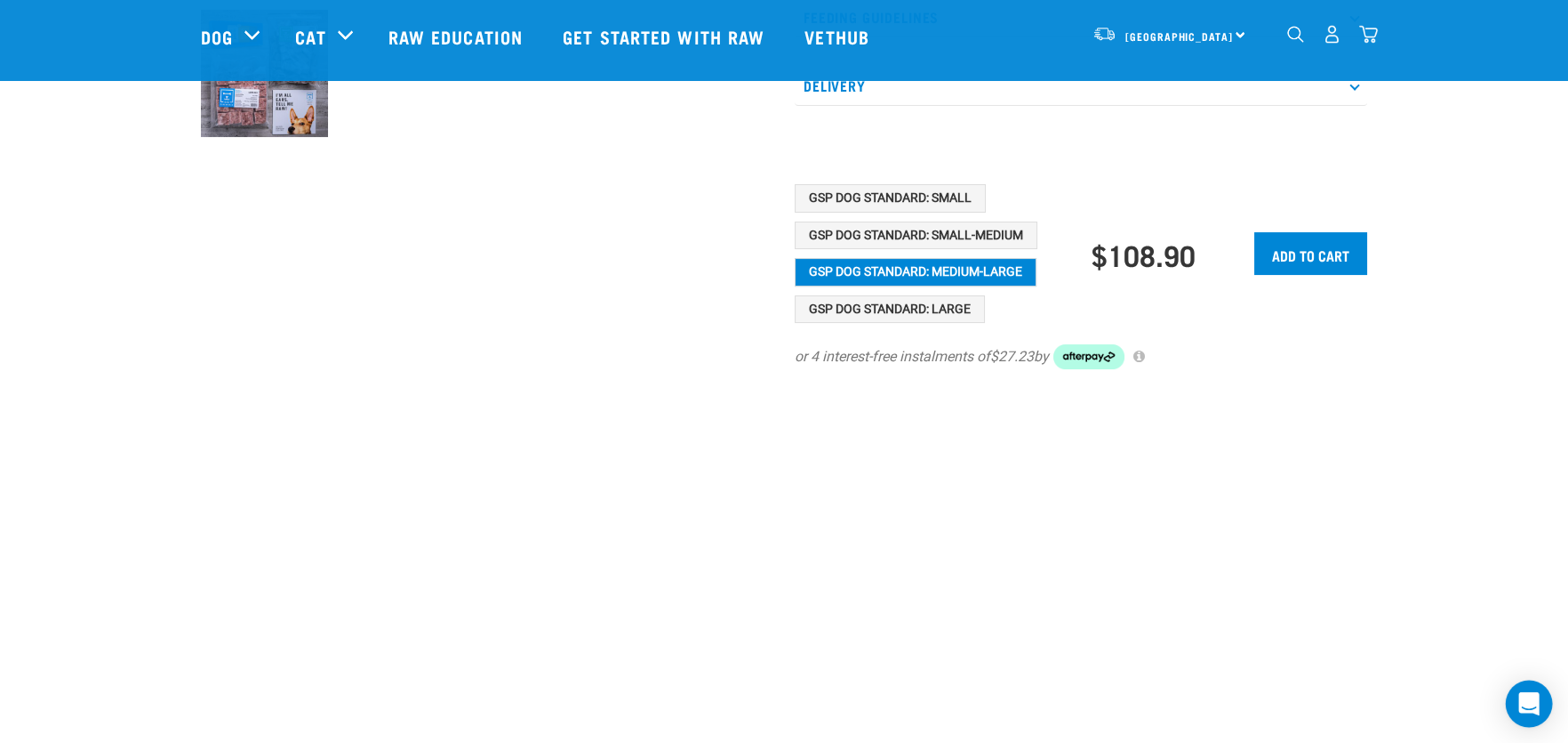
click at [1528, 700] on icon "Open Intercom Messenger" at bounding box center [1528, 703] width 20 height 23
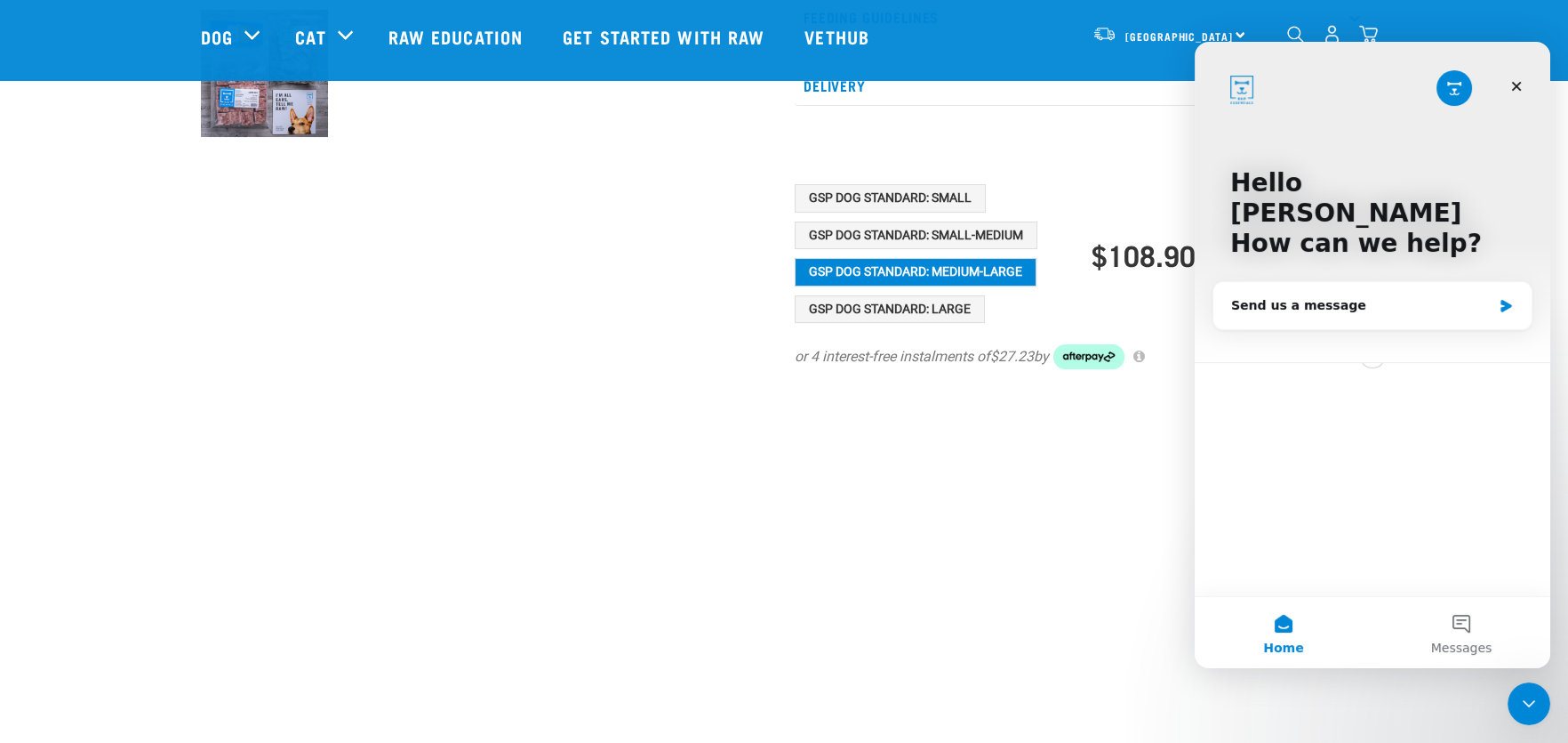
scroll to position [0, 0]
click at [1334, 296] on div "Send us a message" at bounding box center [1361, 305] width 261 height 18
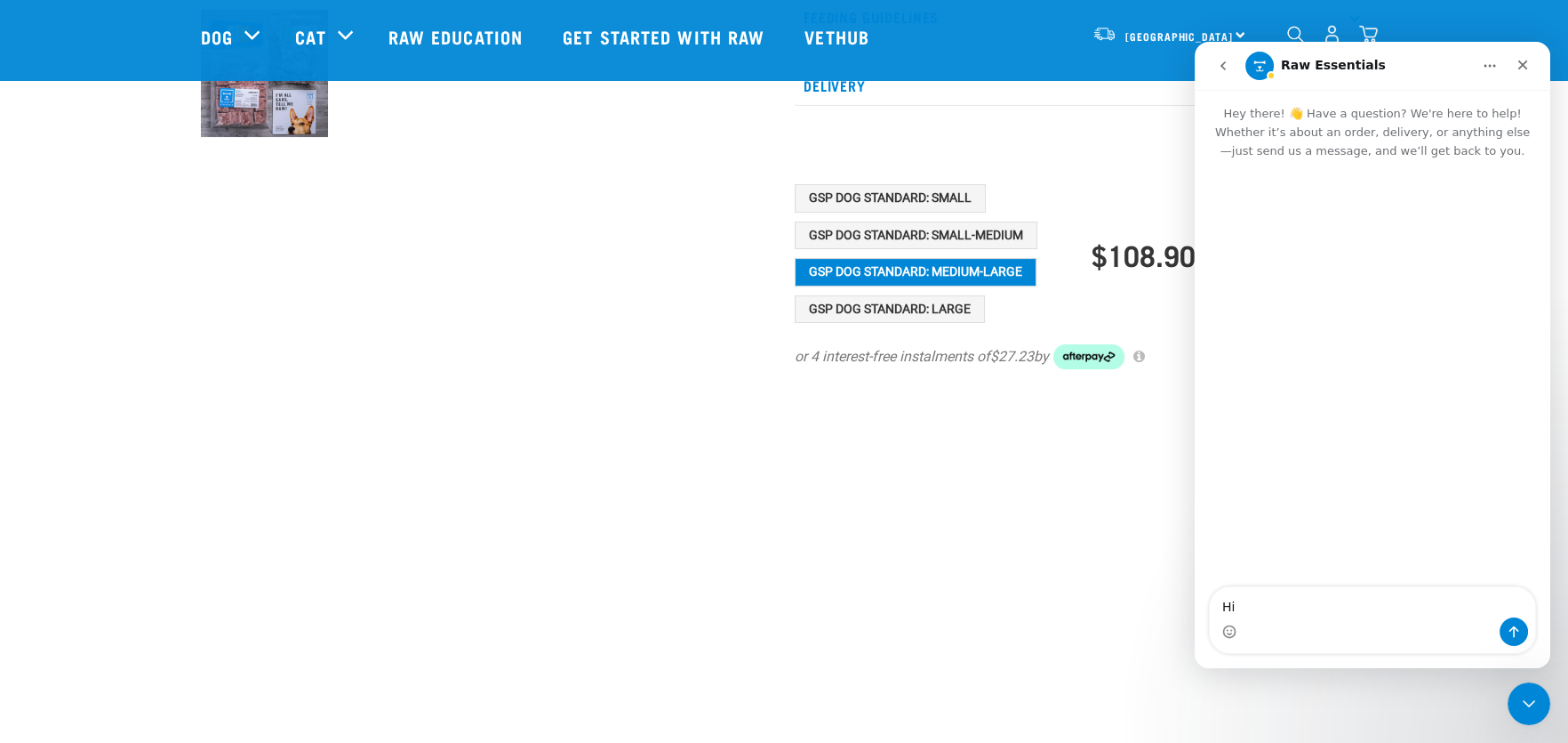
type textarea "H"
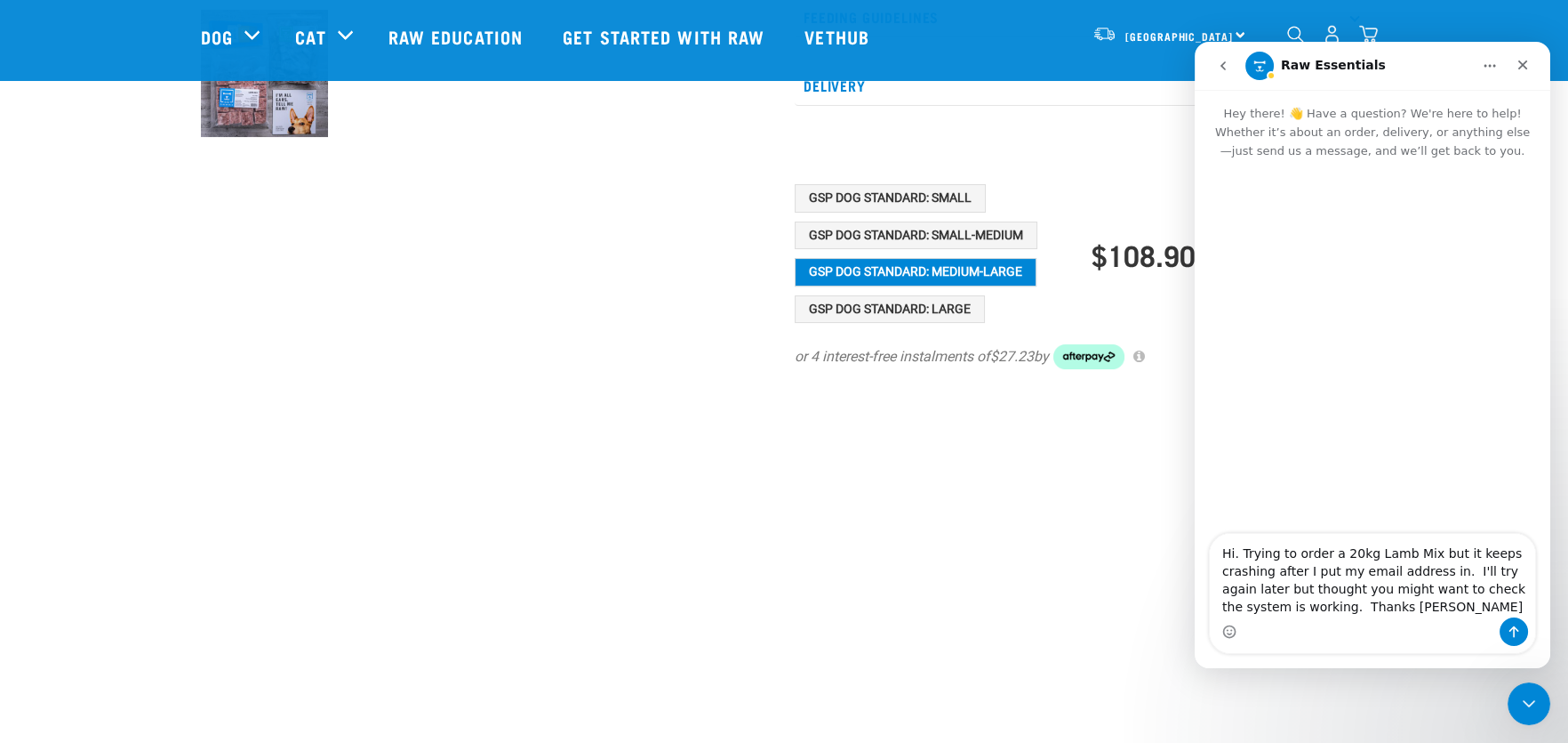
type textarea "Hi. Trying to order a 20kg Lamb Mix but it keeps crashing after I put my email …"
click at [1512, 630] on icon "Send a message…" at bounding box center [1515, 631] width 10 height 12
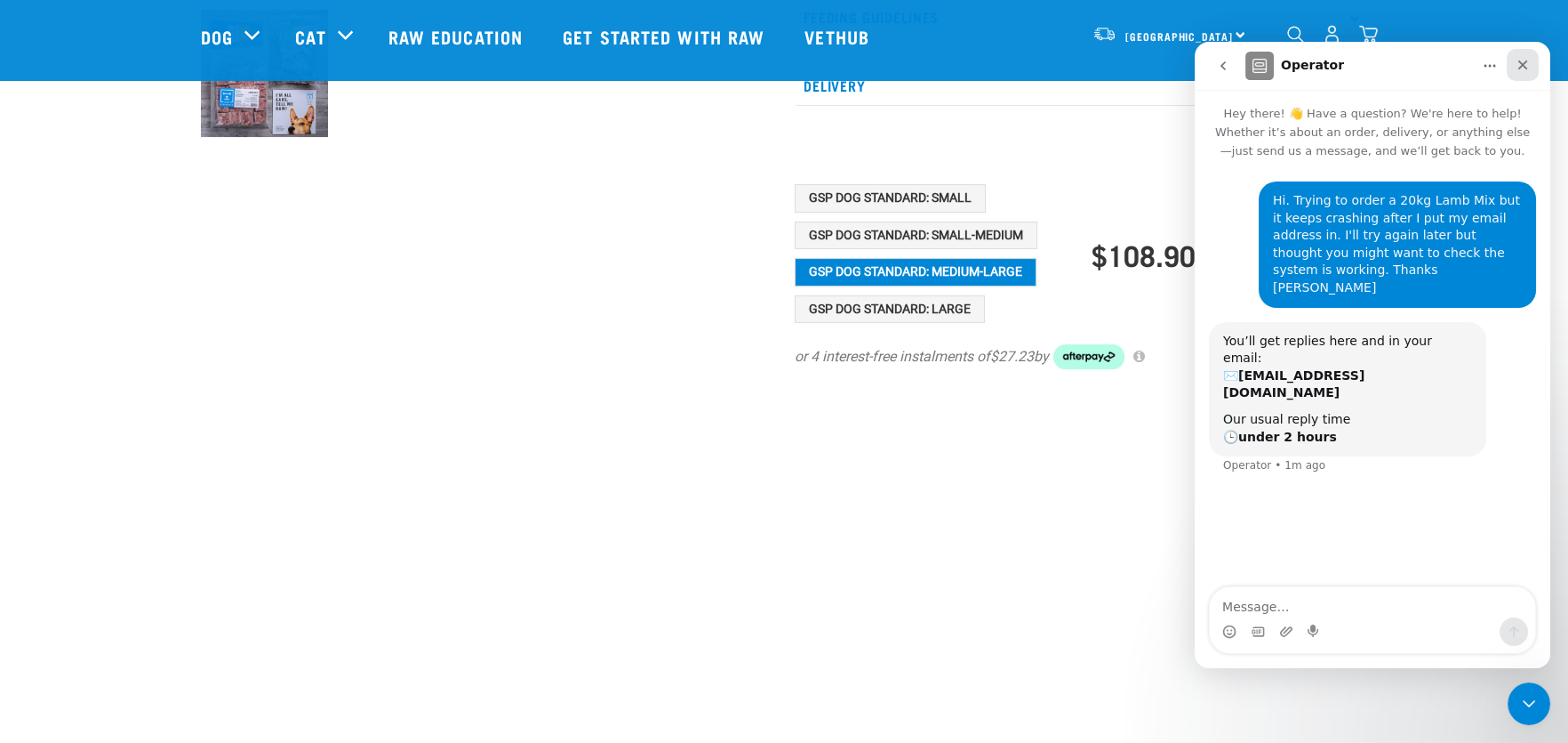
click at [1523, 64] on icon "Close" at bounding box center [1522, 65] width 15 height 15
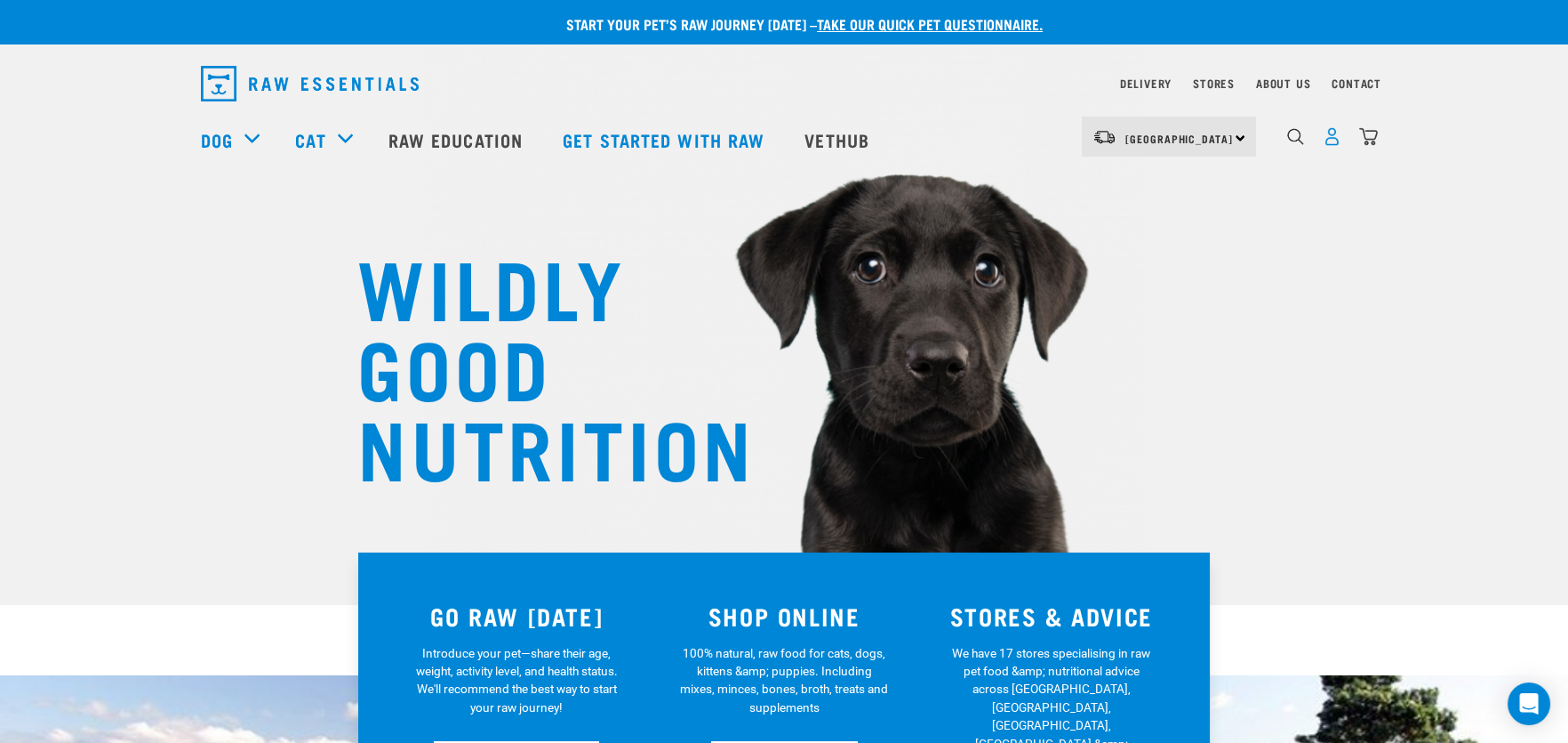
click at [1330, 145] on img "dropdown navigation" at bounding box center [1331, 136] width 18 height 18
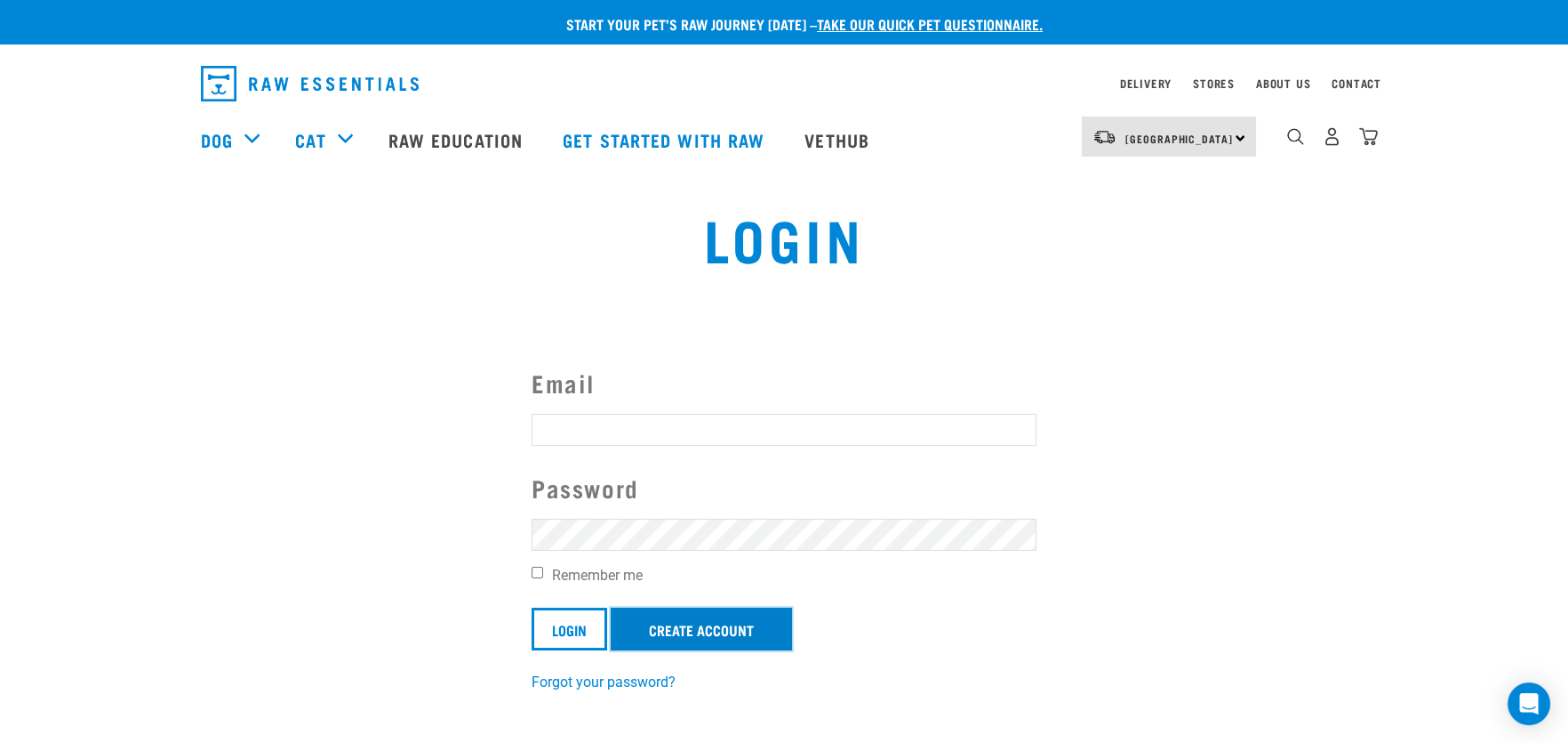
click at [679, 626] on link "Create Account" at bounding box center [701, 629] width 181 height 43
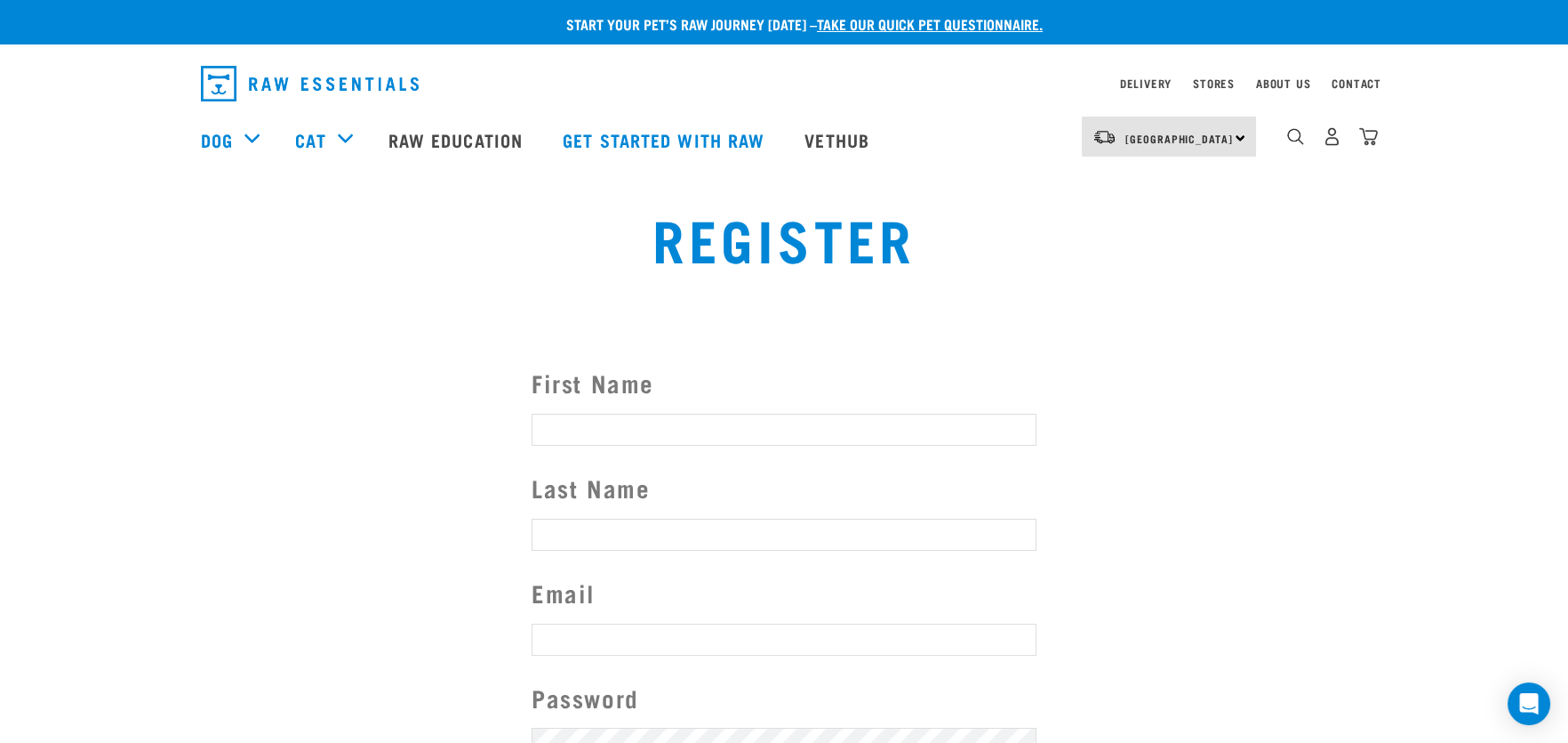
click at [711, 422] on input "First Name" at bounding box center [784, 429] width 505 height 32
type input "Uvana"
type input "[PERSON_NAME]"
type input "[EMAIL_ADDRESS][DOMAIN_NAME]"
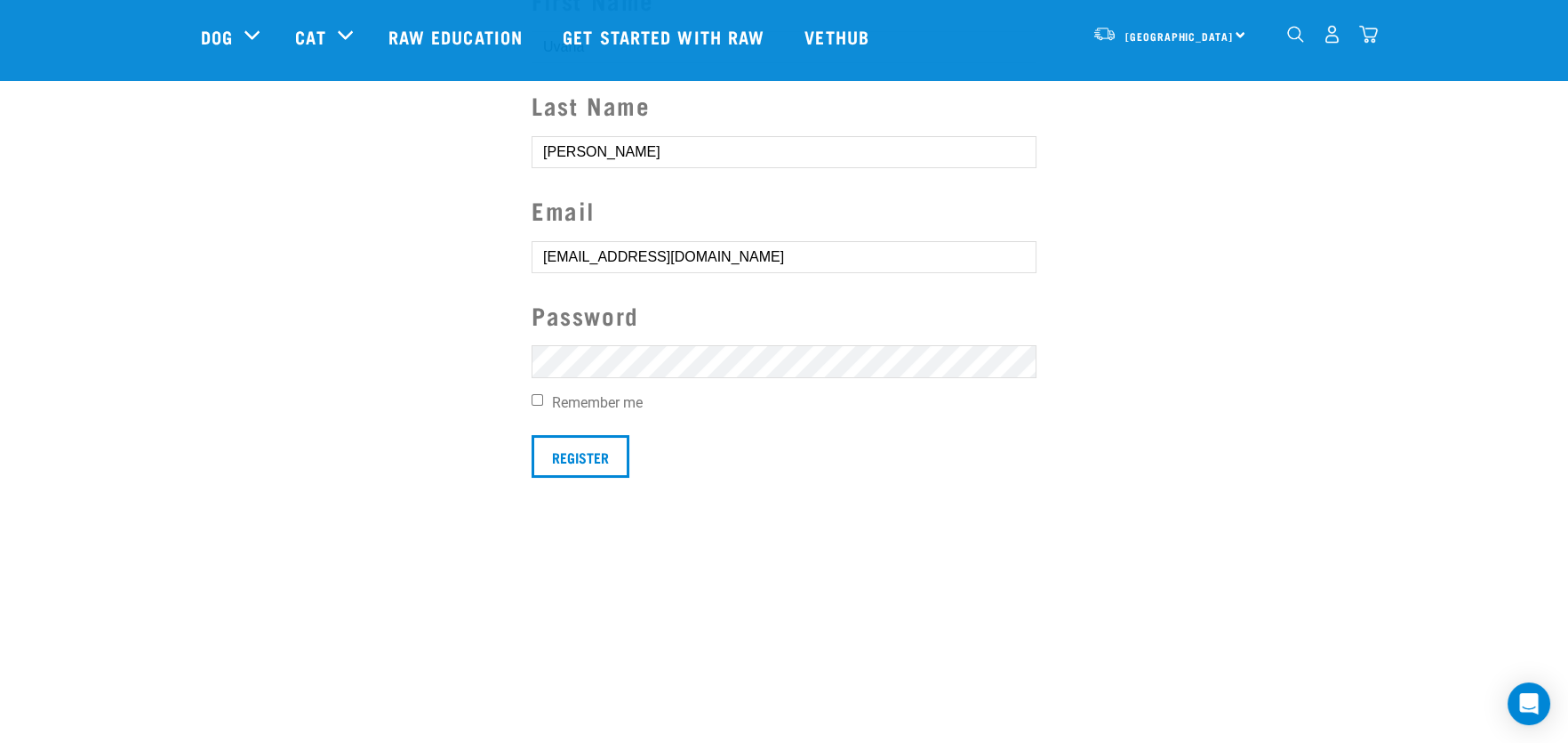
scroll to position [267, 0]
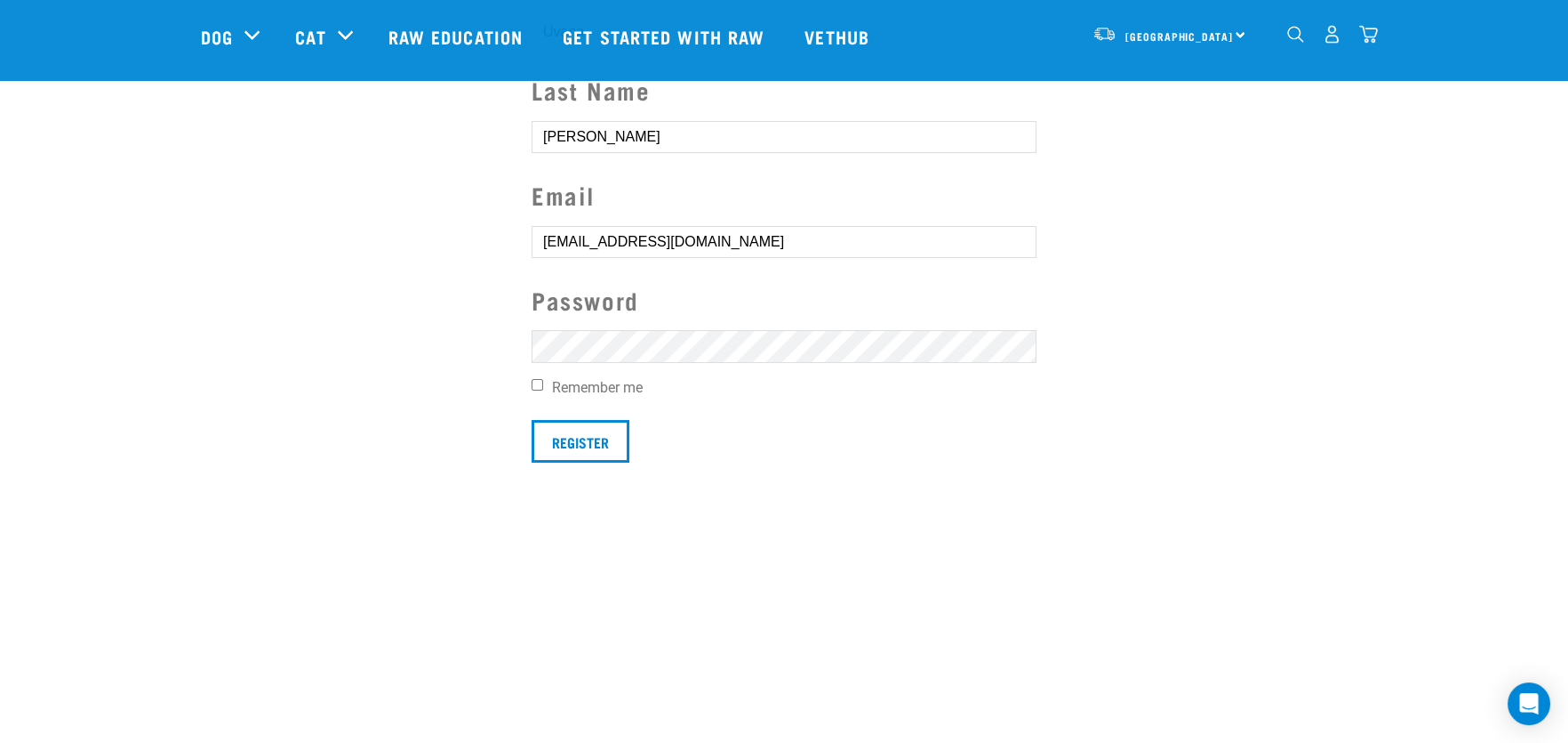
click at [537, 380] on input "Remember me" at bounding box center [537, 385] width 12 height 12
checkbox input "true"
click at [577, 443] on input "Register" at bounding box center [580, 441] width 98 height 43
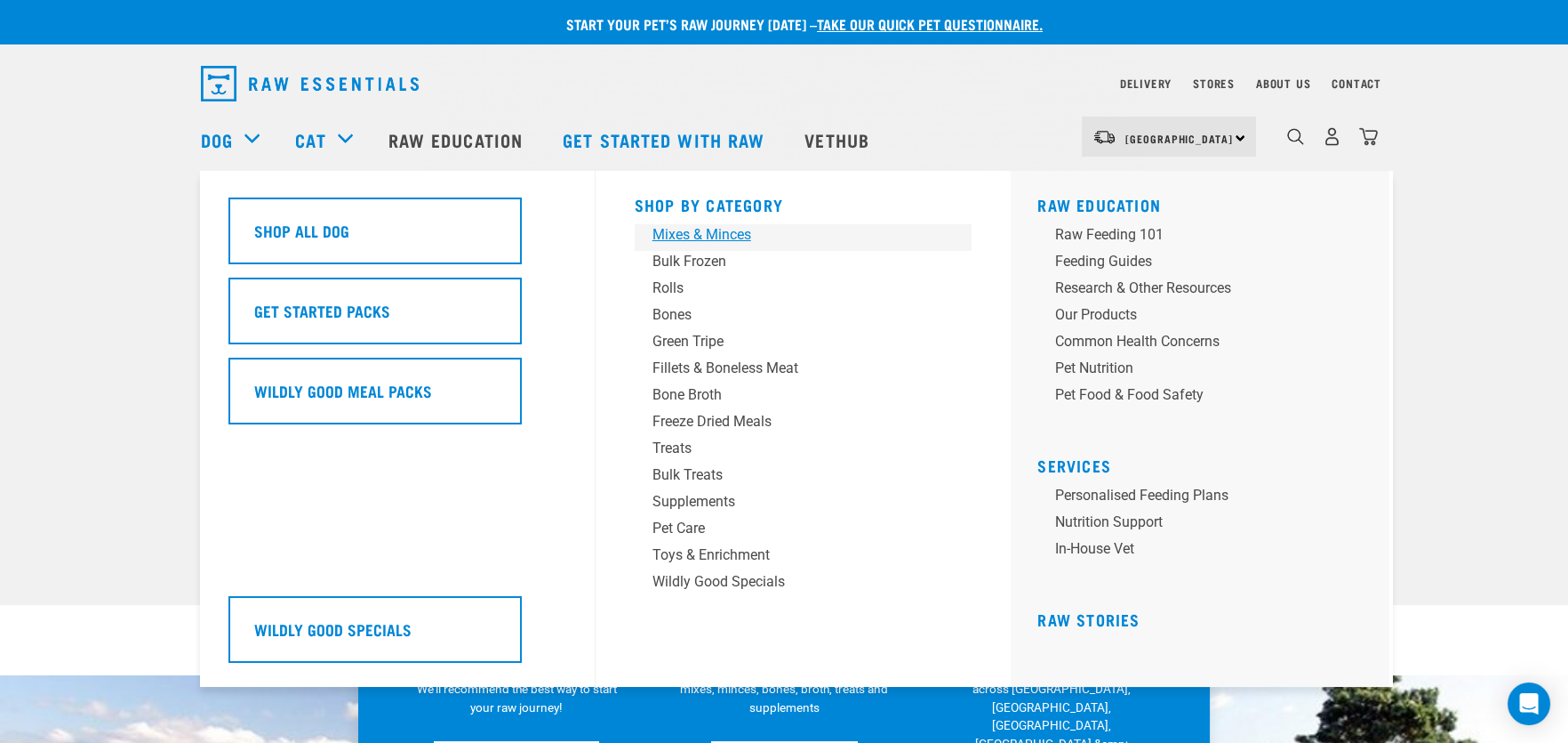
click at [706, 232] on div "Mixes & Minces" at bounding box center [791, 235] width 277 height 21
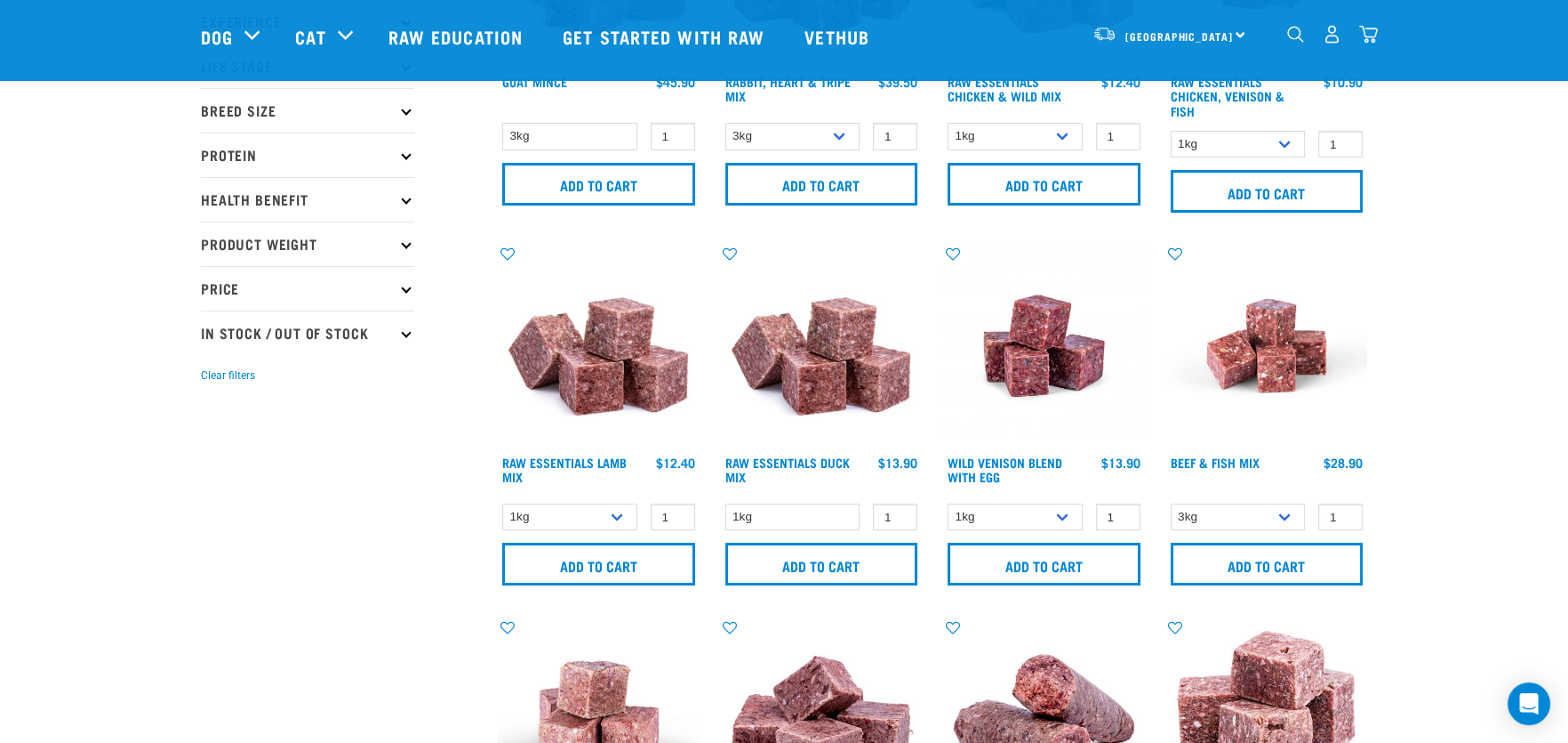
scroll to position [267, 0]
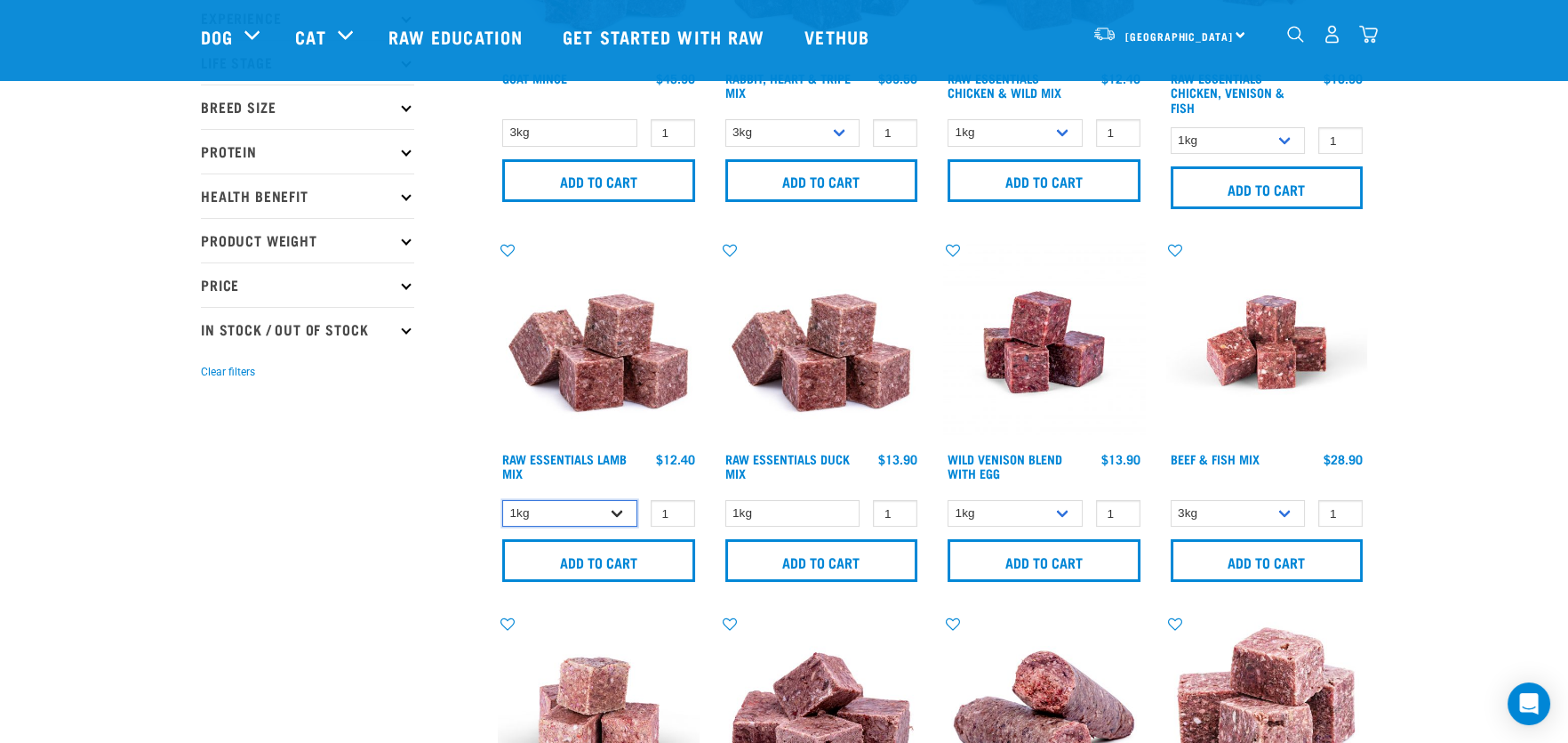
click at [615, 514] on select "1kg 3kg Bulk (10kg)" at bounding box center [569, 513] width 135 height 27
select select "758"
click at [502, 500] on select "1kg 3kg Bulk (10kg)" at bounding box center [569, 513] width 135 height 27
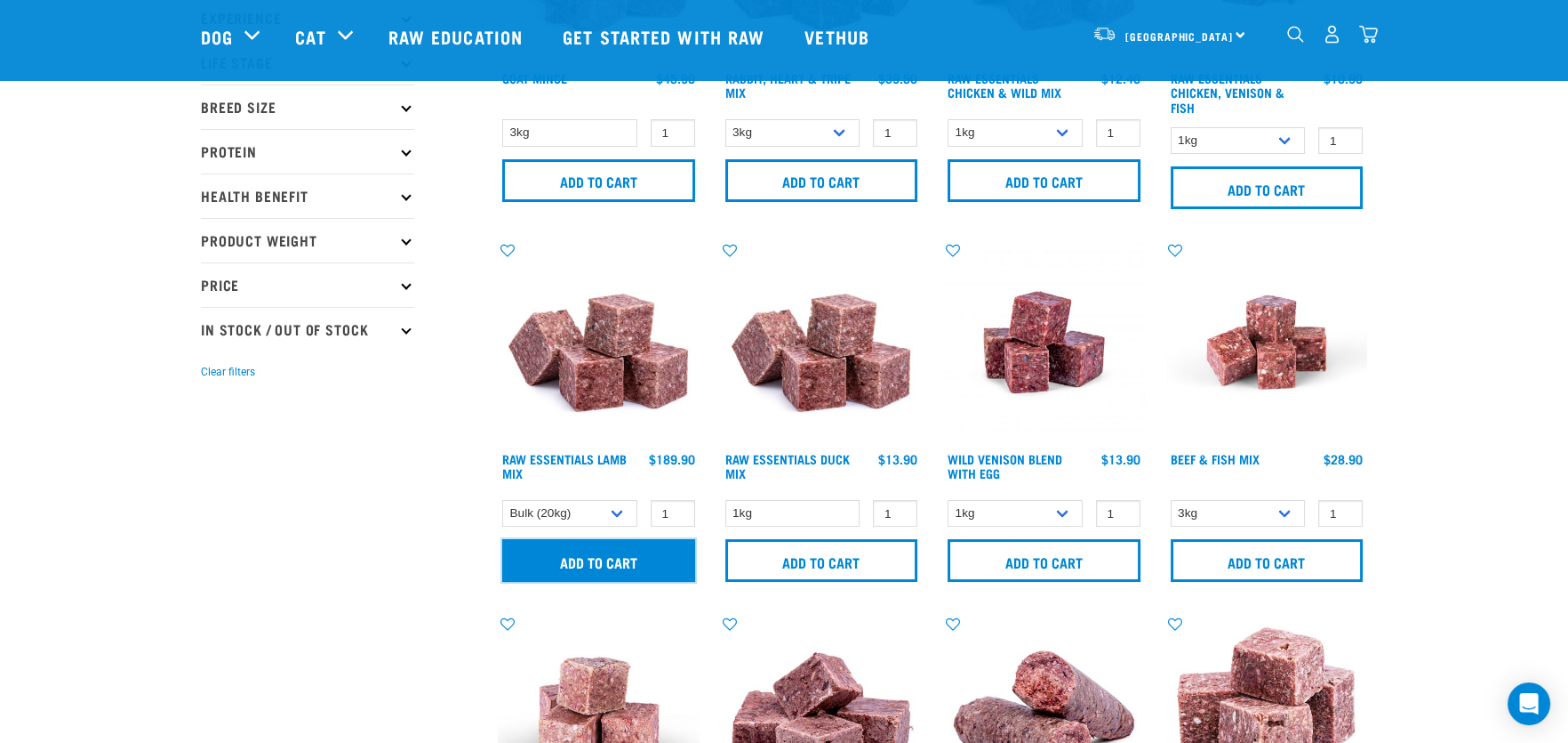
click at [580, 562] on input "Add to cart" at bounding box center [598, 561] width 193 height 43
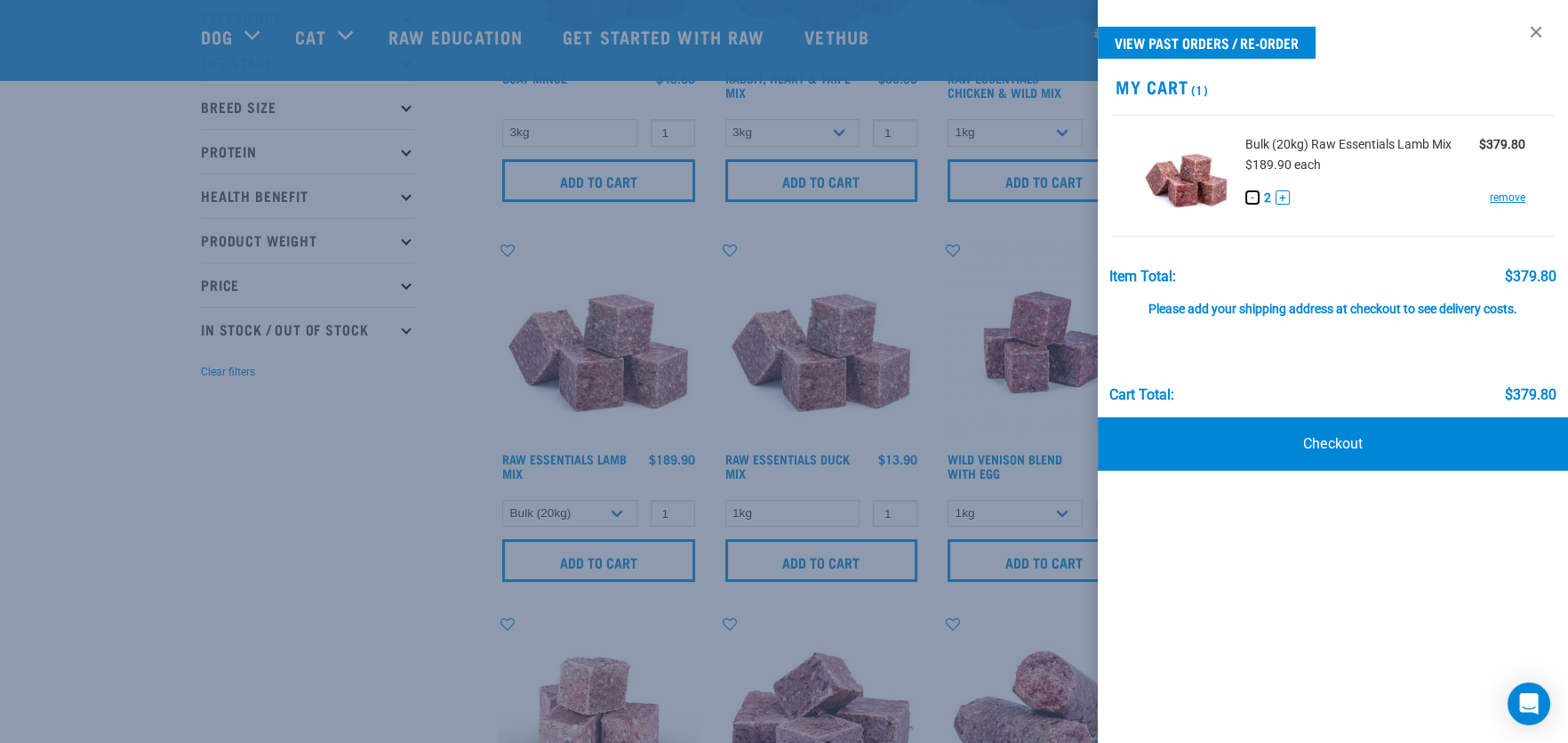
click at [1254, 199] on button "-" at bounding box center [1252, 197] width 15 height 15
click at [1332, 443] on link "Checkout" at bounding box center [1332, 443] width 470 height 53
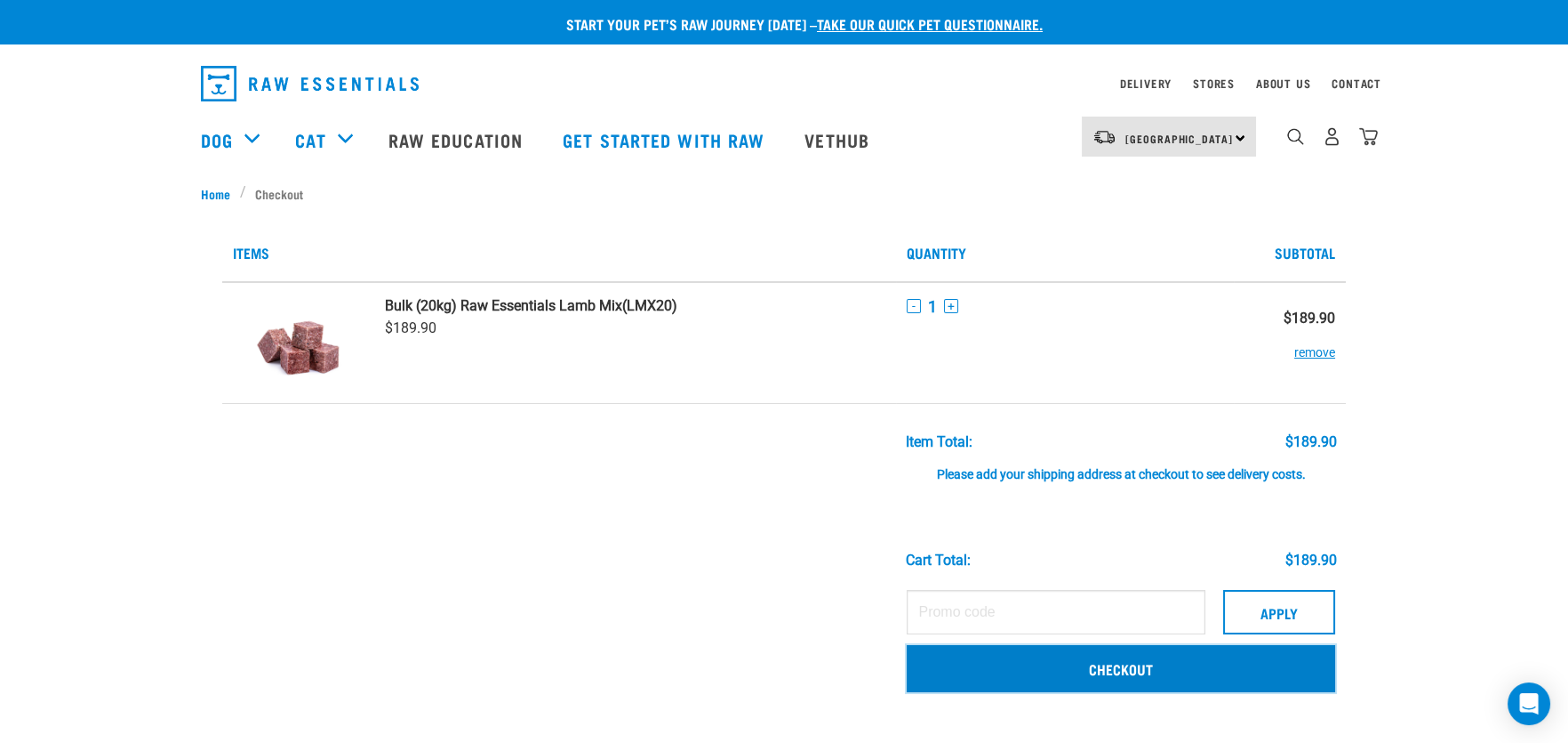
click at [1103, 664] on link "Checkout" at bounding box center [1121, 668] width 429 height 47
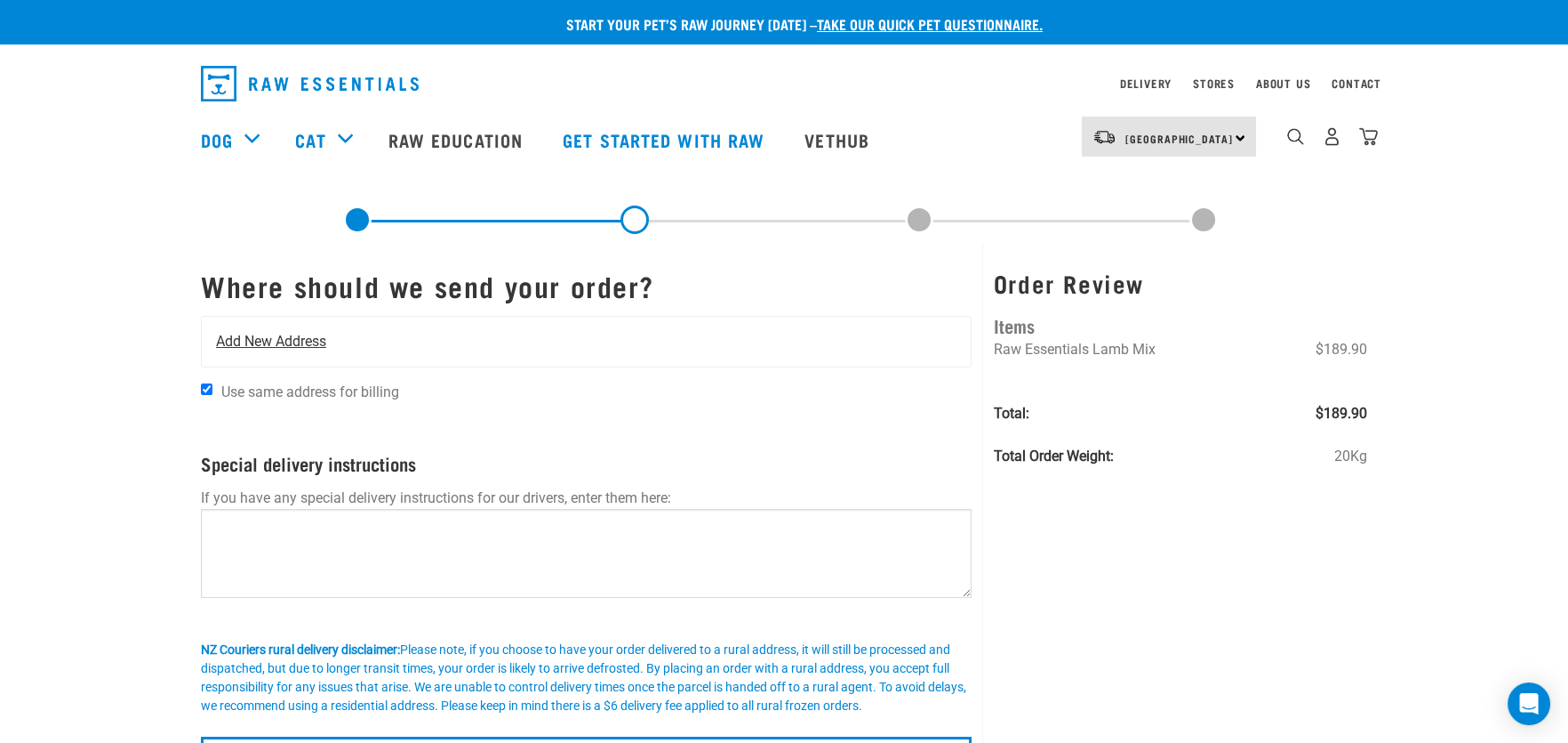
click at [250, 337] on span "Add New Address" at bounding box center [272, 341] width 111 height 21
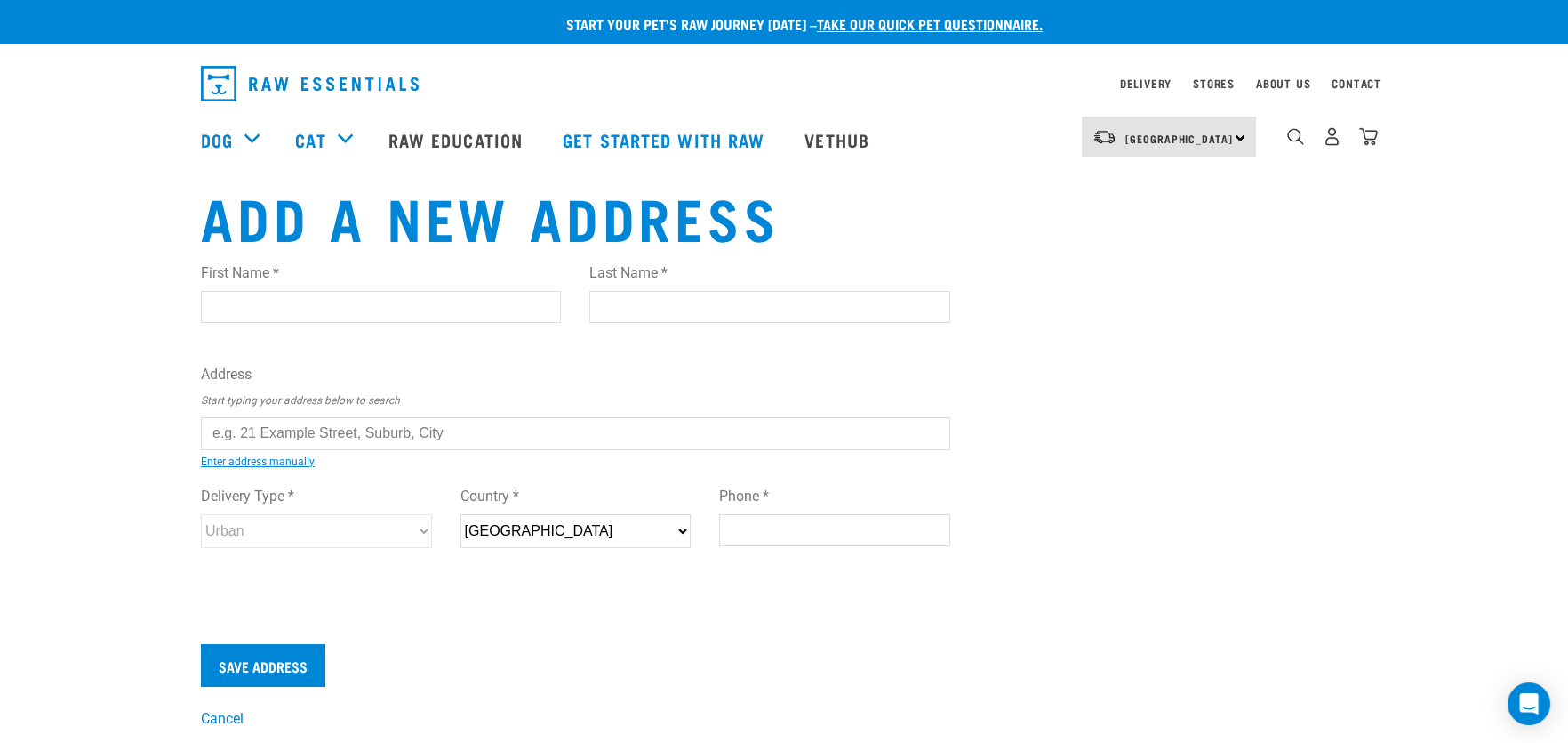
click at [335, 307] on input "First Name *" at bounding box center [380, 307] width 360 height 32
type input "Uvana"
type input "Chadwick"
type input "27 Orrs Road"
type input "Palmerston North"
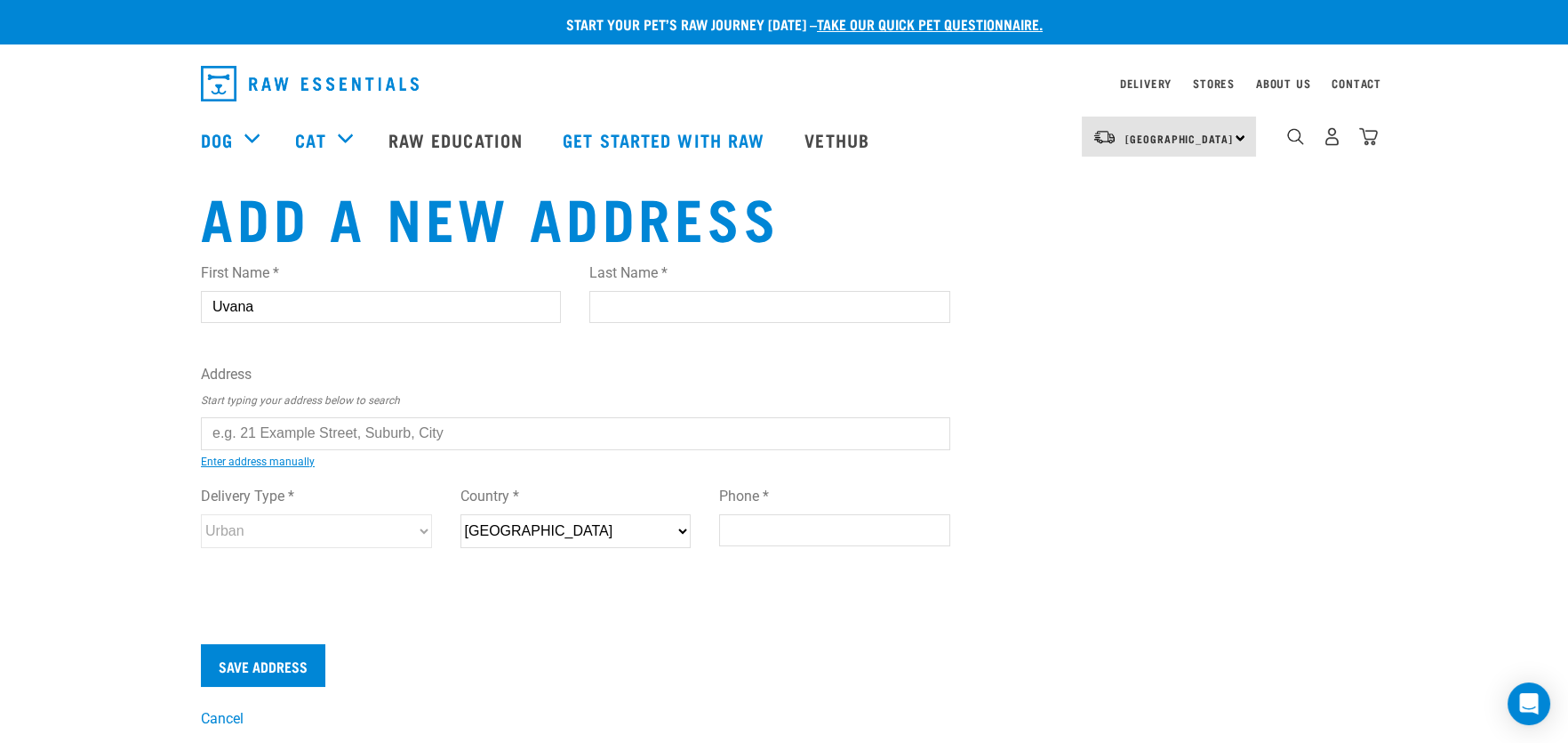
type input "4471"
type input "0211133704"
click at [239, 436] on input "text" at bounding box center [575, 433] width 750 height 32
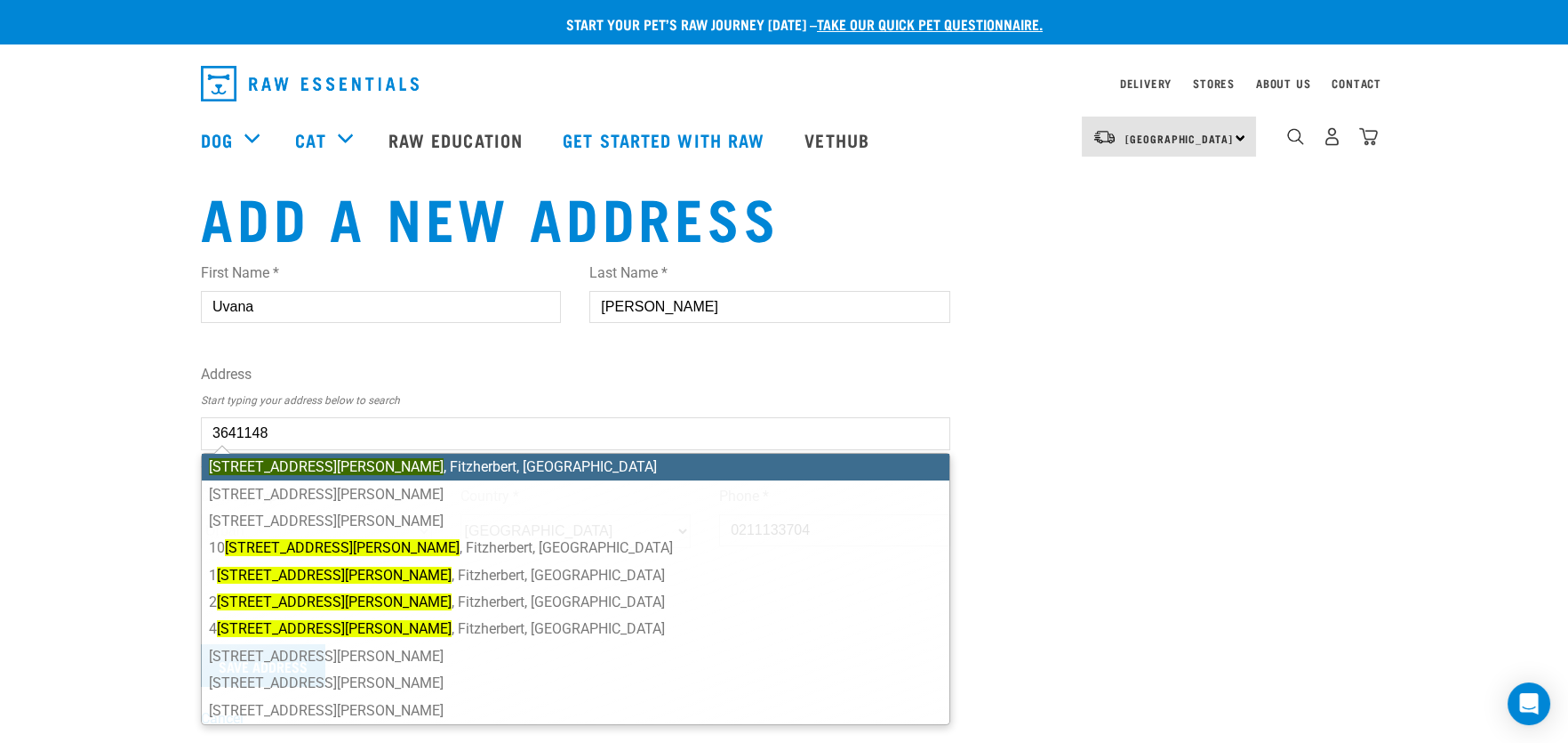
click at [295, 466] on mark "9 Johnstone Drive" at bounding box center [326, 466] width 235 height 16
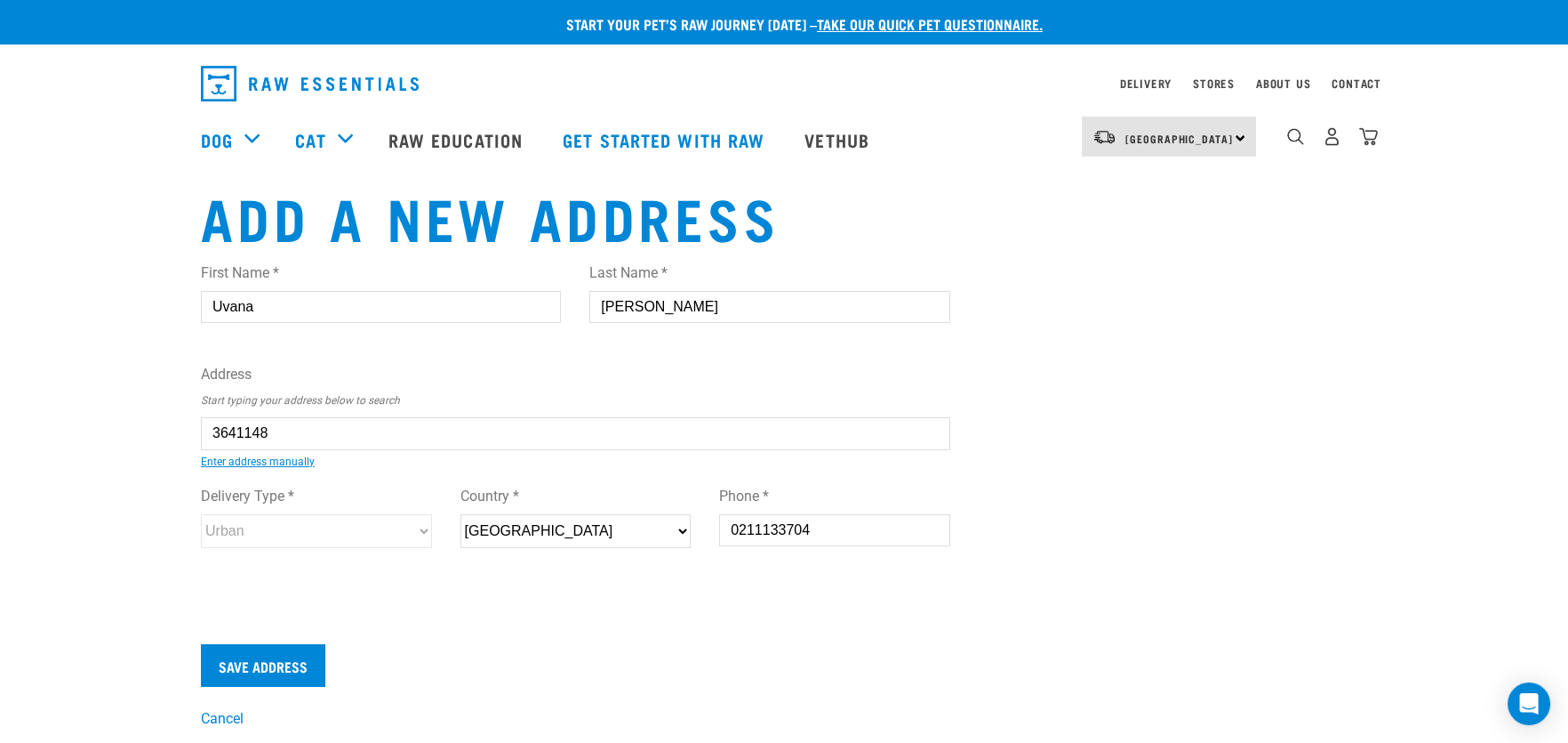
type input "9 Johnstone Drive, Fitzherbert, Palmerston North 4410"
type input "9 Johnstone Drive"
type input "Fitzherbert"
type input "Manawatu-Whanganui"
select select "MWT"
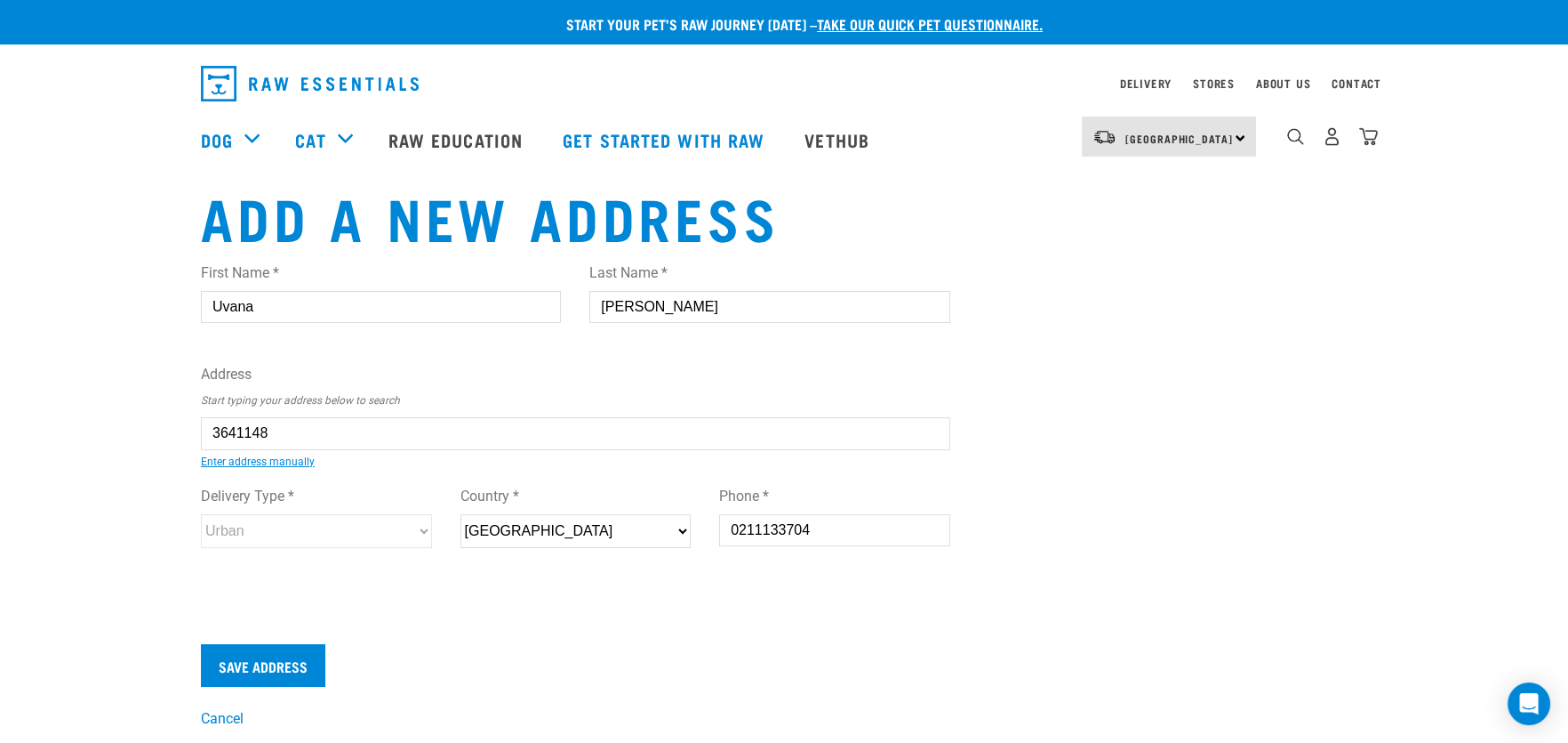
type input "4410"
select select "Urban"
type input "9 Johnstone Drive, Fitzherbert, Palmerston North 4410"
click at [263, 662] on input "Save Address" at bounding box center [263, 665] width 124 height 43
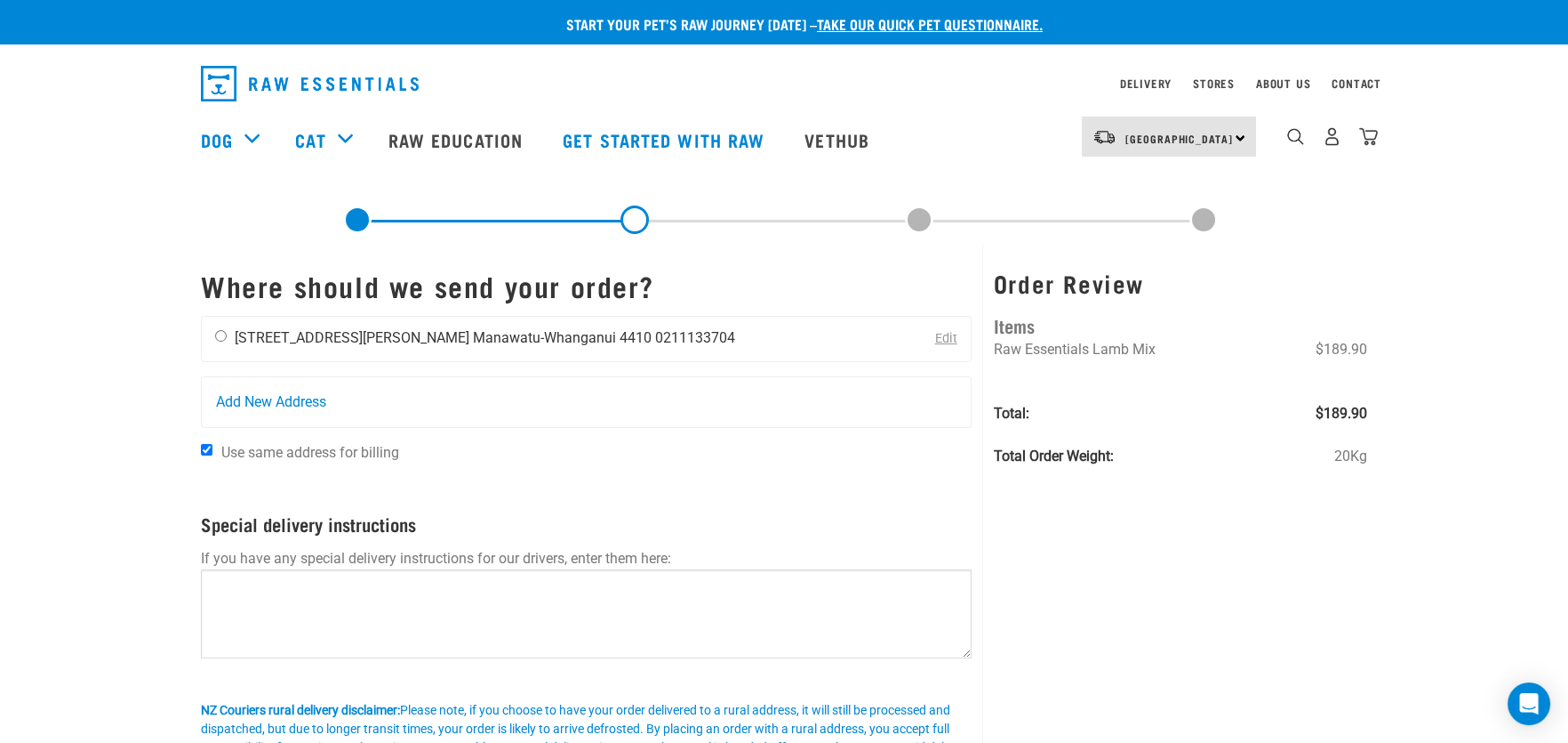
click at [220, 338] on input "radio" at bounding box center [221, 336] width 12 height 12
radio input "true"
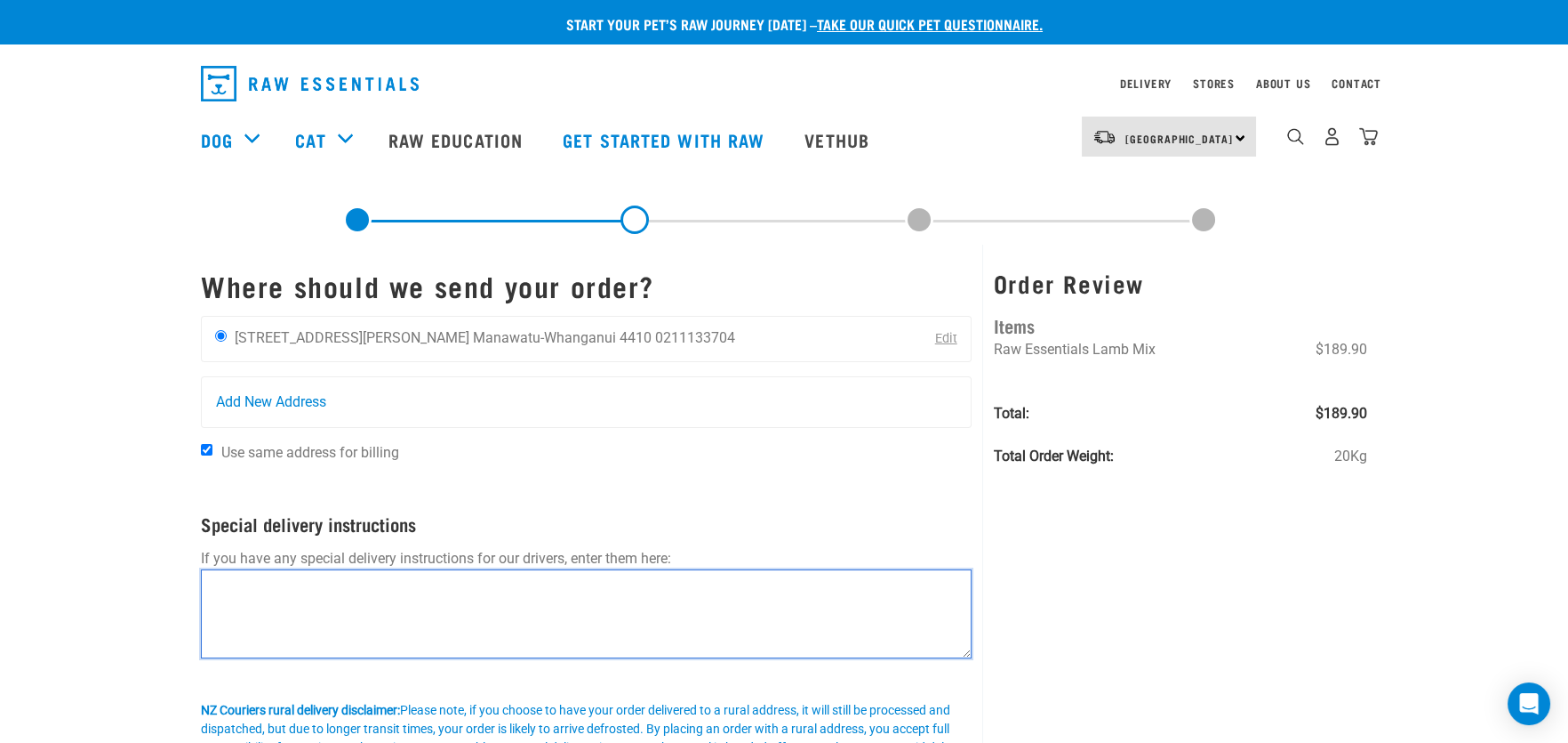
click at [240, 583] on textarea at bounding box center [586, 614] width 771 height 89
type textarea "Please leave on the front door step if no one is home. Thanks"
click at [944, 337] on link "Edit" at bounding box center [946, 339] width 22 height 16
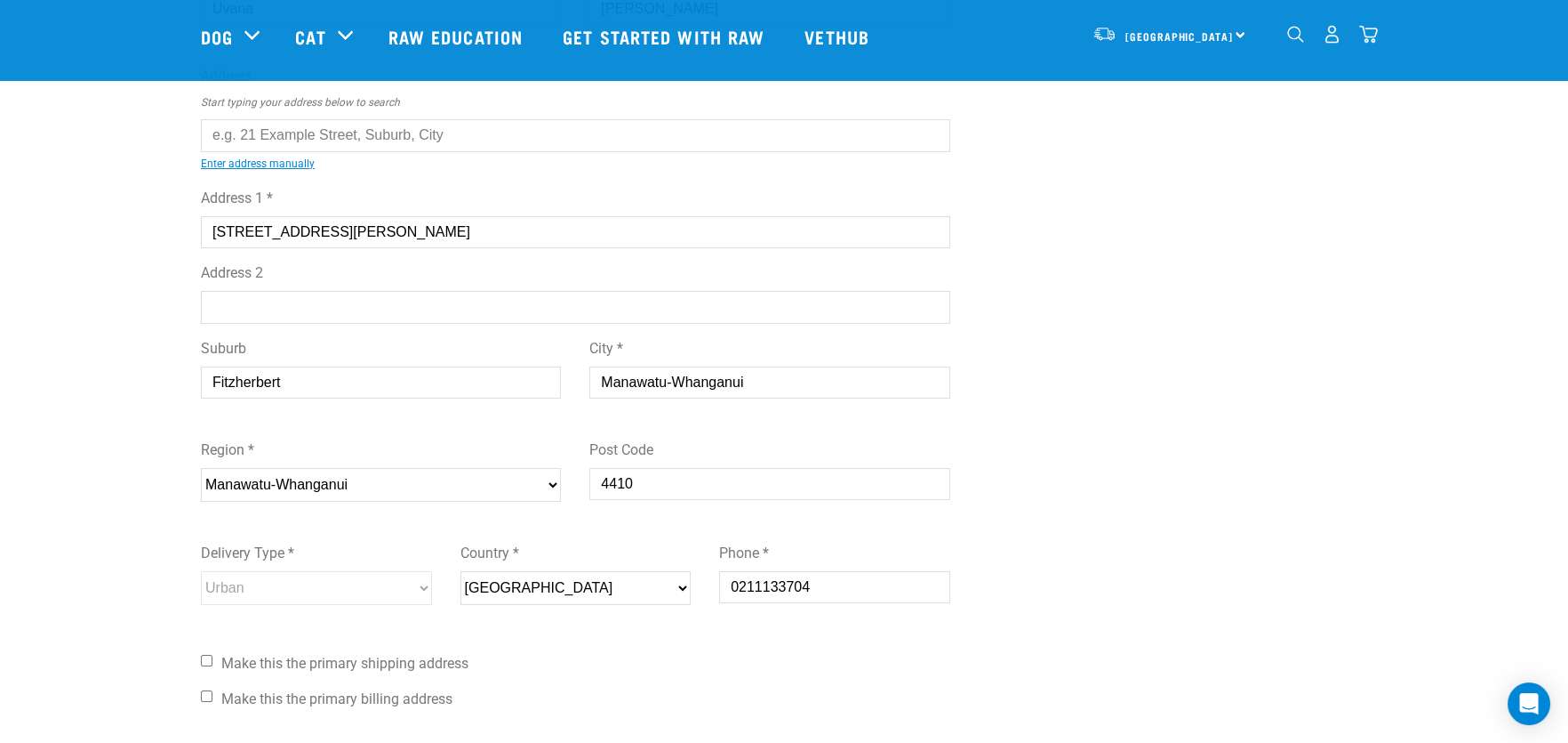
scroll to position [267, 0]
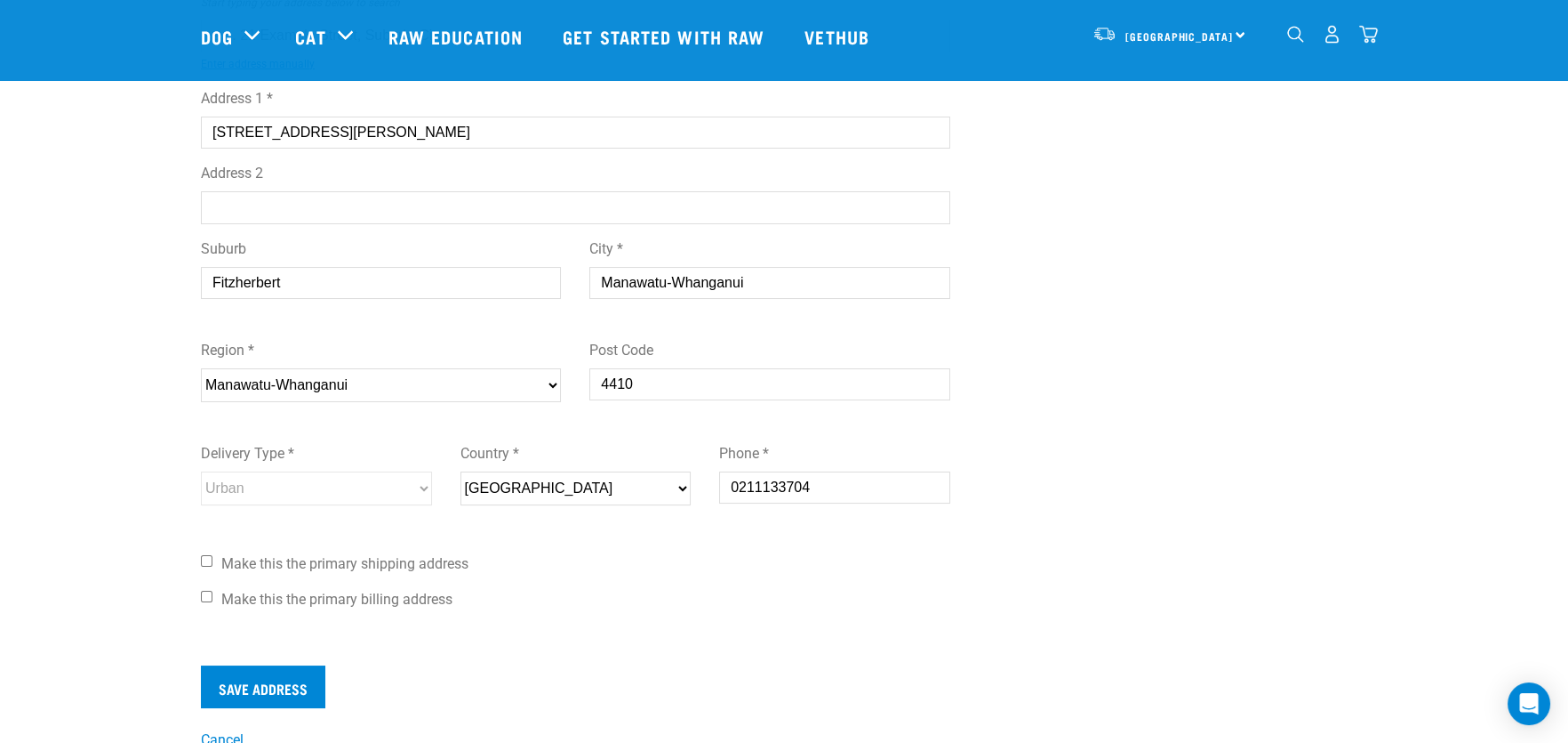
click at [759, 283] on input "Manawatu-Whanganui" at bounding box center [769, 282] width 360 height 32
type input "M"
type input "Palmerston North"
click at [515, 322] on div "Suburb Fitzherbert City * Palmerston North" at bounding box center [576, 275] width 778 height 102
click at [202, 561] on input "Make this the primary shipping address" at bounding box center [207, 561] width 12 height 12
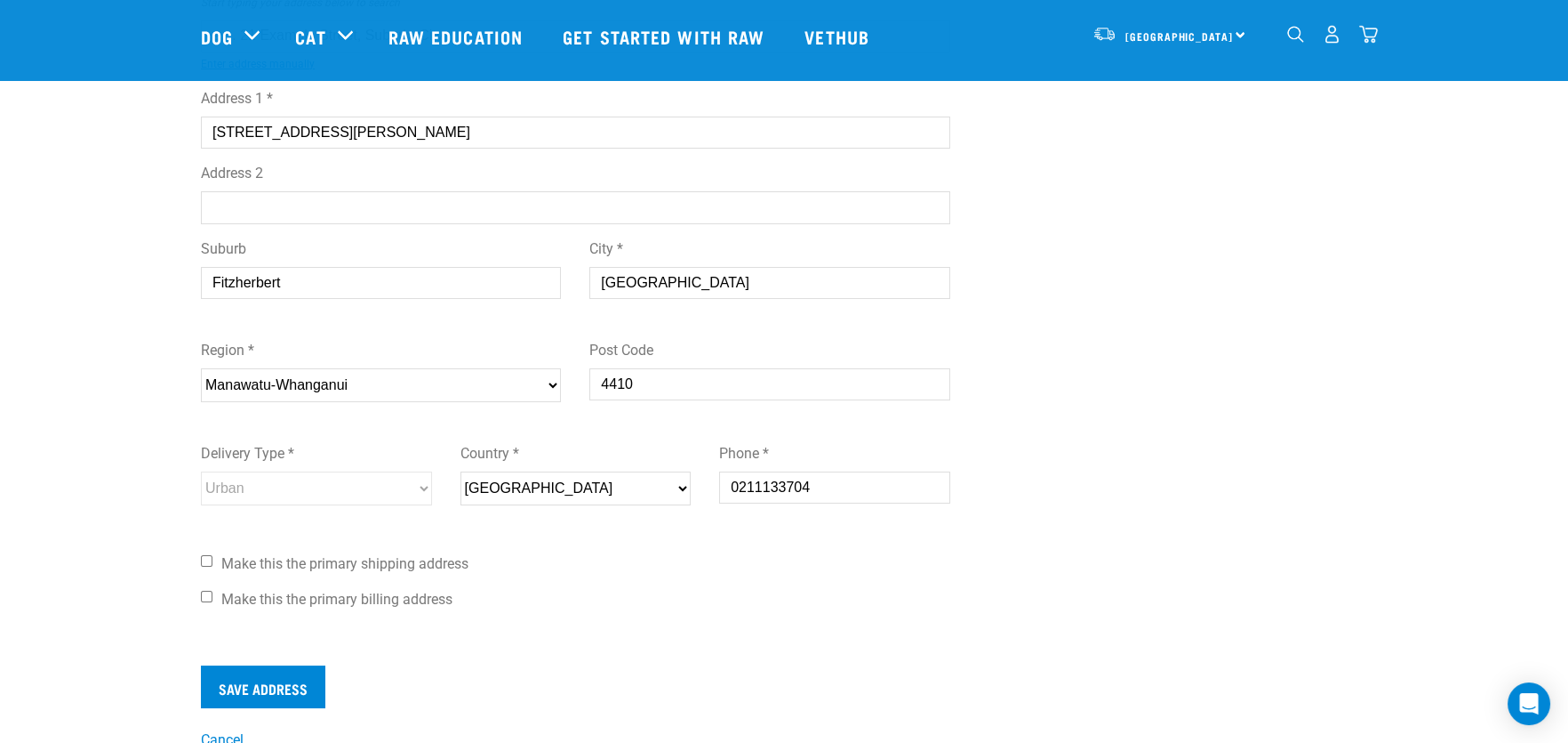
checkbox input "true"
click at [281, 684] on input "Save Address" at bounding box center [263, 687] width 124 height 43
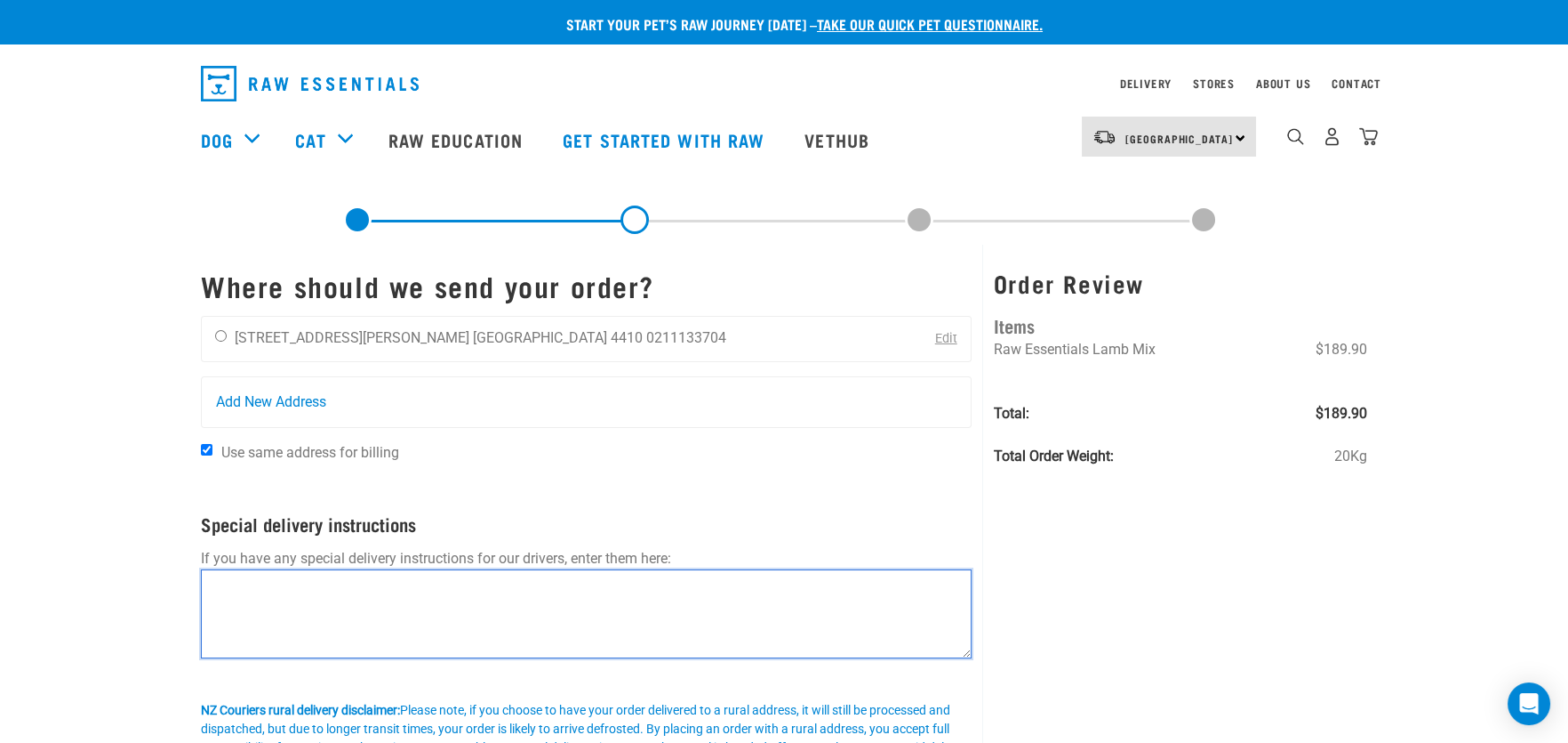
click at [249, 578] on textarea at bounding box center [586, 614] width 771 height 89
type textarea "Please leave on front door step if no one home. Thanks"
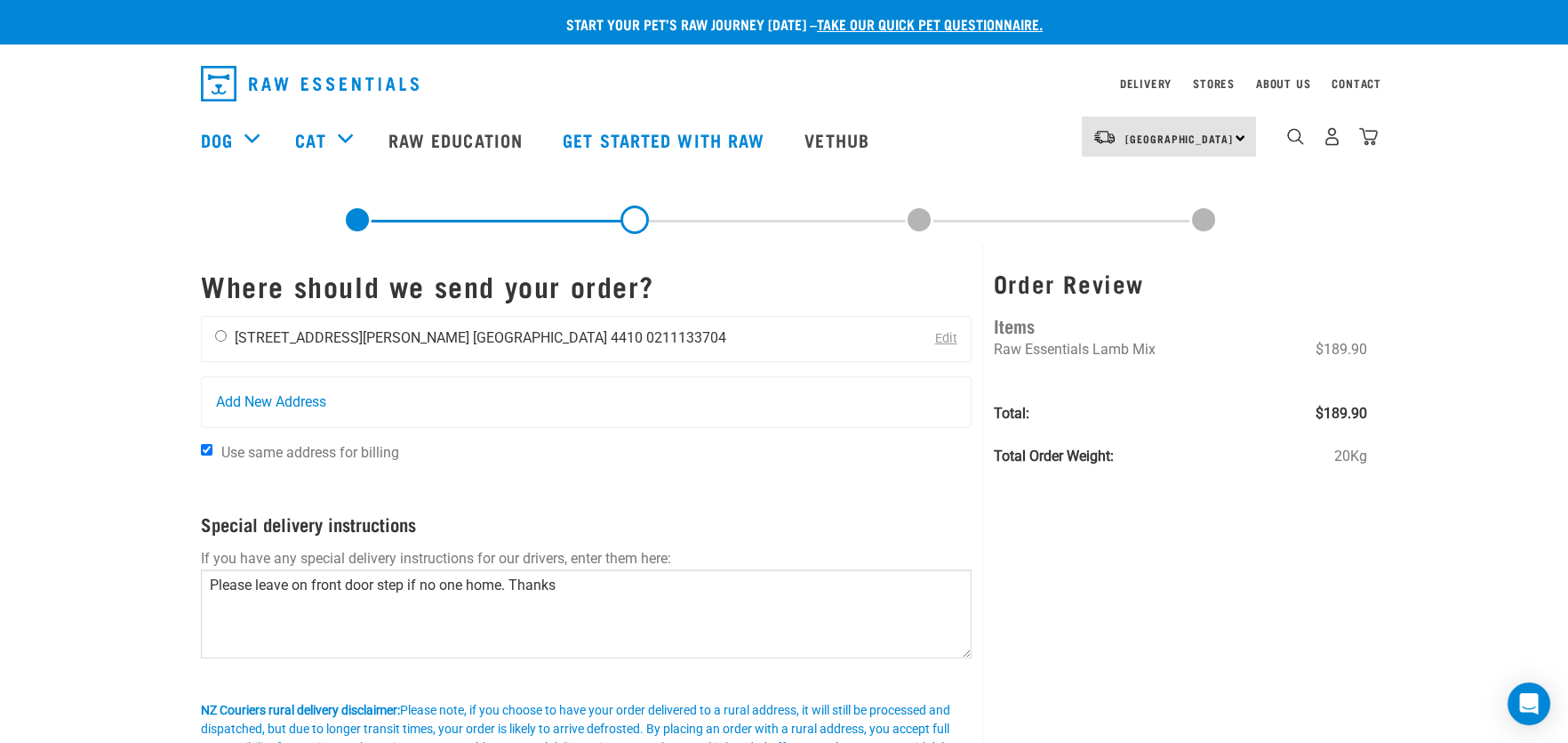
click at [219, 337] on input "radio" at bounding box center [221, 336] width 12 height 12
radio input "true"
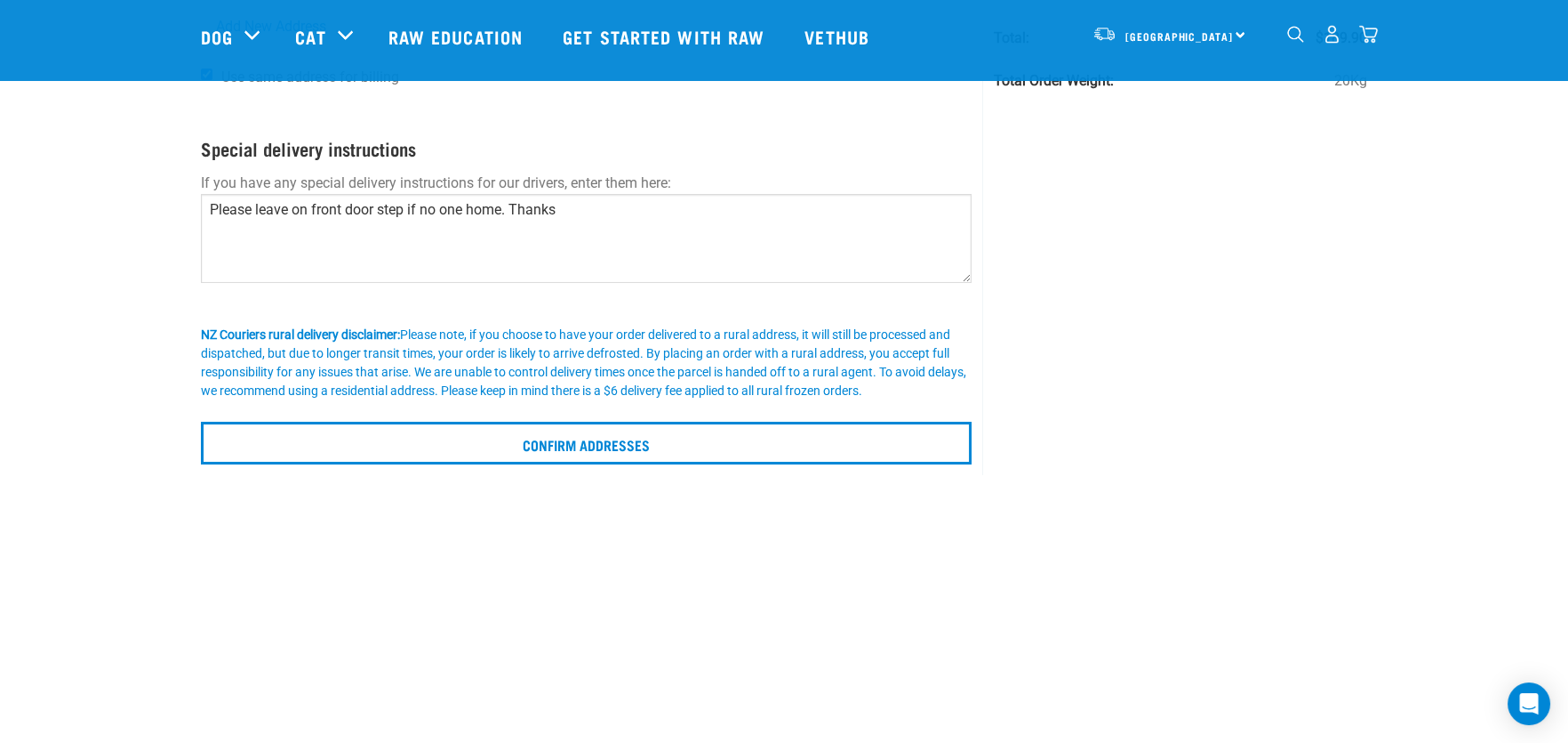
scroll to position [267, 0]
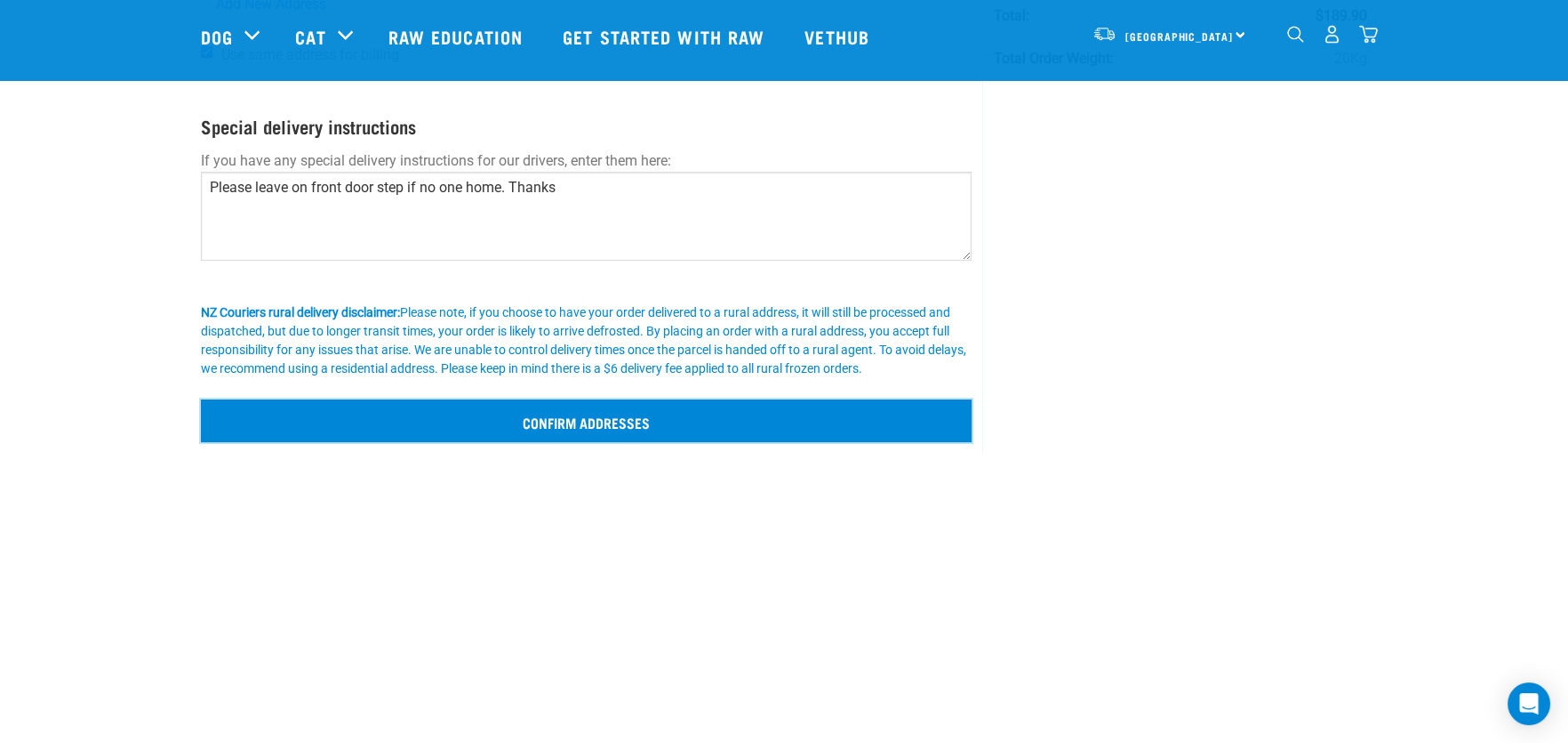
click at [575, 417] on input "Confirm addresses" at bounding box center [586, 421] width 771 height 43
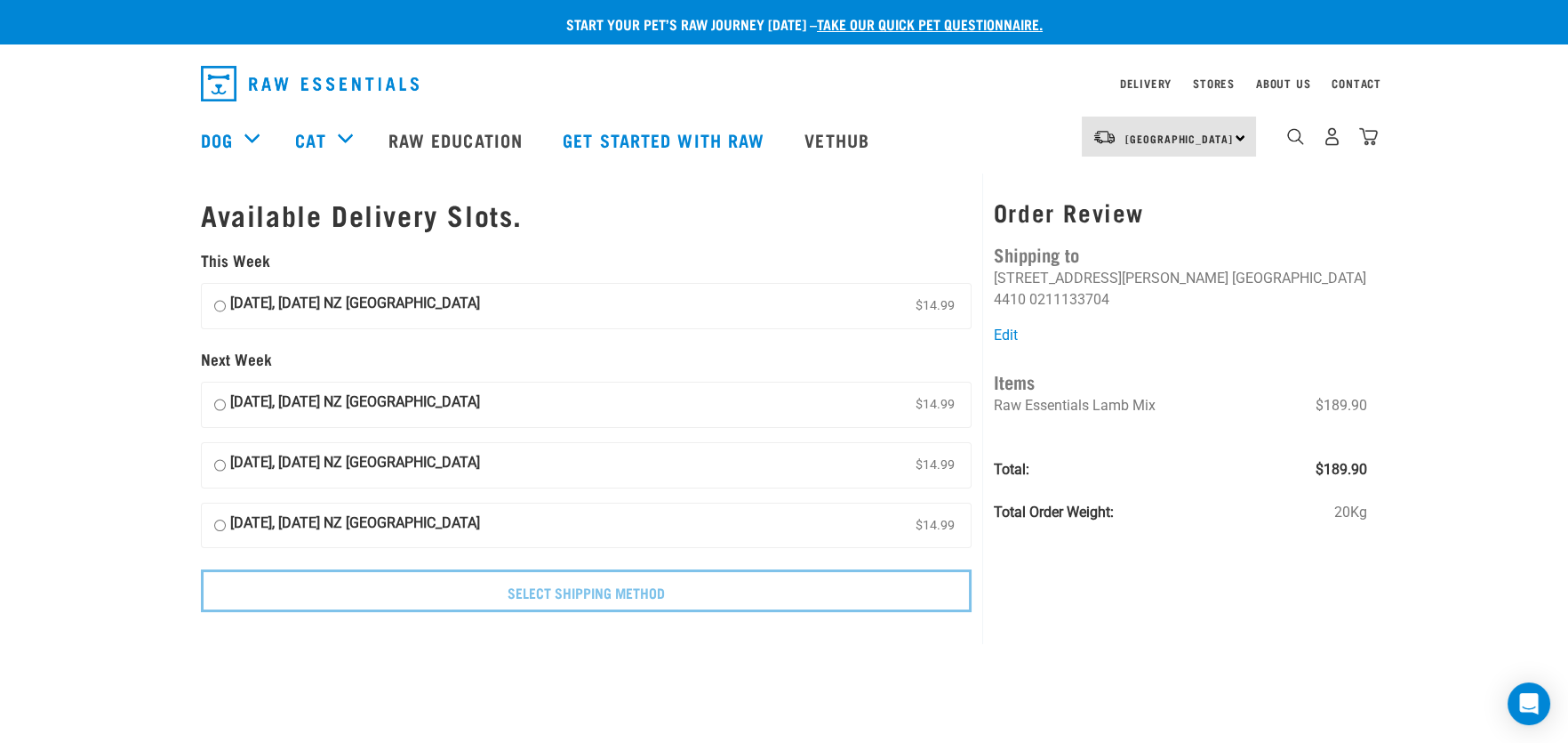
click at [219, 304] on input "19 September, Friday NZ Couriers North Island $14.99" at bounding box center [220, 307] width 12 height 27
radio input "true"
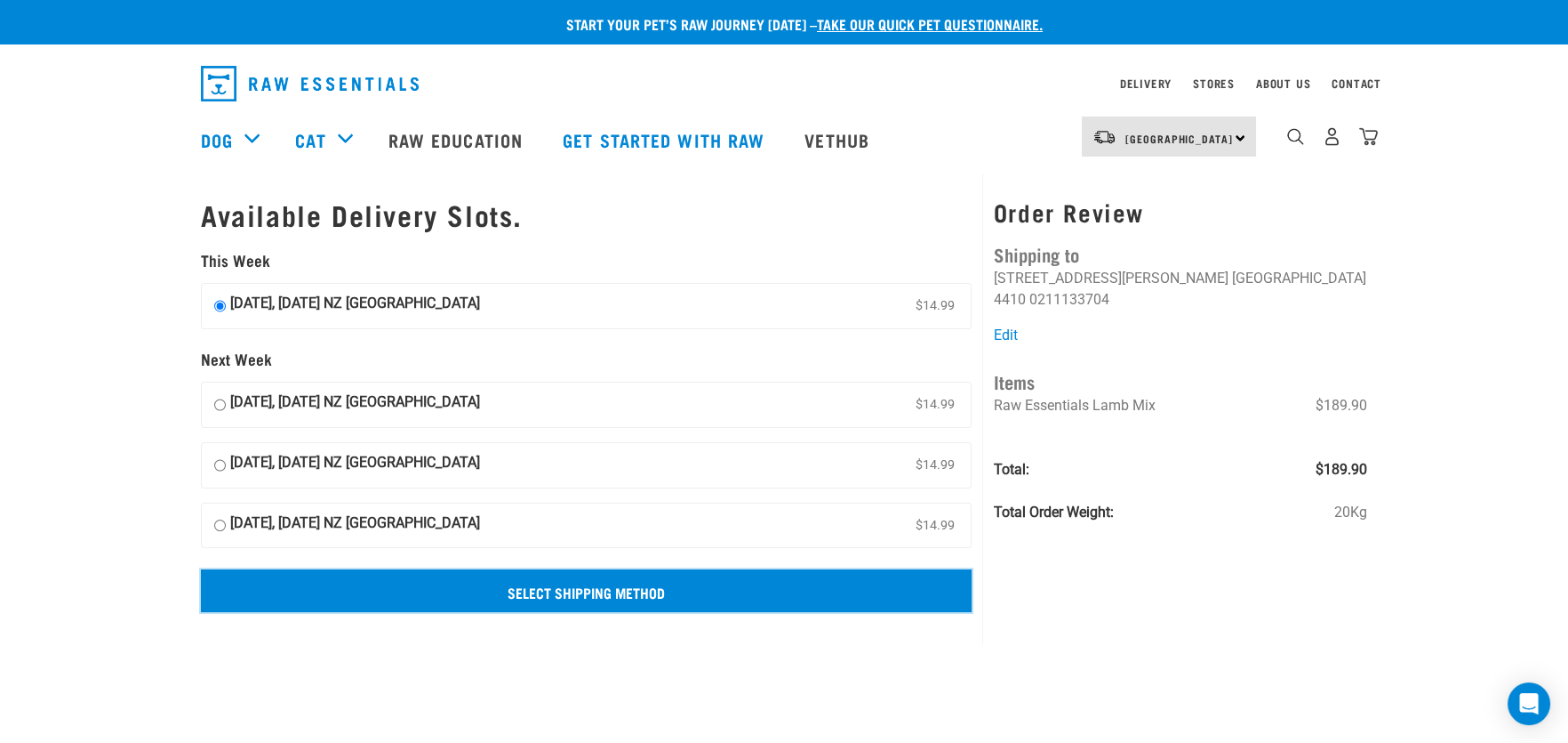
click at [583, 590] on input "Select Shipping Method" at bounding box center [586, 591] width 771 height 43
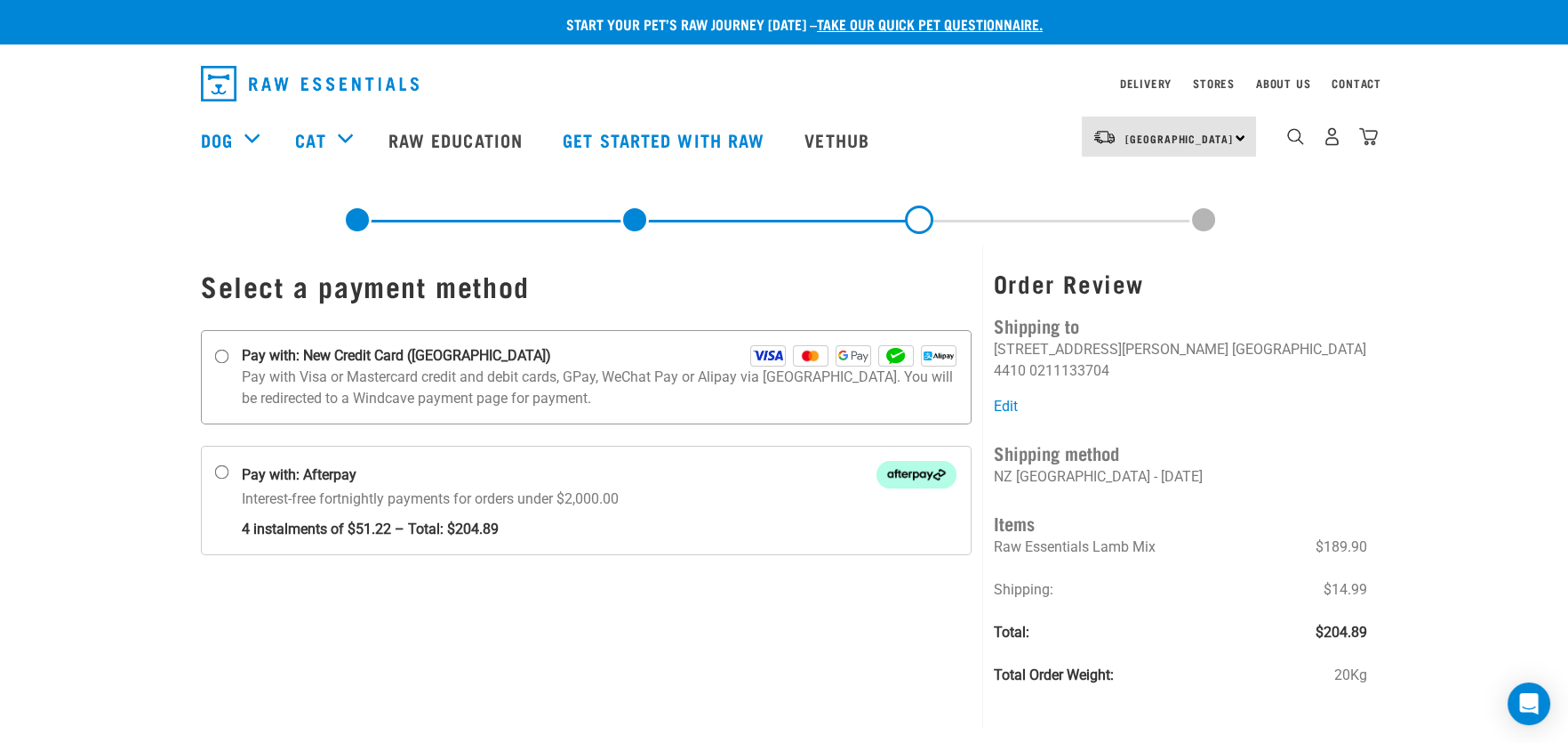
click at [219, 354] on input "Pay with: New Credit Card (Windcave)" at bounding box center [222, 356] width 15 height 15
radio input "true"
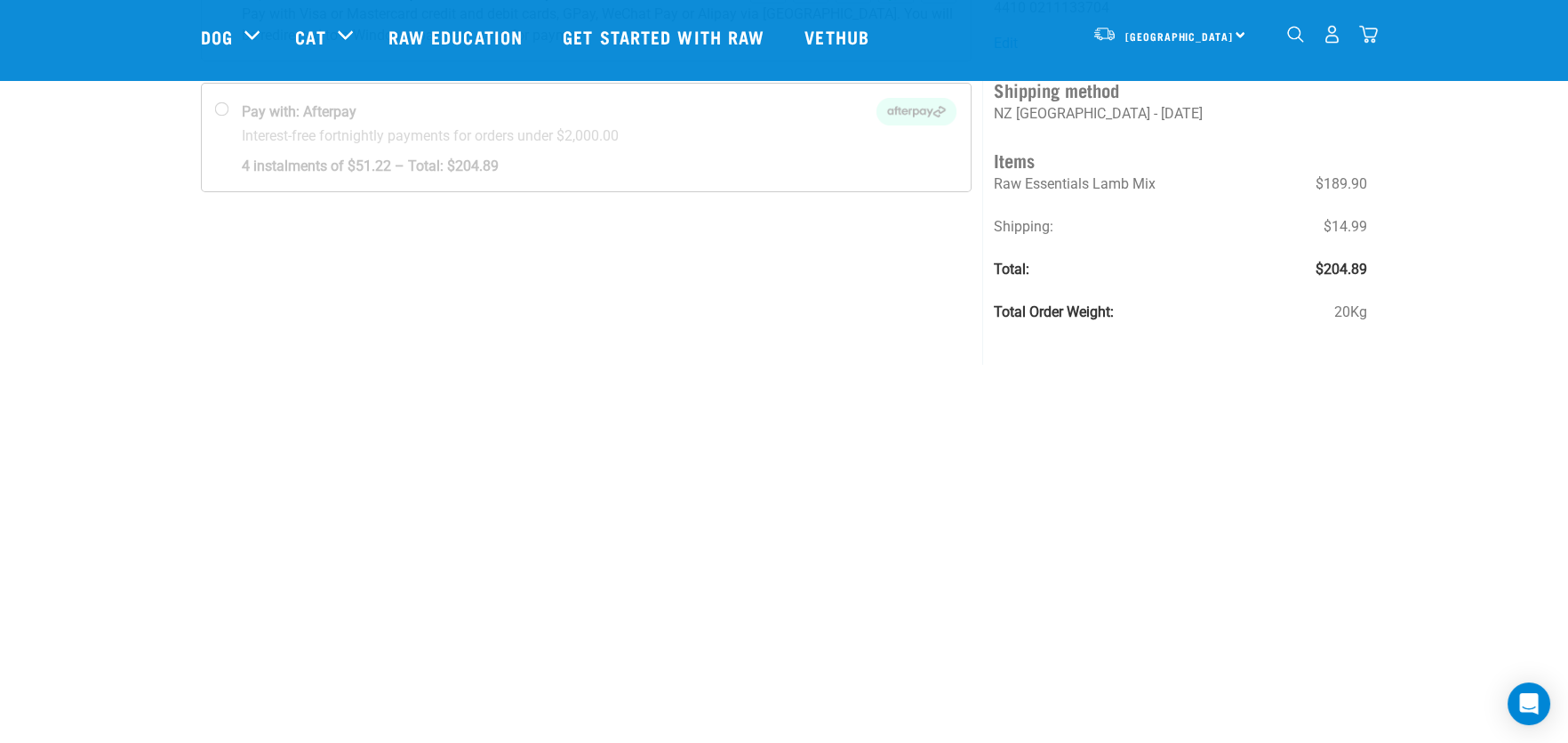
scroll to position [267, 0]
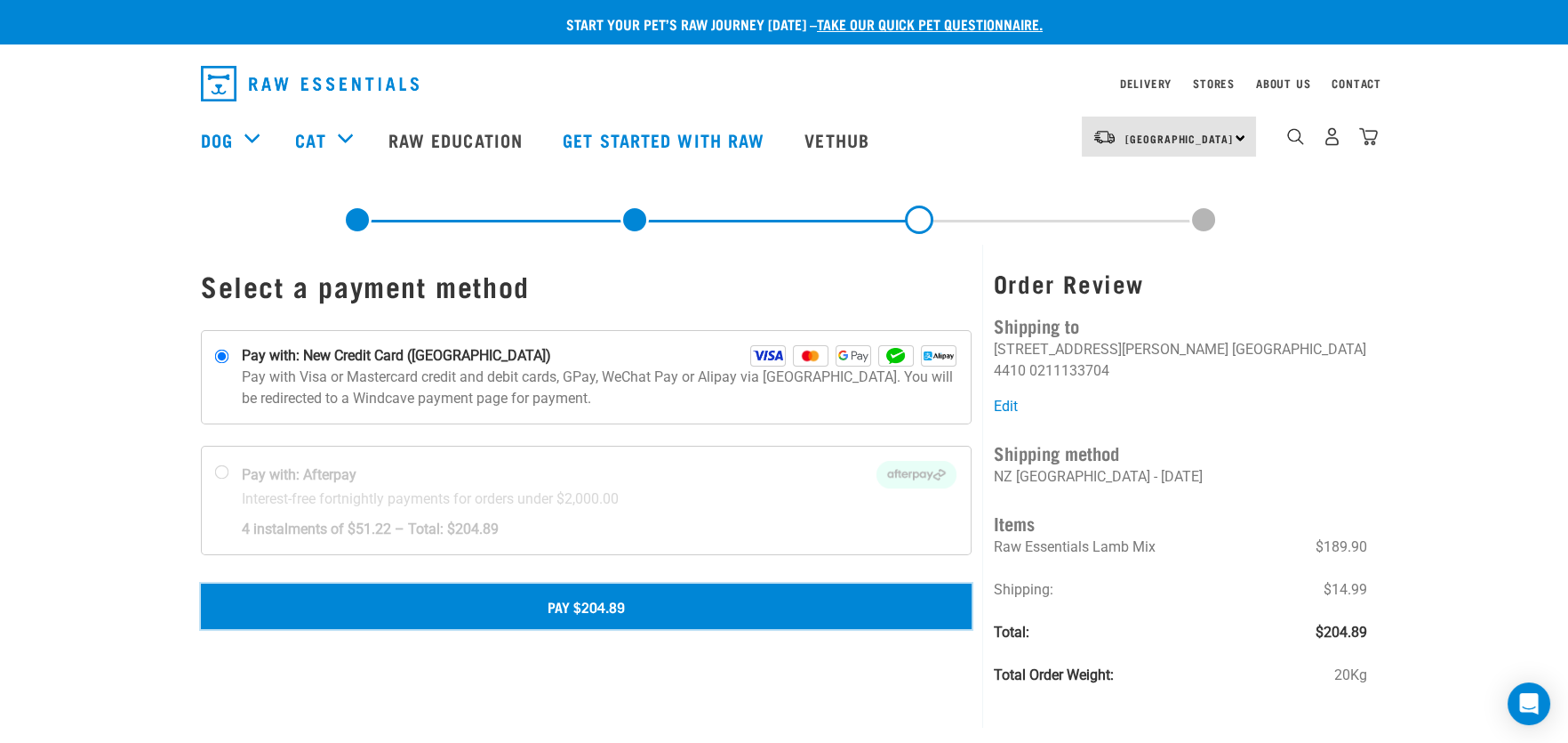
click at [593, 600] on button "Pay $204.89" at bounding box center [586, 605] width 771 height 45
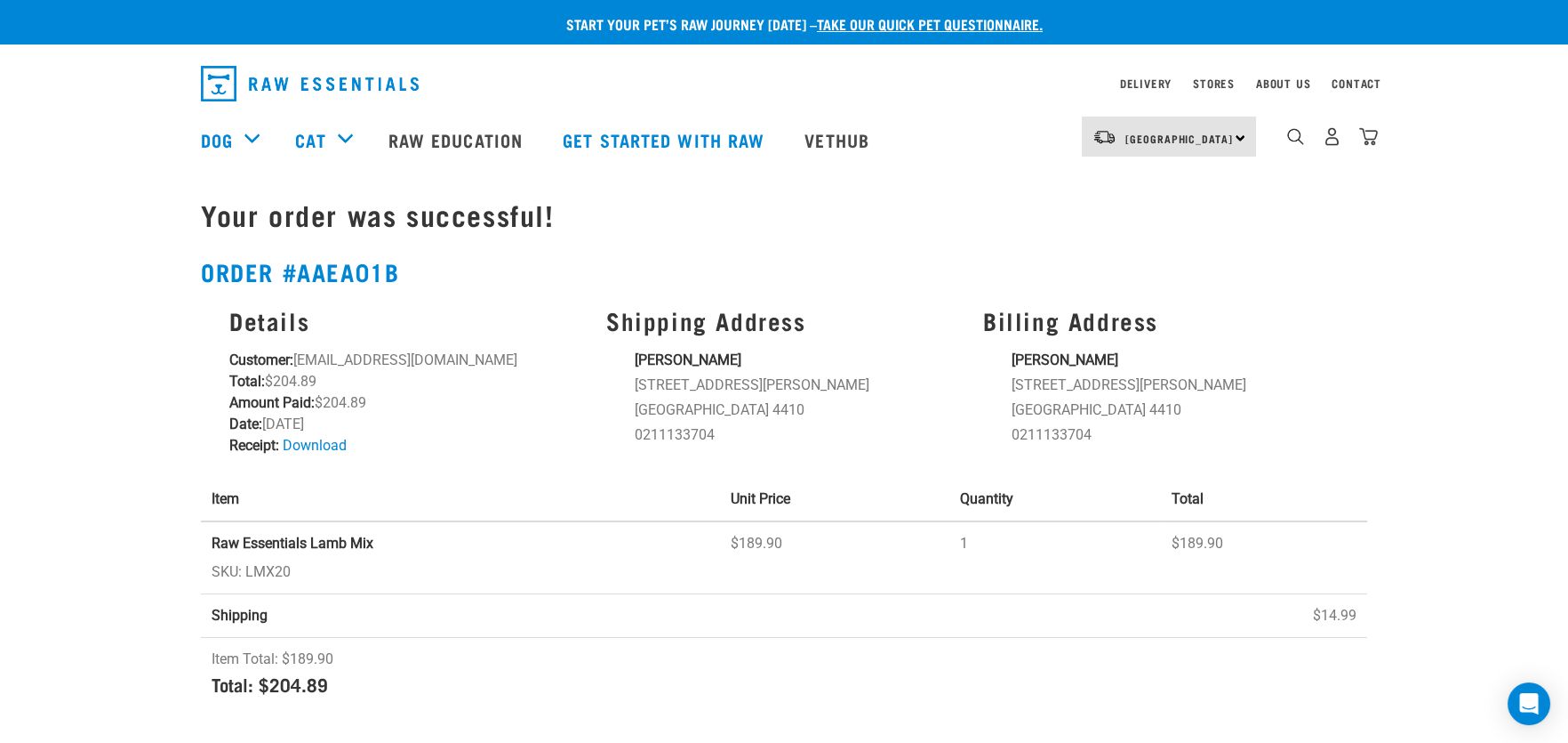
scroll to position [88, 0]
